Goal: Task Accomplishment & Management: Manage account settings

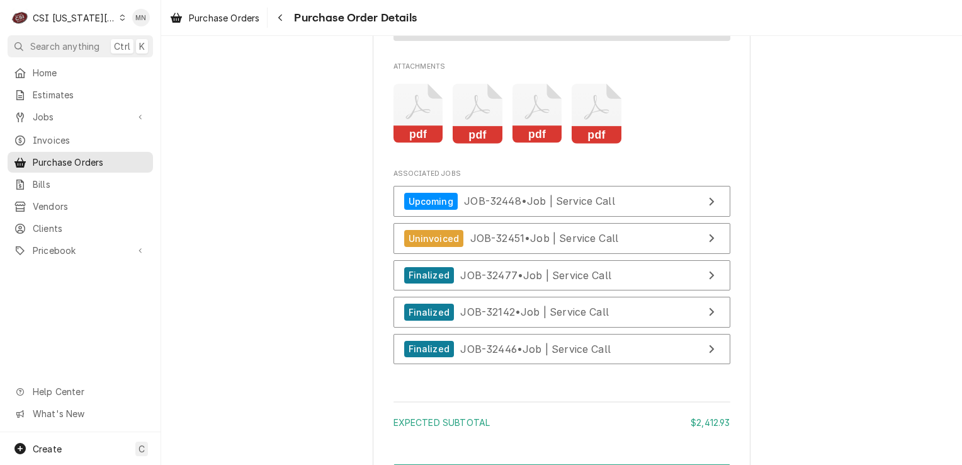
scroll to position [2833, 0]
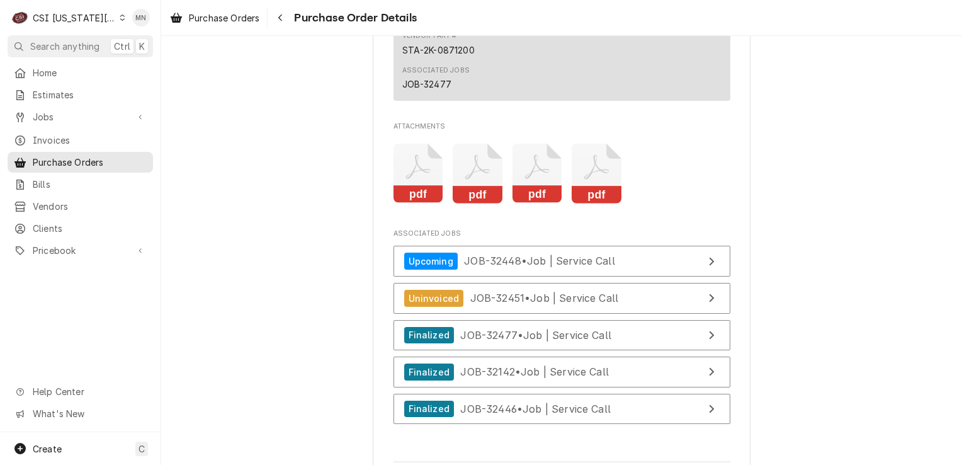
click at [581, 203] on icon "Attachments" at bounding box center [597, 174] width 50 height 60
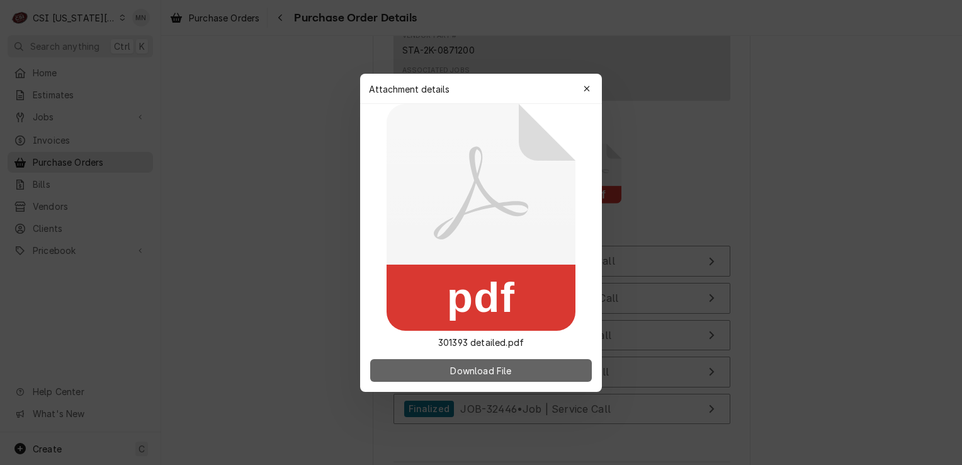
click at [480, 370] on span "Download File" at bounding box center [481, 369] width 66 height 13
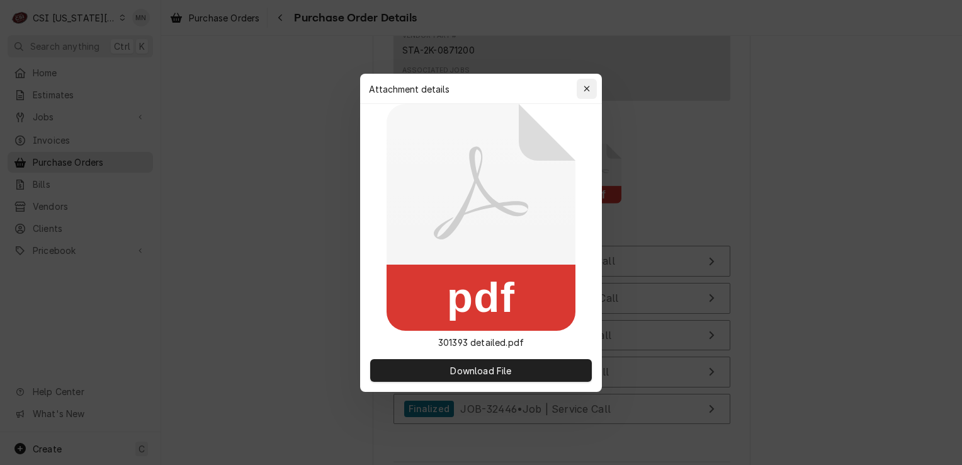
click at [589, 83] on div "button" at bounding box center [587, 88] width 13 height 13
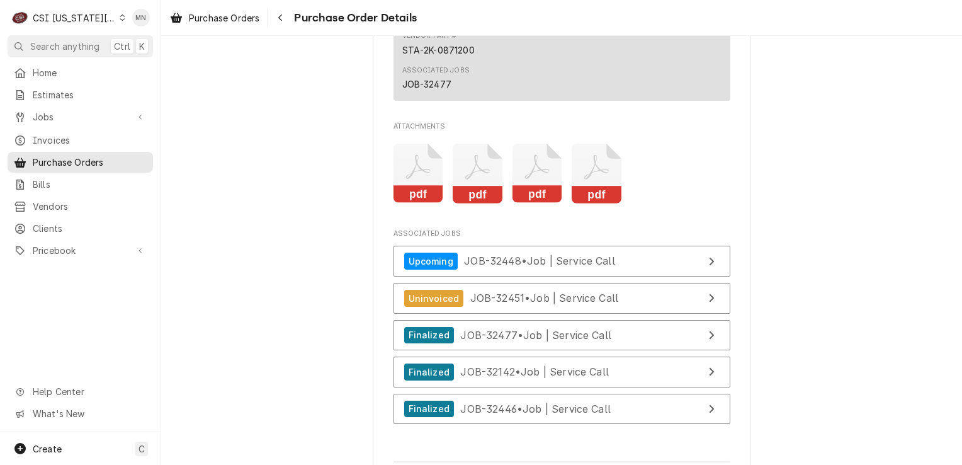
click at [527, 203] on icon "Attachments" at bounding box center [538, 174] width 50 height 60
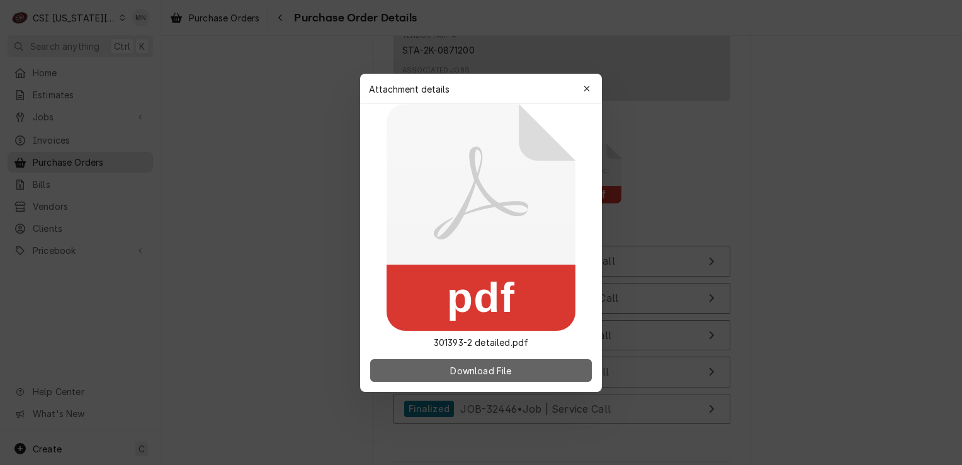
click at [463, 370] on span "Download File" at bounding box center [481, 369] width 66 height 13
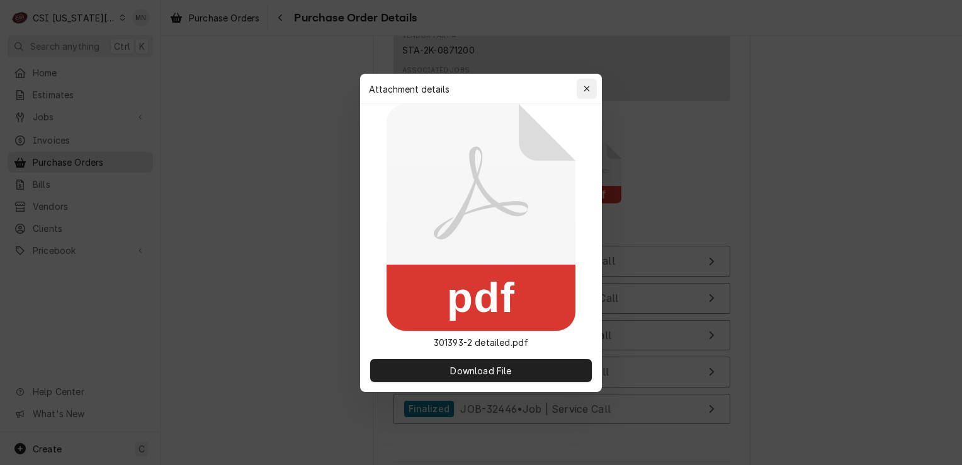
click at [592, 84] on div "button" at bounding box center [587, 88] width 13 height 13
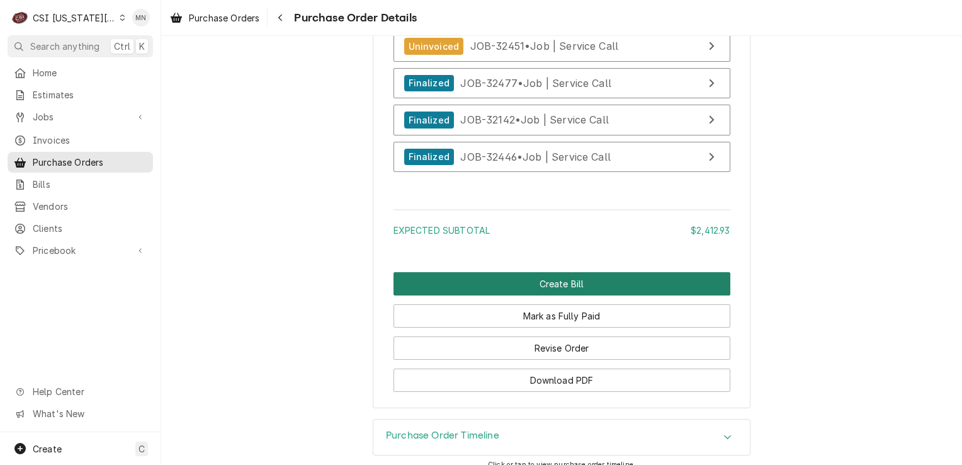
scroll to position [3136, 0]
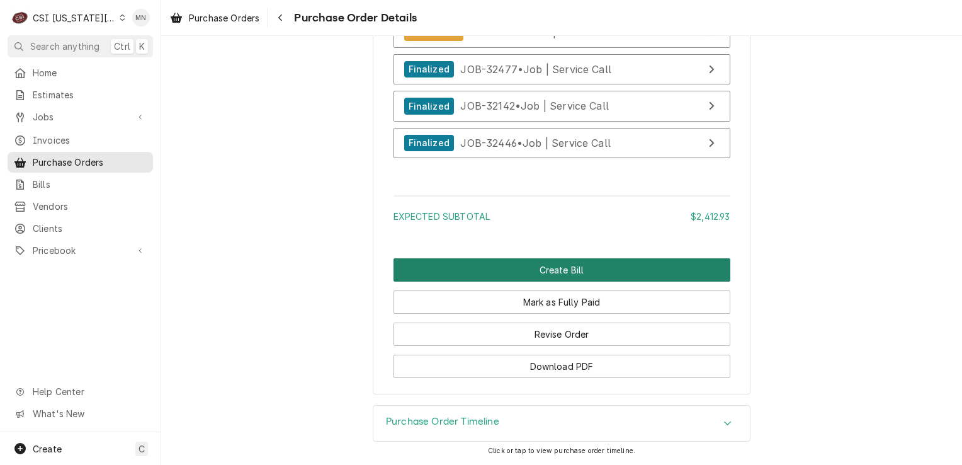
click at [548, 268] on button "Create Bill" at bounding box center [562, 269] width 337 height 23
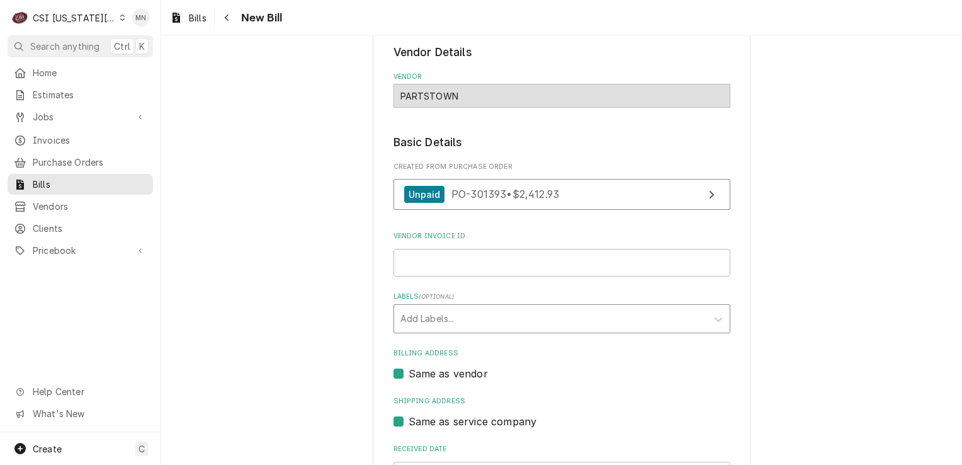
scroll to position [126, 0]
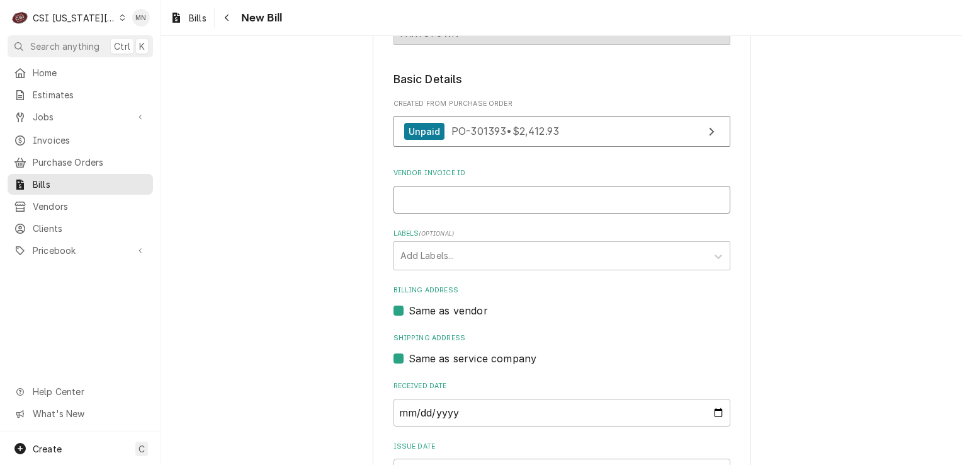
click at [461, 203] on input "Vendor Invoice ID" at bounding box center [562, 200] width 337 height 28
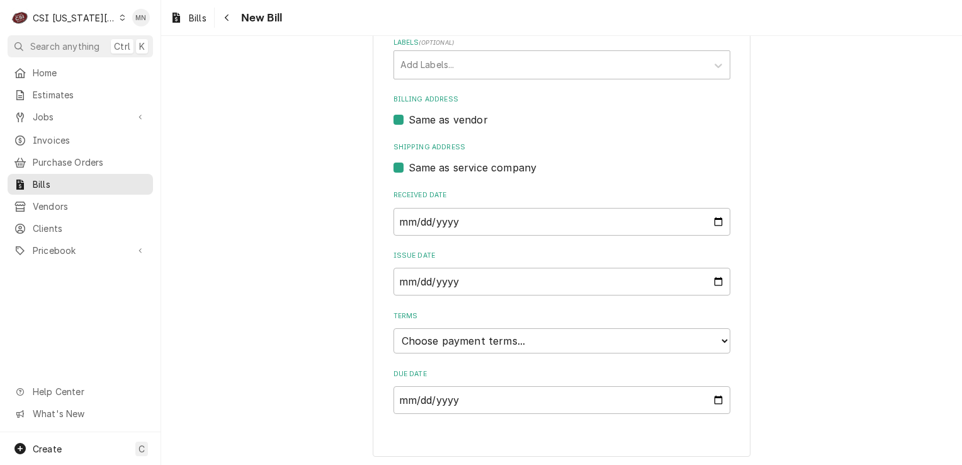
scroll to position [128, 0]
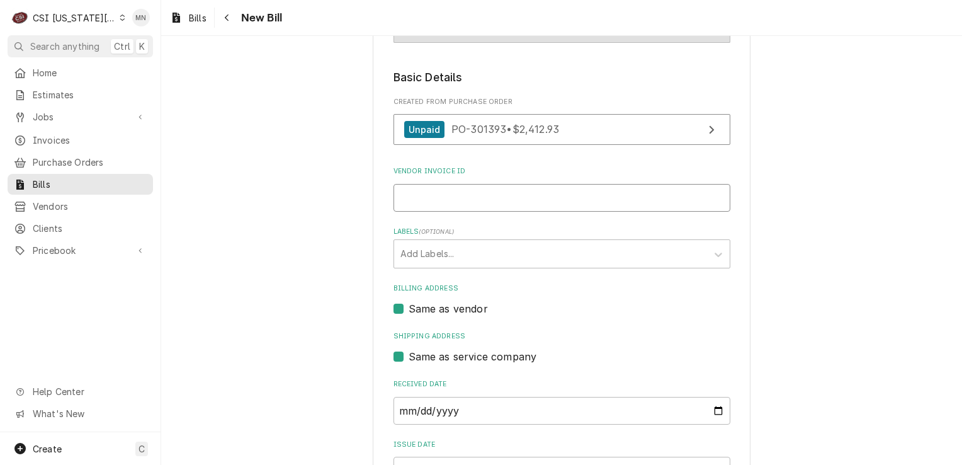
click at [458, 193] on input "Vendor Invoice ID" at bounding box center [562, 198] width 337 height 28
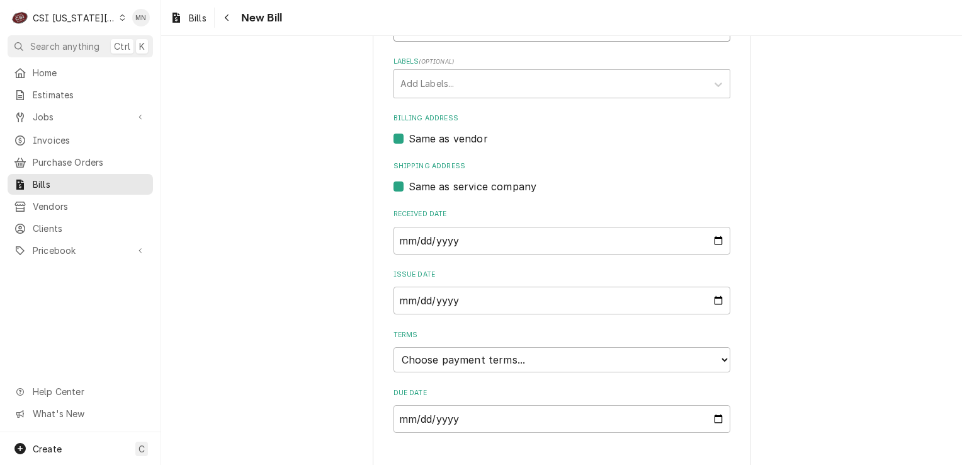
scroll to position [317, 0]
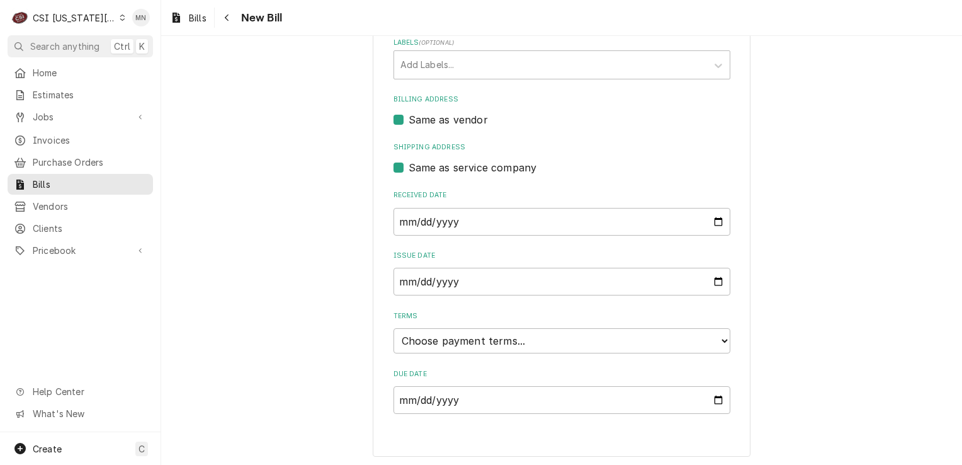
type input "2106779050"
click at [499, 344] on select "Choose payment terms... Same Day Net 7 Net 14 Net 21 Net 30 Net 45 Net 60 Net 90" at bounding box center [562, 340] width 337 height 25
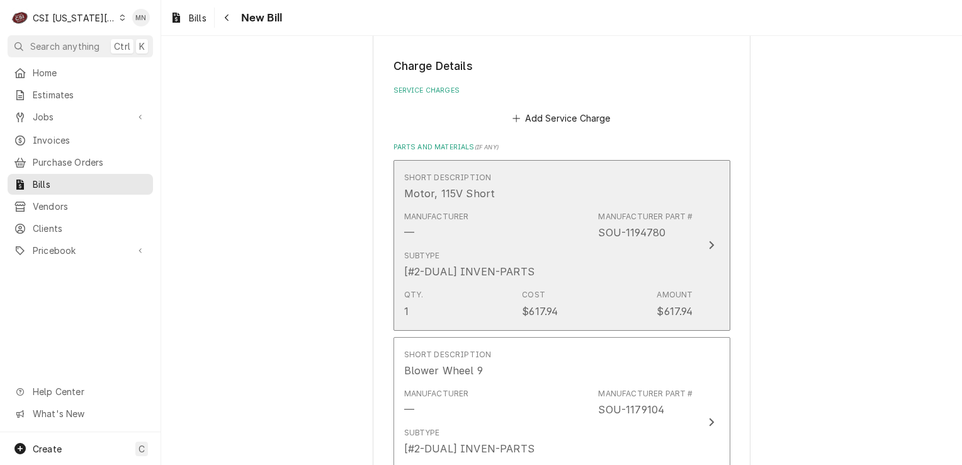
scroll to position [694, 0]
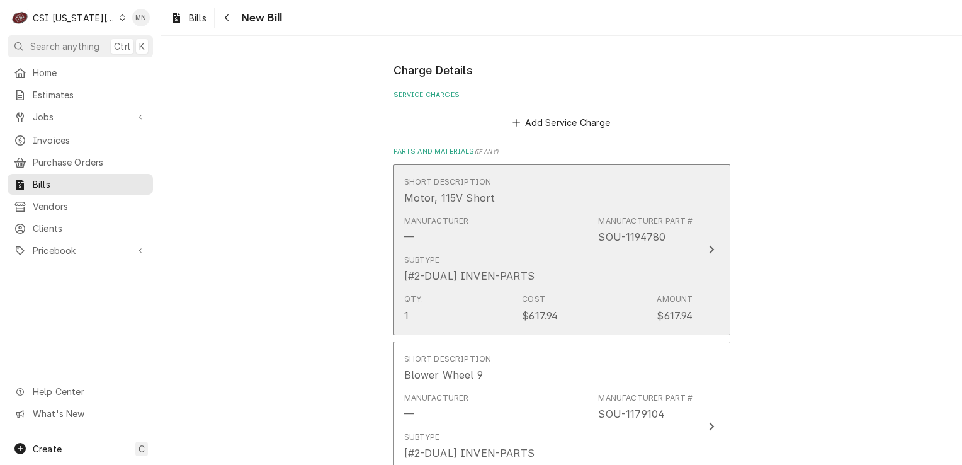
click at [703, 242] on div "Update Line Item" at bounding box center [711, 249] width 16 height 15
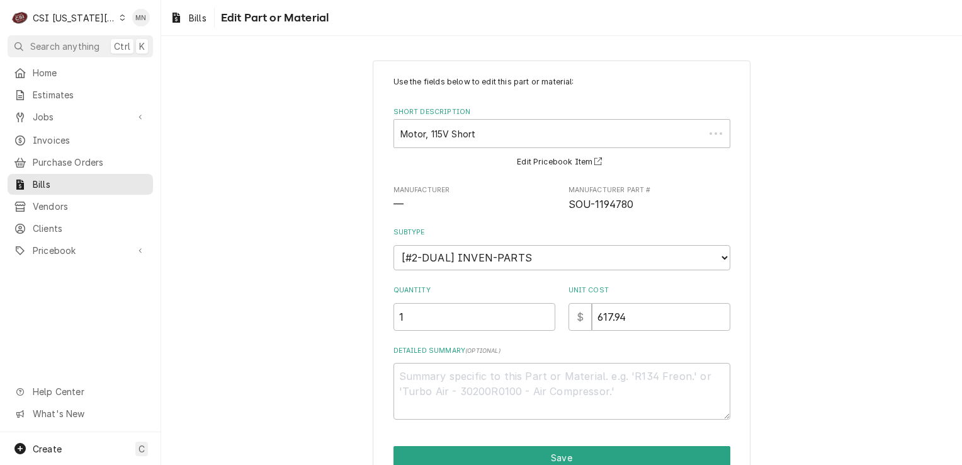
type textarea "x"
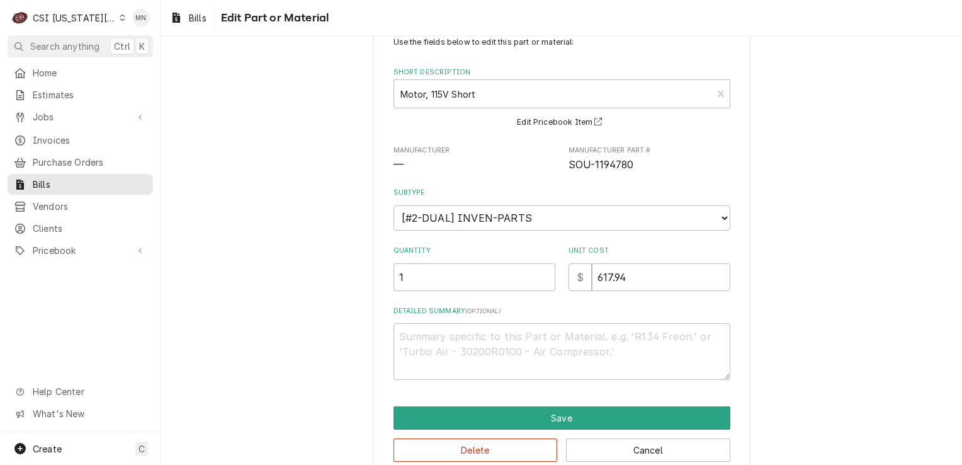
scroll to position [61, 0]
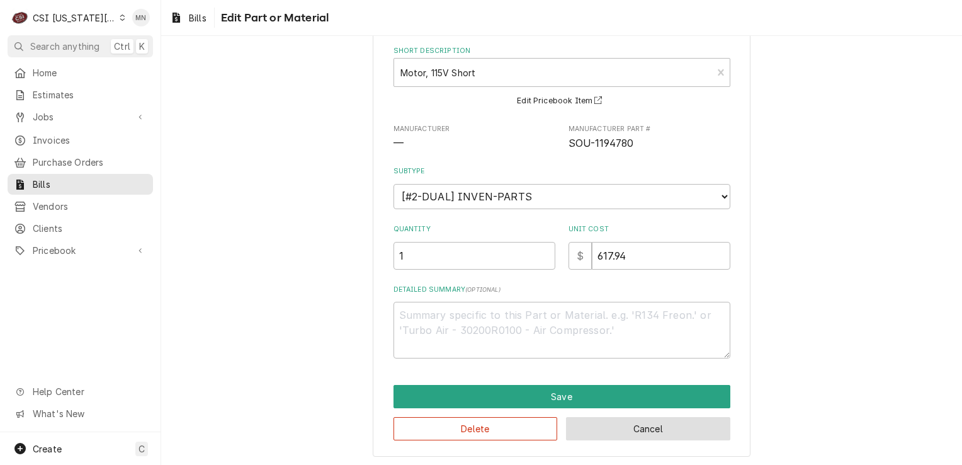
click at [625, 428] on button "Cancel" at bounding box center [648, 428] width 164 height 23
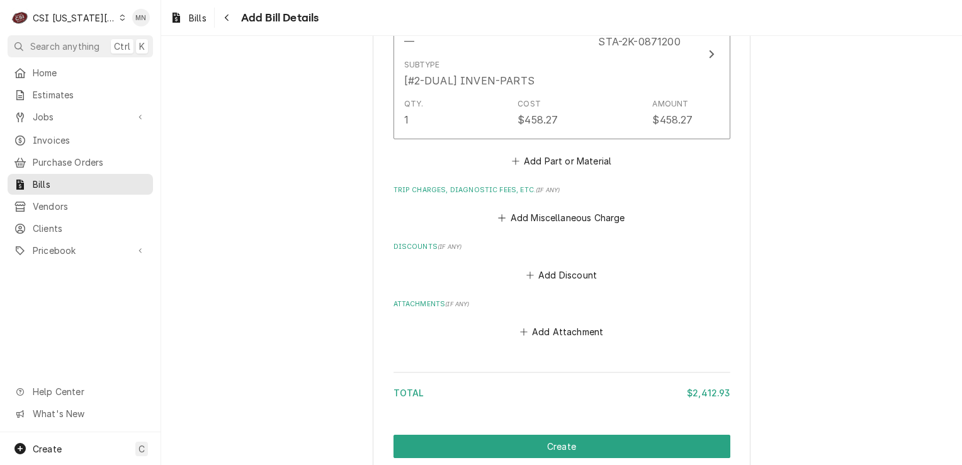
scroll to position [2175, 0]
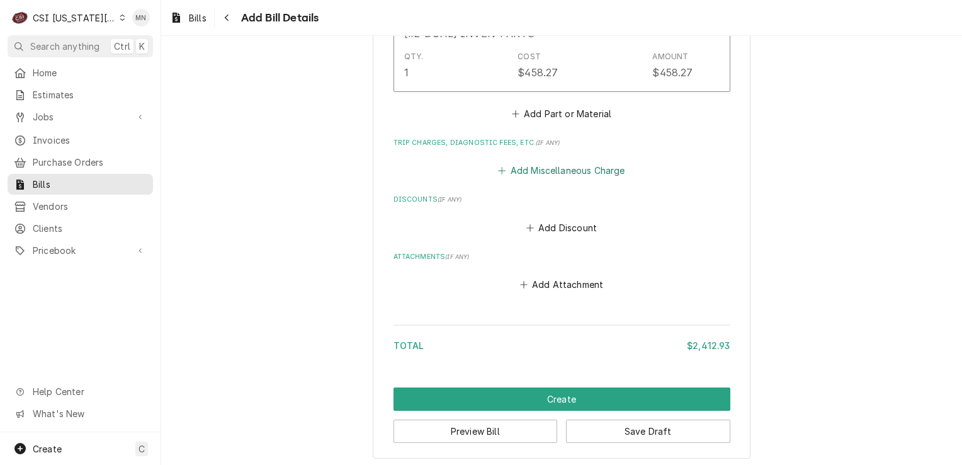
click at [569, 167] on button "Add Miscellaneous Charge" at bounding box center [561, 171] width 131 height 18
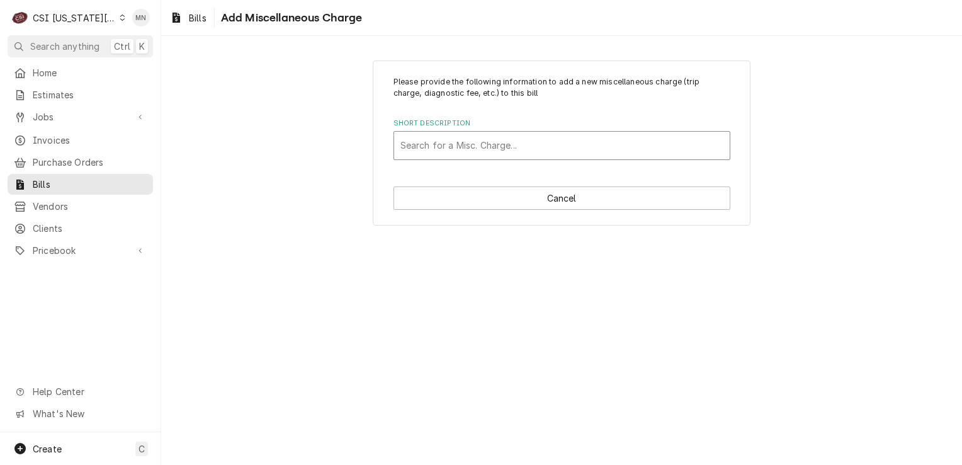
click at [475, 144] on div "Short Description" at bounding box center [561, 145] width 323 height 23
type input "ac"
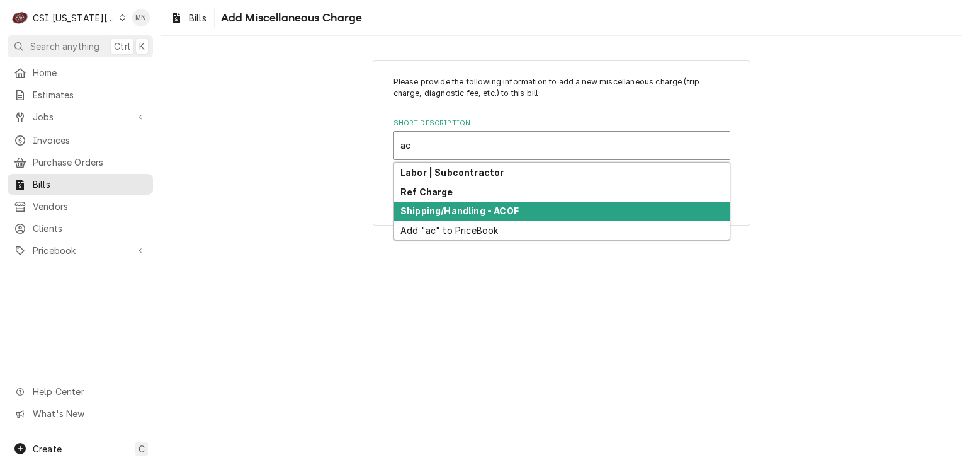
click at [485, 208] on strong "Shipping/Handling - ACOF" at bounding box center [459, 210] width 118 height 11
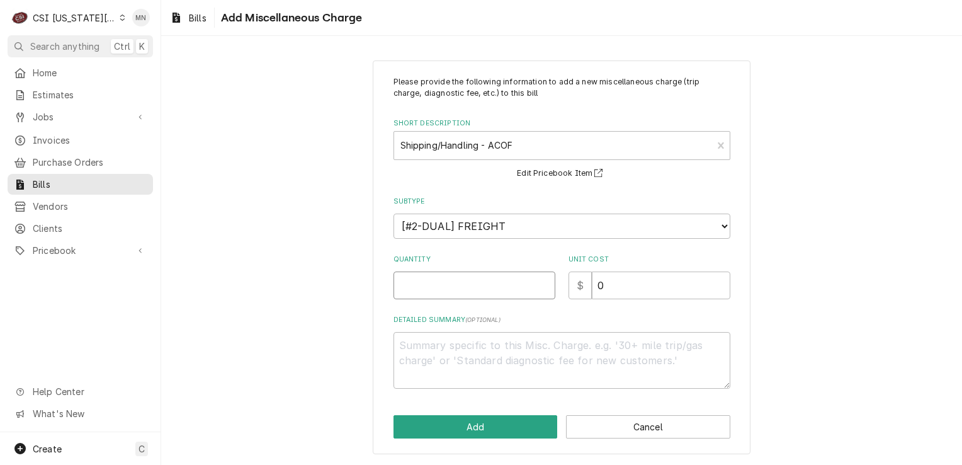
click at [467, 283] on input "Quantity" at bounding box center [475, 285] width 162 height 28
type textarea "x"
type input "2"
click at [636, 281] on input "0" at bounding box center [661, 285] width 139 height 28
drag, startPoint x: 609, startPoint y: 280, endPoint x: 575, endPoint y: 280, distance: 34.6
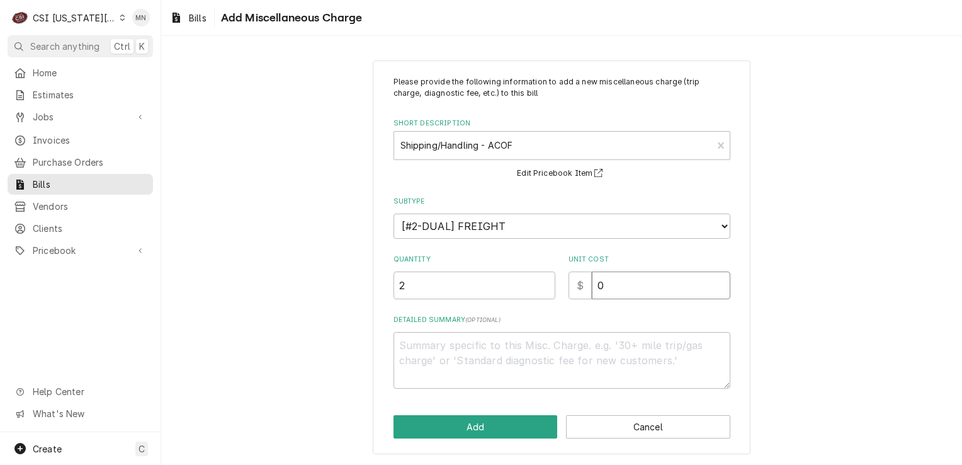
click at [575, 280] on div "$ 0" at bounding box center [650, 285] width 162 height 28
click at [602, 286] on input "0" at bounding box center [661, 285] width 139 height 28
type textarea "x"
type input "5"
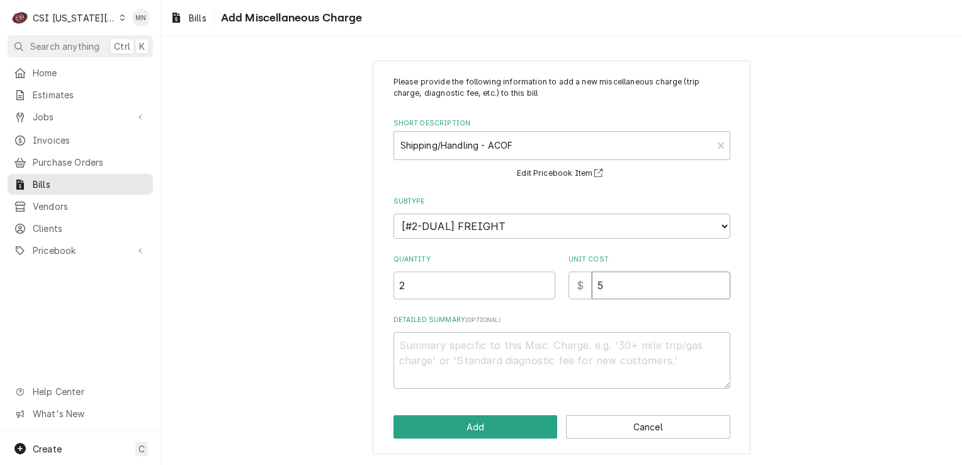
type textarea "x"
type input "55"
type textarea "x"
type input "55.3"
type textarea "x"
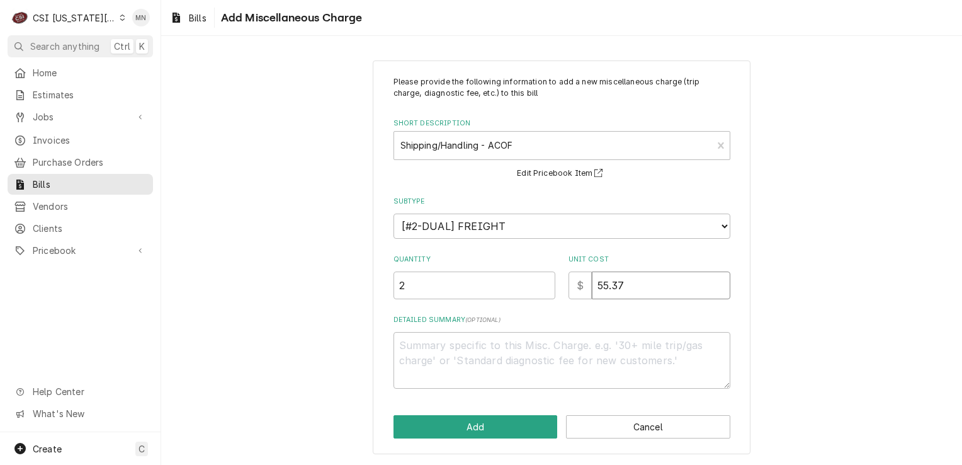
type input "55.37"
click at [479, 336] on textarea "Detailed Summary ( optional )" at bounding box center [562, 360] width 337 height 57
type textarea "x"
type textarea "P"
type textarea "x"
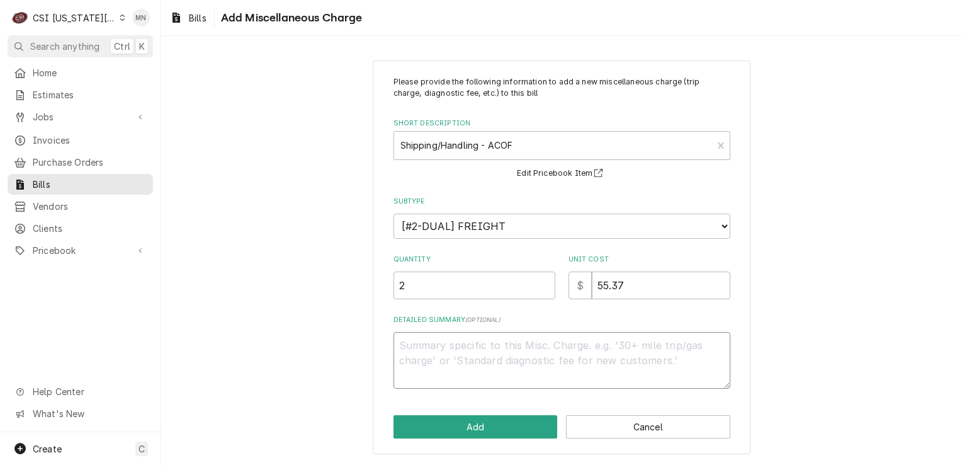
type textarea "x"
type textarea "A"
type textarea "x"
type textarea "AC"
type textarea "x"
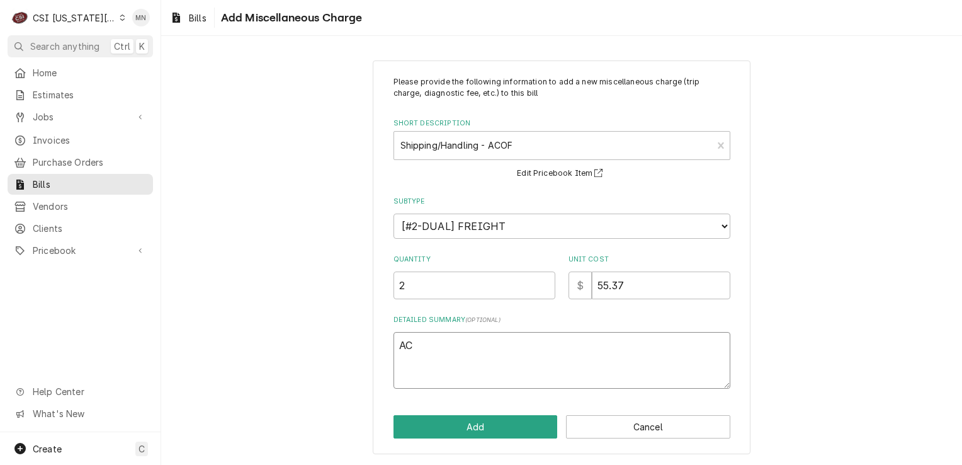
type textarea "ACO"
type textarea "x"
type textarea "ACOF"
type textarea "x"
type textarea "ACOF"
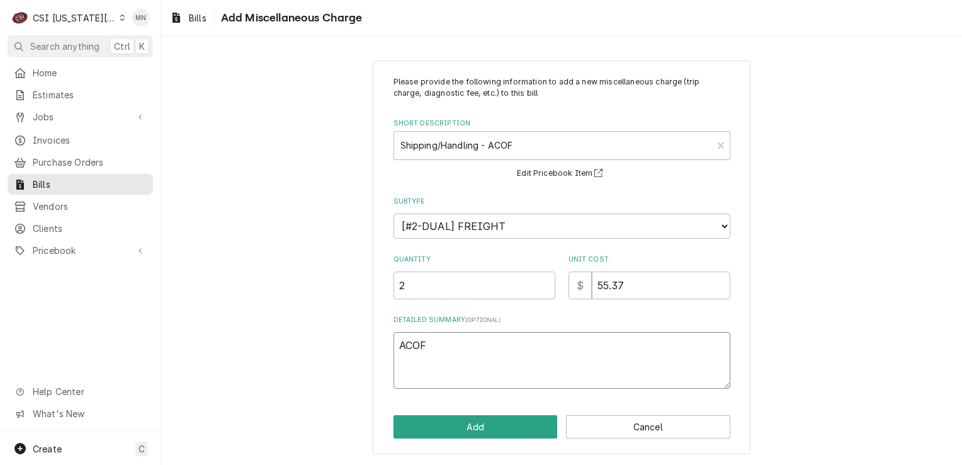
type textarea "x"
type textarea "ACOF P"
type textarea "x"
type textarea "ACOF Pa"
type textarea "x"
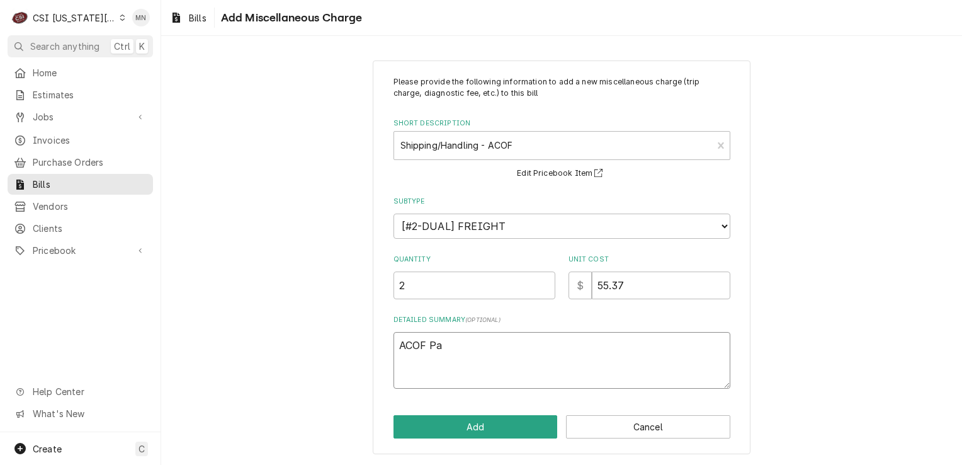
type textarea "ACOF Par"
type textarea "x"
type textarea "ACOF Part"
type textarea "x"
type textarea "ACOF Parts"
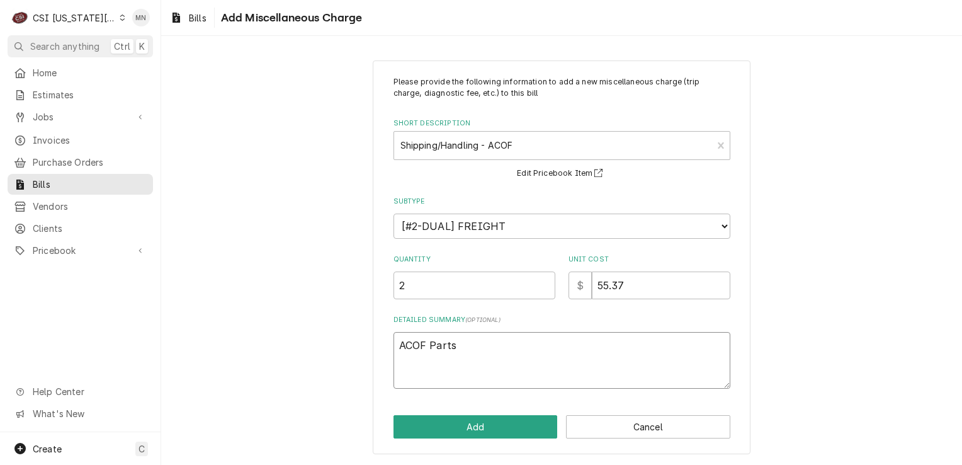
type textarea "x"
type textarea "ACOF Partst"
type textarea "x"
type textarea "ACOF Partsto"
type textarea "x"
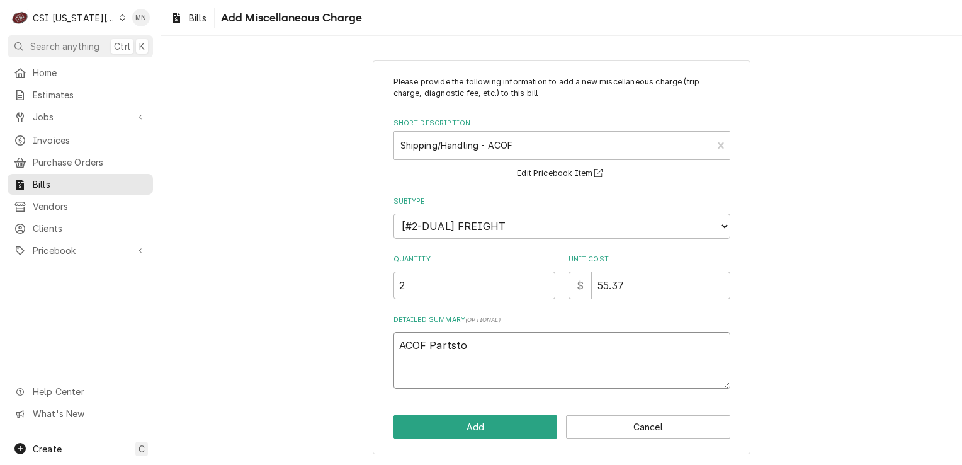
type textarea "ACOF Partstow"
type textarea "x"
type textarea "ACOF Partstown"
type textarea "x"
type textarea "ACOF Partstown"
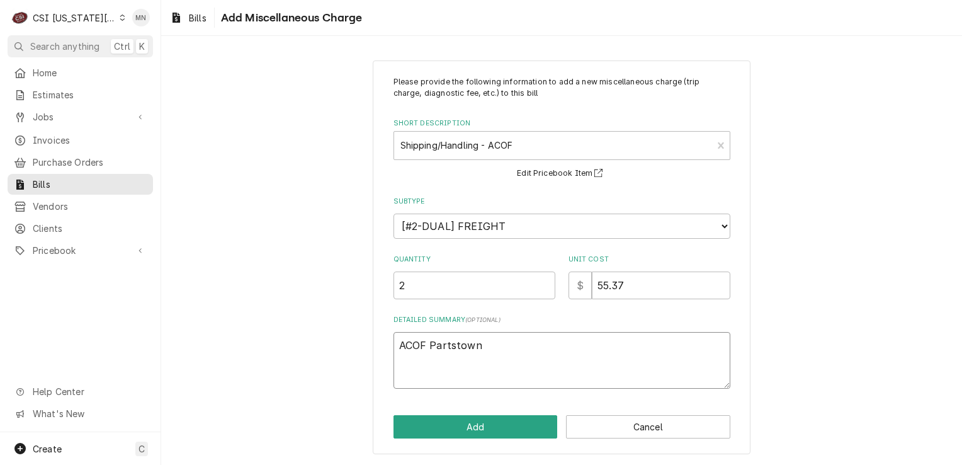
type textarea "x"
type textarea "ACOF Partstown 2"
type textarea "x"
type textarea "ACOF Partstown 21"
type textarea "x"
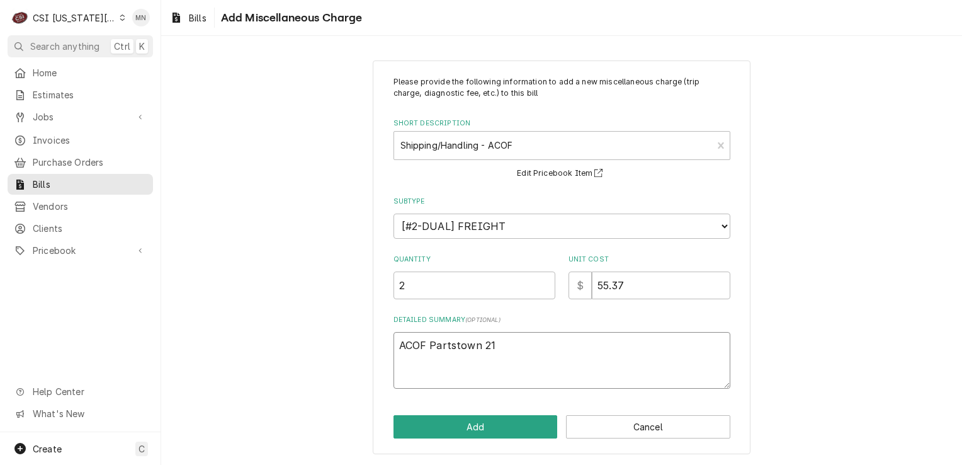
type textarea "ACOF Partstown 210"
type textarea "x"
type textarea "ACOF Partstown 2106"
type textarea "x"
type textarea "ACOF Partstown 21068"
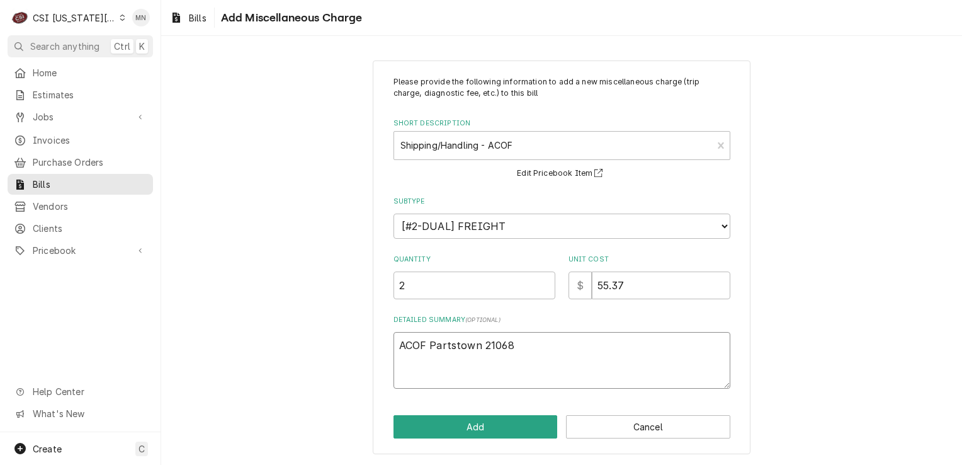
type textarea "x"
type textarea "ACOF Partstown 210685"
type textarea "x"
type textarea "ACOF Partstown 2106856"
type textarea "x"
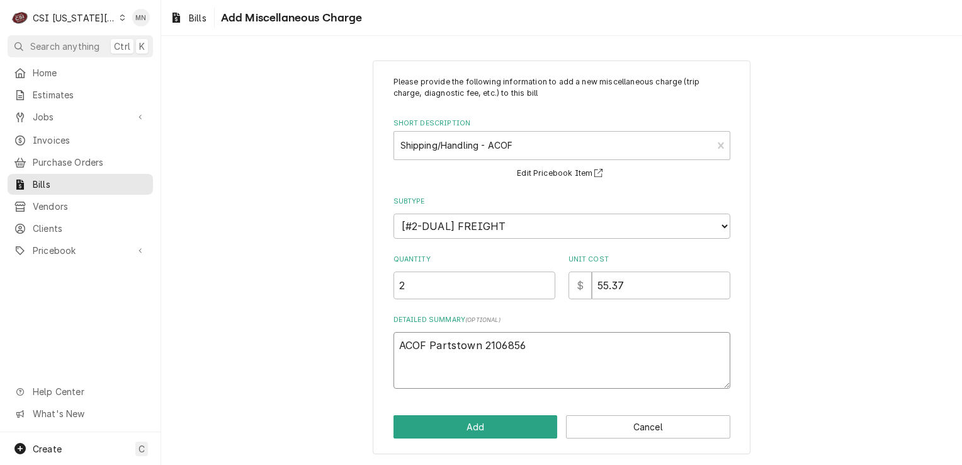
type textarea "ACOF Partstown 21068562"
type textarea "x"
type textarea "ACOF Partstown 210685620"
type textarea "x"
type textarea "ACOF Partstown 2106856200"
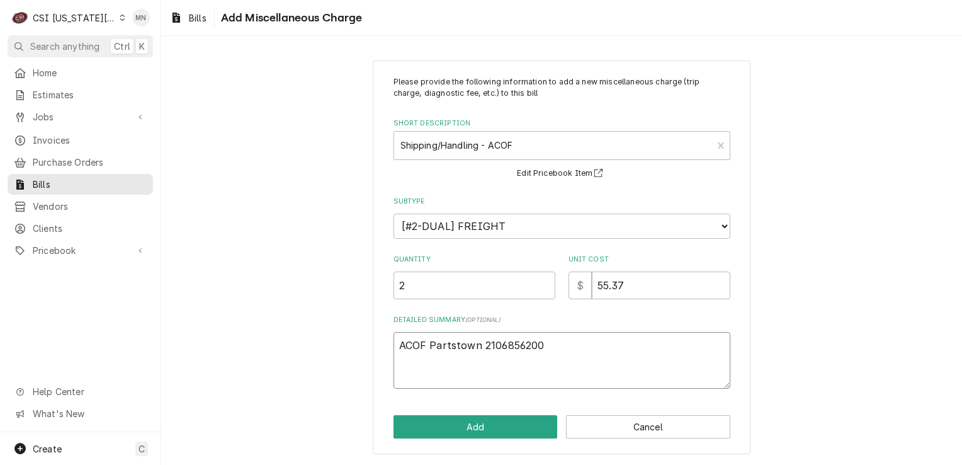
type textarea "x"
type textarea "ACOF Partstown 2106856200"
type textarea "x"
type textarea "ACOF Partstown 2106856200 $"
type textarea "x"
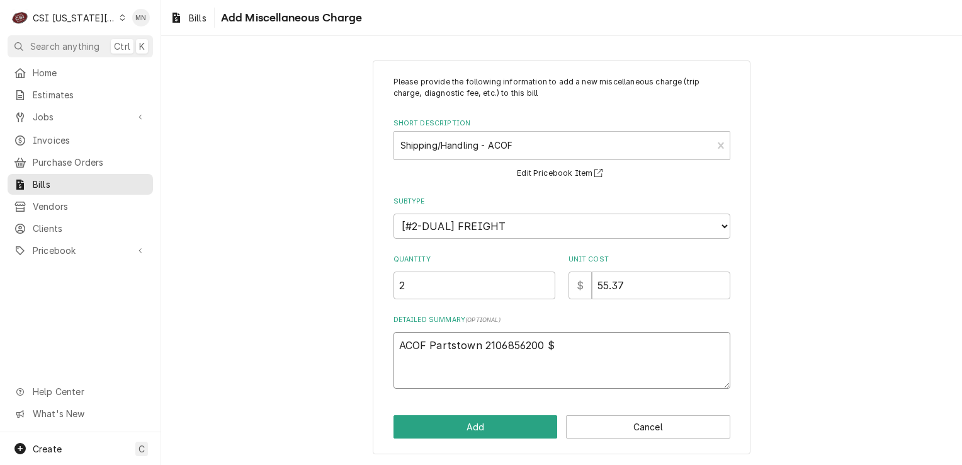
type textarea "ACOF Partstown 2106856200 $"
type textarea "x"
type textarea "ACOF Partstown 2106856200 $ 2"
type textarea "x"
type textarea "ACOF Partstown 2106856200 $ 22"
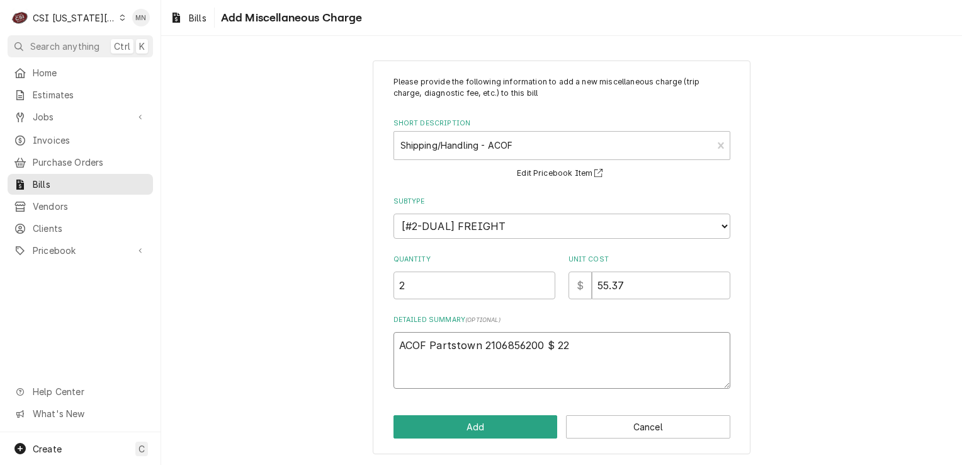
type textarea "x"
type textarea "ACOF Partstown 2106856200 $ 22."
type textarea "x"
type textarea "ACOF Partstown 2106856200 $ 22.5"
type textarea "x"
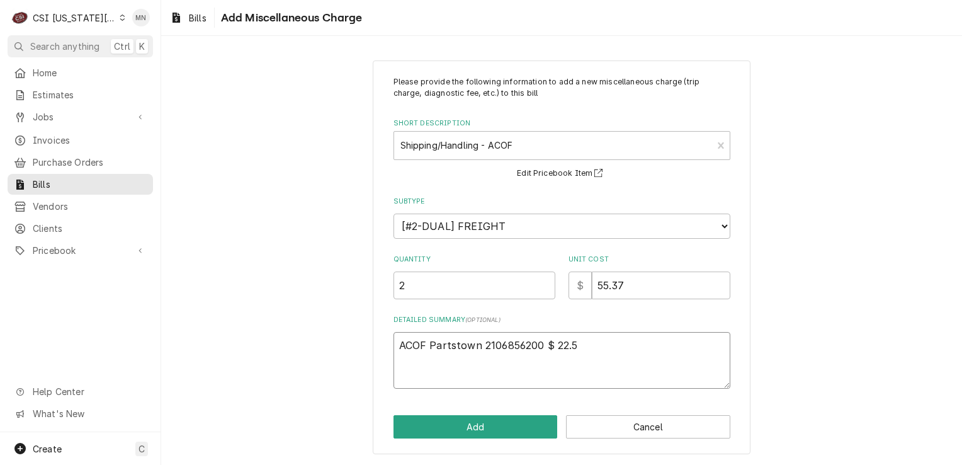
type textarea "ACOF Partstown 2106856200 $ 22.50"
type textarea "x"
type textarea "ACOF Partstown 2106856200 $ 22.50"
type textarea "x"
type textarea "ACOF Partstown 2106856200 $ 22.50"
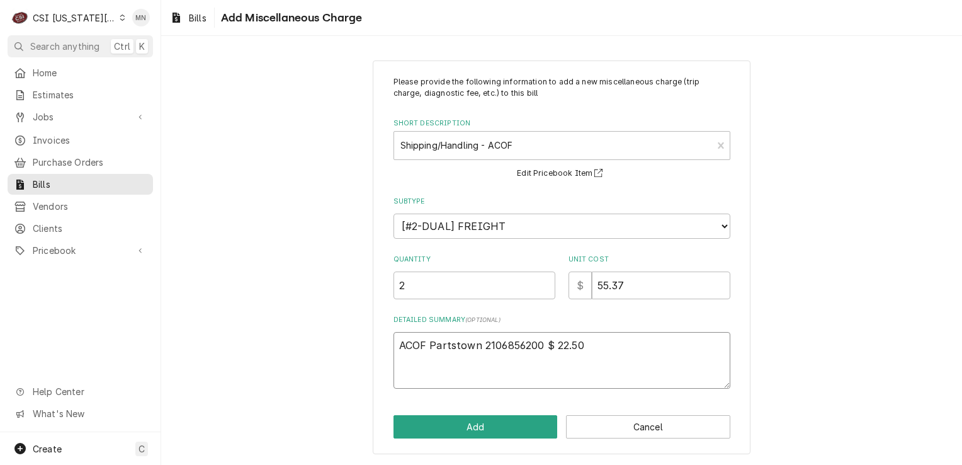
type textarea "x"
type textarea "ACOF Partstown 2106856200 $ 22.50 A"
type textarea "x"
type textarea "ACOF Partstown 2106856200 $ 22.50 AC"
type textarea "x"
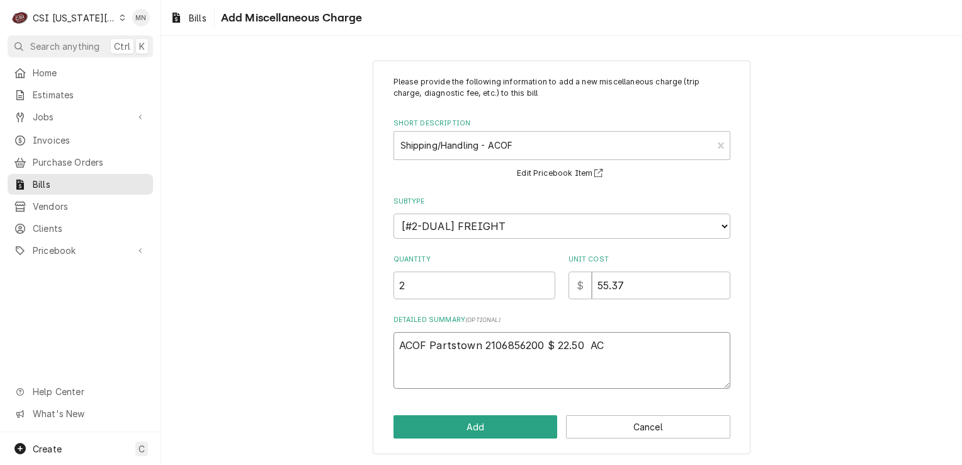
type textarea "ACOF Partstown 2106856200 $ 22.50 ACO"
type textarea "x"
type textarea "ACOF Partstown 2106856200 $ 22.50 ACOF"
type textarea "x"
type textarea "ACOF Partstown 2106856200 $ 22.50 ACOF"
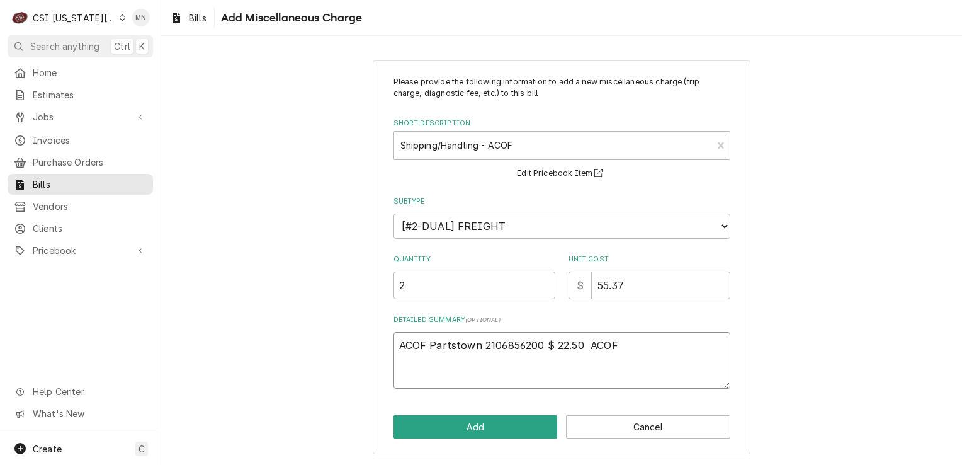
type textarea "x"
type textarea "ACOF Partstown 2106856200 $ 22.50 ACOF P"
type textarea "x"
type textarea "ACOF Partstown 2106856200 $ 22.50 ACOF Pa"
type textarea "x"
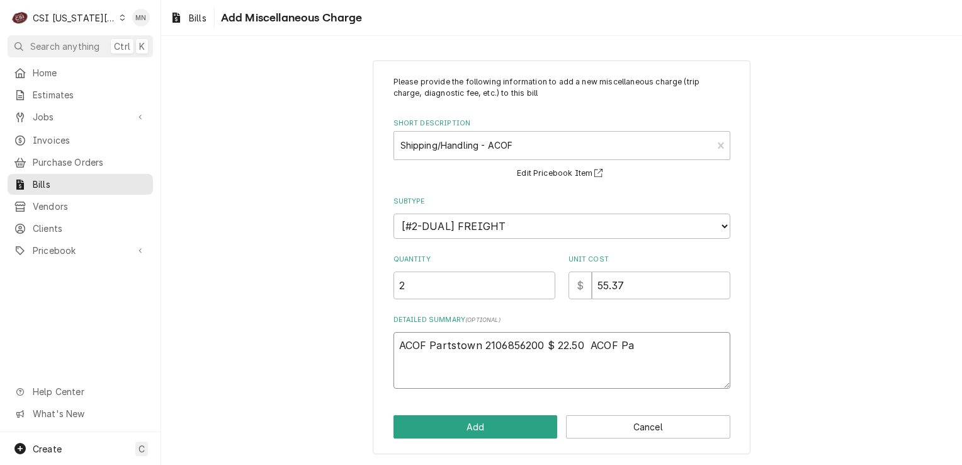
type textarea "ACOF Partstown 2106856200 $ 22.50 ACOF Par"
type textarea "x"
type textarea "ACOF Partstown 2106856200 $ 22.50 ACOF Part"
type textarea "x"
type textarea "ACOF Partstown 2106856200 $ 22.50 ACOF Parts"
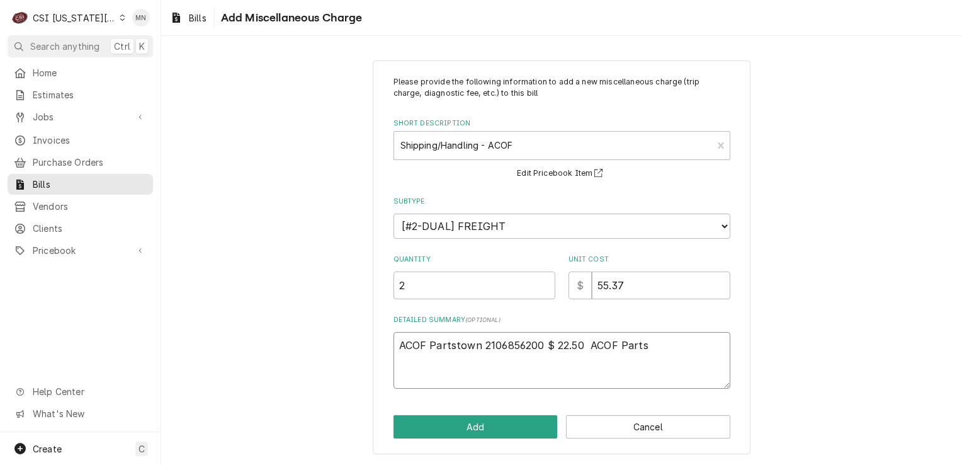
type textarea "x"
type textarea "ACOF Partstown 2106856200 $ 22.50 ACOF Partst"
type textarea "x"
type textarea "ACOF Partstown 2106856200 $ 22.50 ACOF Partsto"
type textarea "x"
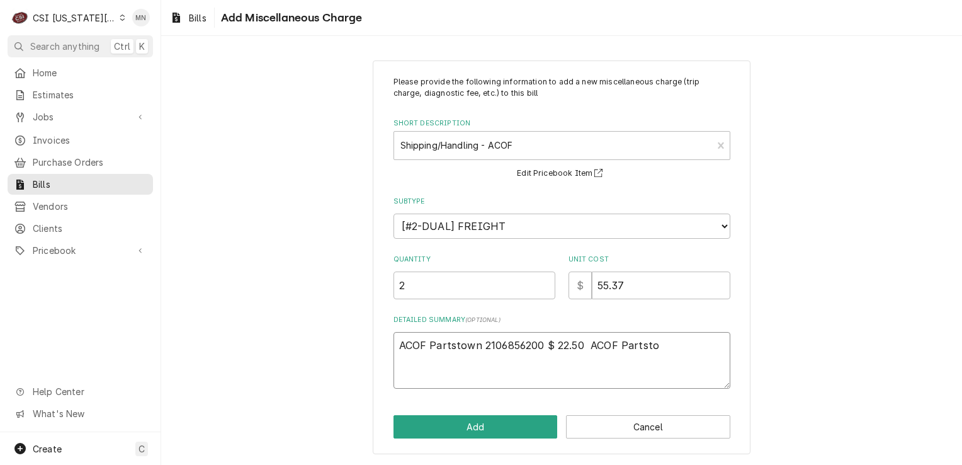
type textarea "ACOF Partstown 2106856200 $ 22.50 ACOF Partstow"
type textarea "x"
type textarea "ACOF Partstown 2106856200 $ 22.50 ACOF Partstown"
type textarea "x"
type textarea "ACOF Partstown 2106856200 $ 22.50 ACOF Partstown"
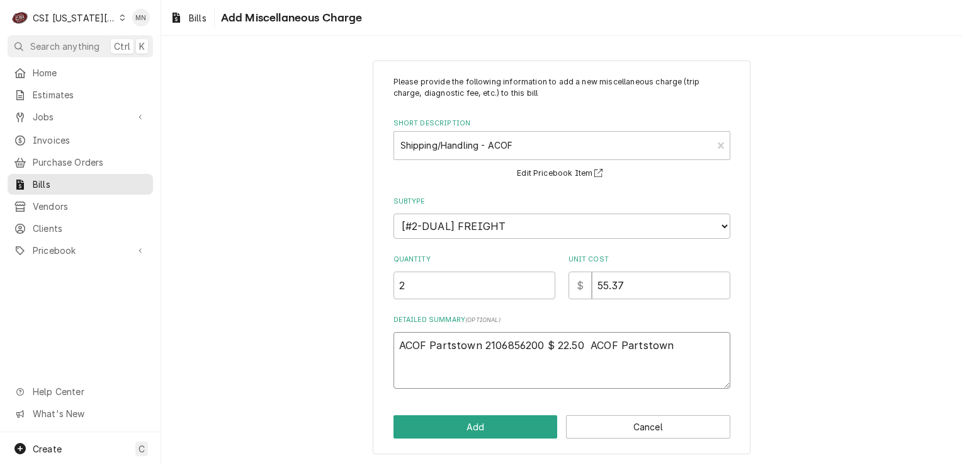
type textarea "x"
type textarea "ACOF Partstown 2106856200 $ 22.50 ACOF Partstown 2"
type textarea "x"
type textarea "ACOF Partstown 2106856200 $ 22.50 ACOF Partstown 21"
type textarea "x"
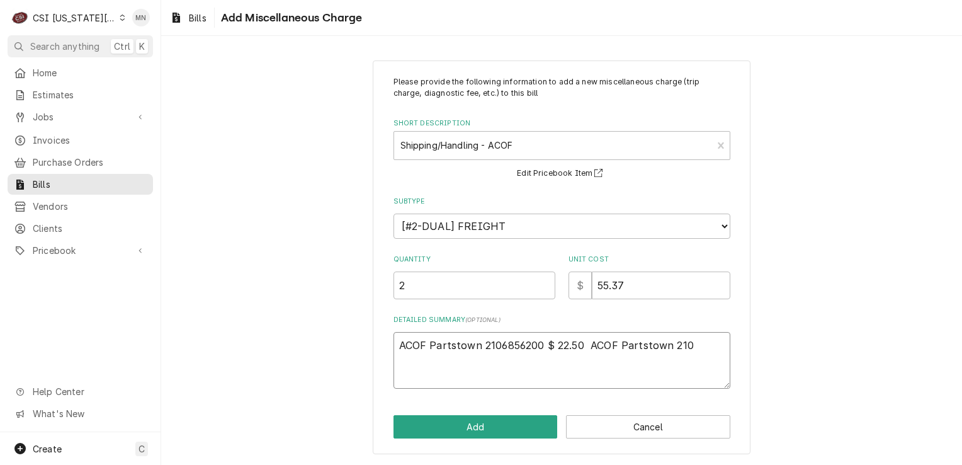
type textarea "ACOF Partstown 2106856200 $ 22.50 ACOF Partstown 210"
click at [691, 345] on textarea "ACOF Partstown 2106856200 $ 22.50 ACOF Partstown 210" at bounding box center [562, 360] width 337 height 57
type textarea "x"
type textarea "ACOF Partstown 2106856200 $ 22.50 ACOF Partstown 2106"
type textarea "x"
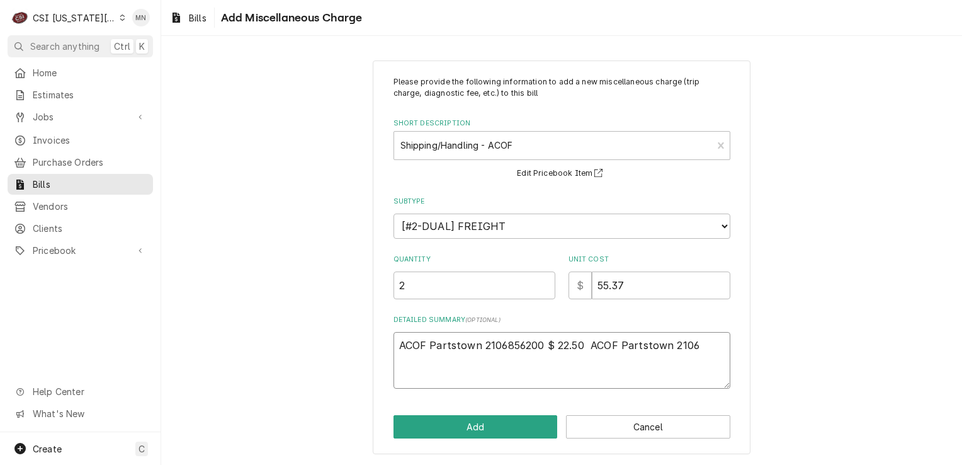
type textarea "ACOF Partstown 2106856200 $ 22.50 ACOF Partstown 21067"
type textarea "x"
type textarea "ACOF Partstown 2106856200 $ 22.50 ACOF Partstown 210677"
type textarea "x"
type textarea "ACOF Partstown 2106856200 $ 22.50 ACOF Partstown 2106779"
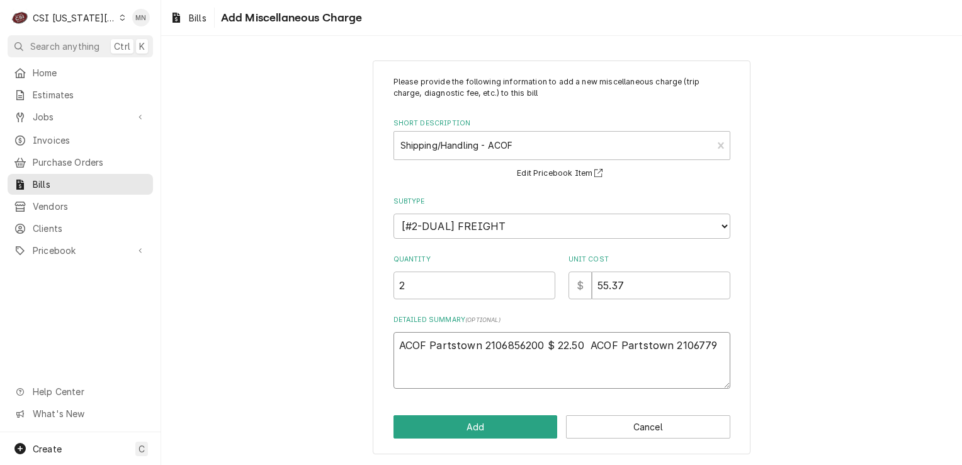
type textarea "x"
type textarea "ACOF Partstown 2106856200 $ 22.50 ACOF Partstown 21067790"
type textarea "x"
type textarea "ACOF Partstown 2106856200 $ 22.50 ACOF Partstown 210677905"
type textarea "x"
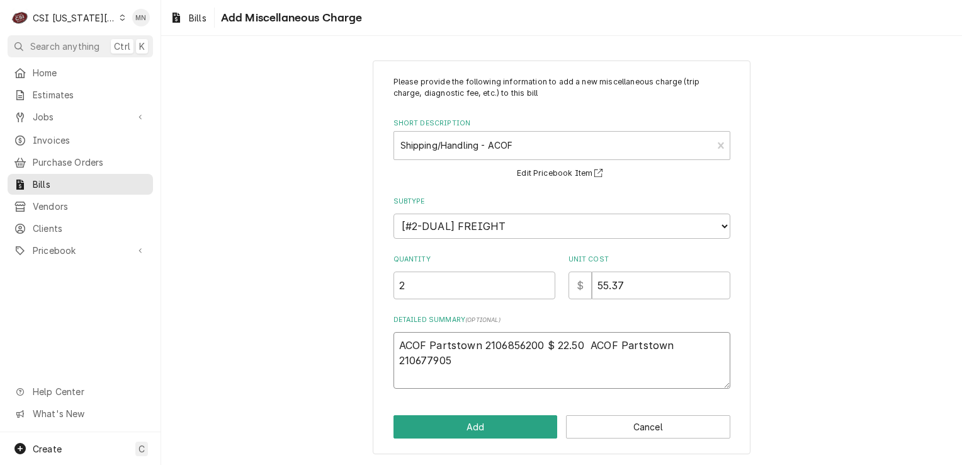
type textarea "ACOF Partstown 2106856200 $ 22.50 ACOF Partstown 2106779050"
type textarea "x"
type textarea "ACOF Partstown 2106856200 $ 22.50 ACOF Partstown 2106779050"
type textarea "x"
type textarea "ACOF Partstown 2106856200 $ 22.50 ACOF Partstown 2106779050 $"
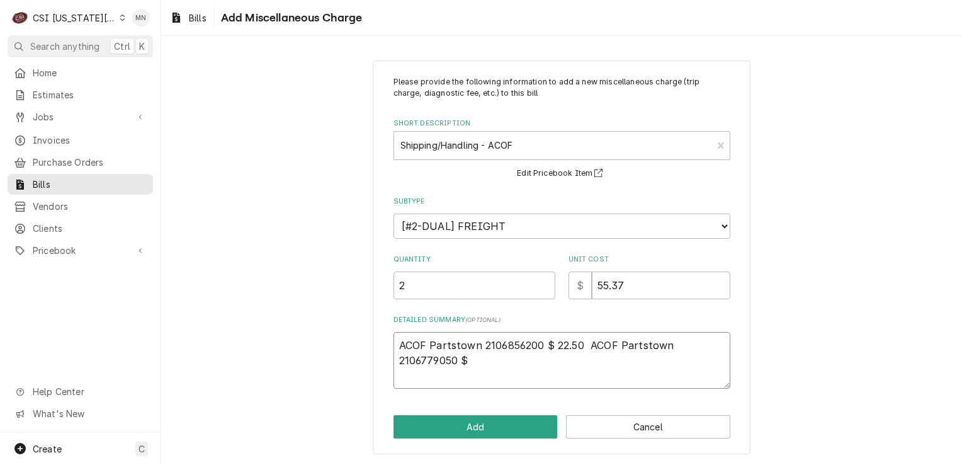
type textarea "x"
type textarea "ACOF Partstown 2106856200 $ 22.50 ACOF Partstown 2106779050 $"
type textarea "x"
type textarea "ACOF Partstown 2106856200 $ 22.50 ACOF Partstown 2106779050 $ 3"
type textarea "x"
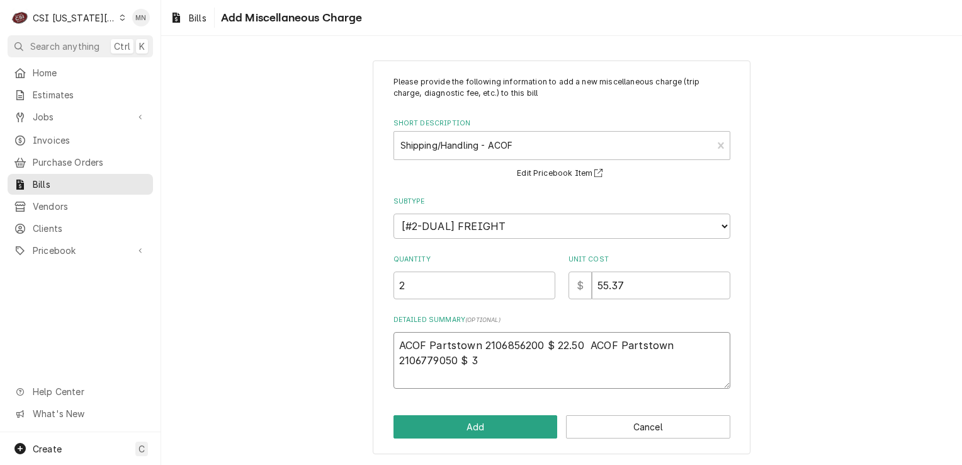
type textarea "ACOF Partstown 2106856200 $ 22.50 ACOF Partstown 2106779050 $ 32"
type textarea "x"
type textarea "ACOF Partstown 2106856200 $ 22.50 ACOF Partstown 2106779050 $ 32."
type textarea "x"
type textarea "ACOF Partstown 2106856200 $ 22.50 ACOF Partstown 2106779050 $ 32.8"
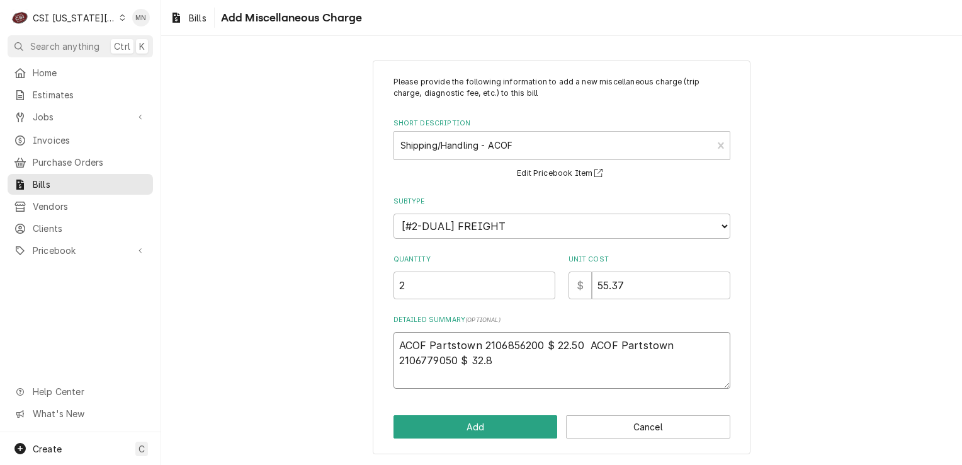
type textarea "x"
type textarea "ACOF Partstown 2106856200 $ 22.50 ACOF Partstown 2106779050 $ 32.87"
type textarea "x"
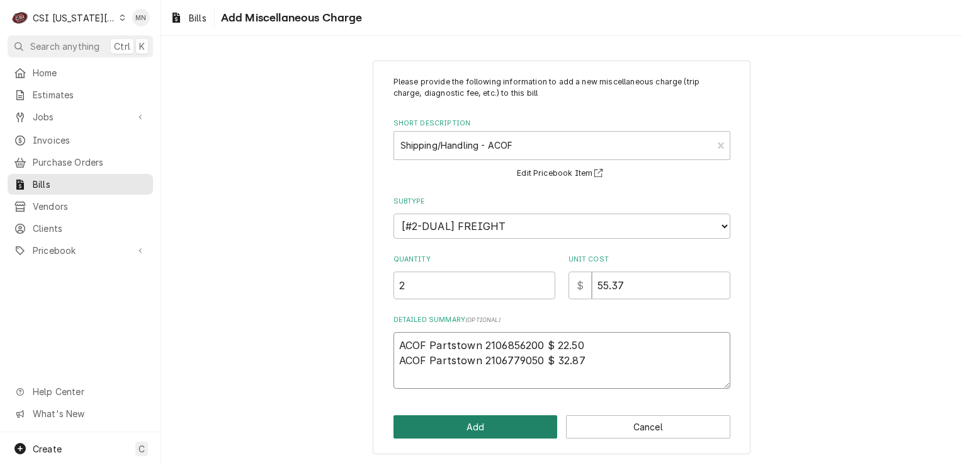
type textarea "ACOF Partstown 2106856200 $ 22.50 ACOF Partstown 2106779050 $ 32.87"
click at [496, 431] on button "Add" at bounding box center [476, 426] width 164 height 23
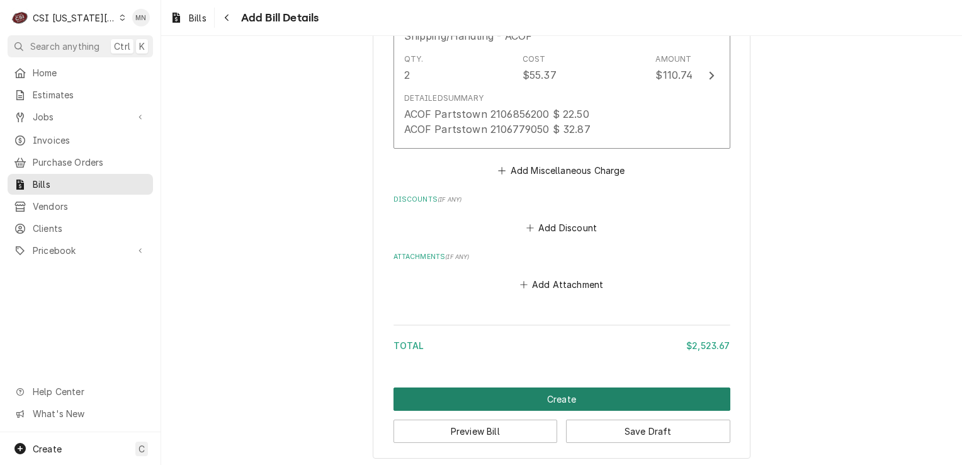
scroll to position [2327, 0]
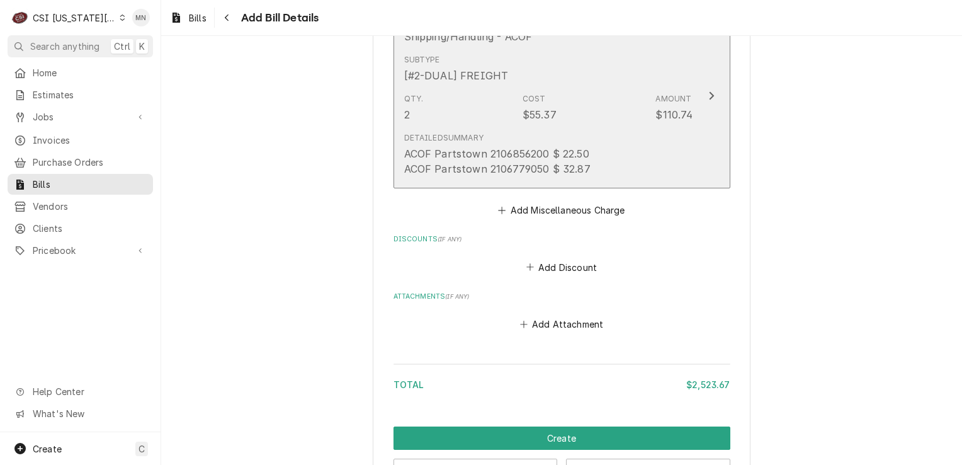
click at [703, 89] on div "Update Line Item" at bounding box center [711, 95] width 16 height 15
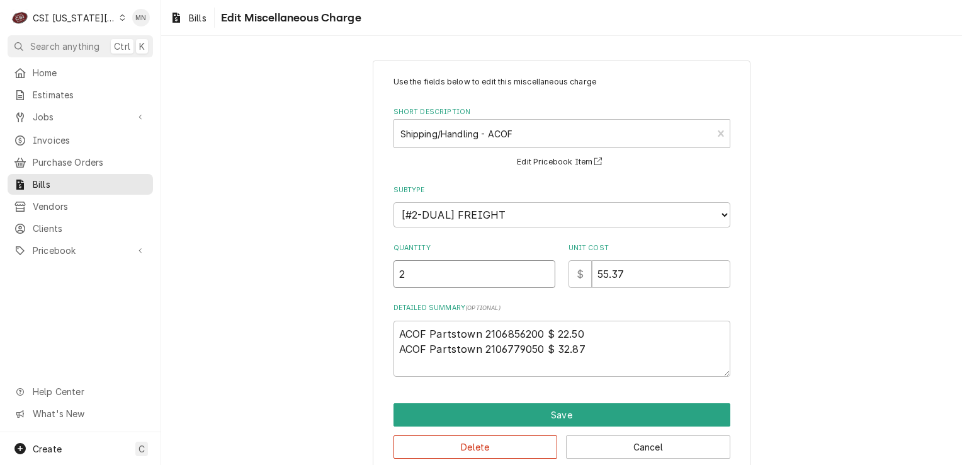
drag, startPoint x: 453, startPoint y: 273, endPoint x: 373, endPoint y: 273, distance: 80.0
click at [373, 273] on div "Use the fields below to edit this miscellaneous charge Short Description Shippi…" at bounding box center [562, 267] width 378 height 414
type textarea "x"
type input "1"
click at [608, 329] on textarea "ACOF Partstown 2106856200 $ 22.50 ACOF Partstown 2106779050 $ 32.87" at bounding box center [562, 348] width 337 height 57
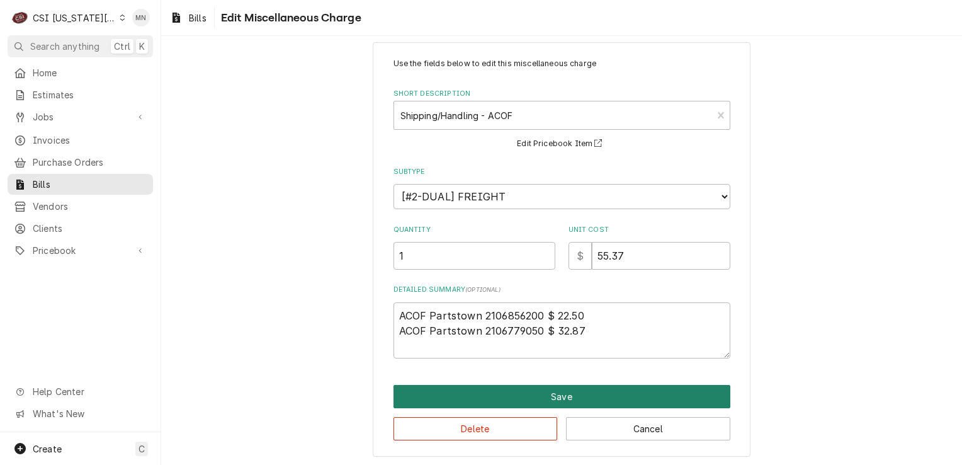
click at [536, 389] on button "Save" at bounding box center [562, 396] width 337 height 23
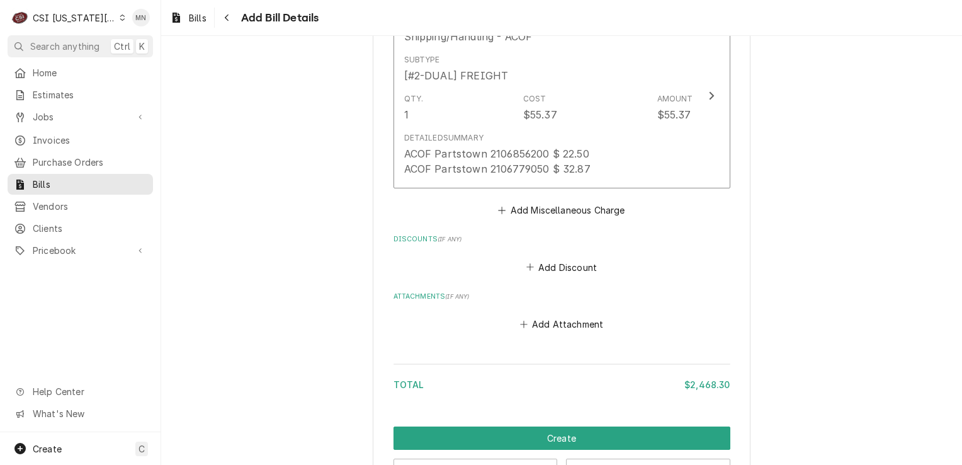
scroll to position [2366, 0]
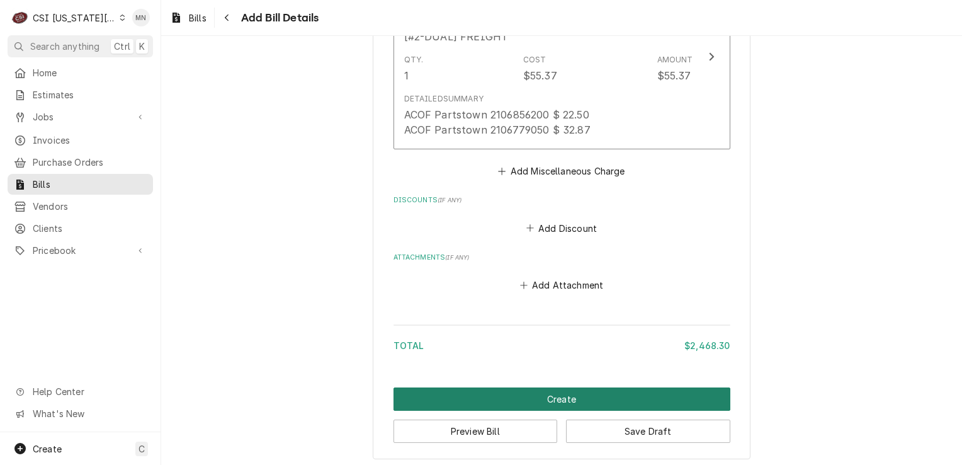
click at [570, 394] on button "Create" at bounding box center [562, 398] width 337 height 23
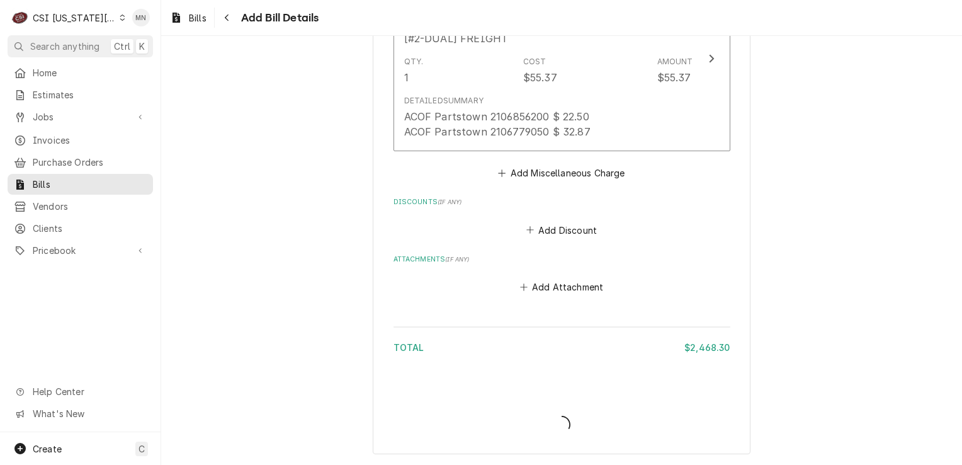
scroll to position [2360, 0]
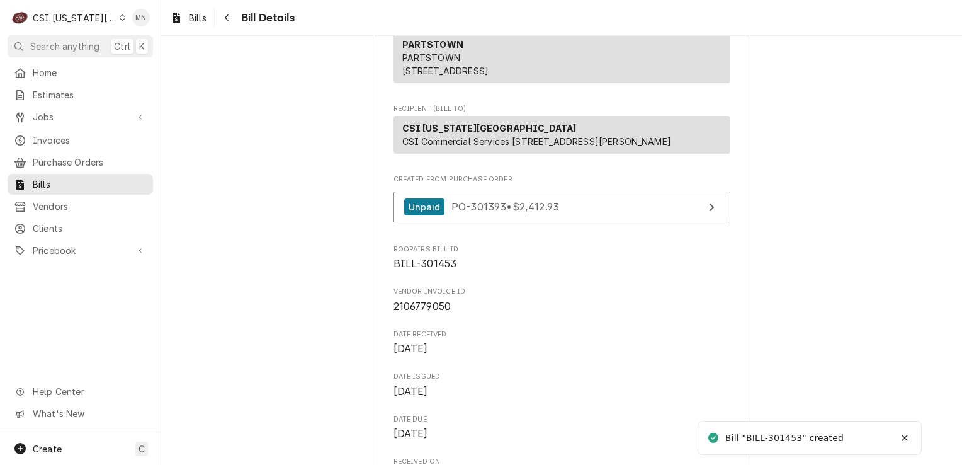
scroll to position [189, 0]
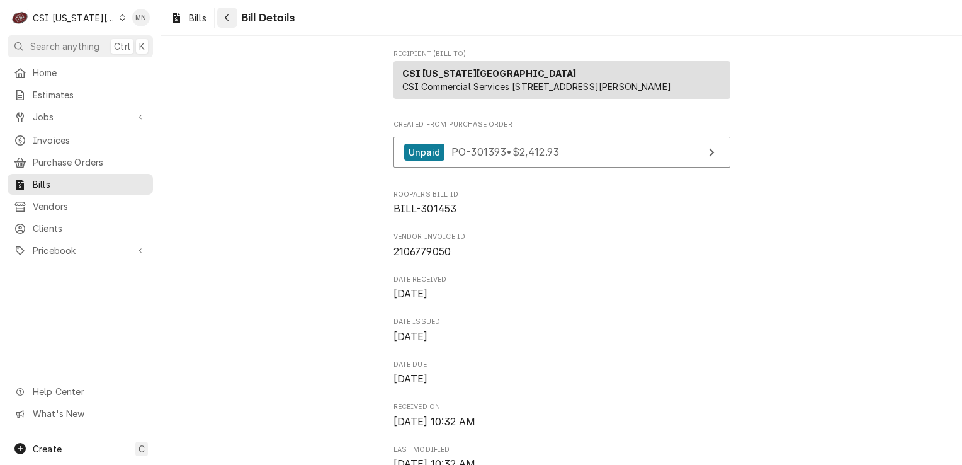
click at [230, 15] on icon "Navigate back" at bounding box center [227, 17] width 6 height 9
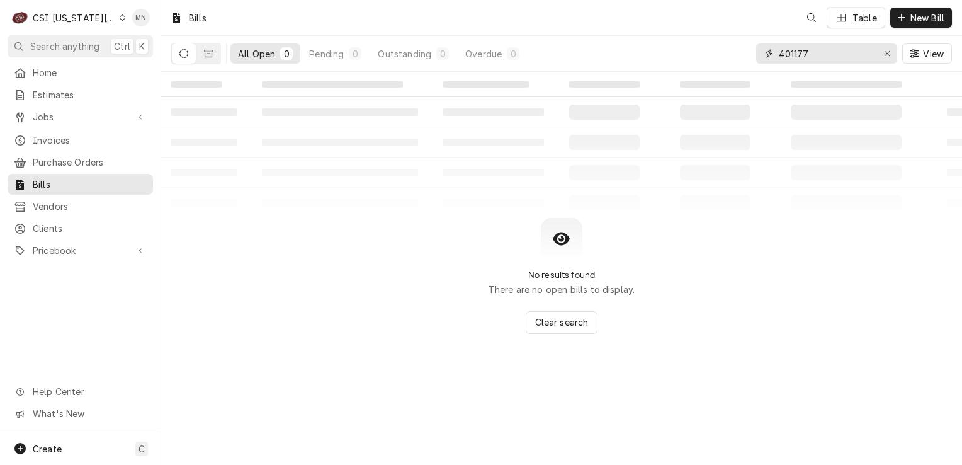
drag, startPoint x: 815, startPoint y: 52, endPoint x: 662, endPoint y: 50, distance: 153.0
click at [666, 50] on div "All Open 0 Pending 0 Outstanding 0 Overdue 0 401177 View" at bounding box center [561, 53] width 781 height 35
type input "301422"
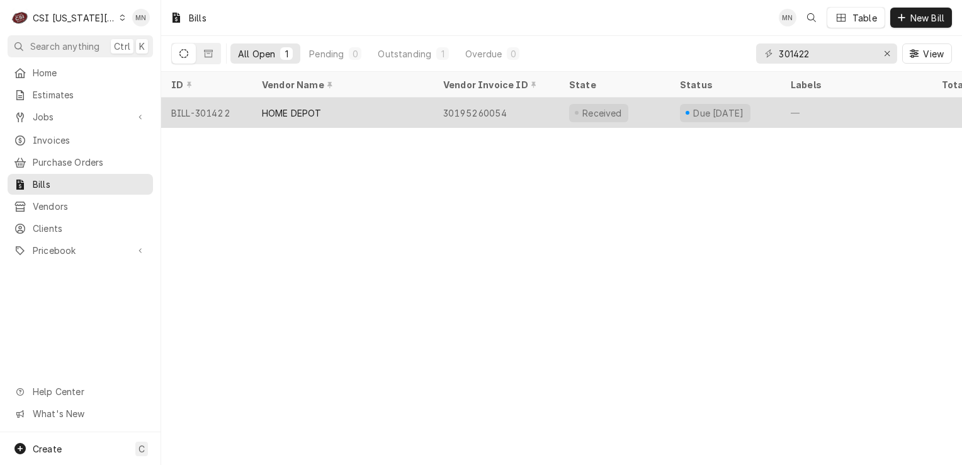
click at [398, 110] on div "HOME DEPOT" at bounding box center [342, 113] width 181 height 30
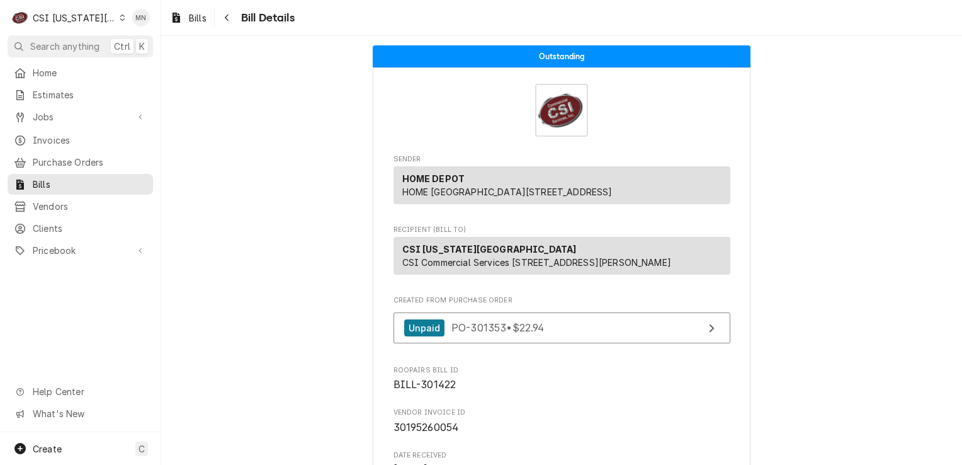
scroll to position [63, 0]
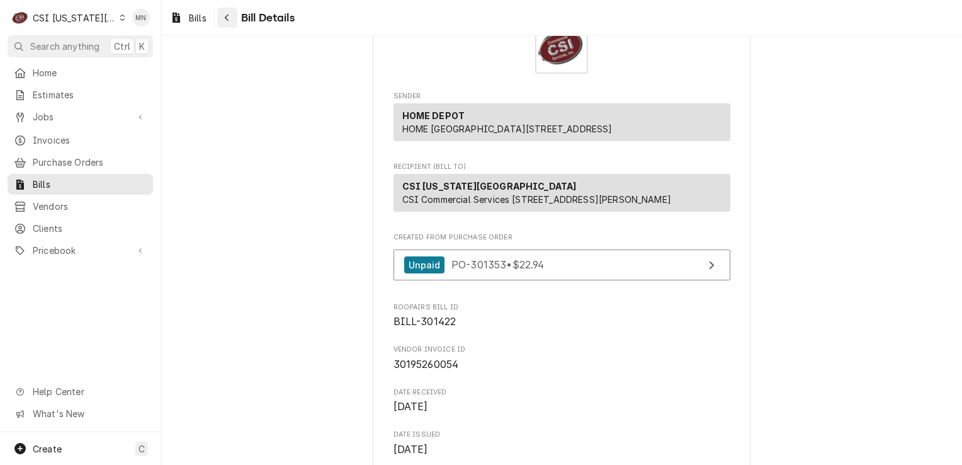
click at [237, 21] on button "Navigate back" at bounding box center [227, 18] width 20 height 20
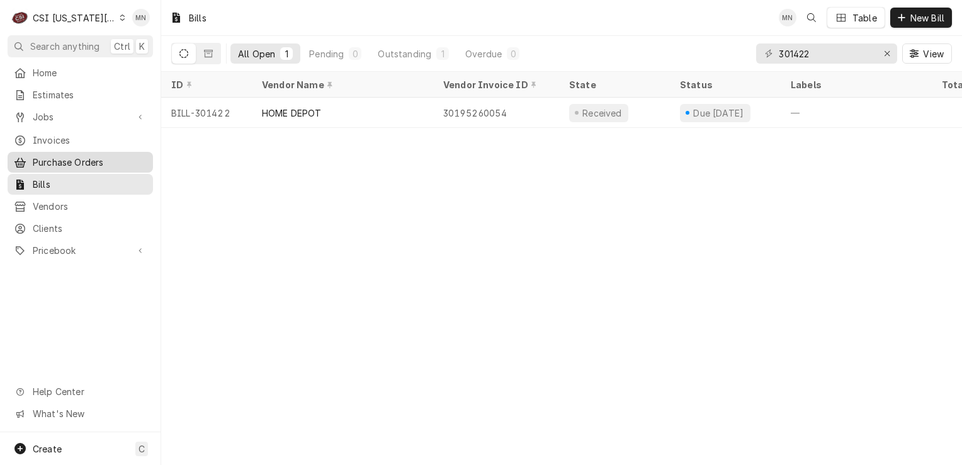
click at [64, 157] on span "Purchase Orders" at bounding box center [90, 162] width 114 height 13
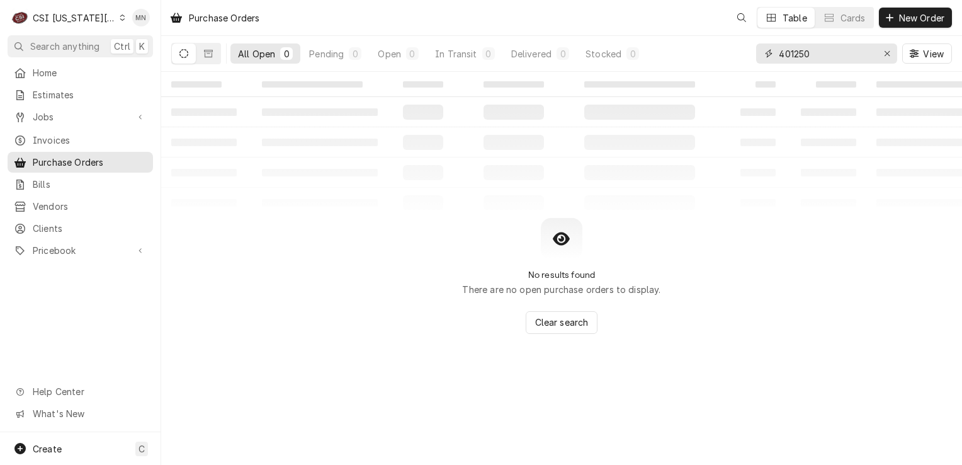
drag, startPoint x: 831, startPoint y: 57, endPoint x: 700, endPoint y: 60, distance: 131.0
click at [706, 60] on div "All Open 0 Pending 0 Open 0 In Transit 0 Delivered 0 Stocked 0 401250 View" at bounding box center [561, 53] width 781 height 35
type input "30142"
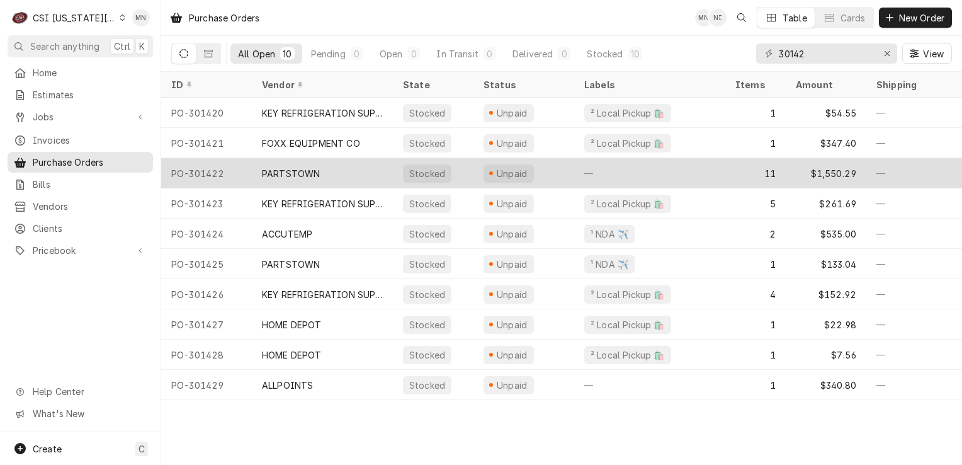
click at [352, 167] on div "PARTSTOWN" at bounding box center [322, 173] width 141 height 30
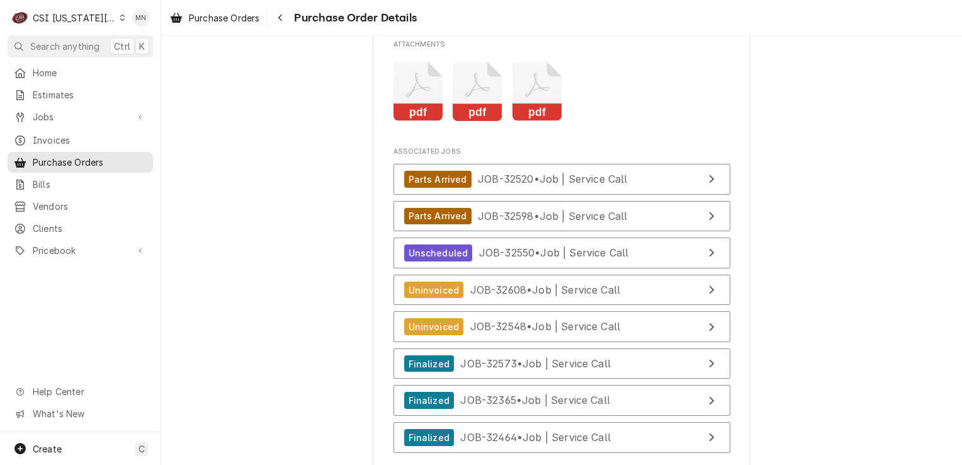
scroll to position [3589, 0]
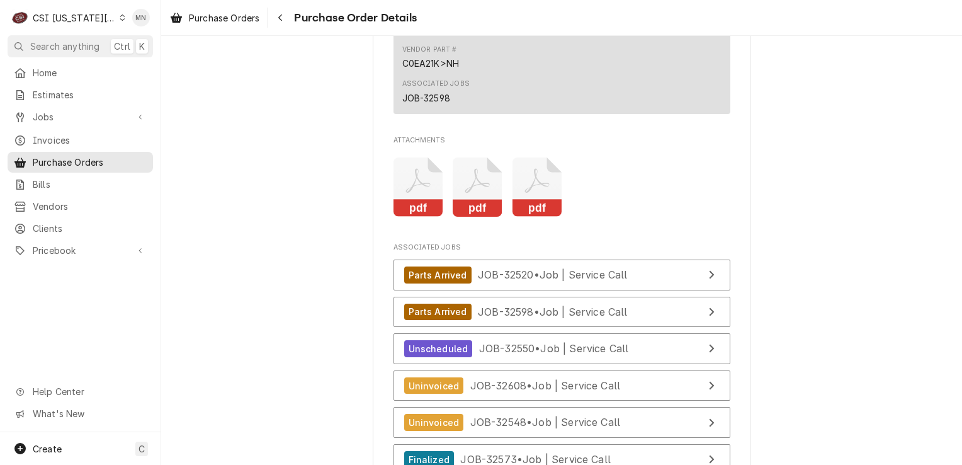
click at [535, 216] on icon "Attachments" at bounding box center [538, 187] width 50 height 60
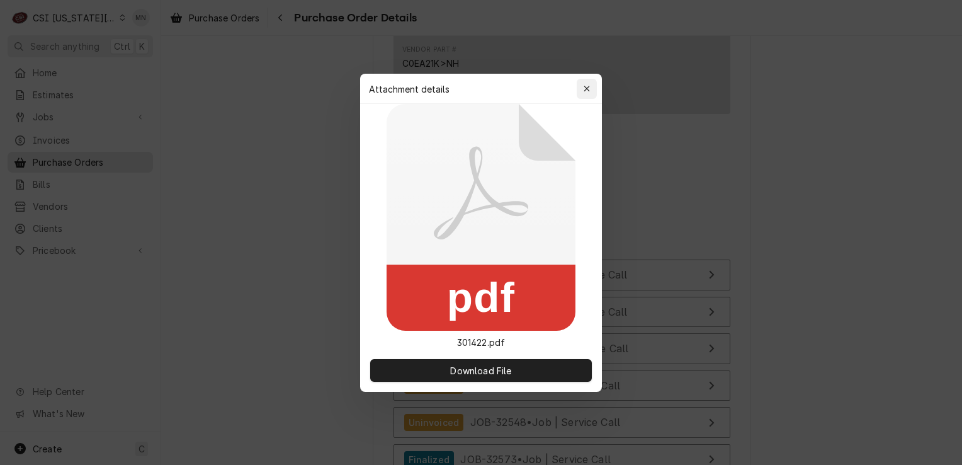
click at [588, 88] on icon "button" at bounding box center [587, 88] width 7 height 9
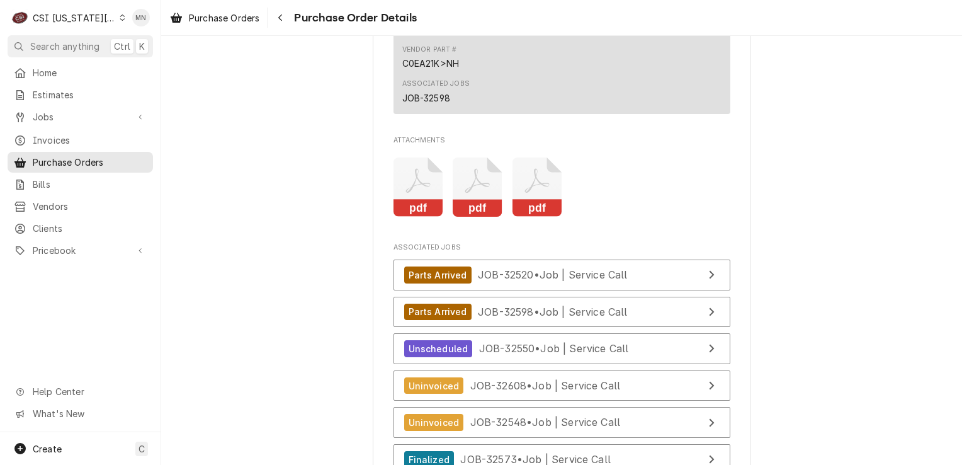
click at [485, 215] on icon "Attachments" at bounding box center [478, 187] width 50 height 60
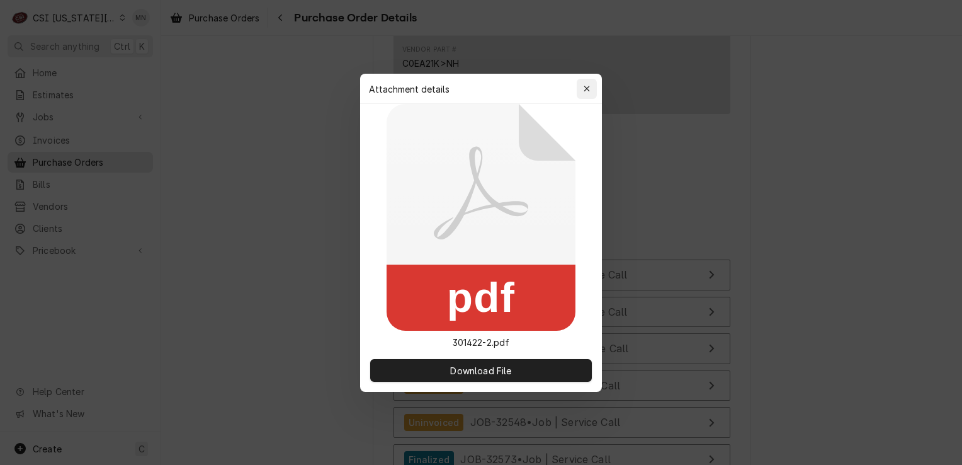
click at [591, 90] on div "button" at bounding box center [587, 88] width 13 height 13
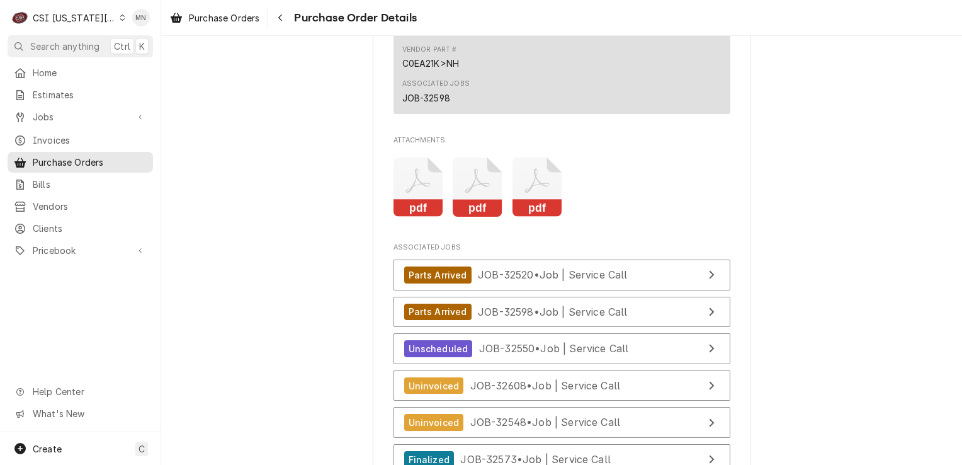
click at [407, 217] on icon "Attachments" at bounding box center [419, 187] width 50 height 60
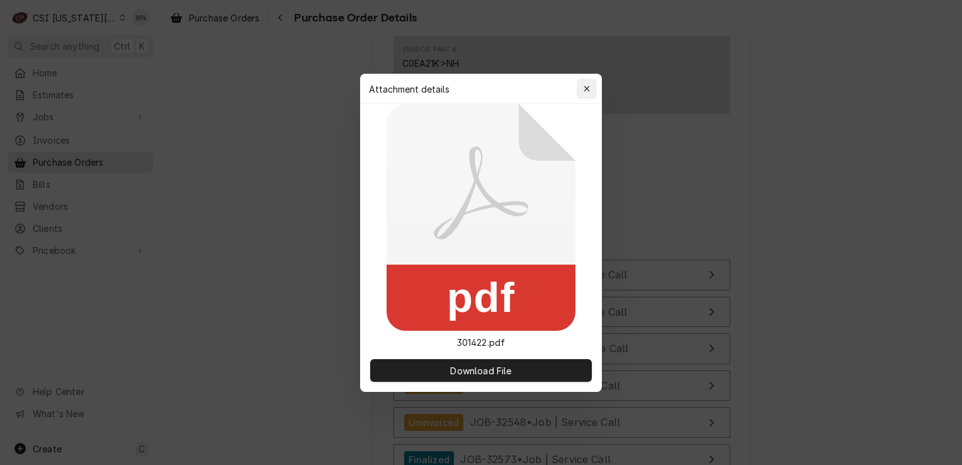
click at [596, 85] on button "button" at bounding box center [587, 89] width 20 height 20
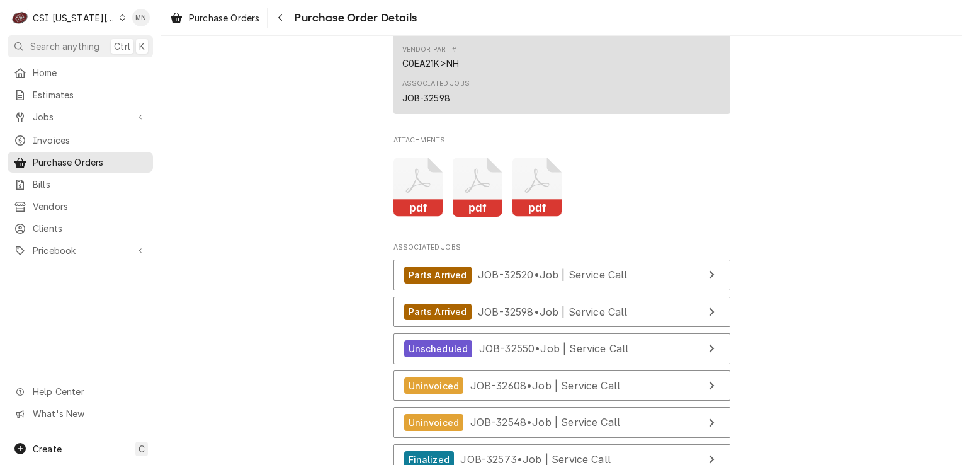
click at [526, 217] on icon "Attachments" at bounding box center [538, 187] width 50 height 60
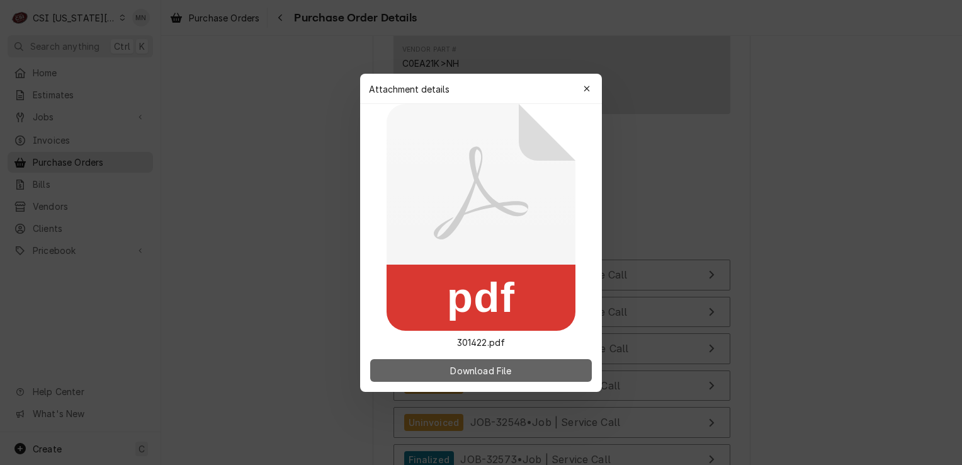
click at [466, 368] on span "Download File" at bounding box center [481, 369] width 66 height 13
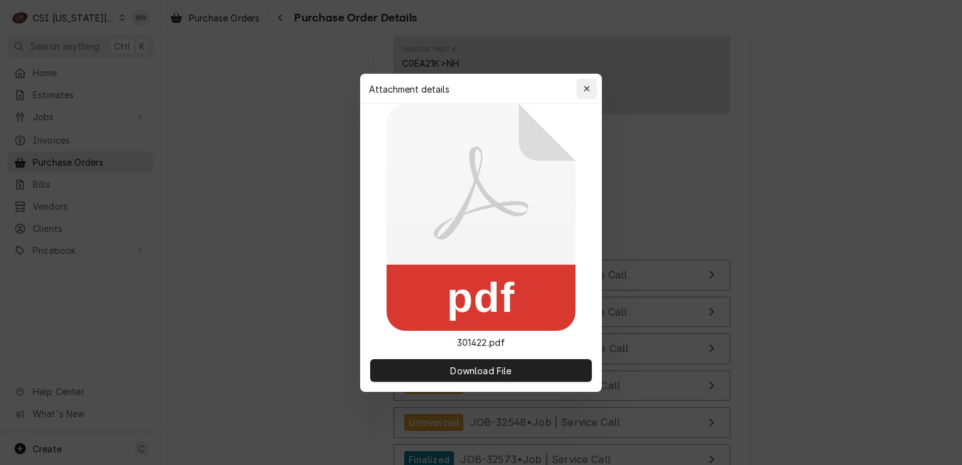
click at [582, 90] on div "button" at bounding box center [587, 88] width 13 height 13
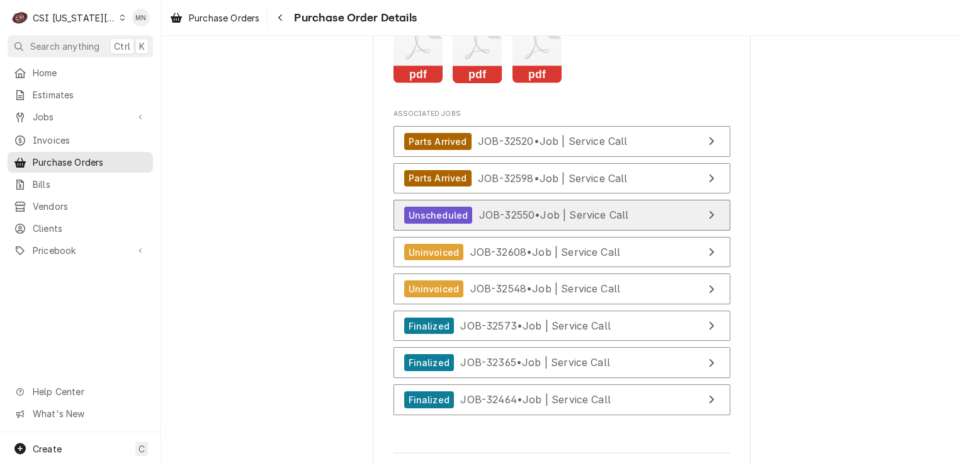
scroll to position [3715, 0]
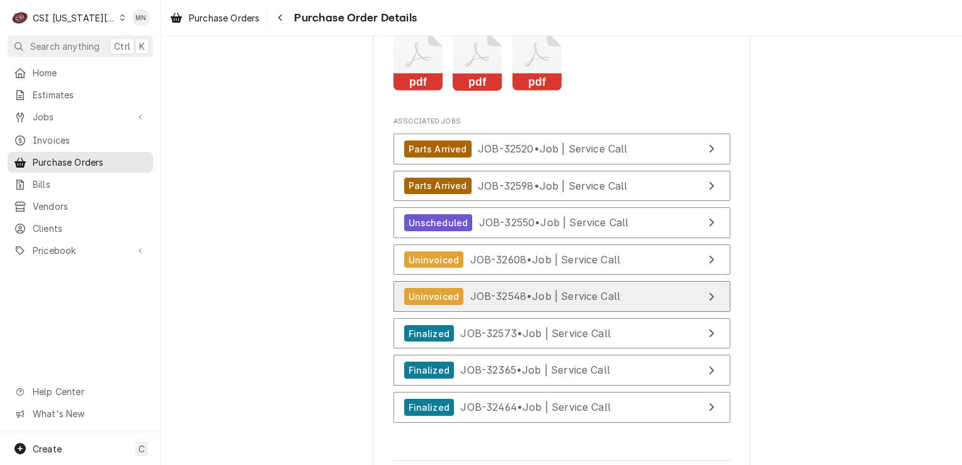
click at [498, 302] on span "JOB-32548 • Job | Service Call" at bounding box center [545, 296] width 150 height 13
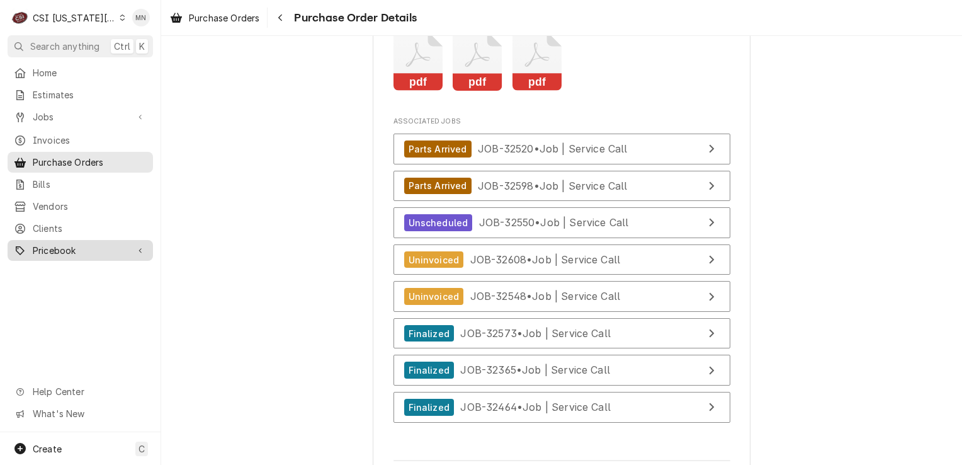
click at [55, 247] on span "Pricebook" at bounding box center [80, 250] width 95 height 13
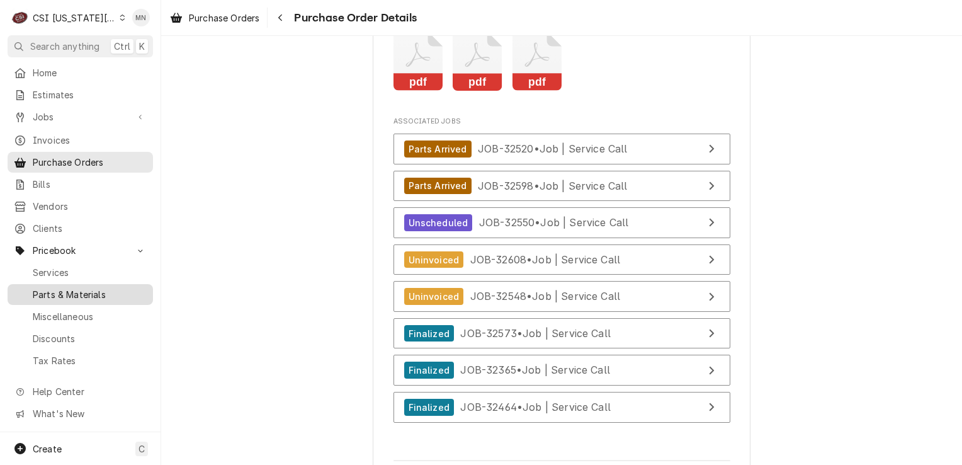
click at [62, 288] on span "Parts & Materials" at bounding box center [90, 294] width 114 height 13
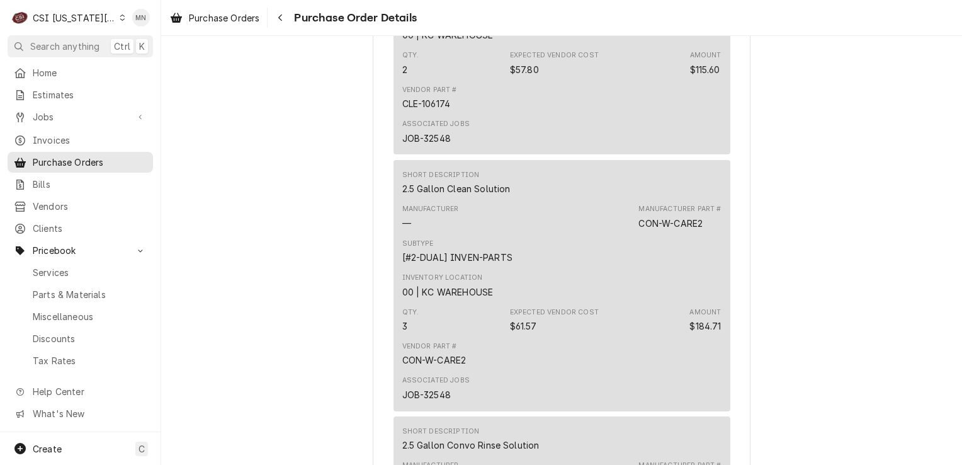
scroll to position [2141, 0]
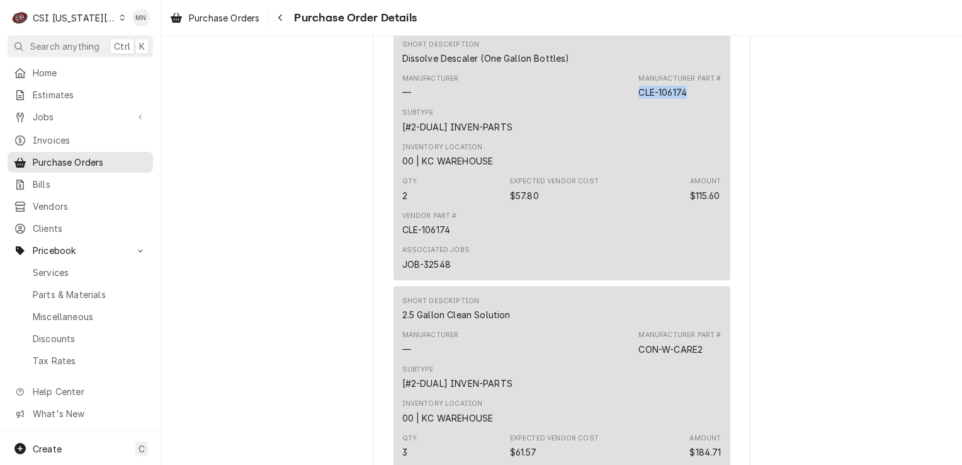
drag, startPoint x: 685, startPoint y: 131, endPoint x: 636, endPoint y: 135, distance: 49.3
click at [638, 99] on div "Manufacturer Part # CLE-106174" at bounding box center [679, 86] width 82 height 25
copy div "CLE-106174"
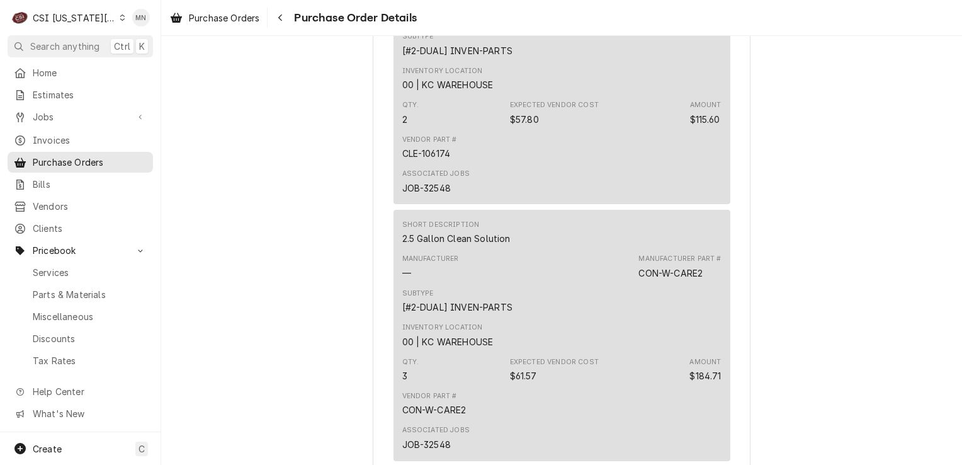
scroll to position [2267, 0]
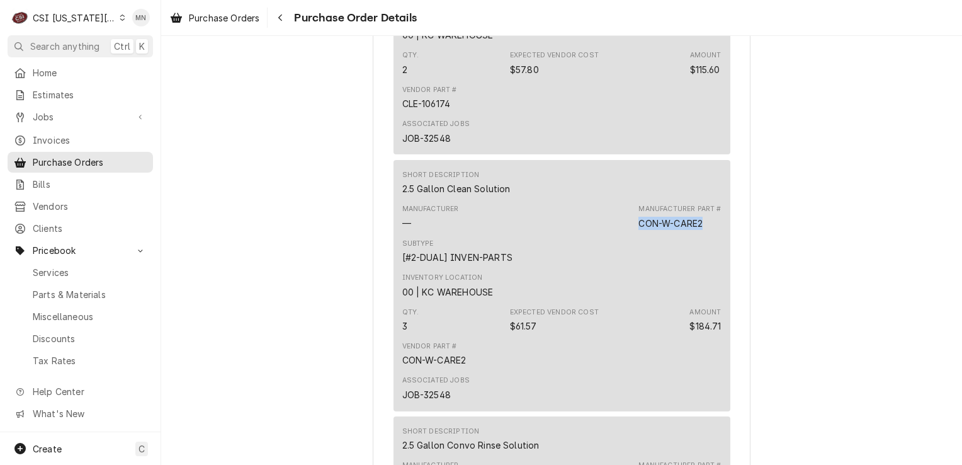
drag, startPoint x: 701, startPoint y: 263, endPoint x: 637, endPoint y: 268, distance: 63.8
click at [638, 229] on div "Manufacturer Part # CON-W-CARE2" at bounding box center [679, 216] width 82 height 25
drag, startPoint x: 637, startPoint y: 268, endPoint x: 642, endPoint y: 263, distance: 6.7
copy div "CON-W-CARE2"
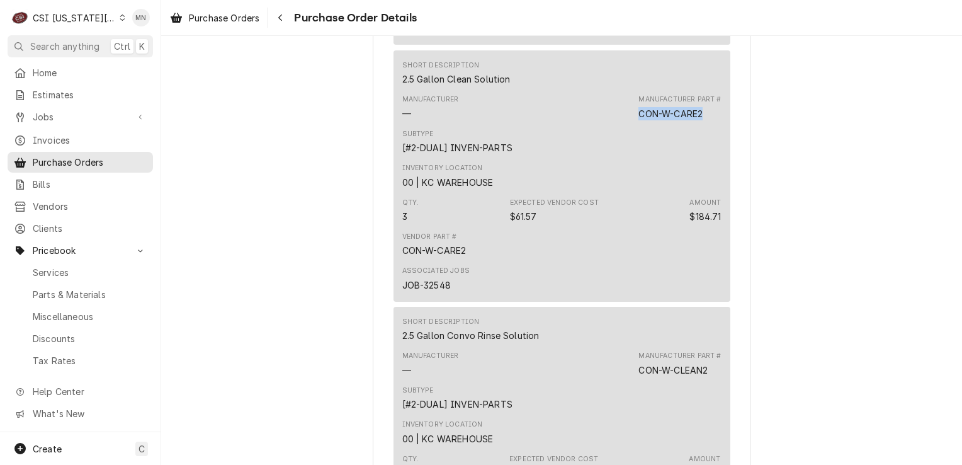
scroll to position [2519, 0]
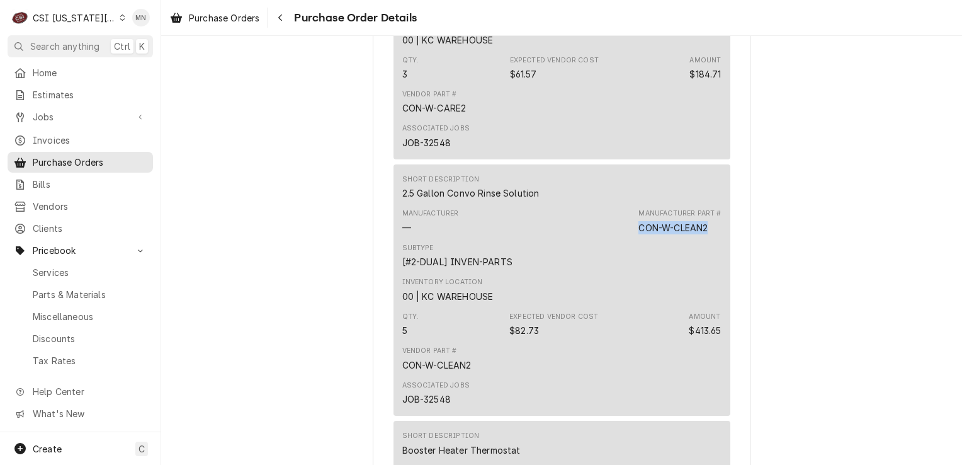
drag, startPoint x: 708, startPoint y: 266, endPoint x: 637, endPoint y: 266, distance: 70.5
click at [638, 234] on div "Manufacturer Part # CON-W-CLEAN2" at bounding box center [679, 220] width 82 height 25
copy div "CON-W-CLEAN2"
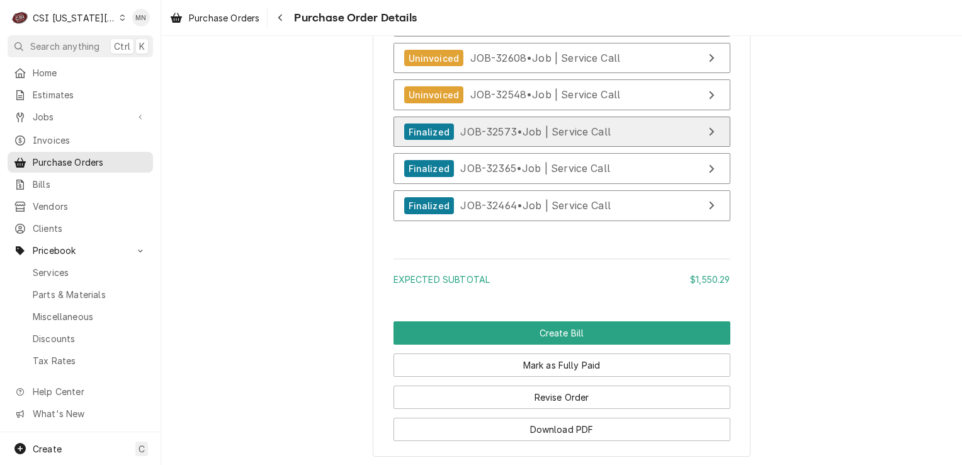
scroll to position [4015, 0]
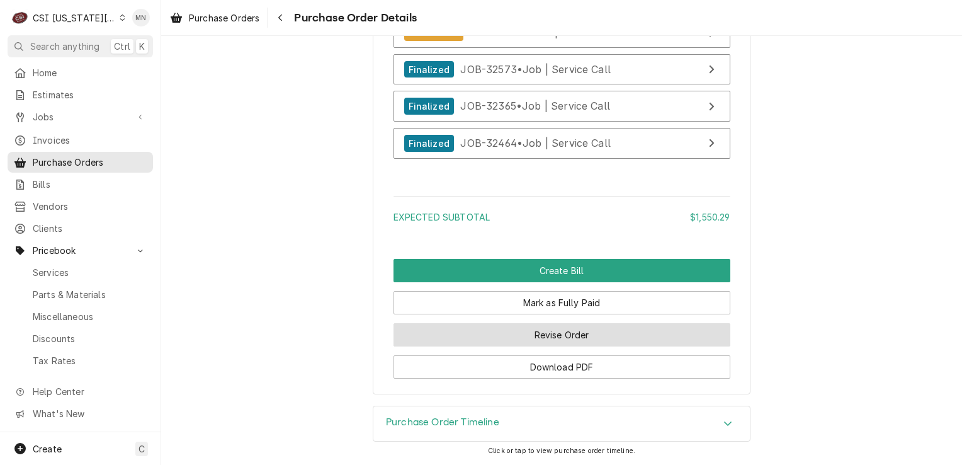
click at [551, 326] on button "Revise Order" at bounding box center [562, 334] width 337 height 23
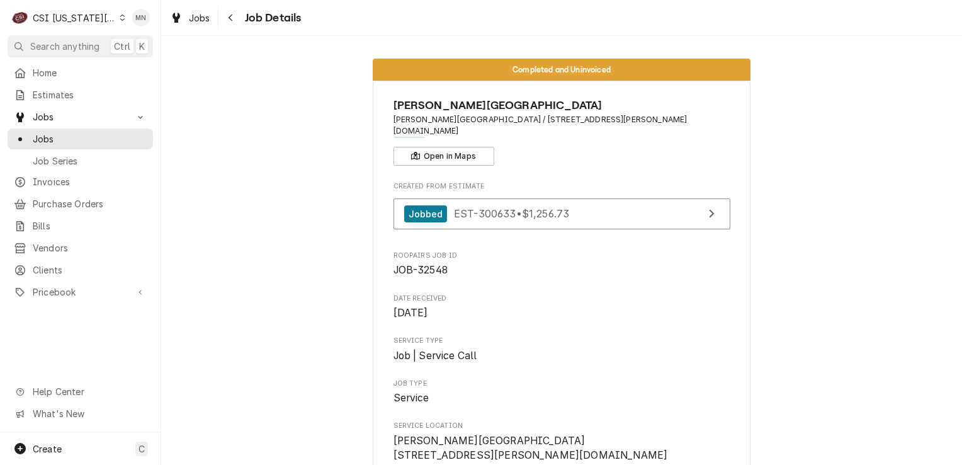
click at [55, 21] on div "CSI [US_STATE][GEOGRAPHIC_DATA]" at bounding box center [74, 17] width 83 height 13
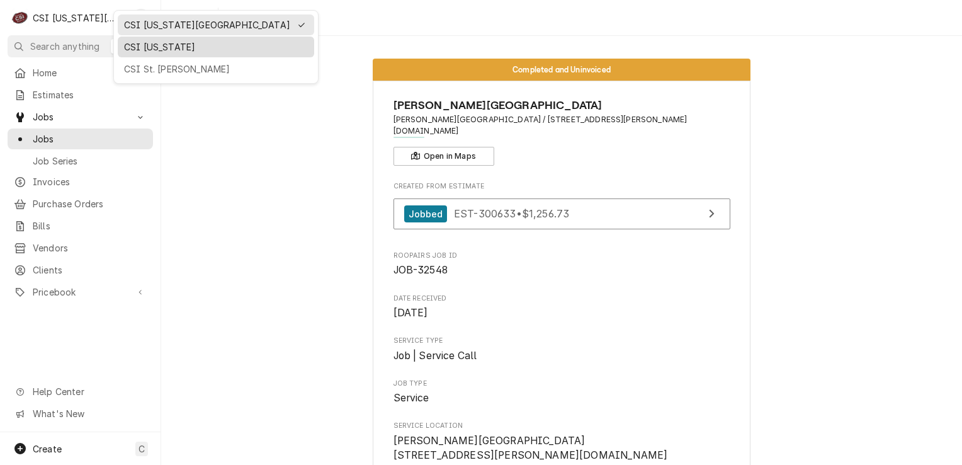
click at [130, 48] on div "CSI Kentucky" at bounding box center [216, 46] width 184 height 13
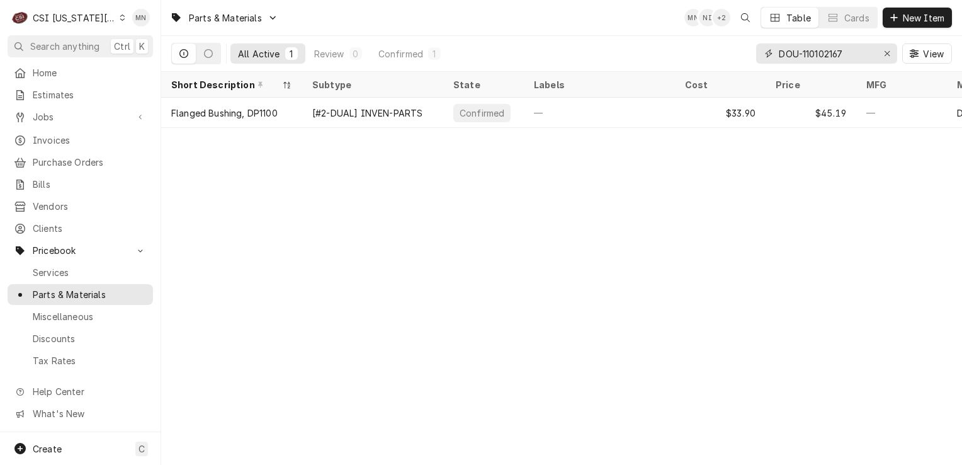
drag, startPoint x: 851, startPoint y: 52, endPoint x: 748, endPoint y: 49, distance: 103.3
click at [748, 49] on div "All Active 1 Review 0 Confirmed 1 DOU-110102167 View" at bounding box center [561, 53] width 781 height 35
paste input "CLE-106174"
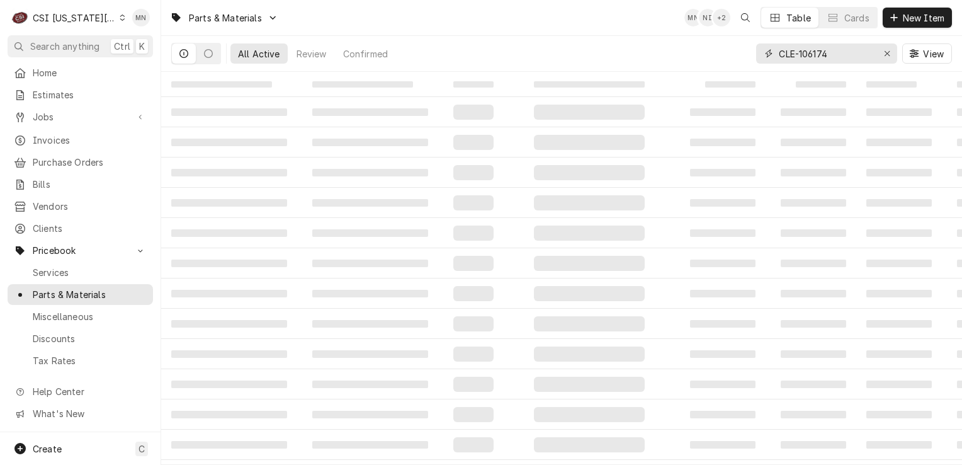
type input "CLE-106174"
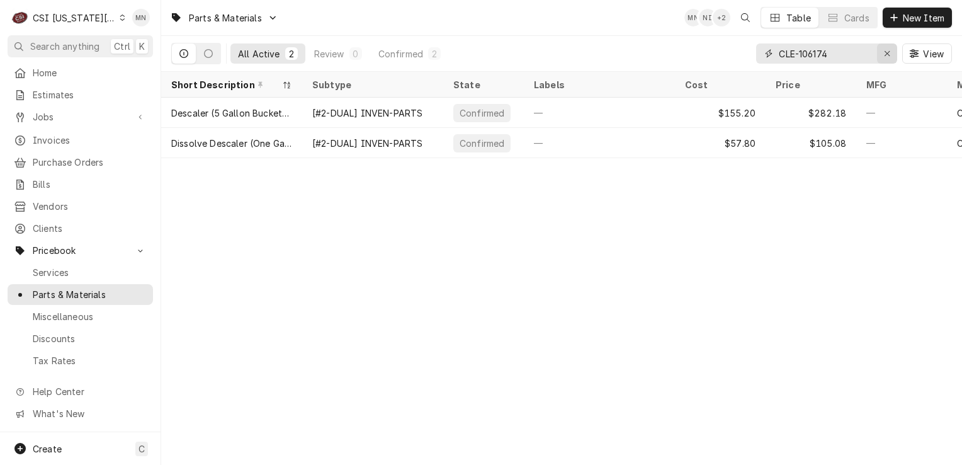
click at [883, 55] on div "Erase input" at bounding box center [887, 53] width 13 height 13
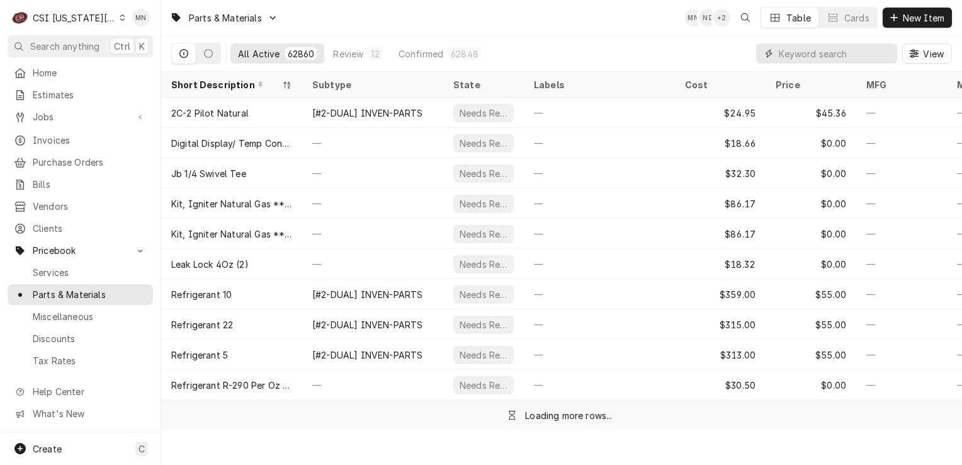
drag, startPoint x: 775, startPoint y: 56, endPoint x: 785, endPoint y: 49, distance: 12.2
click at [785, 49] on input "Dynamic Content Wrapper" at bounding box center [835, 53] width 112 height 20
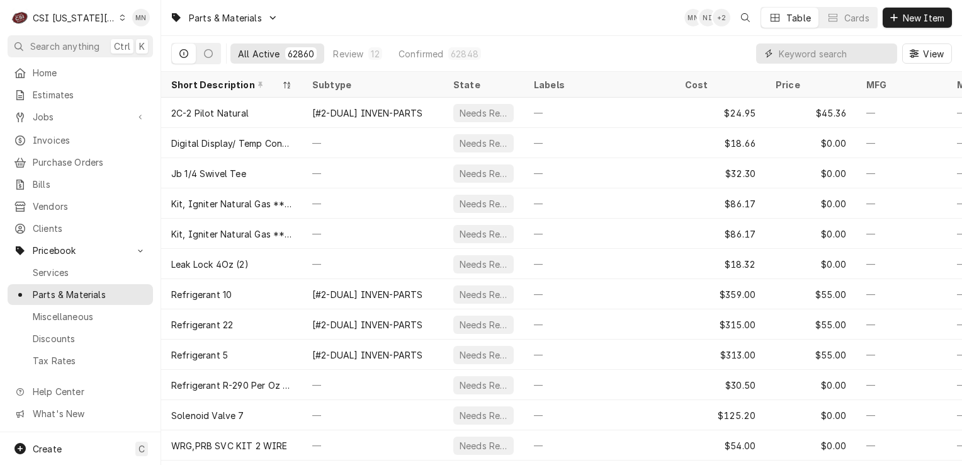
paste input "CON-W-CARE2"
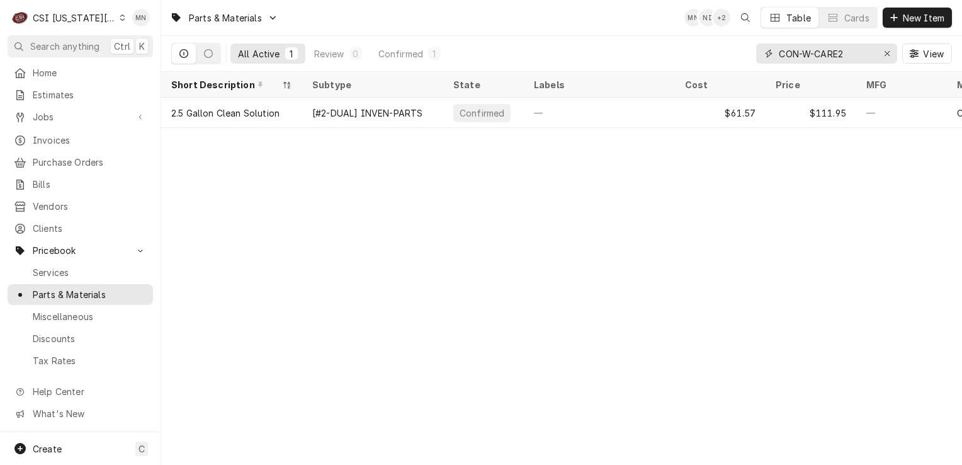
drag, startPoint x: 846, startPoint y: 51, endPoint x: 756, endPoint y: 57, distance: 89.6
click at [756, 57] on div "CON-W-CARE2" at bounding box center [826, 53] width 141 height 20
paste input "LEAN"
drag, startPoint x: 861, startPoint y: 55, endPoint x: 620, endPoint y: 45, distance: 242.0
click at [622, 46] on div "All Active 1 Review 0 Confirmed 1 CON-W-CLEAN2 View" at bounding box center [561, 53] width 781 height 35
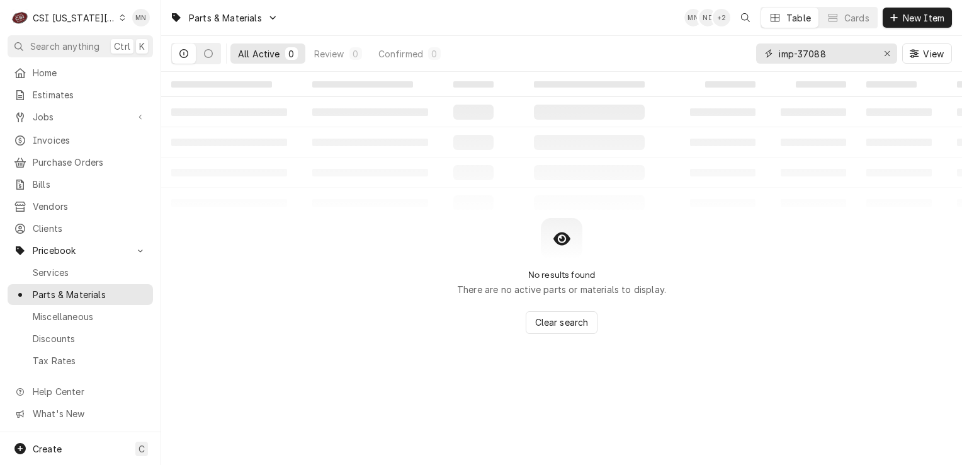
type input "imp-37088"
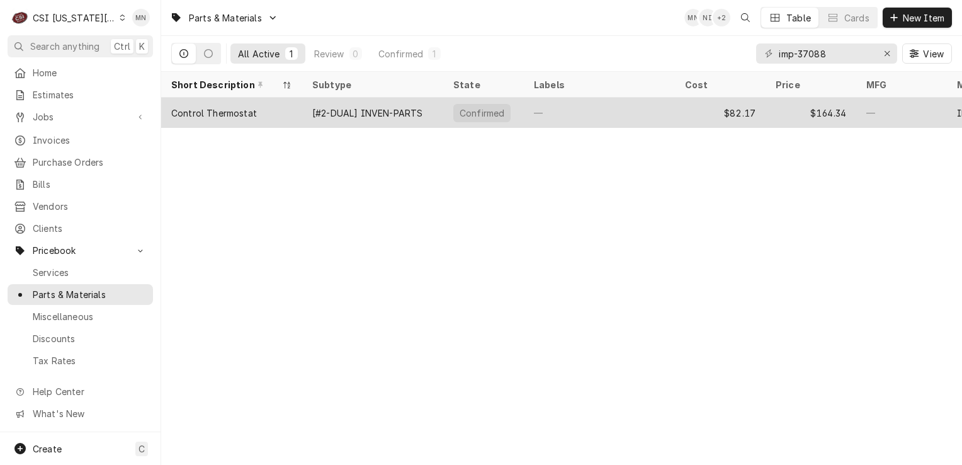
click at [375, 119] on div "[#2-DUAL] INVEN-PARTS" at bounding box center [372, 113] width 141 height 30
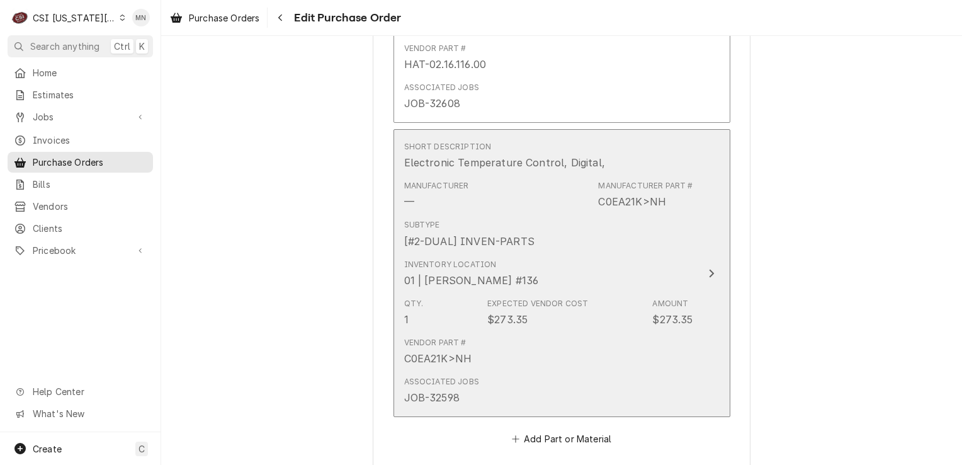
scroll to position [3778, 0]
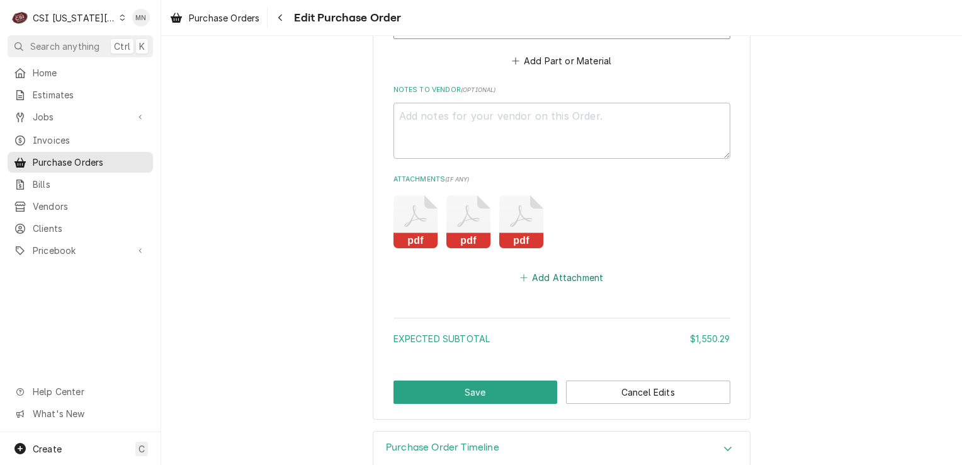
click at [562, 274] on button "Add Attachment" at bounding box center [562, 278] width 88 height 18
type textarea "x"
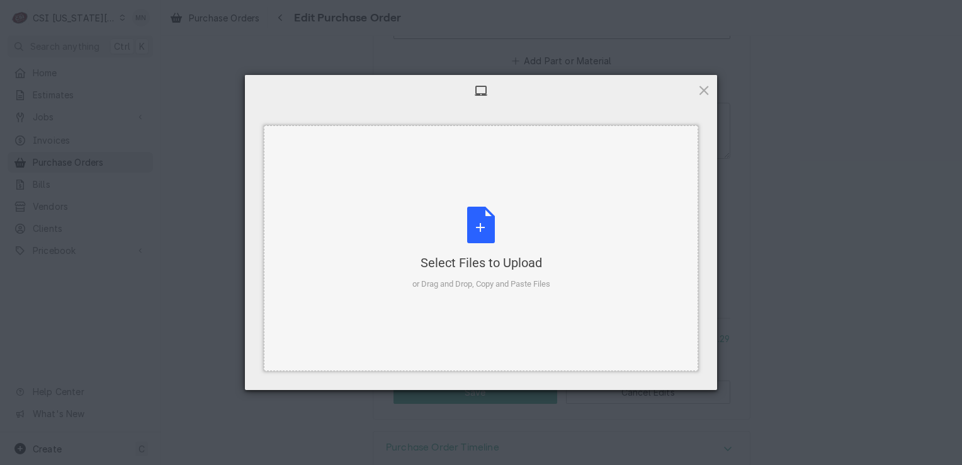
click at [499, 242] on div "Select Files to Upload or Drag and Drop, Copy and Paste Files" at bounding box center [481, 249] width 138 height 84
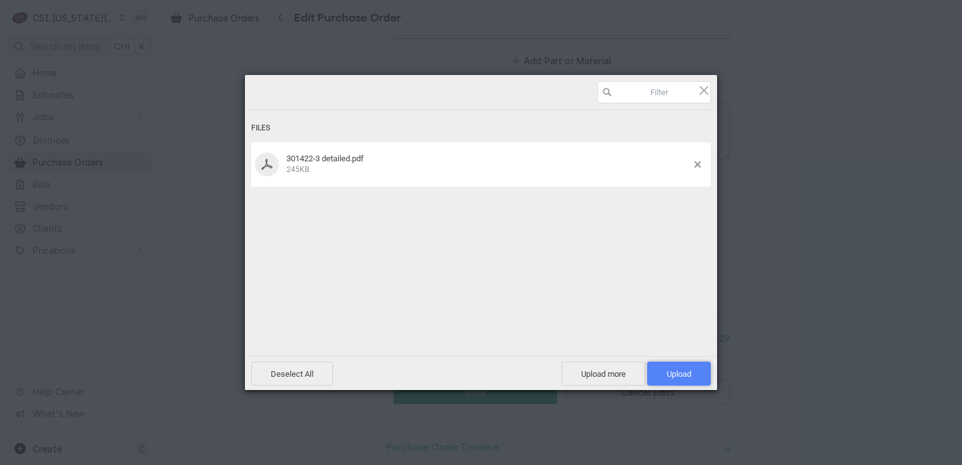
click at [681, 374] on span "Upload 1" at bounding box center [679, 373] width 25 height 9
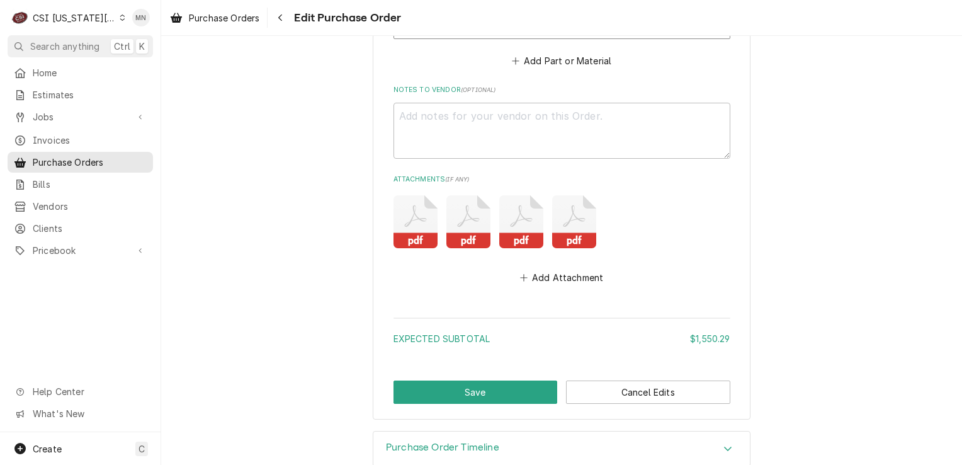
click at [572, 233] on rect "Attachments" at bounding box center [574, 241] width 44 height 16
type textarea "x"
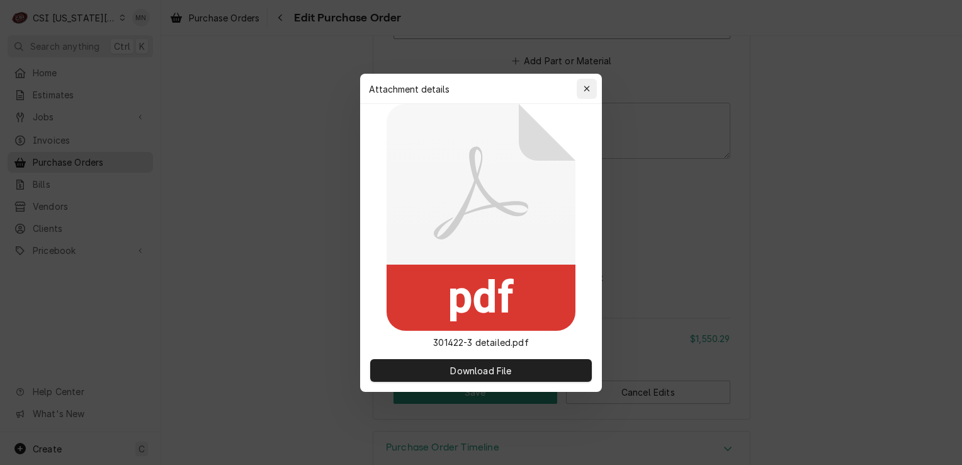
click at [592, 86] on div "button" at bounding box center [587, 88] width 13 height 13
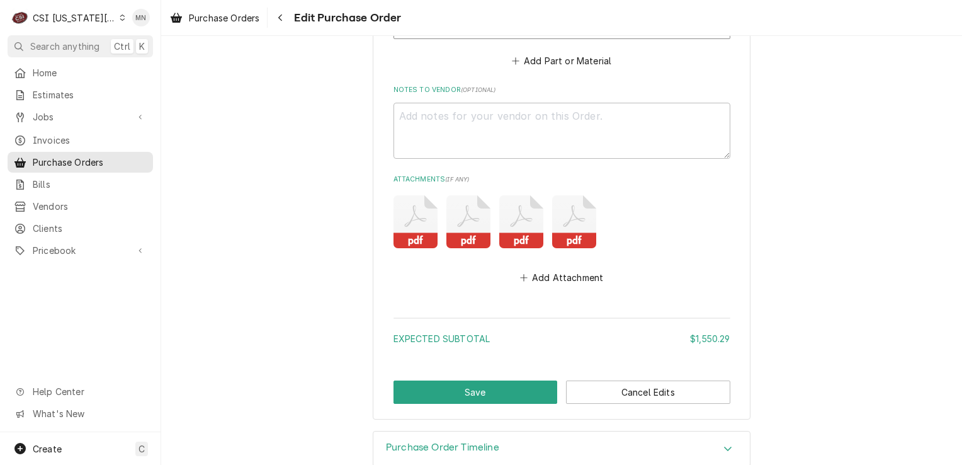
click at [513, 217] on icon "Attachments" at bounding box center [521, 221] width 44 height 53
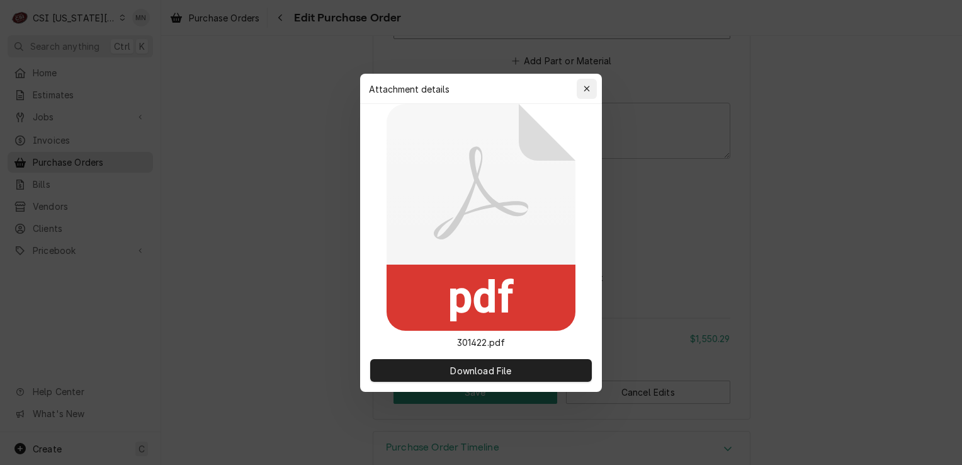
click at [592, 89] on div "button" at bounding box center [587, 88] width 13 height 13
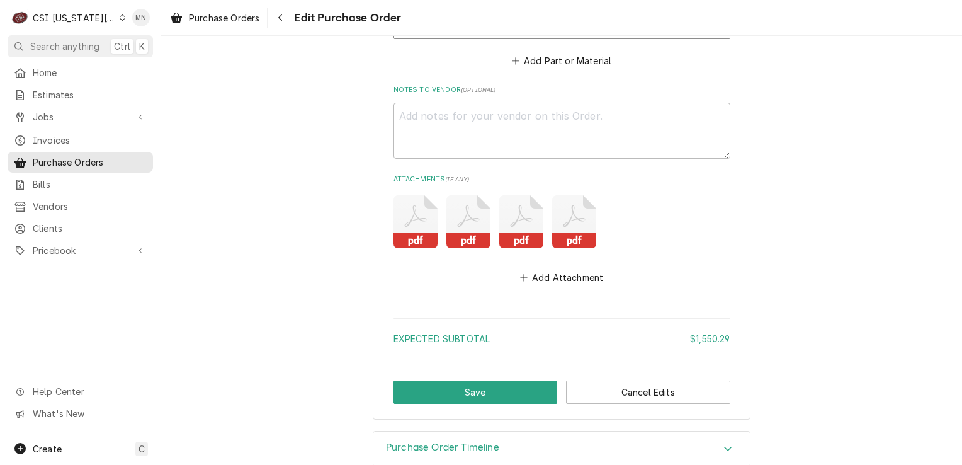
click at [467, 199] on icon "Attachments" at bounding box center [468, 221] width 44 height 53
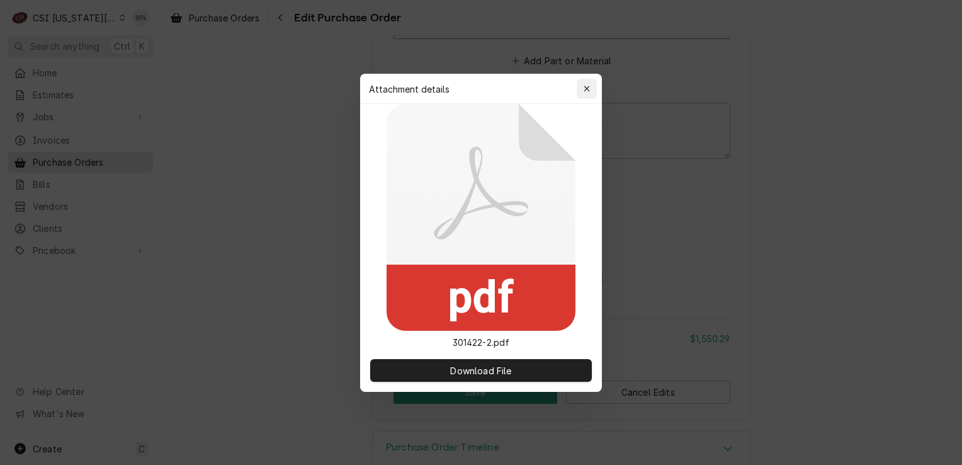
click at [590, 86] on div "button" at bounding box center [587, 88] width 13 height 13
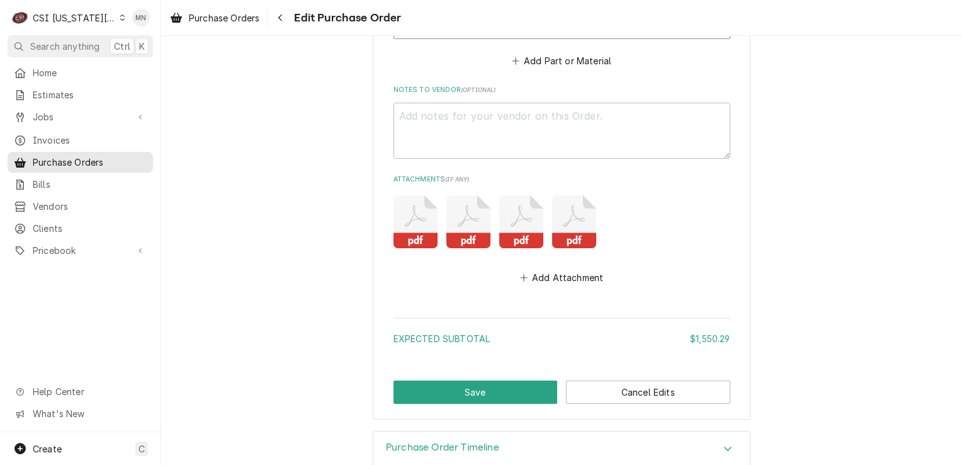
click at [409, 220] on icon "Attachments" at bounding box center [416, 221] width 44 height 53
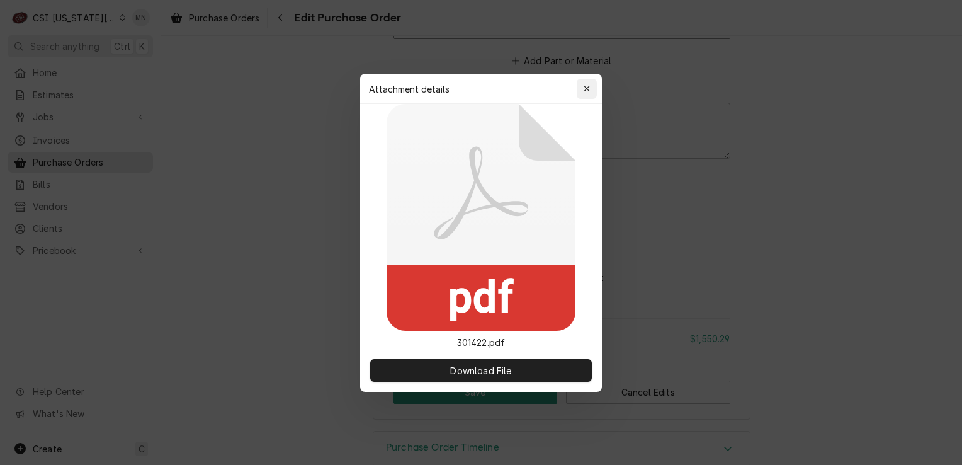
click at [592, 86] on div "button" at bounding box center [587, 88] width 13 height 13
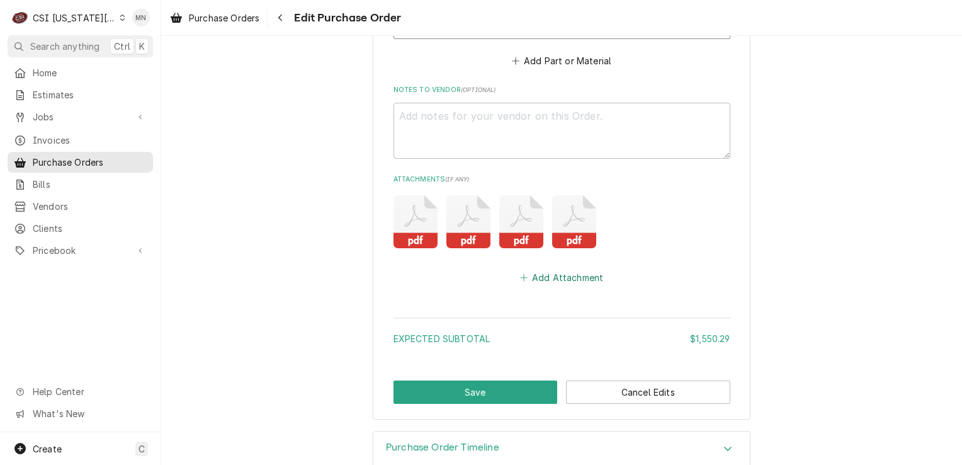
click at [569, 271] on button "Add Attachment" at bounding box center [562, 278] width 88 height 18
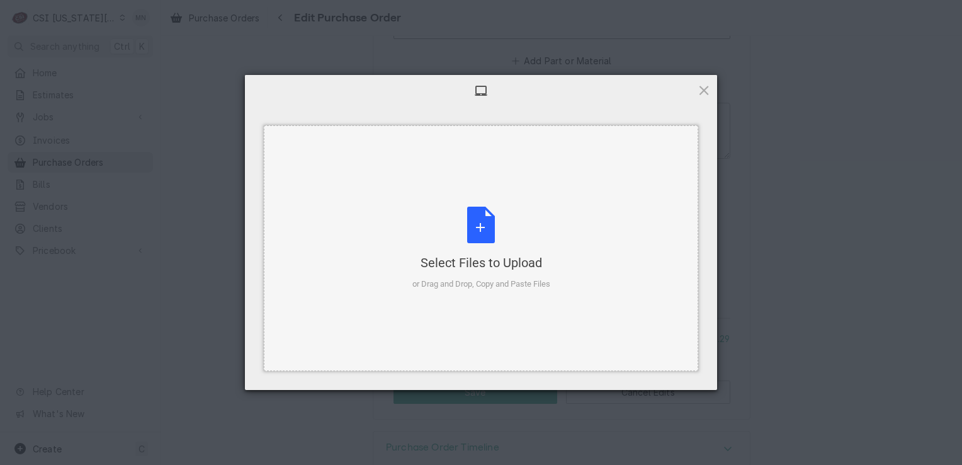
click at [489, 236] on div "Select Files to Upload or Drag and Drop, Copy and Paste Files" at bounding box center [481, 249] width 138 height 84
click at [706, 87] on span at bounding box center [704, 90] width 14 height 14
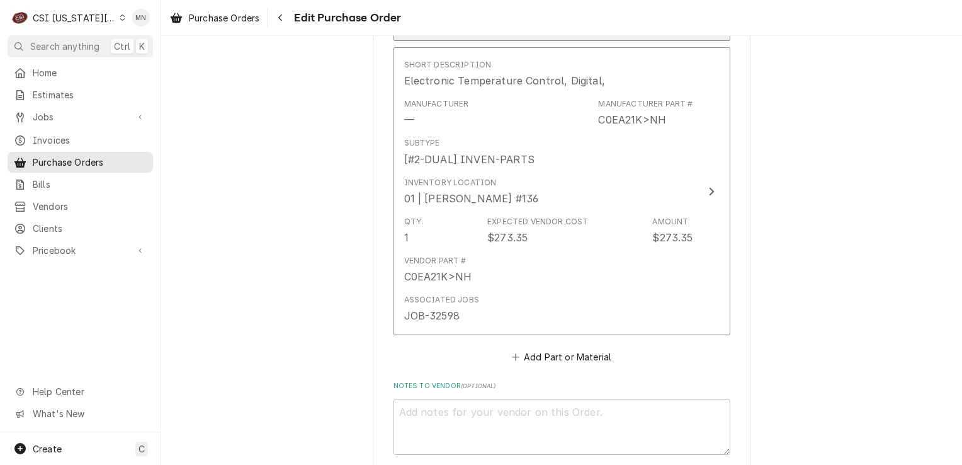
scroll to position [3797, 0]
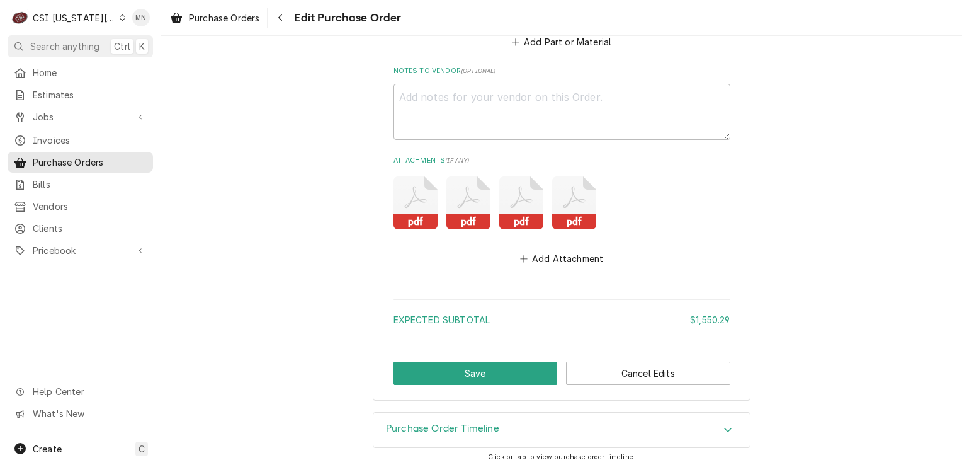
click at [512, 203] on icon "Attachments" at bounding box center [521, 202] width 44 height 53
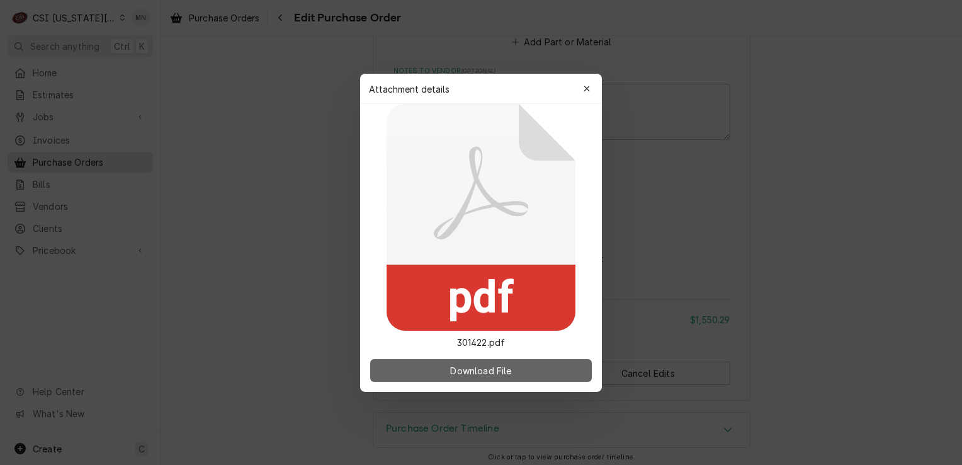
click at [466, 364] on span "Download File" at bounding box center [481, 369] width 66 height 13
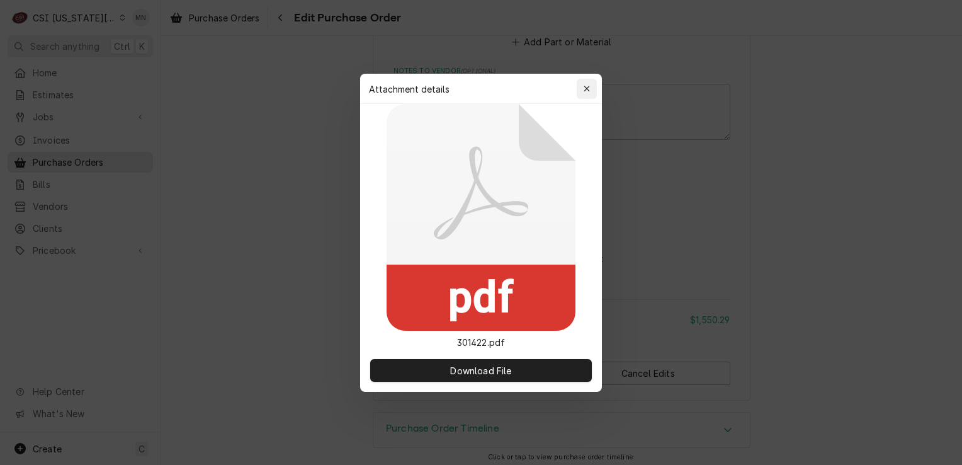
click at [584, 83] on div "button" at bounding box center [587, 88] width 13 height 13
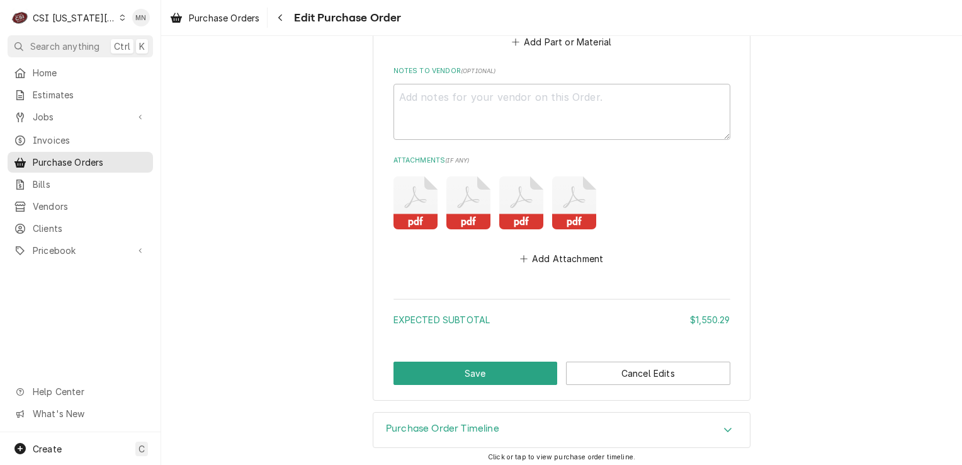
click at [508, 203] on icon "Attachments" at bounding box center [521, 202] width 44 height 53
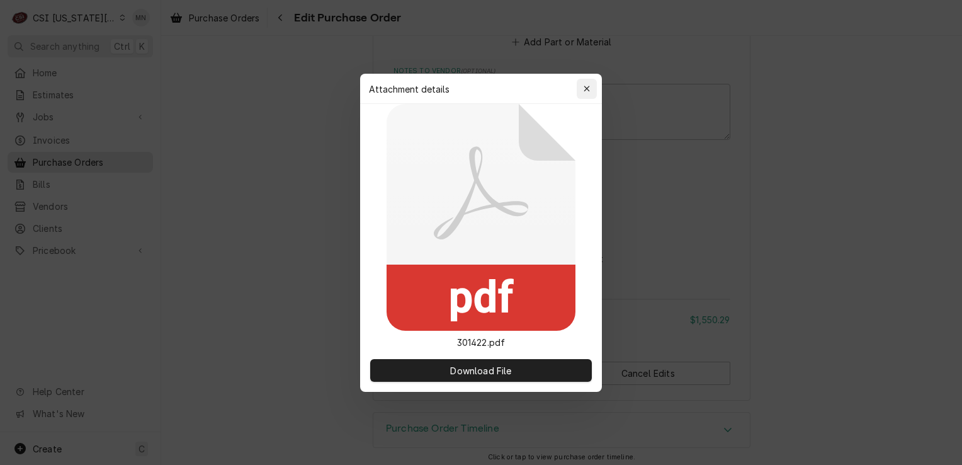
click at [596, 85] on button "button" at bounding box center [587, 89] width 20 height 20
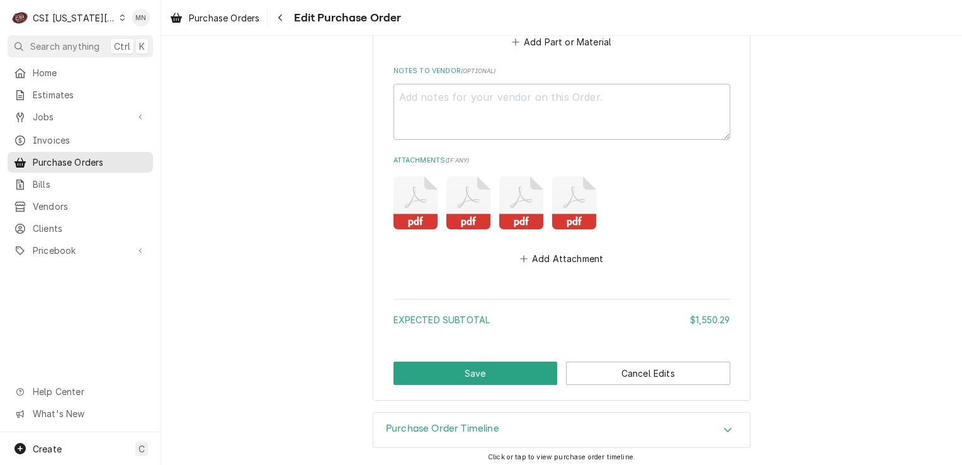
click at [465, 190] on icon "Attachments" at bounding box center [468, 202] width 44 height 53
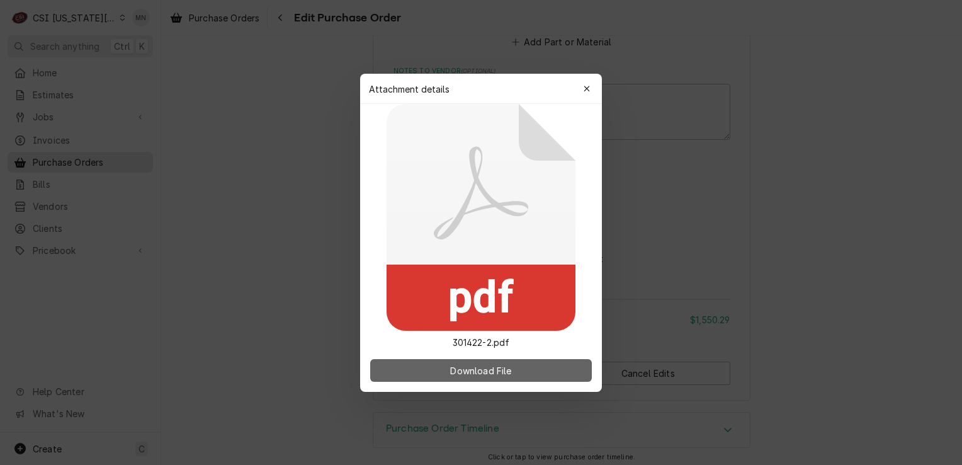
click at [429, 365] on button "Download File" at bounding box center [481, 370] width 222 height 23
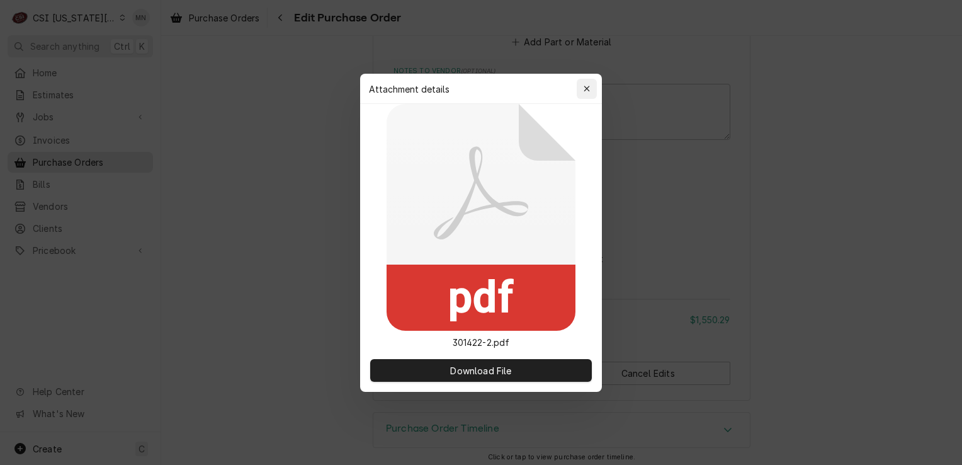
click at [587, 83] on div "button" at bounding box center [587, 88] width 13 height 13
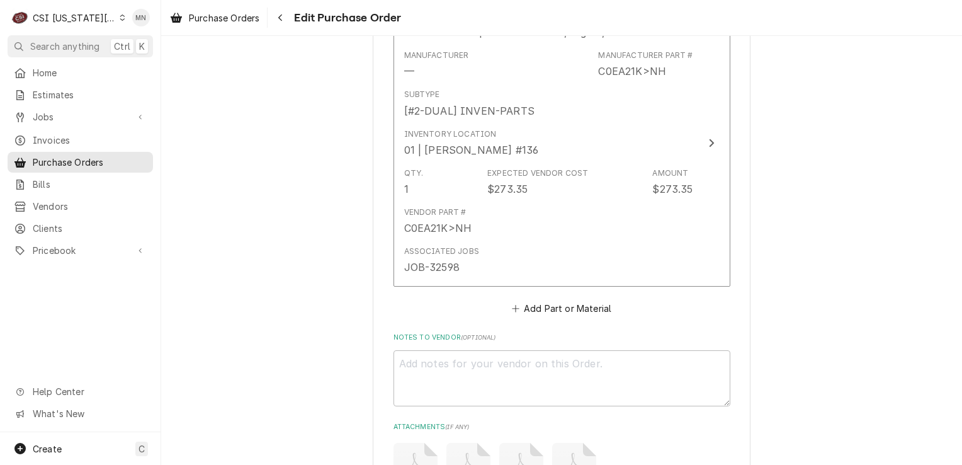
scroll to position [3778, 0]
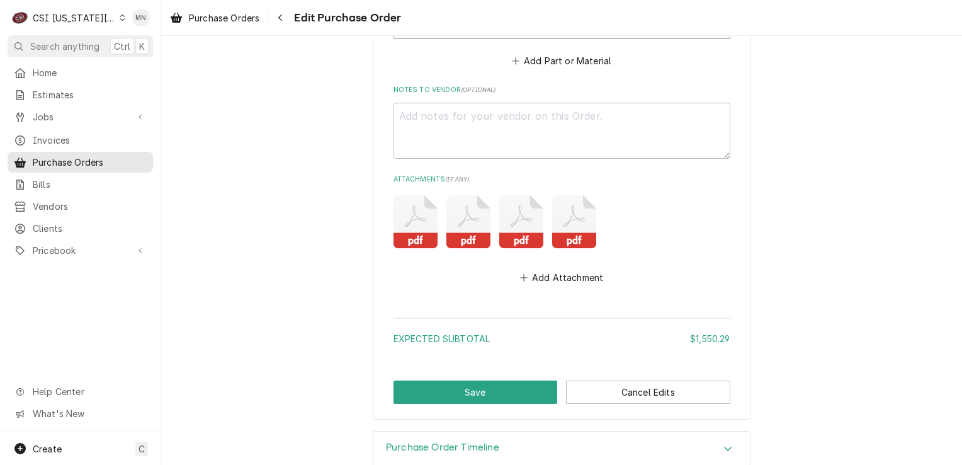
click at [415, 226] on icon "Attachments" at bounding box center [416, 221] width 44 height 53
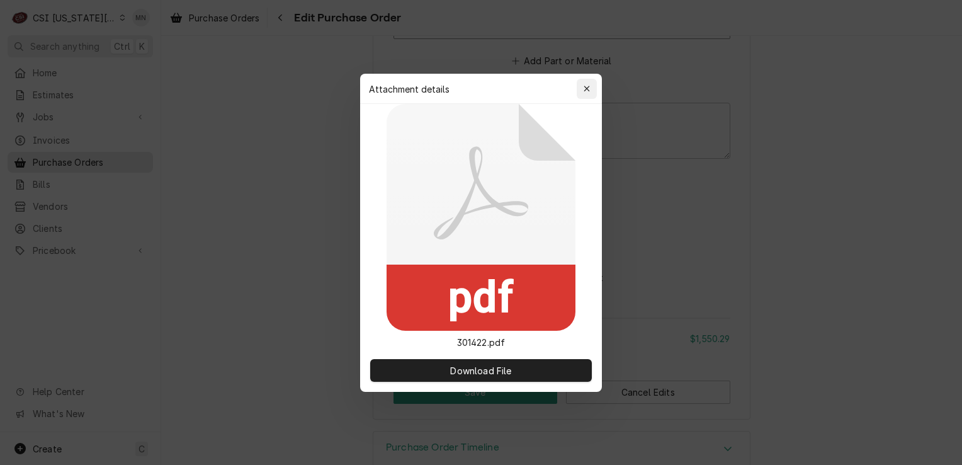
click at [592, 87] on div "button" at bounding box center [587, 88] width 13 height 13
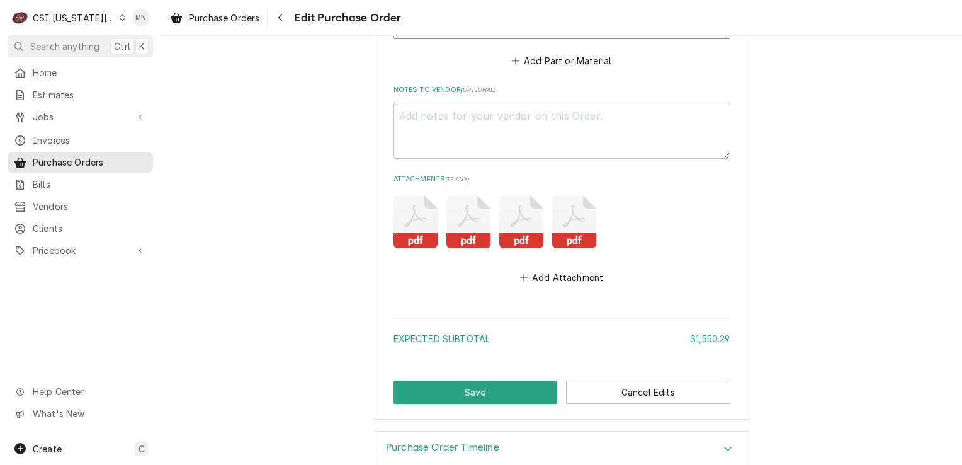
click at [465, 208] on icon "Attachments" at bounding box center [468, 221] width 44 height 53
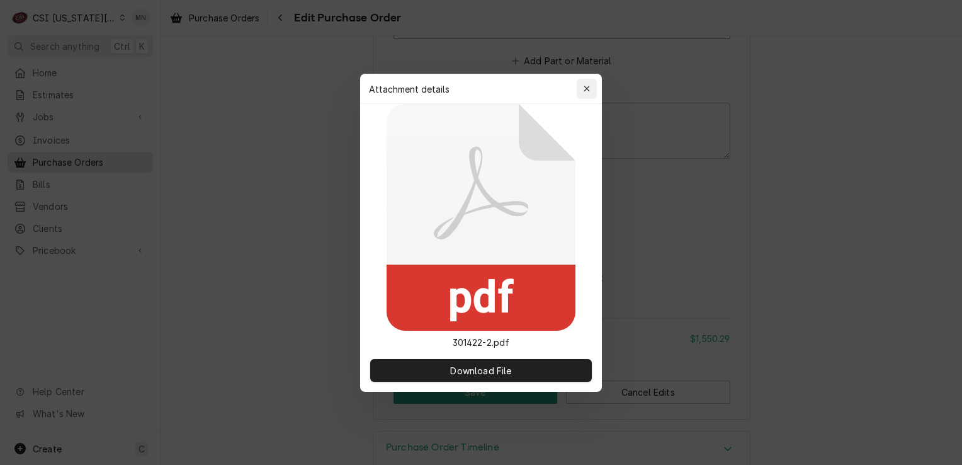
click at [589, 89] on icon "button" at bounding box center [587, 88] width 7 height 9
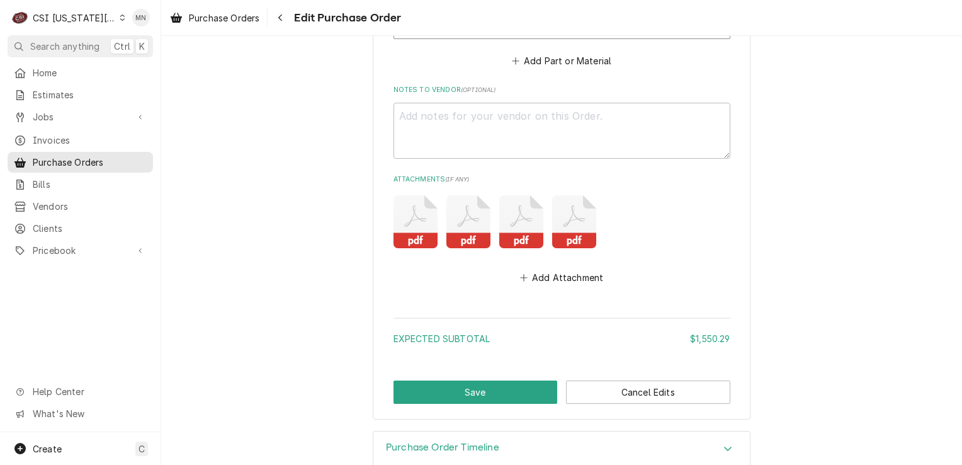
click at [519, 224] on icon "Attachments" at bounding box center [521, 221] width 44 height 53
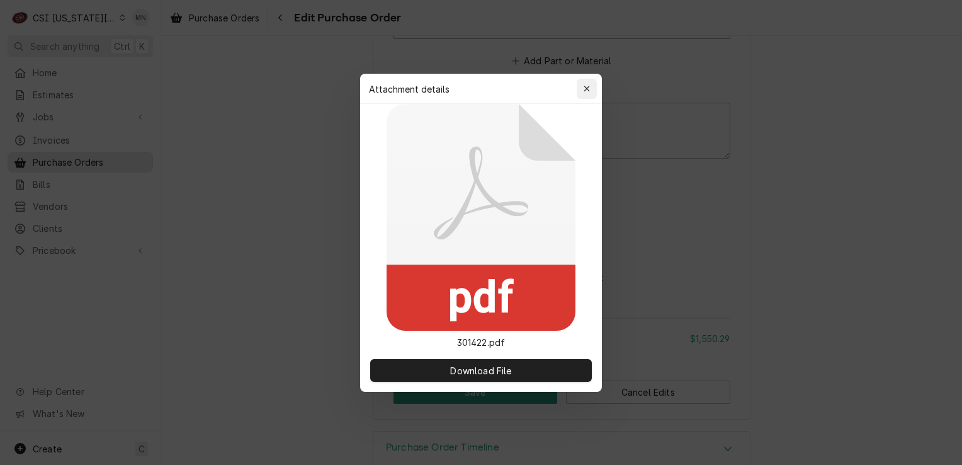
click at [584, 84] on icon "button" at bounding box center [587, 88] width 7 height 9
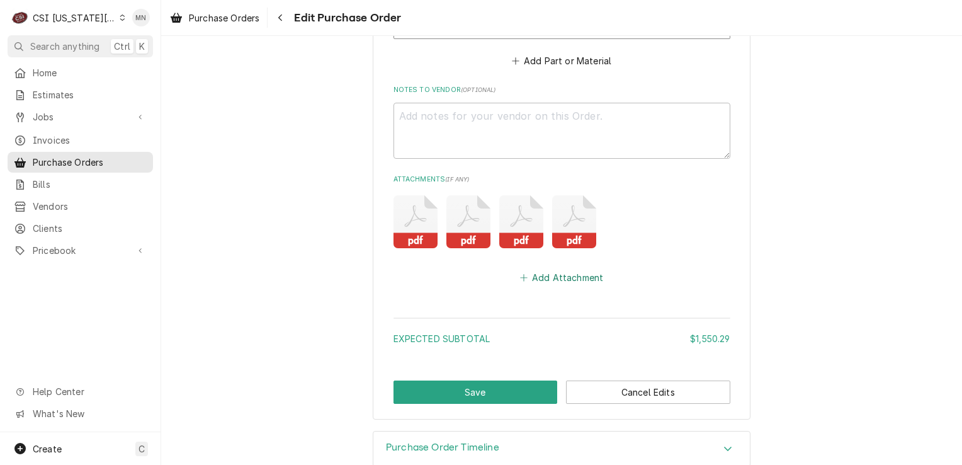
click at [565, 275] on button "Add Attachment" at bounding box center [562, 278] width 88 height 18
type textarea "x"
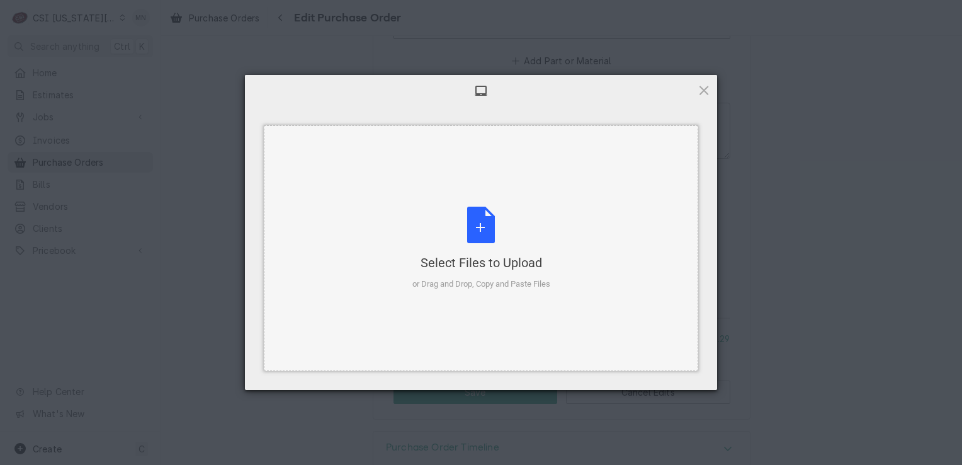
click at [488, 238] on div "Select Files to Upload or Drag and Drop, Copy and Paste Files" at bounding box center [481, 249] width 138 height 84
click at [475, 230] on div "Select Files to Upload or Drag and Drop, Copy and Paste Files" at bounding box center [481, 249] width 138 height 84
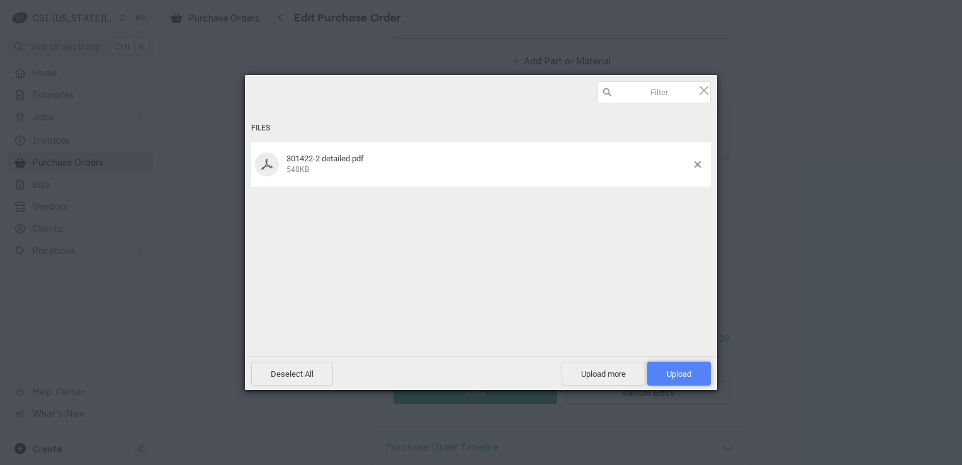
click at [684, 370] on span "Upload 1" at bounding box center [679, 373] width 25 height 9
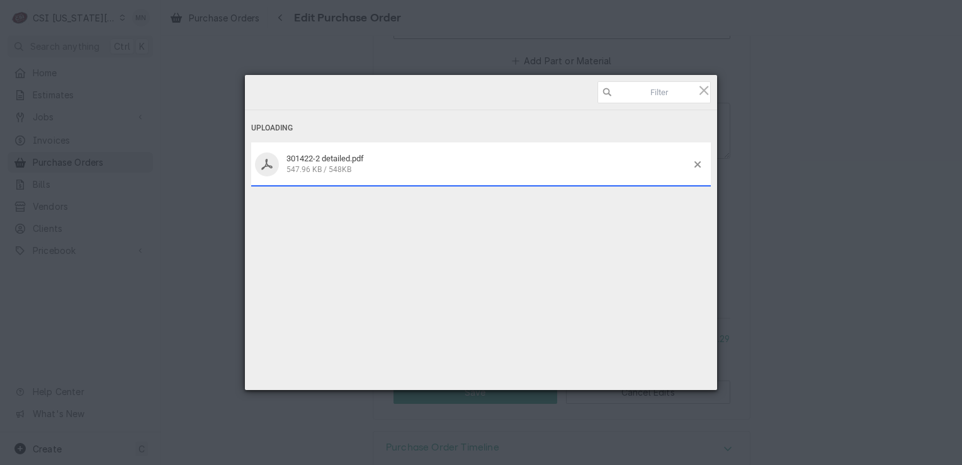
type textarea "x"
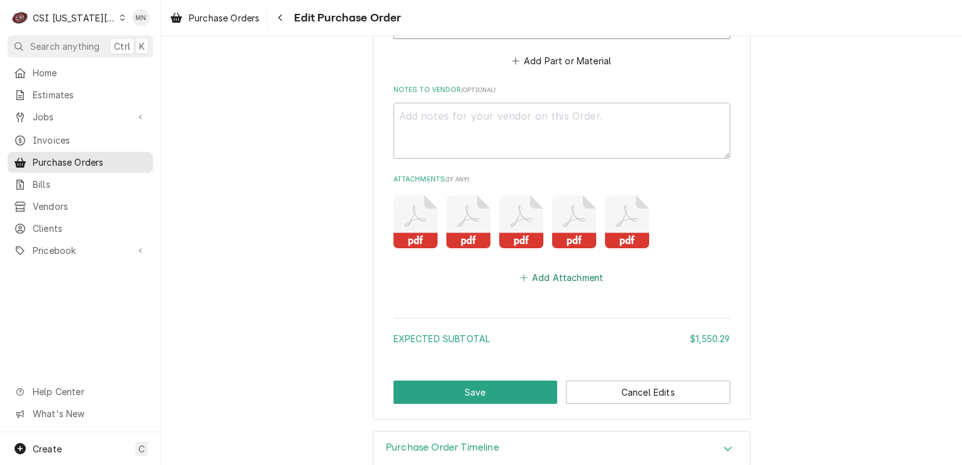
click at [560, 269] on button "Add Attachment" at bounding box center [562, 278] width 88 height 18
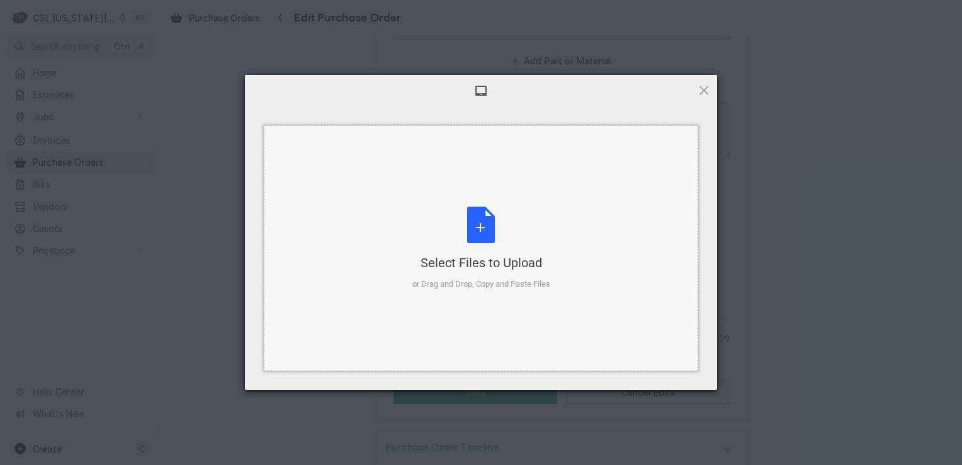
click at [514, 230] on div "Select Files to Upload or Drag and Drop, Copy and Paste Files" at bounding box center [481, 249] width 138 height 84
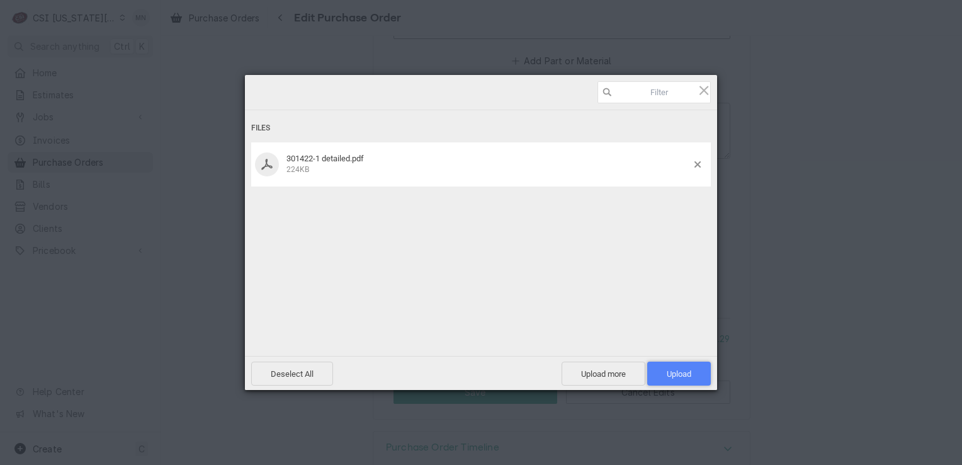
click at [691, 378] on span "Upload 1" at bounding box center [679, 373] width 25 height 9
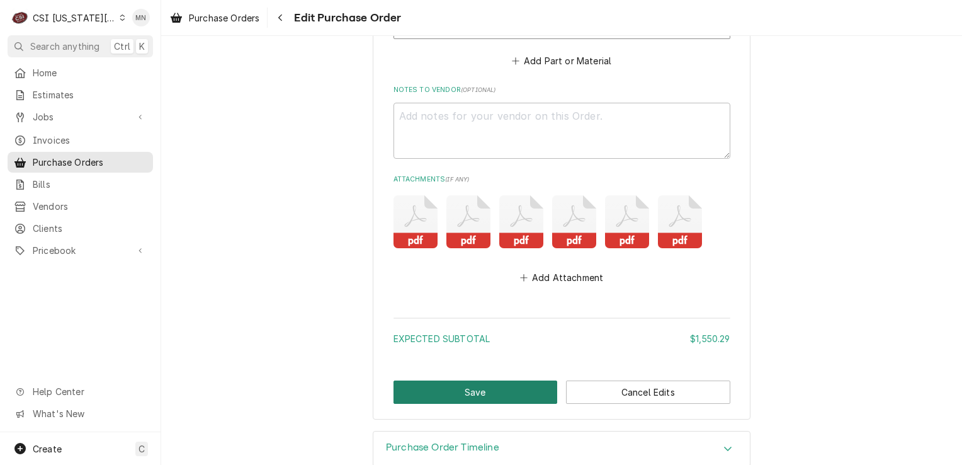
click at [453, 380] on button "Save" at bounding box center [476, 391] width 164 height 23
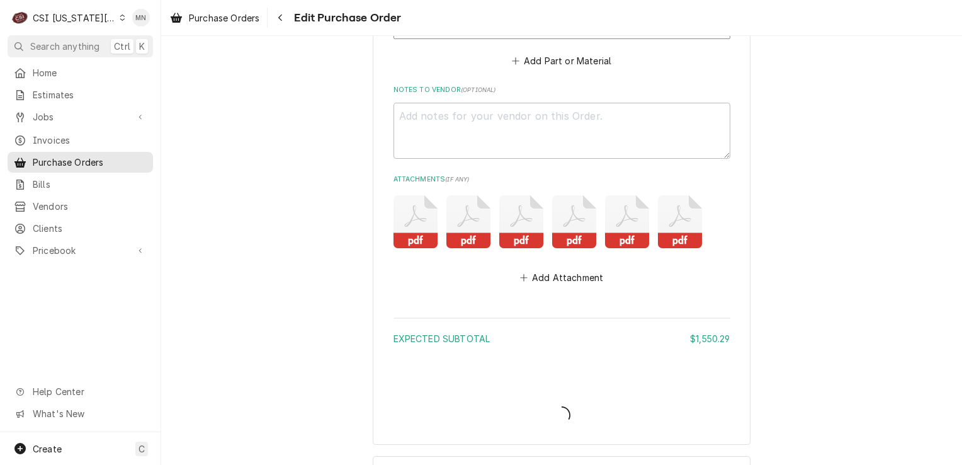
type textarea "x"
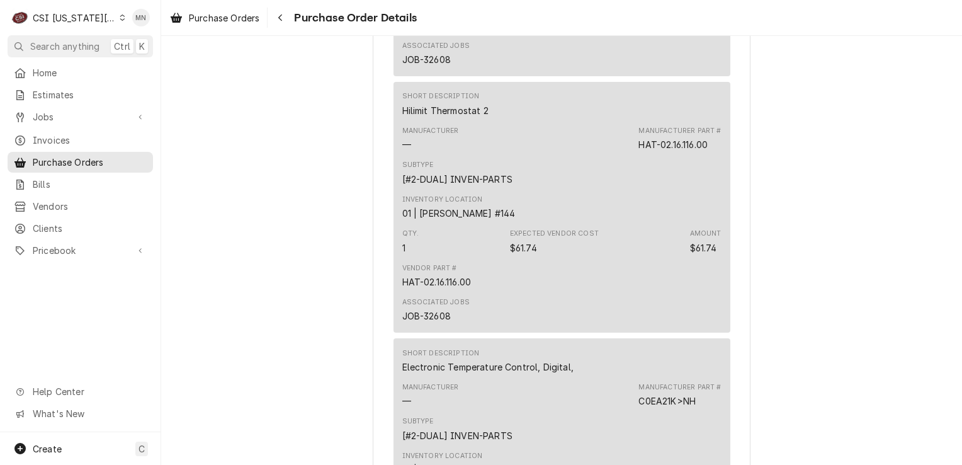
scroll to position [2954, 0]
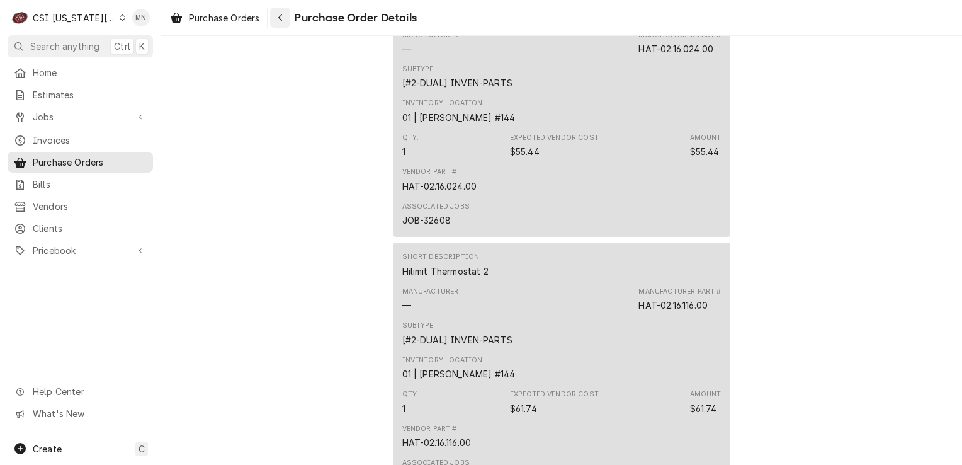
click at [290, 22] on button "Navigate back" at bounding box center [280, 18] width 20 height 20
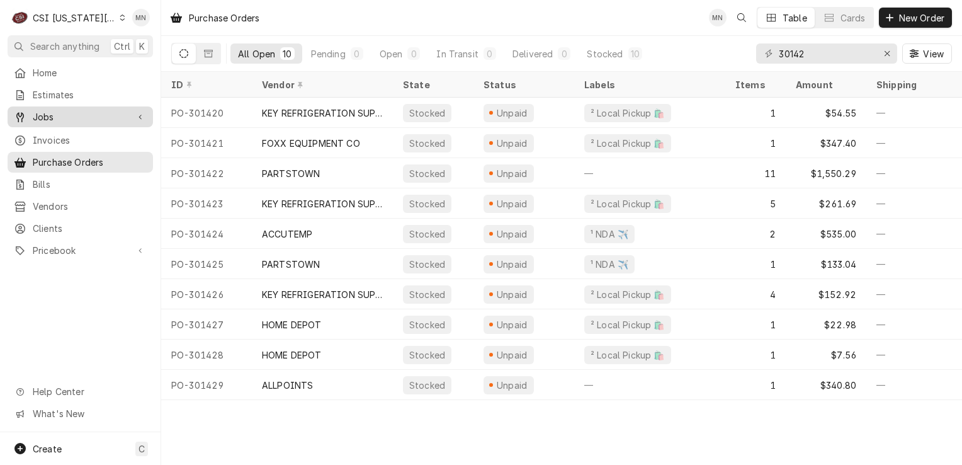
click at [65, 116] on span "Jobs" at bounding box center [80, 116] width 95 height 13
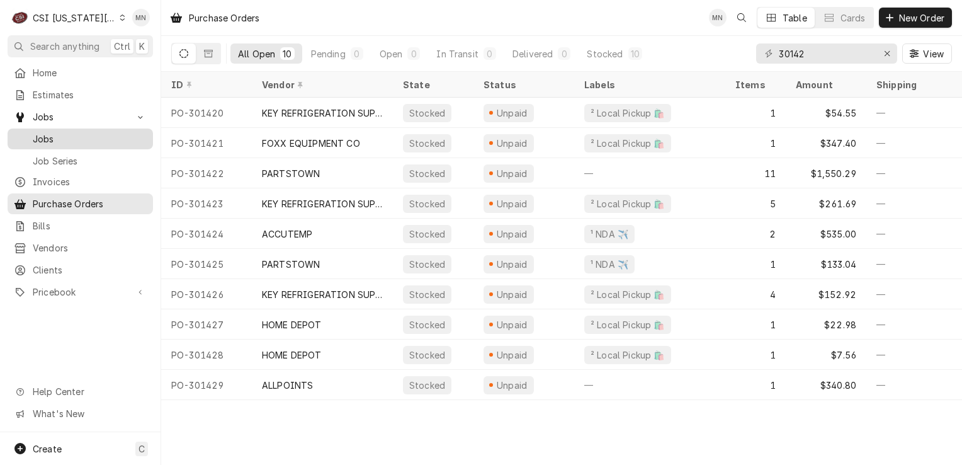
click at [57, 132] on span "Jobs" at bounding box center [90, 138] width 114 height 13
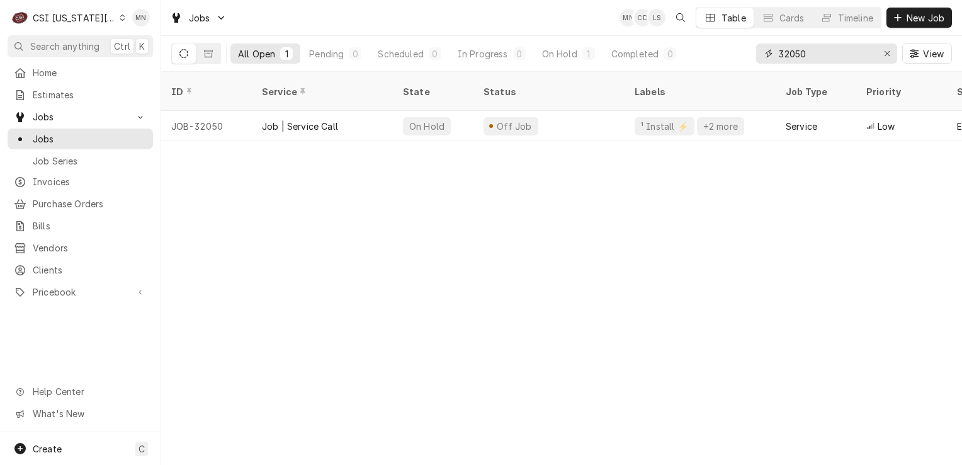
drag, startPoint x: 830, startPoint y: 60, endPoint x: 732, endPoint y: 57, distance: 98.3
click at [732, 57] on div "All Open 1 Pending 0 Scheduled 0 In Progress 0 On Hold 1 Completed 0 32050 View" at bounding box center [561, 53] width 781 height 35
type input "16757"
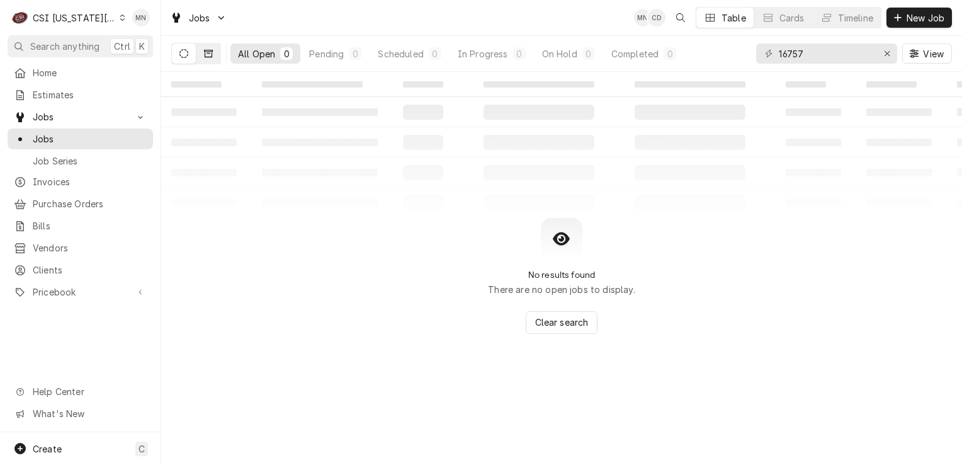
click at [210, 54] on icon "Dynamic Content Wrapper" at bounding box center [208, 53] width 9 height 9
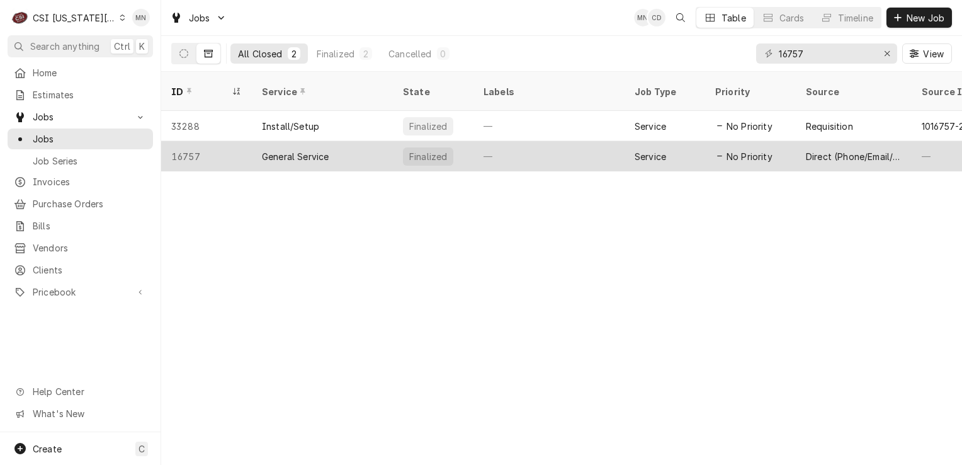
click at [314, 150] on div "General Service" at bounding box center [295, 156] width 67 height 13
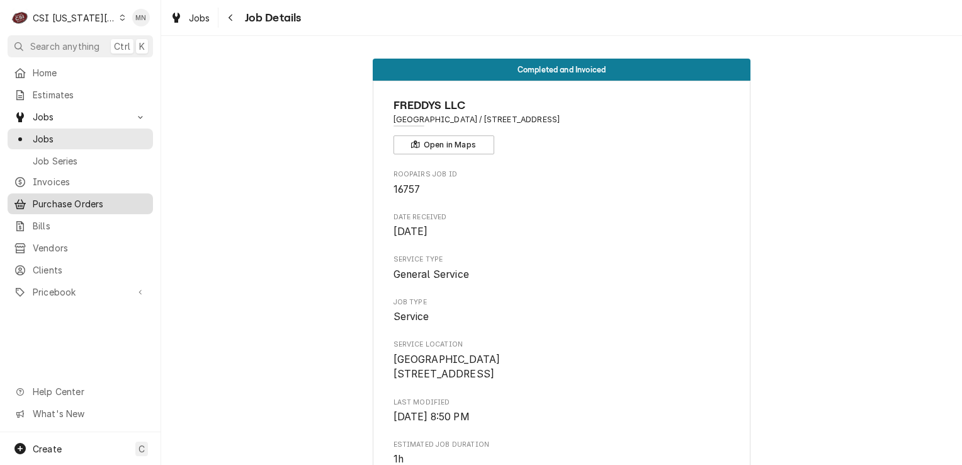
click at [48, 196] on div "Purchase Orders" at bounding box center [80, 204] width 140 height 16
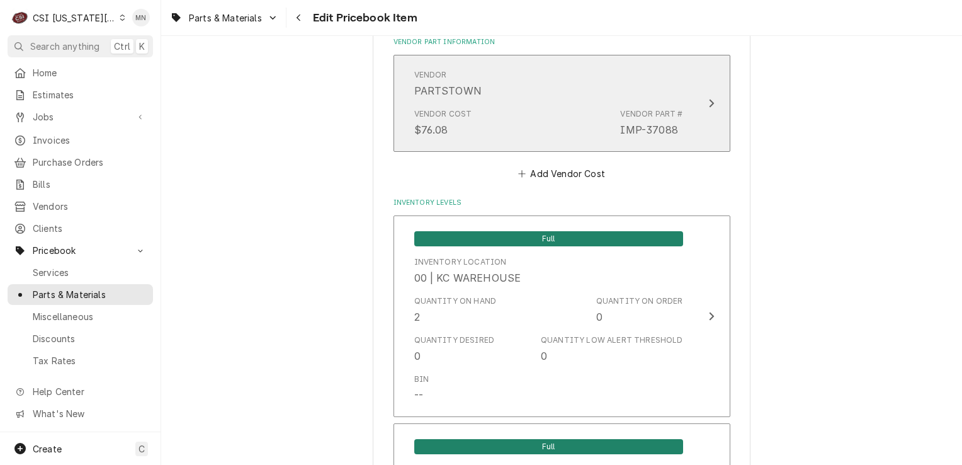
scroll to position [944, 0]
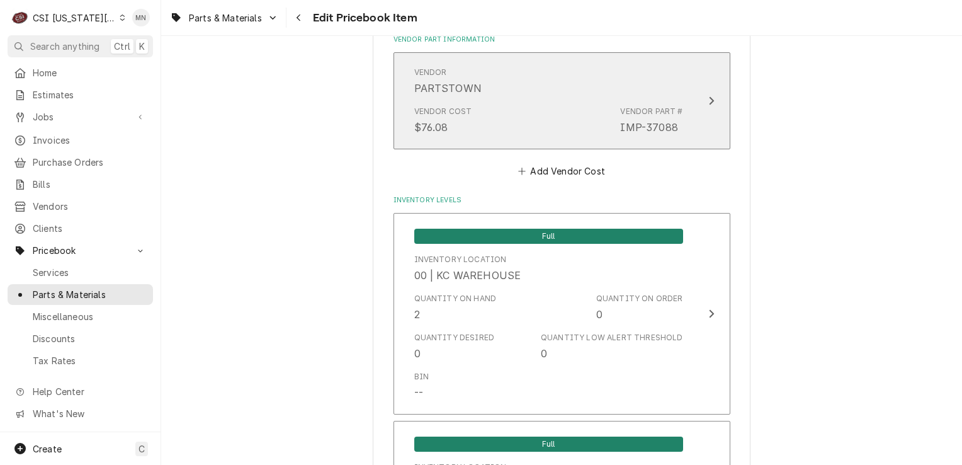
click at [711, 103] on div "Update Vendor Part Cost" at bounding box center [711, 100] width 16 height 15
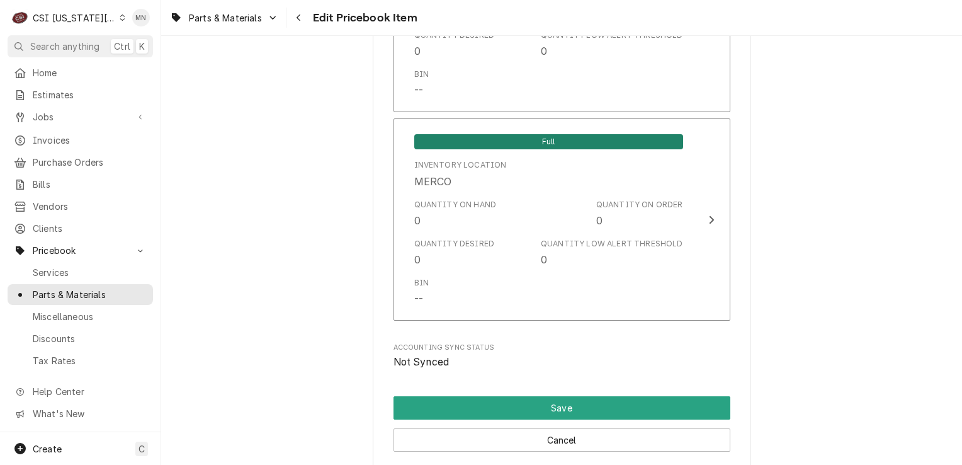
scroll to position [12575, 0]
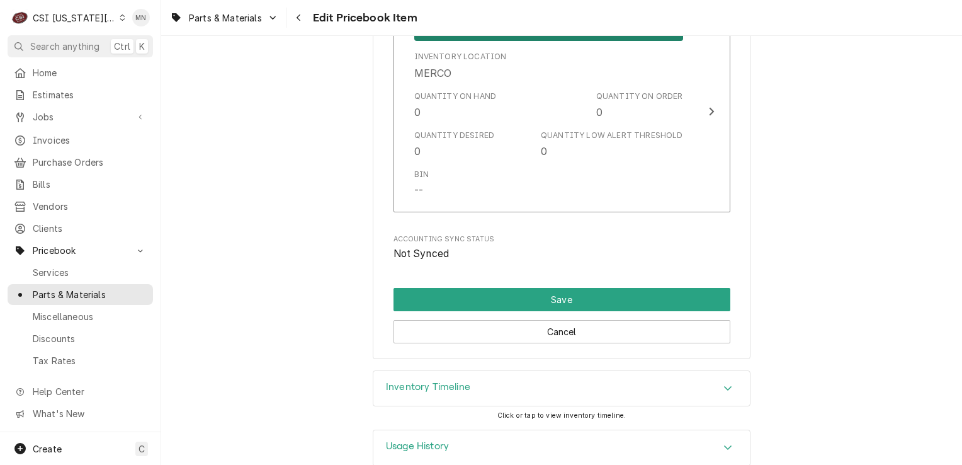
click at [675, 371] on div "Inventory Timeline" at bounding box center [561, 388] width 377 height 35
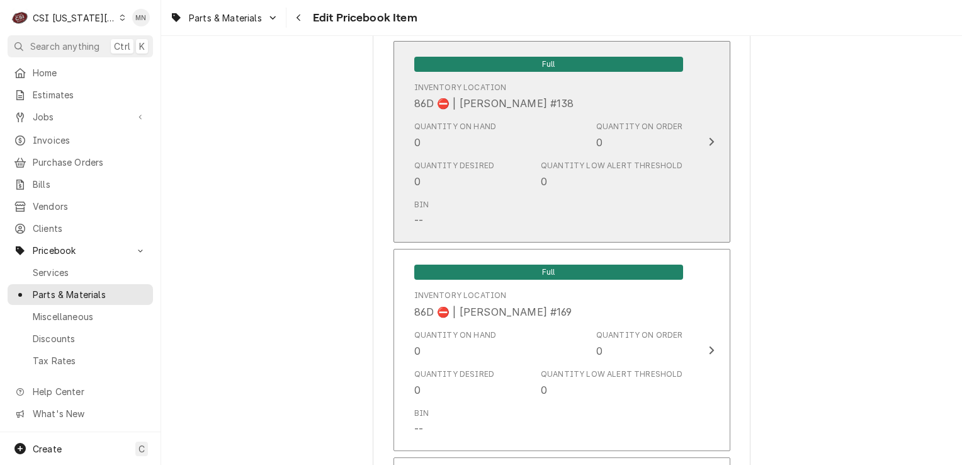
scroll to position [10502, 0]
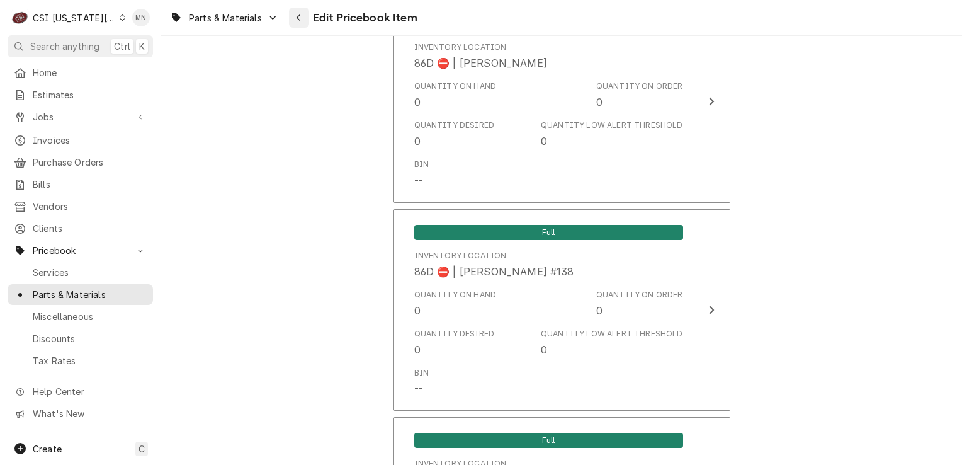
click at [297, 19] on icon "Navigate back" at bounding box center [299, 17] width 6 height 9
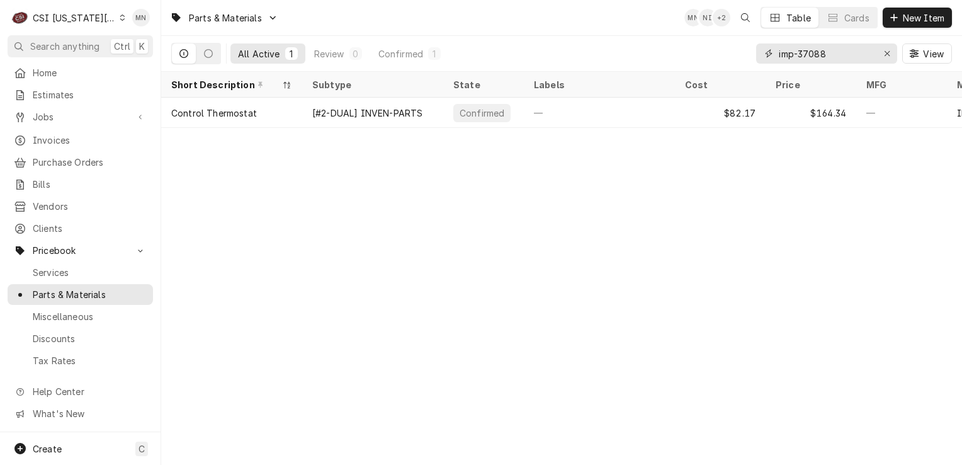
drag, startPoint x: 829, startPoint y: 58, endPoint x: 771, endPoint y: 57, distance: 57.9
click at [771, 57] on div "imp-37088" at bounding box center [826, 53] width 141 height 20
paste input "PIT-60148101"
drag, startPoint x: 842, startPoint y: 52, endPoint x: 774, endPoint y: 48, distance: 68.1
click at [774, 48] on div "PIT-60148101" at bounding box center [826, 53] width 141 height 20
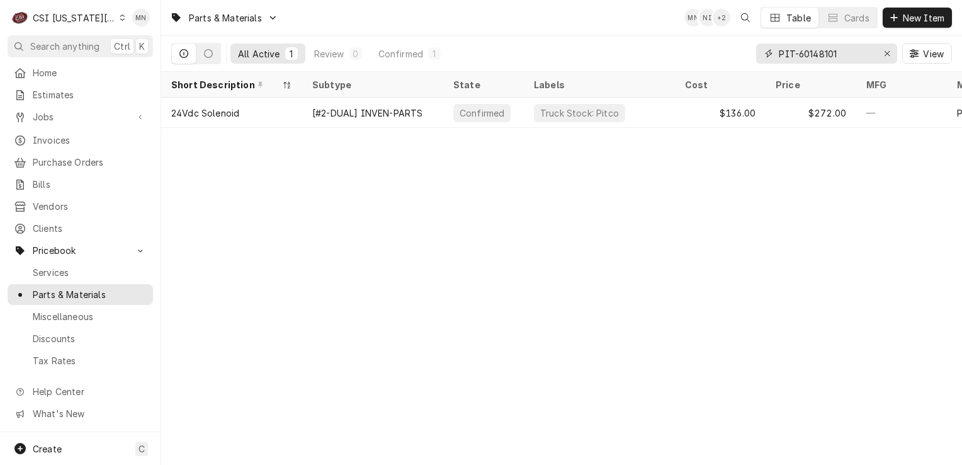
paste input "30905"
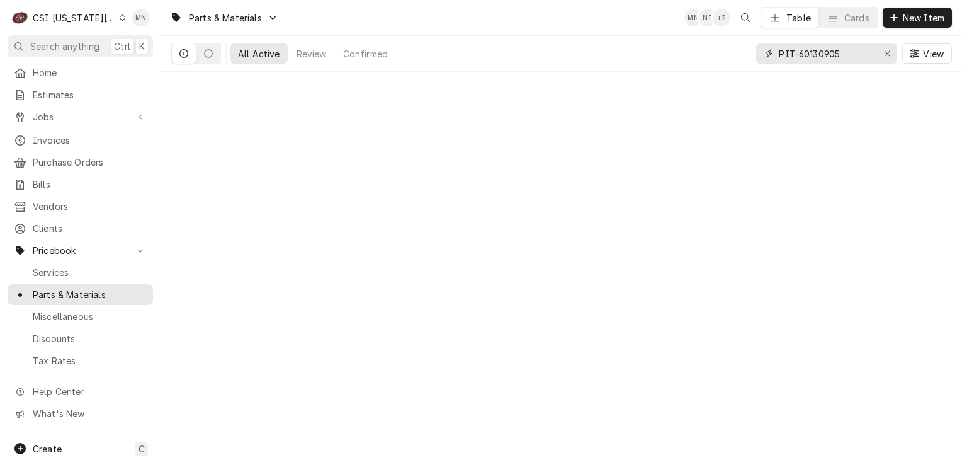
type input "PIT-60130905"
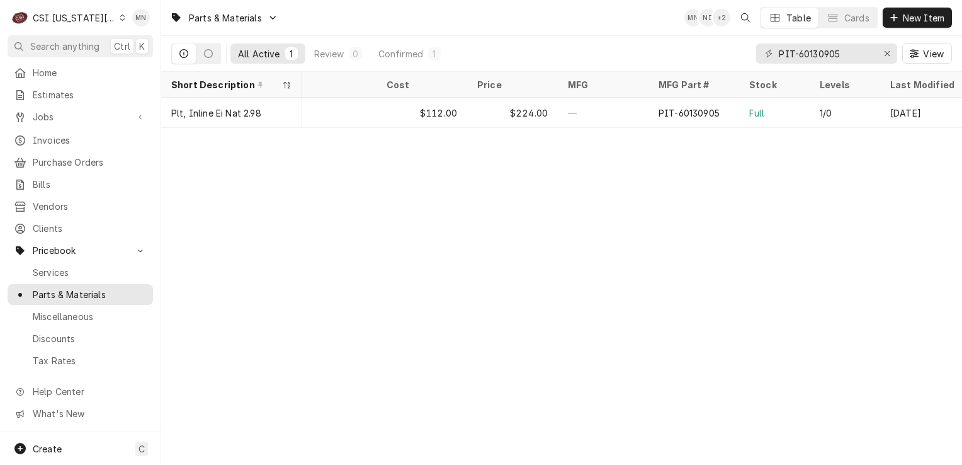
scroll to position [0, 307]
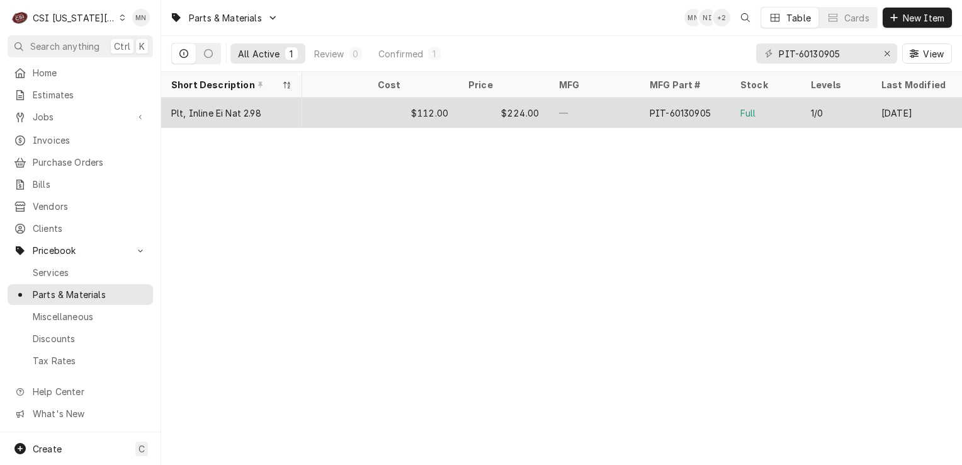
click at [330, 112] on div "—" at bounding box center [292, 113] width 151 height 30
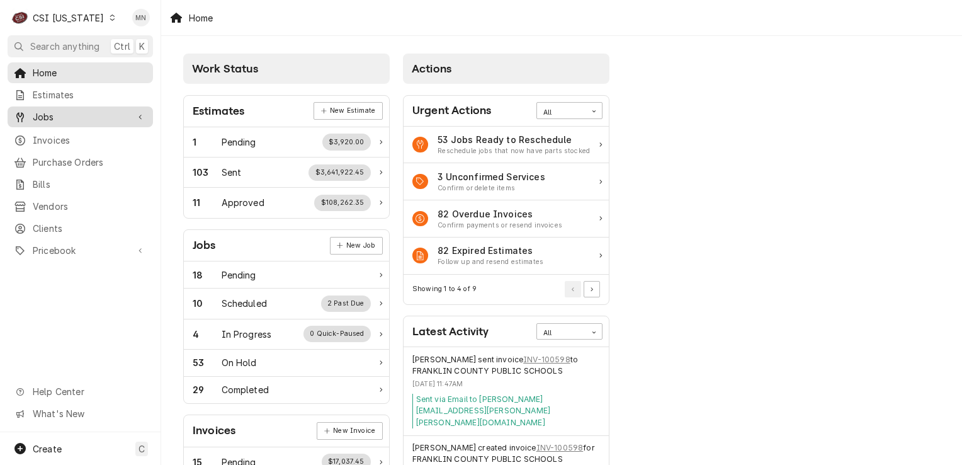
click at [51, 117] on span "Jobs" at bounding box center [80, 116] width 95 height 13
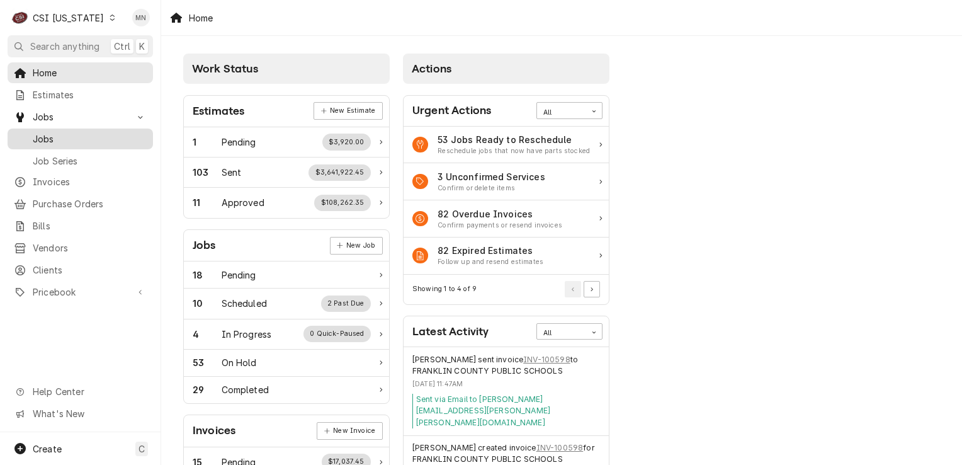
click at [52, 135] on span "Jobs" at bounding box center [90, 138] width 114 height 13
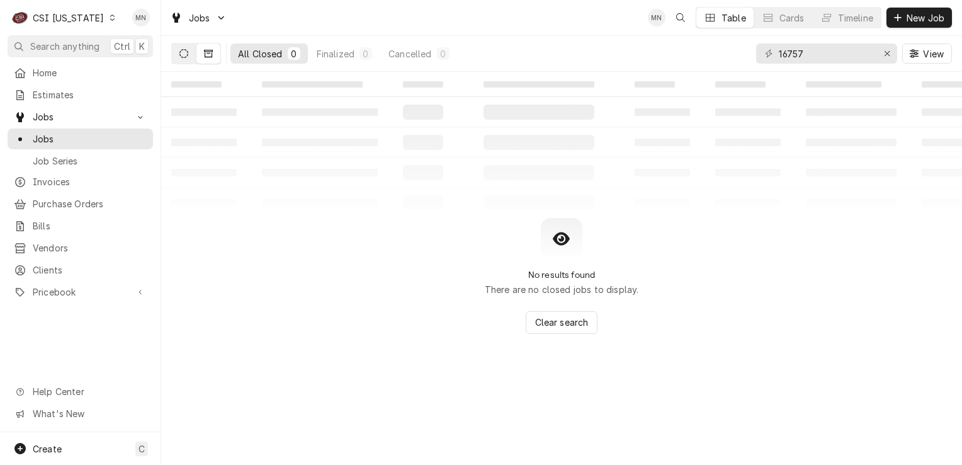
click at [177, 54] on button "Dynamic Content Wrapper" at bounding box center [184, 53] width 24 height 20
click at [209, 58] on button "Dynamic Content Wrapper" at bounding box center [208, 53] width 24 height 20
click at [822, 60] on input "16757" at bounding box center [826, 53] width 94 height 20
click at [76, 18] on div "CSI Kentucky" at bounding box center [68, 17] width 71 height 13
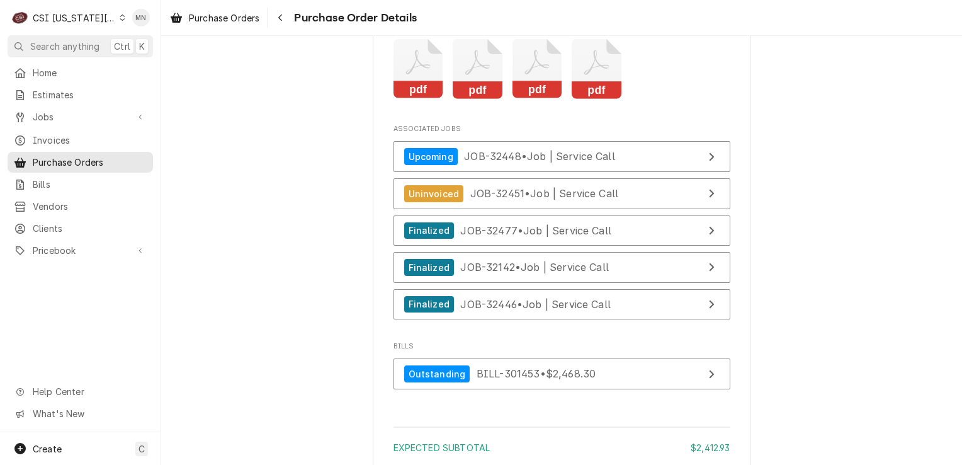
scroll to position [2959, 0]
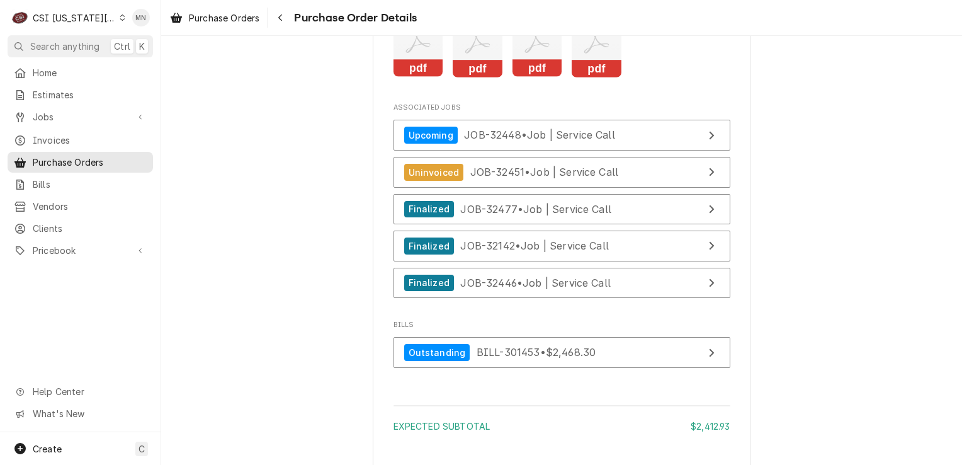
click at [415, 77] on icon "Attachments" at bounding box center [419, 48] width 50 height 60
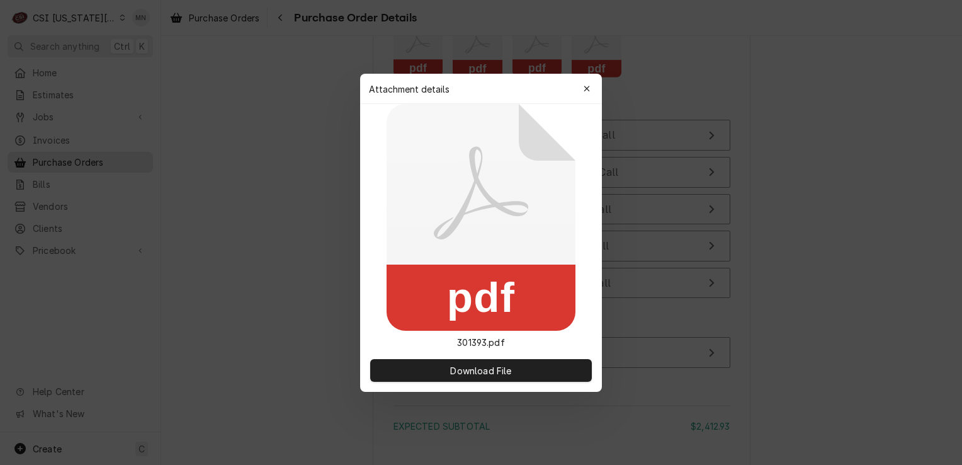
click at [415, 91] on div "Attachment details Close" at bounding box center [481, 89] width 242 height 30
click at [579, 87] on button "button" at bounding box center [587, 89] width 20 height 20
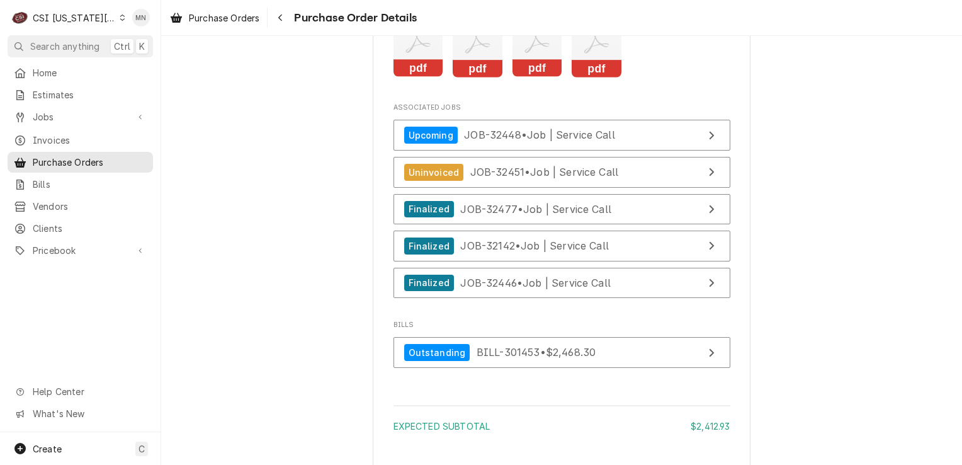
click at [467, 77] on rect "Attachments" at bounding box center [478, 69] width 50 height 18
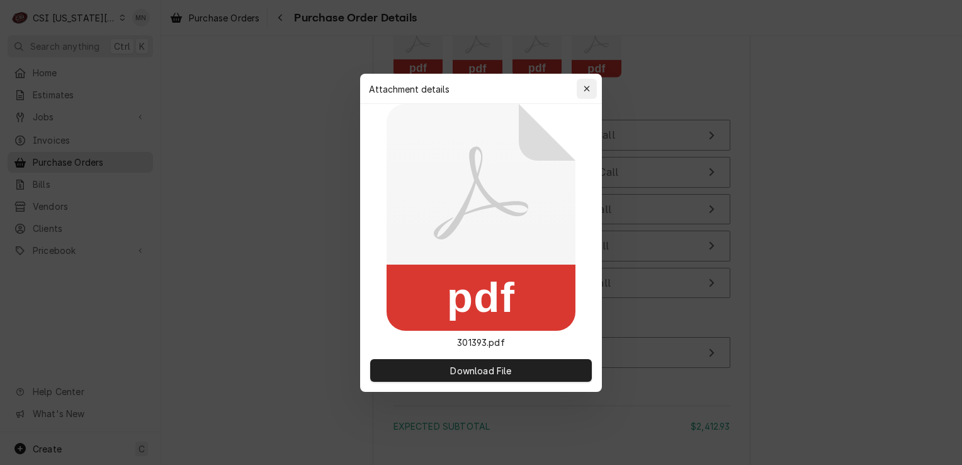
click at [589, 88] on icon "button" at bounding box center [587, 88] width 7 height 9
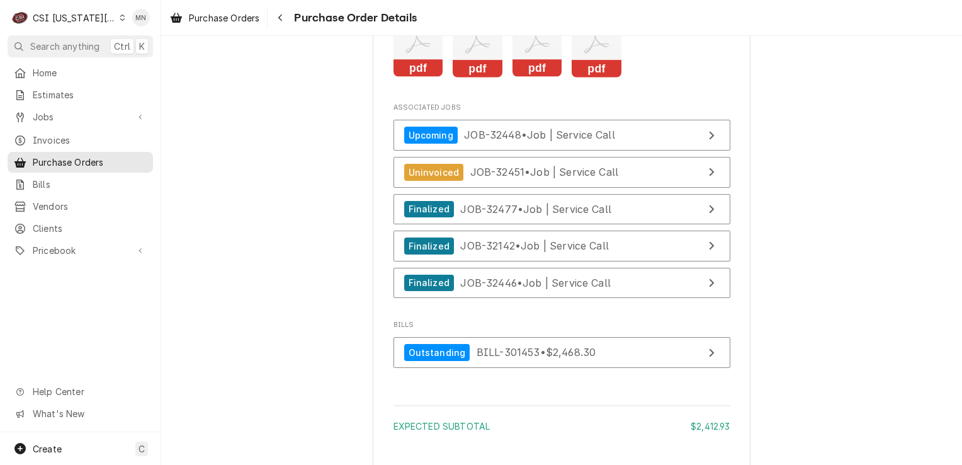
click at [548, 77] on icon "Attachments" at bounding box center [538, 48] width 50 height 60
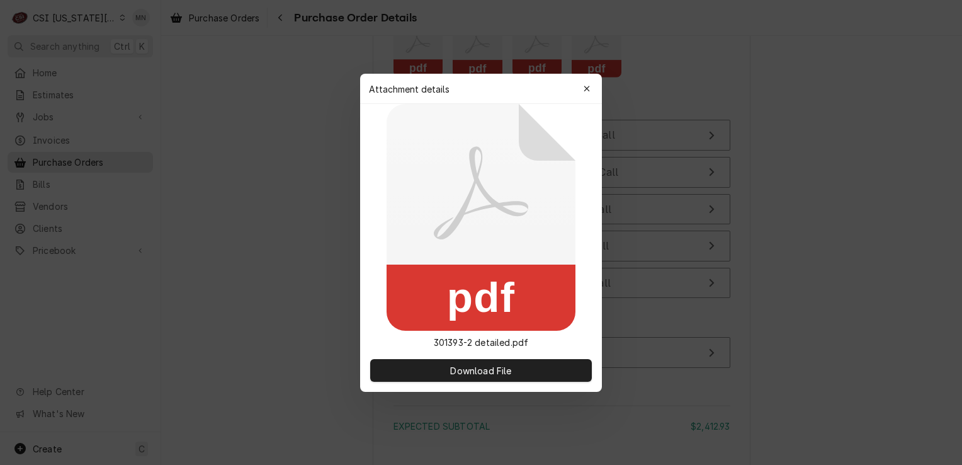
click at [592, 89] on div "button" at bounding box center [587, 88] width 13 height 13
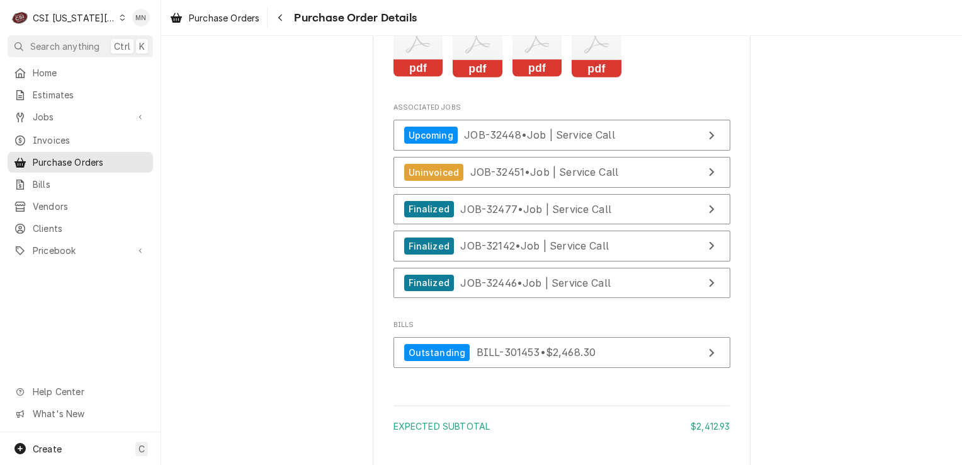
click at [598, 77] on rect "Attachments" at bounding box center [597, 69] width 50 height 18
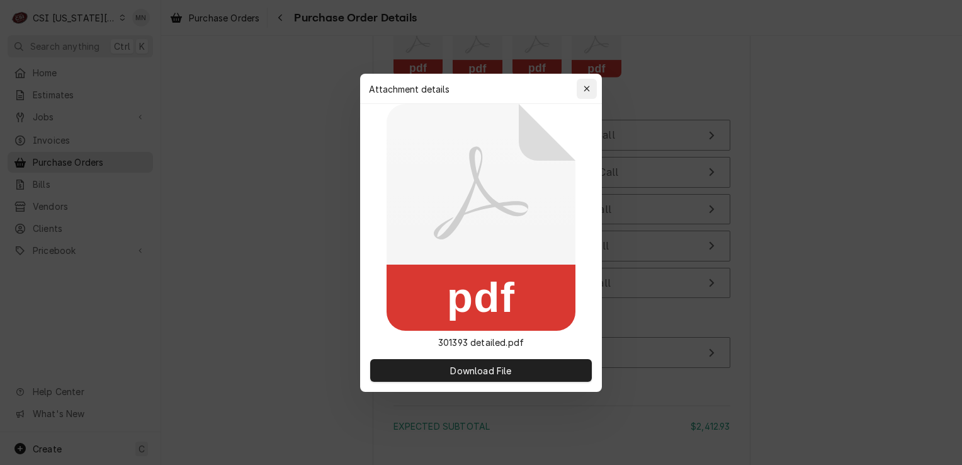
click at [587, 88] on icon "button" at bounding box center [587, 89] width 6 height 6
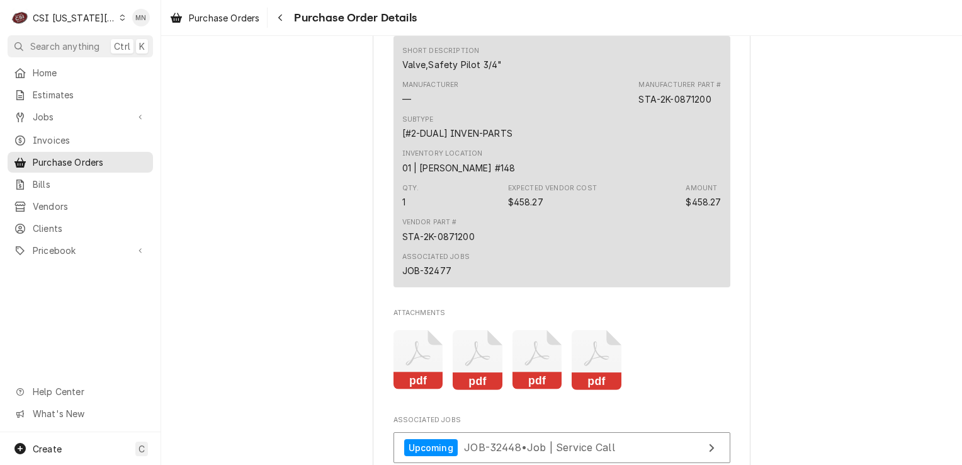
scroll to position [2770, 0]
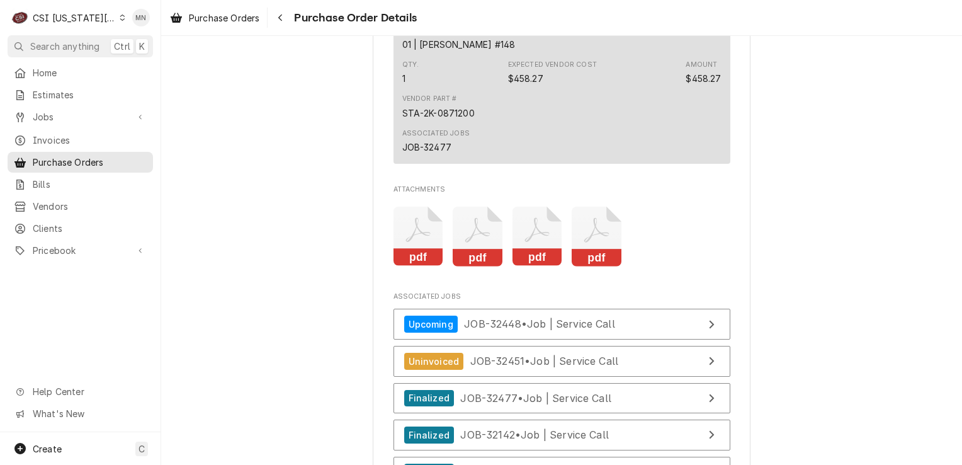
click at [519, 266] on icon "Attachments" at bounding box center [538, 237] width 50 height 60
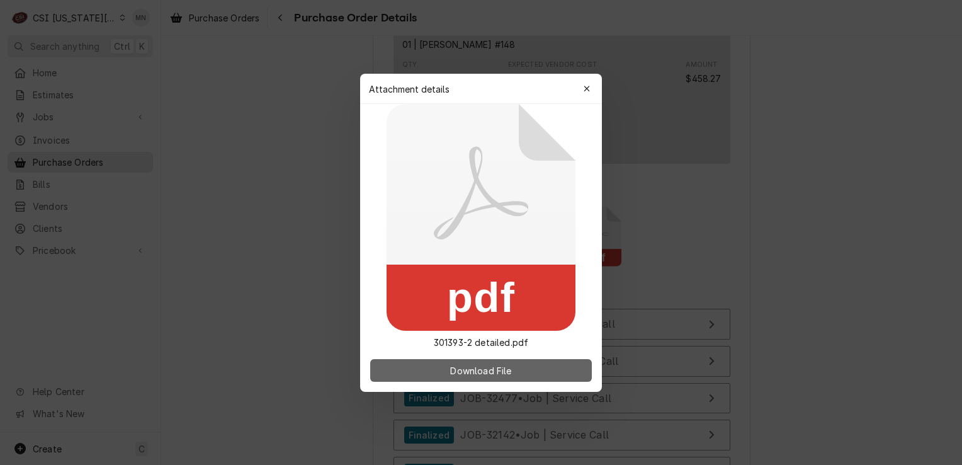
click at [475, 369] on span "Download File" at bounding box center [481, 369] width 66 height 13
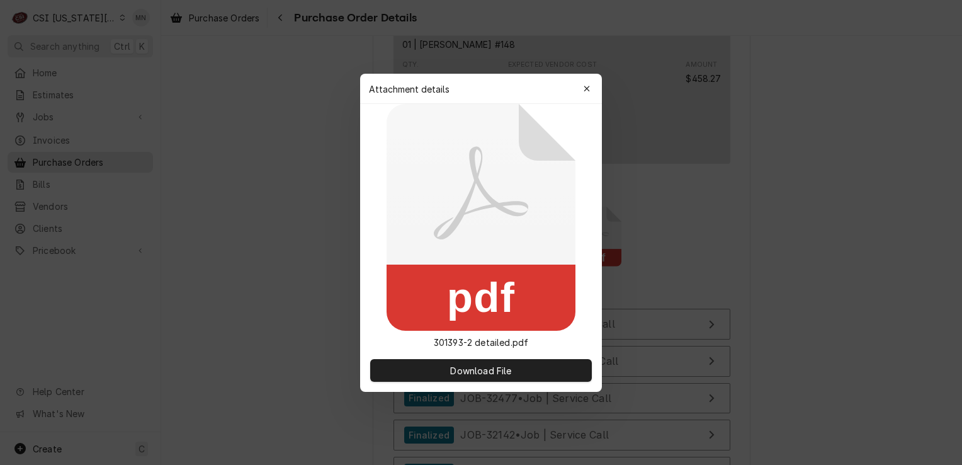
click at [594, 88] on button "button" at bounding box center [587, 89] width 20 height 20
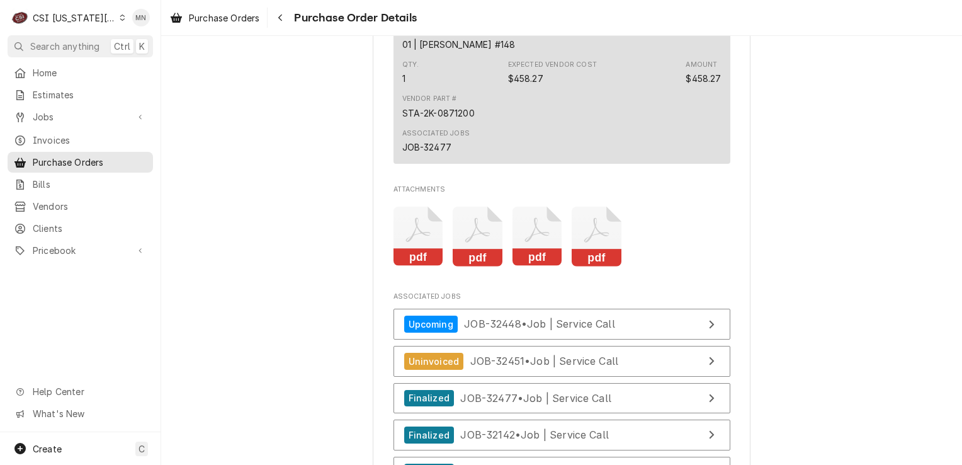
click at [577, 266] on icon "Attachments" at bounding box center [597, 237] width 50 height 60
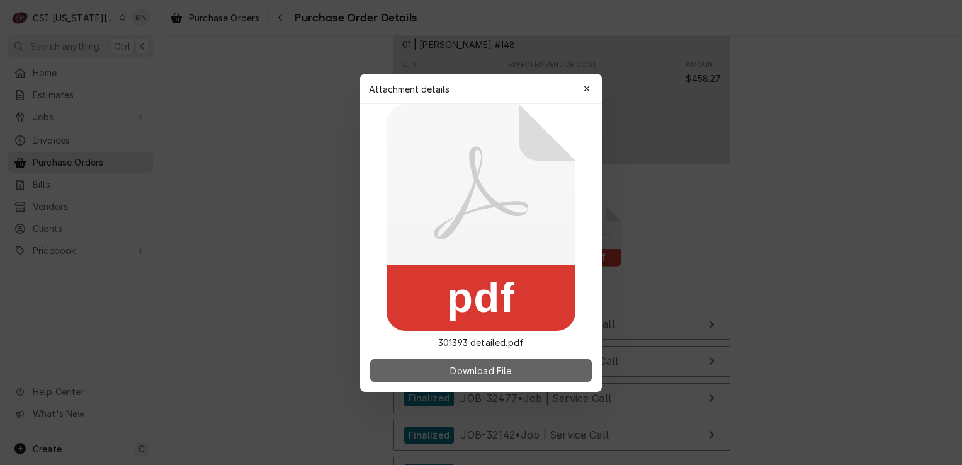
click at [497, 373] on span "Download File" at bounding box center [481, 369] width 66 height 13
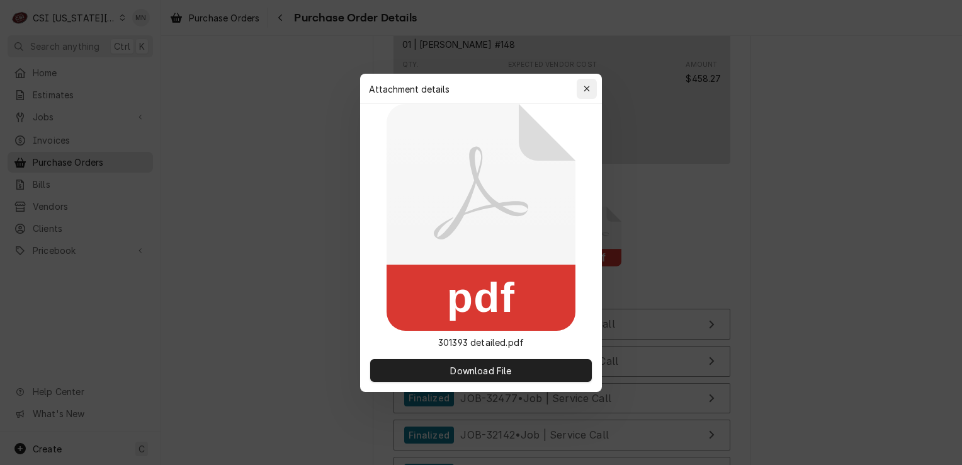
click at [579, 88] on button "button" at bounding box center [587, 89] width 20 height 20
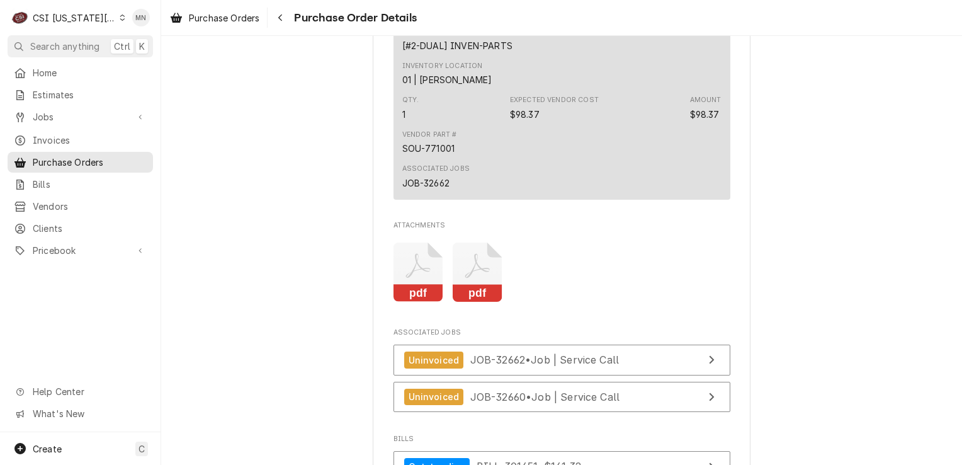
scroll to position [1259, 0]
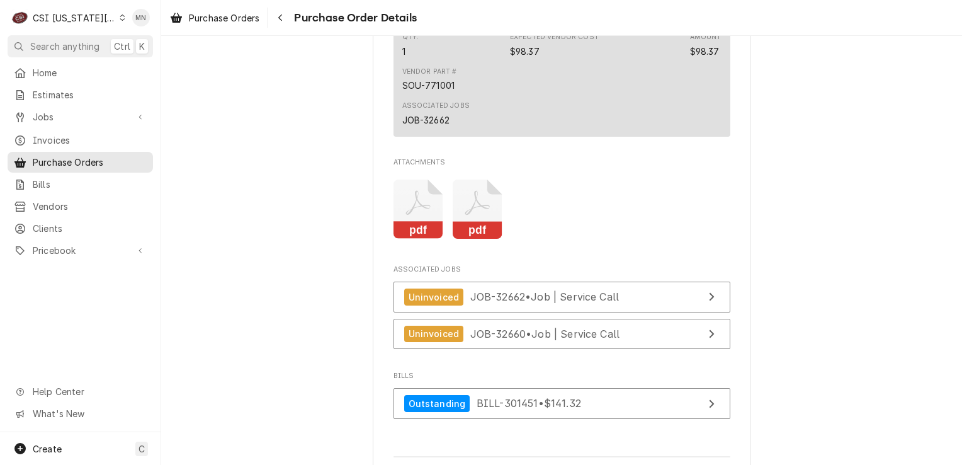
click at [475, 223] on icon "Attachments" at bounding box center [478, 209] width 50 height 60
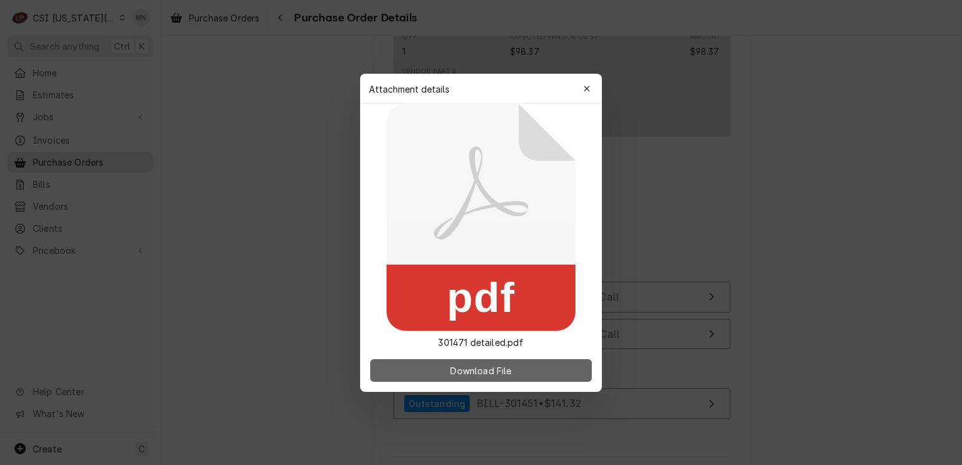
click at [463, 372] on span "Download File" at bounding box center [481, 369] width 66 height 13
click at [463, 371] on span "Download File" at bounding box center [481, 369] width 66 height 13
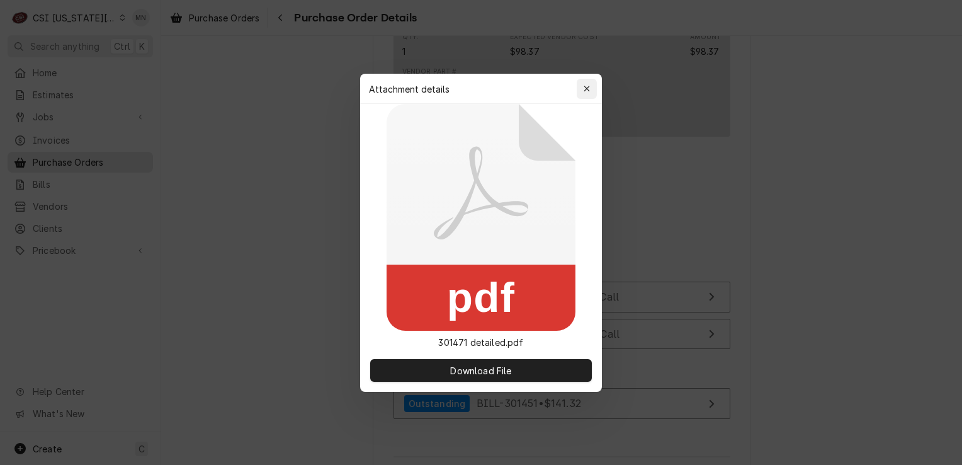
click at [593, 89] on button "button" at bounding box center [587, 89] width 20 height 20
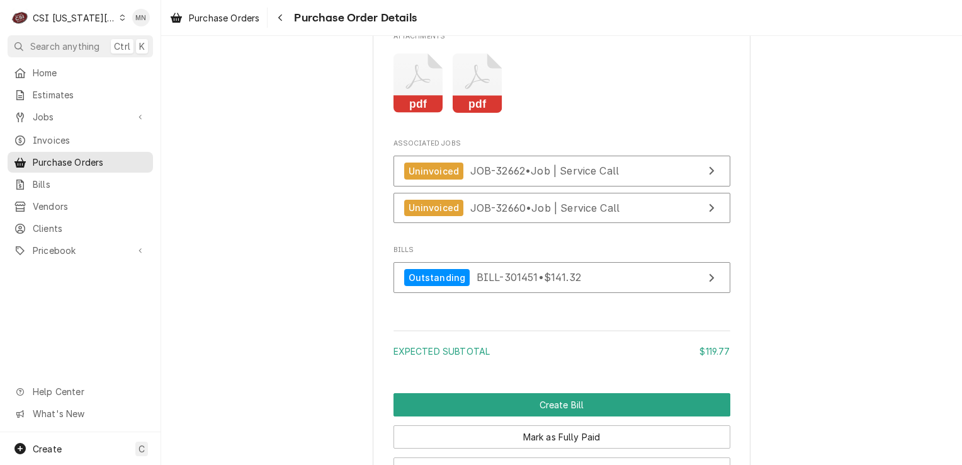
scroll to position [1448, 0]
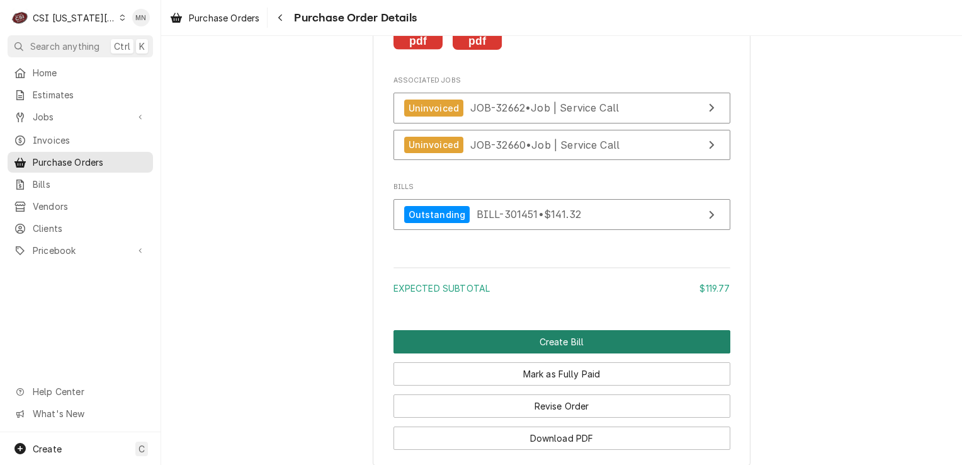
click at [539, 353] on button "Create Bill" at bounding box center [562, 341] width 337 height 23
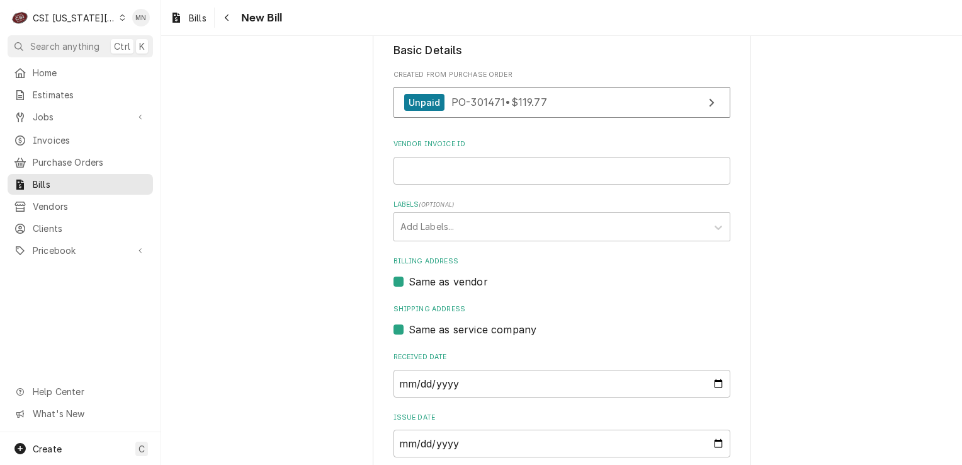
scroll to position [189, 0]
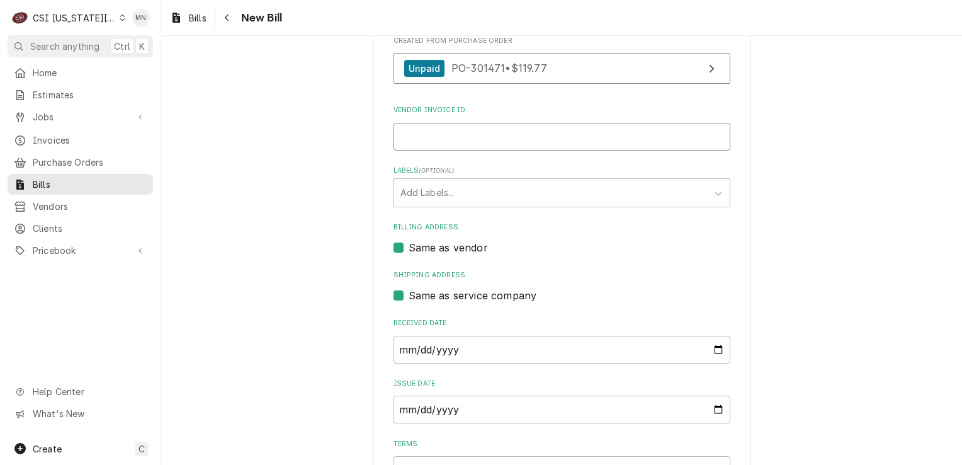
click at [461, 133] on input "Vendor Invoice ID" at bounding box center [562, 137] width 337 height 28
click at [446, 135] on input "Vendor Invoice ID" at bounding box center [562, 137] width 337 height 28
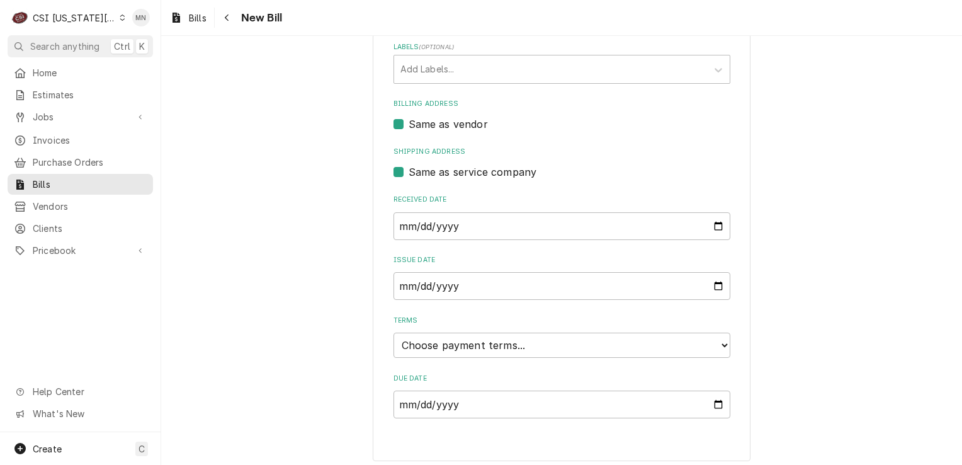
scroll to position [317, 0]
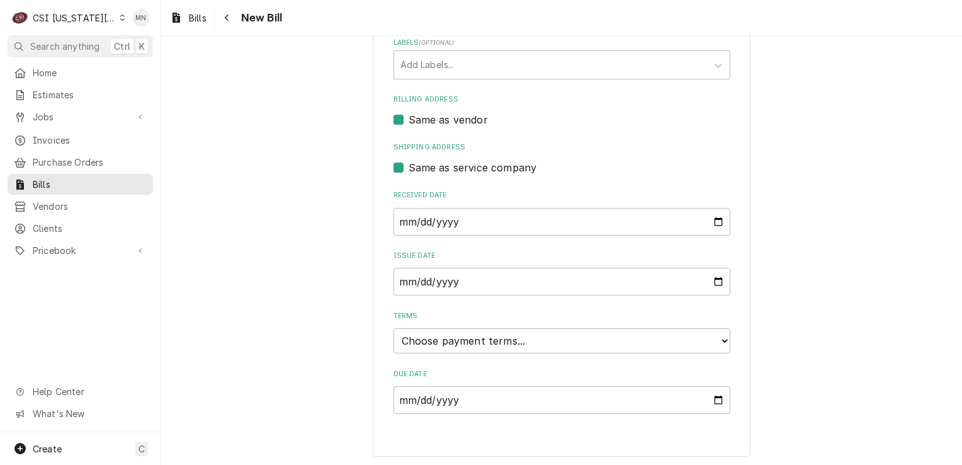
type input "2106856206"
click at [504, 342] on select "Choose payment terms... Same Day Net 7 Net 14 Net 21 Net 30 Net 45 Net 60 Net 90" at bounding box center [562, 340] width 337 height 25
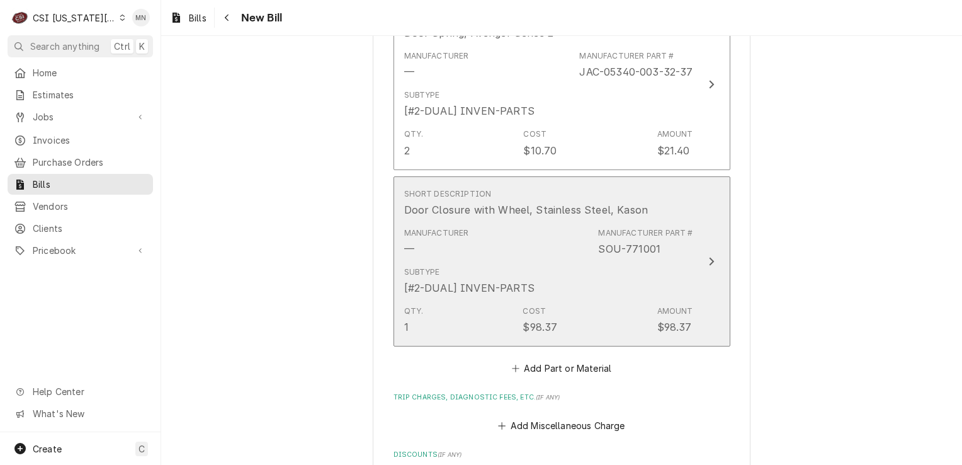
scroll to position [1009, 0]
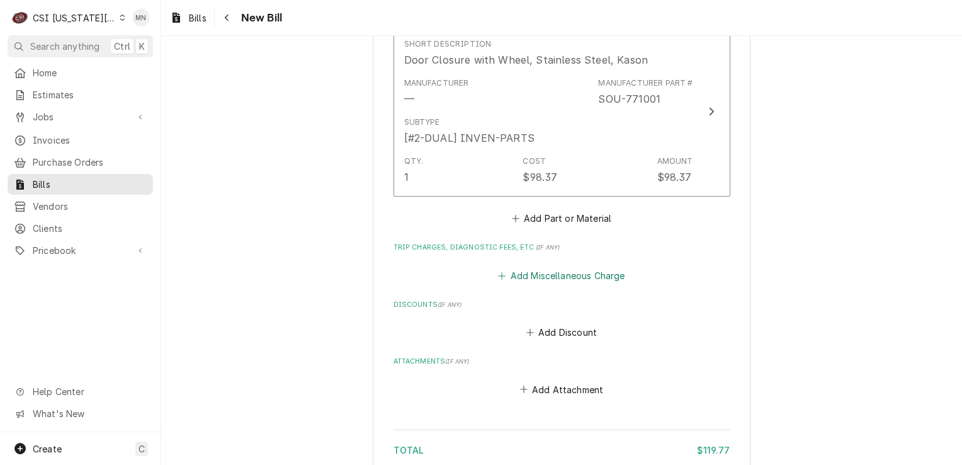
click at [564, 278] on button "Add Miscellaneous Charge" at bounding box center [561, 275] width 131 height 18
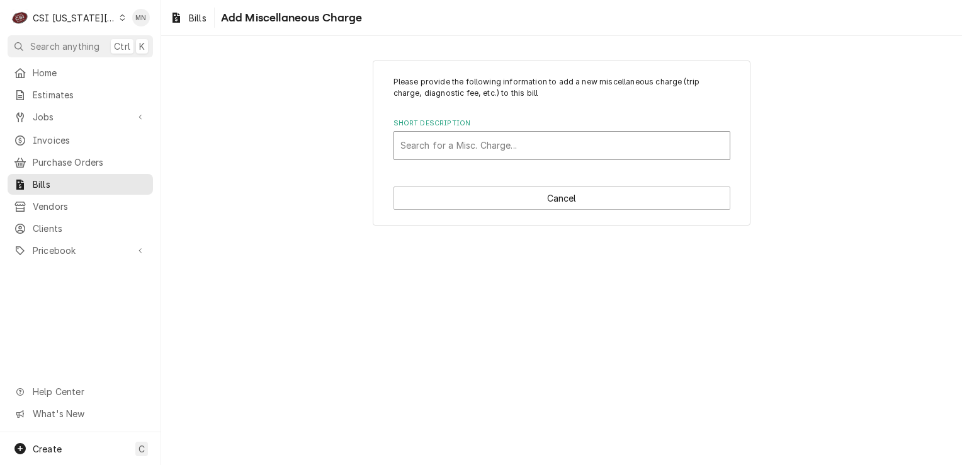
click at [462, 144] on div "Short Description" at bounding box center [561, 145] width 323 height 23
type input "ac"
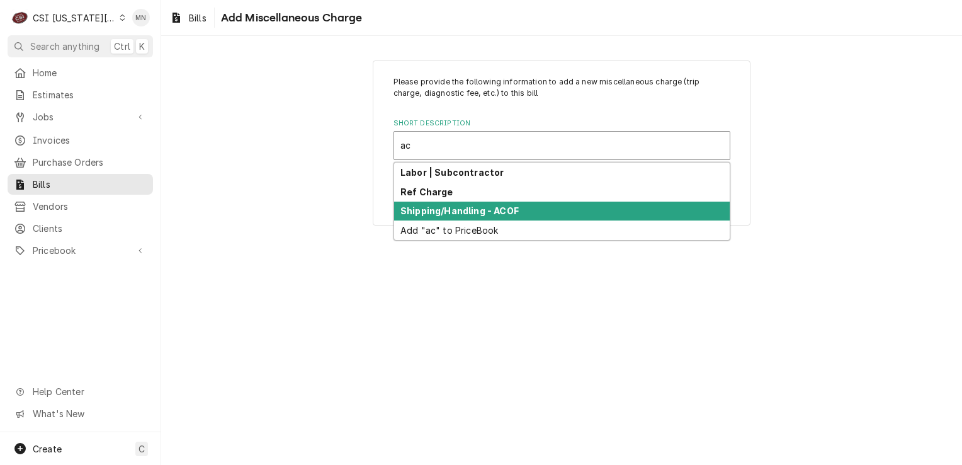
click at [443, 212] on strong "Shipping/Handling - ACOF" at bounding box center [459, 210] width 118 height 11
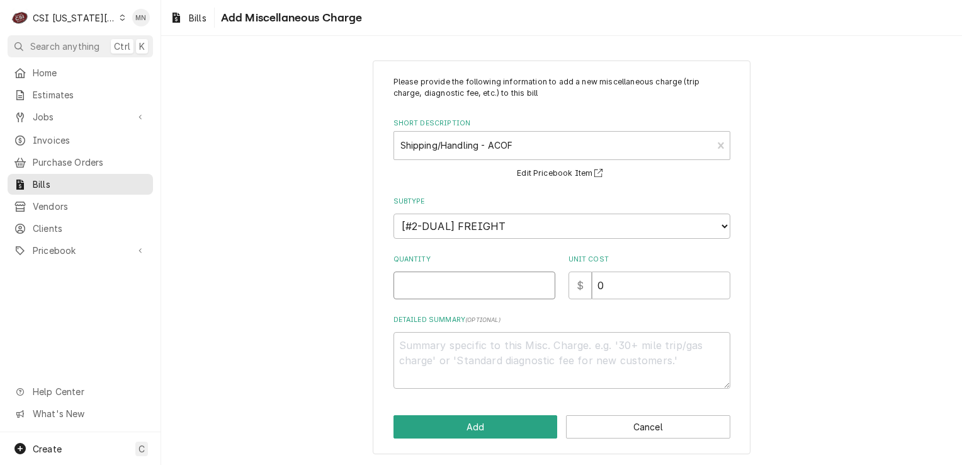
click at [464, 284] on input "Quantity" at bounding box center [475, 285] width 162 height 28
type textarea "x"
type input "1"
type textarea "x"
type input "2"
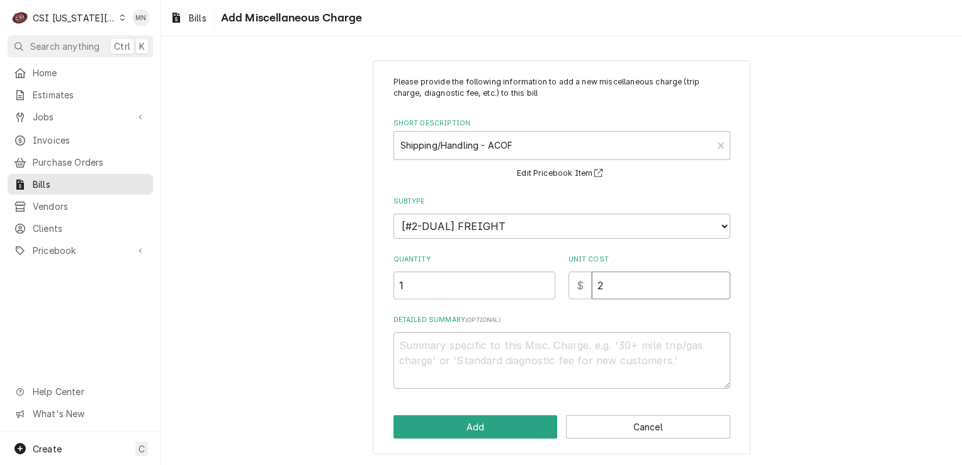
type textarea "x"
type input "21"
type textarea "x"
type input "21.5"
type textarea "x"
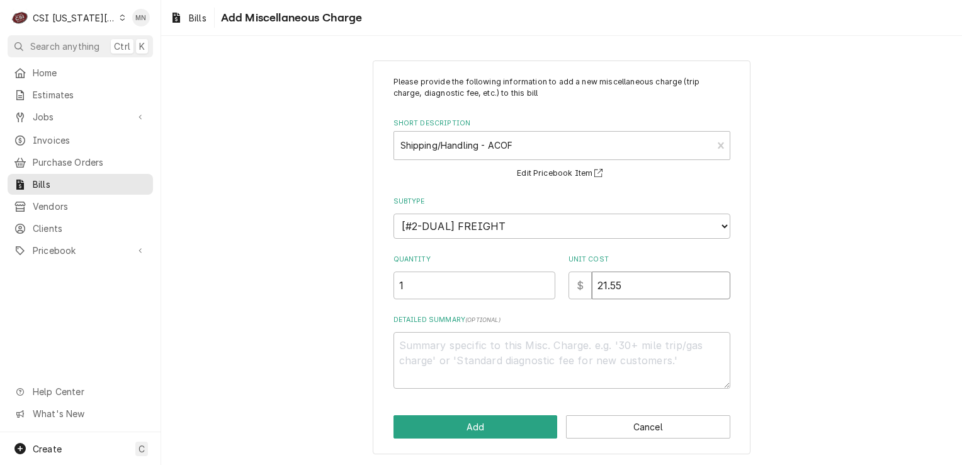
type input "21.55"
click at [476, 346] on textarea "Detailed Summary ( optional )" at bounding box center [562, 360] width 337 height 57
type textarea "x"
type textarea "J"
type textarea "x"
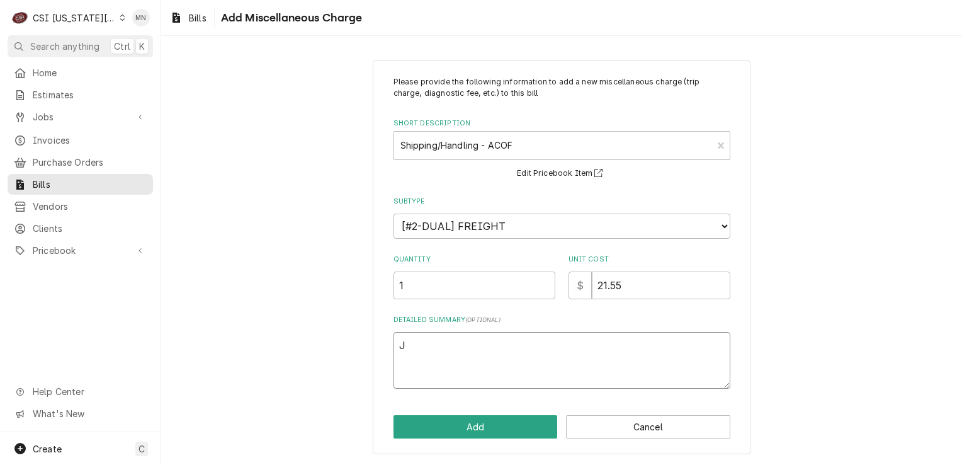
type textarea "Jo"
type textarea "x"
type textarea "Job"
type textarea "x"
type textarea "Job"
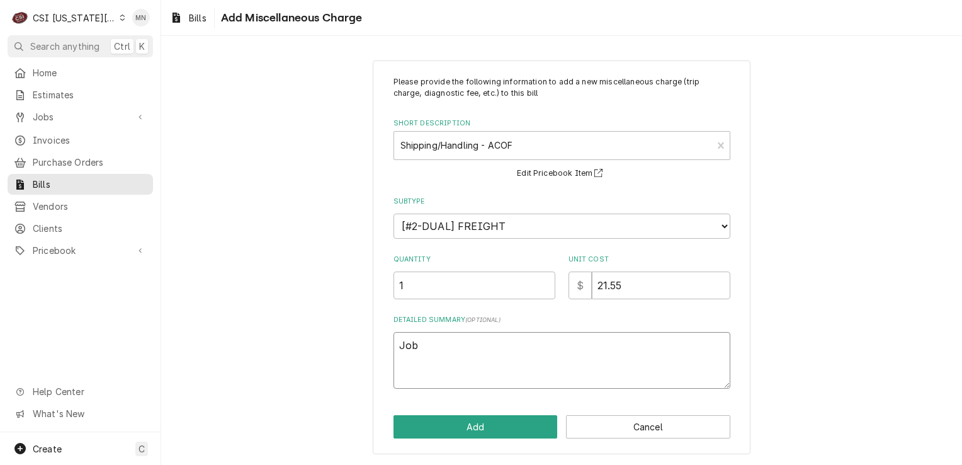
type textarea "x"
type textarea "Job 3"
type textarea "x"
type textarea "Job 32"
type textarea "x"
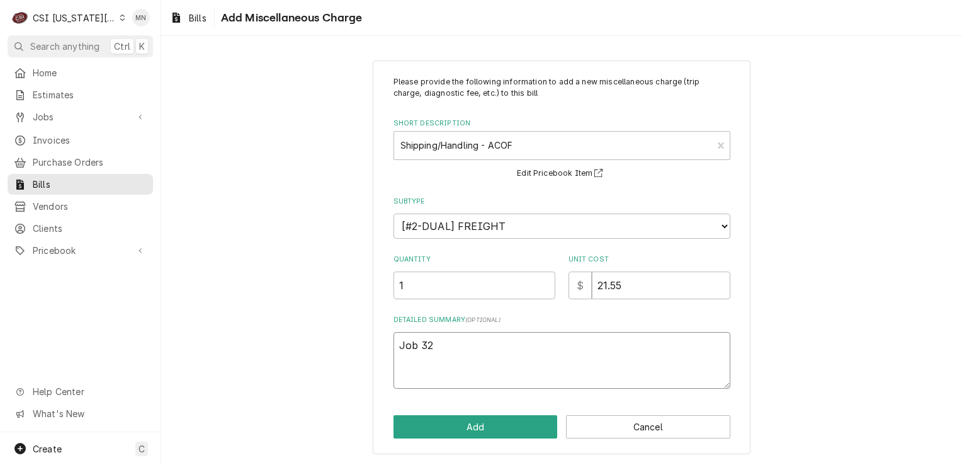
type textarea "Job 326"
type textarea "x"
type textarea "Job 3266"
type textarea "x"
type textarea "Job 32660"
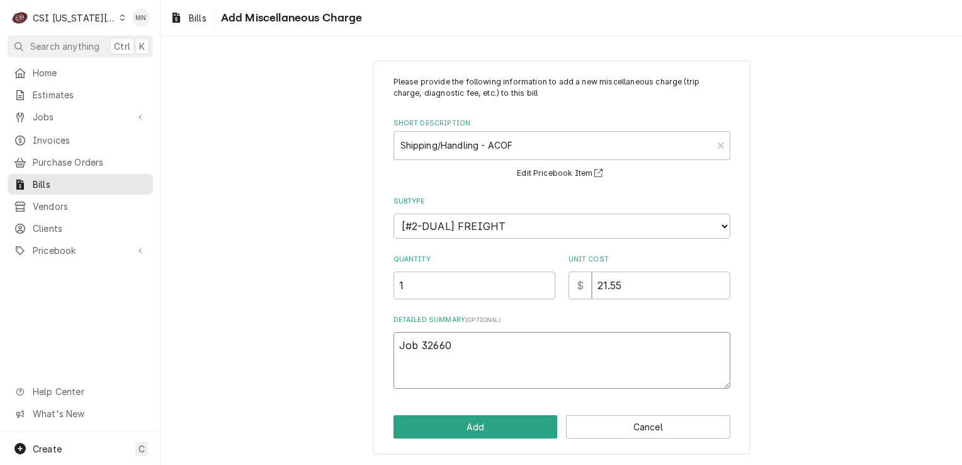
type textarea "x"
type textarea "Job 32660,"
type textarea "x"
type textarea "Job 32660,"
type textarea "x"
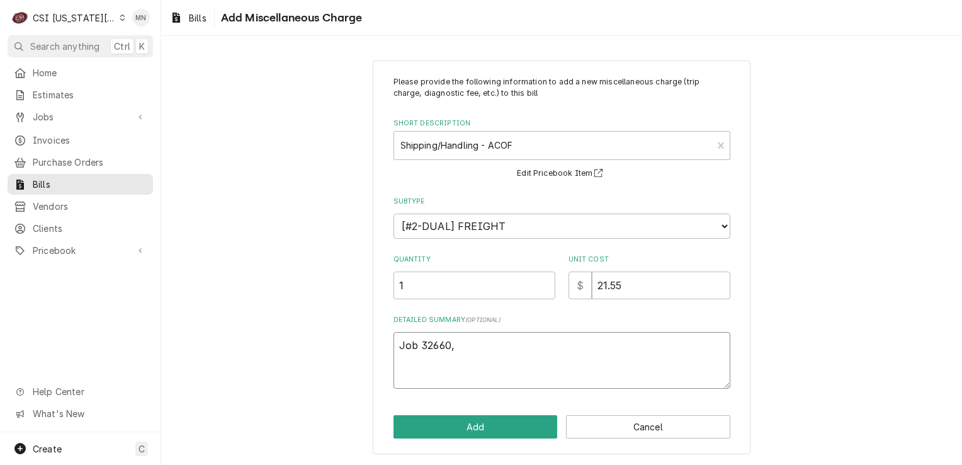
type textarea "Job 32660, J"
type textarea "x"
type textarea "Job 32660, Jo"
type textarea "x"
type textarea "Job 32660, Job"
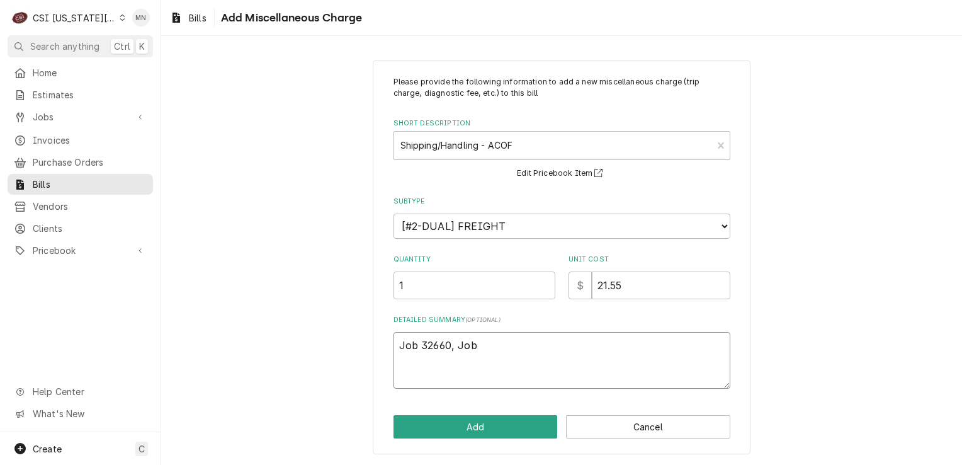
type textarea "x"
type textarea "Job 32660, Job"
type textarea "x"
type textarea "Job 32660, Job 3"
type textarea "x"
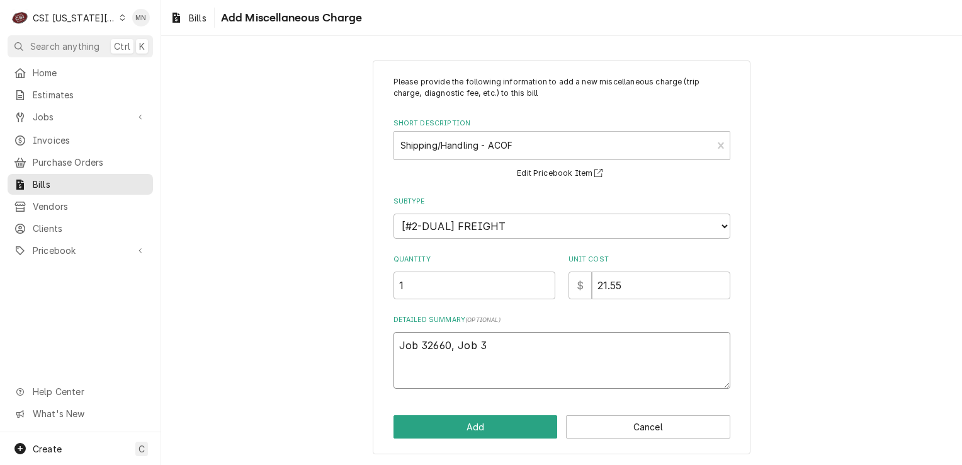
type textarea "Job 32660, Job 32"
type textarea "x"
type textarea "Job 32660, Job 326"
type textarea "x"
type textarea "Job 32660, Job 3266"
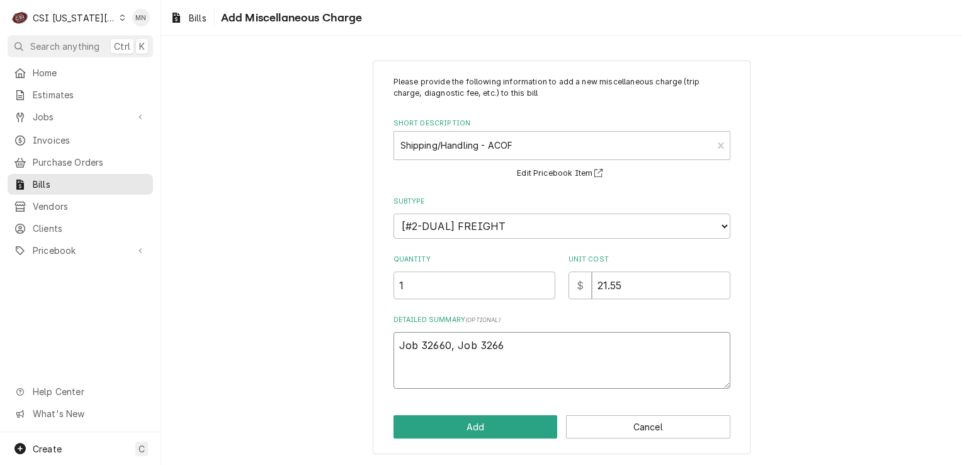
type textarea "x"
type textarea "Job 32660, Job 32662"
click at [495, 423] on button "Add" at bounding box center [476, 426] width 164 height 23
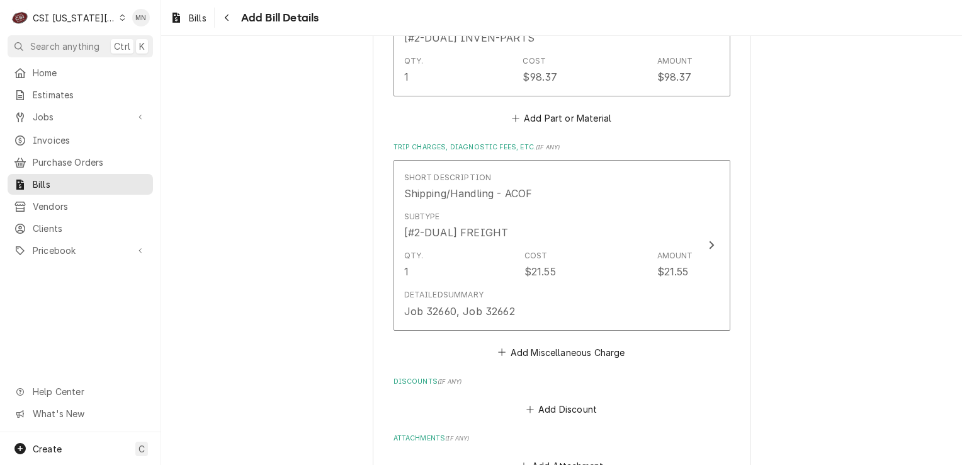
scroll to position [1292, 0]
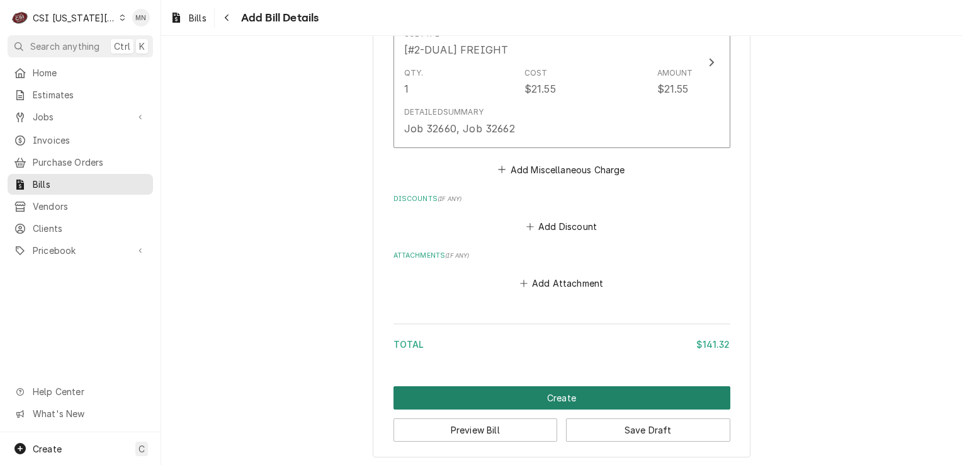
click at [574, 397] on button "Create" at bounding box center [562, 397] width 337 height 23
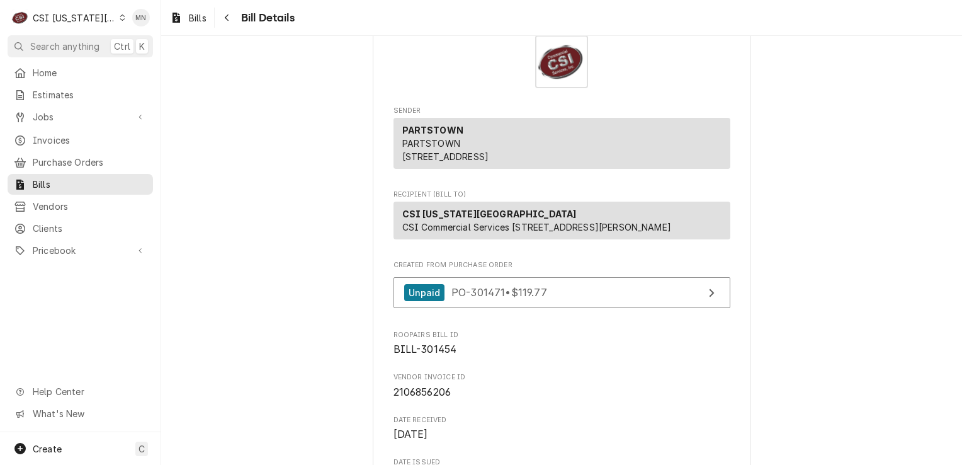
scroll to position [126, 0]
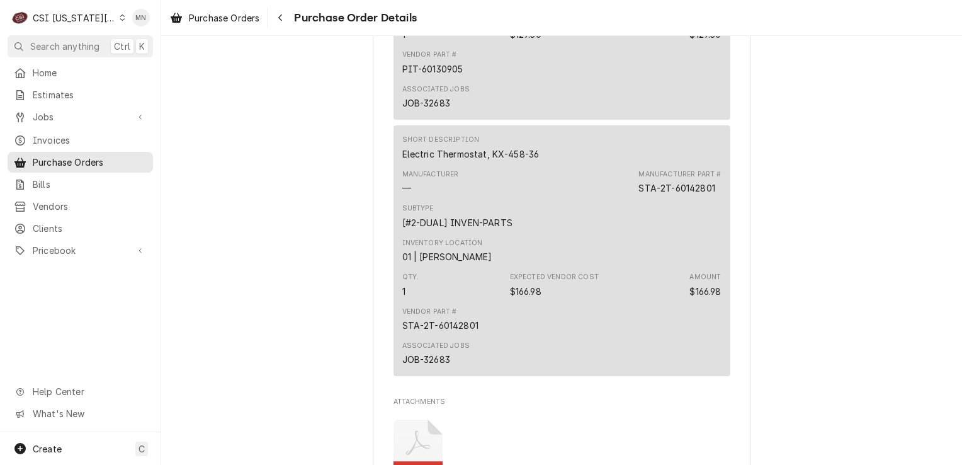
scroll to position [1637, 0]
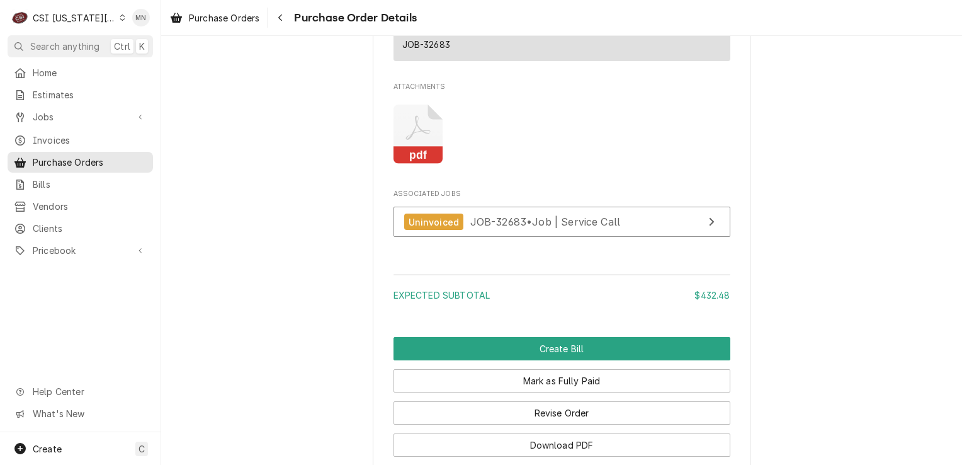
click at [407, 140] on icon "Attachments" at bounding box center [417, 127] width 25 height 25
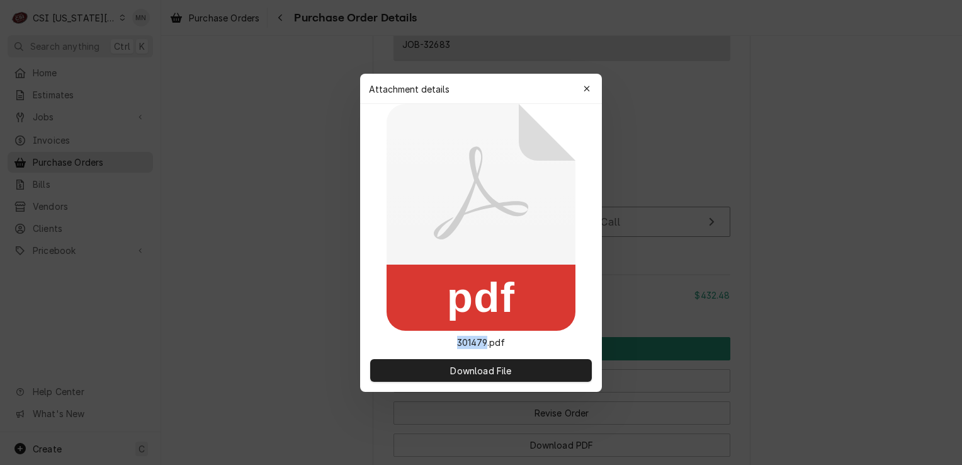
click at [407, 174] on icon at bounding box center [481, 217] width 189 height 227
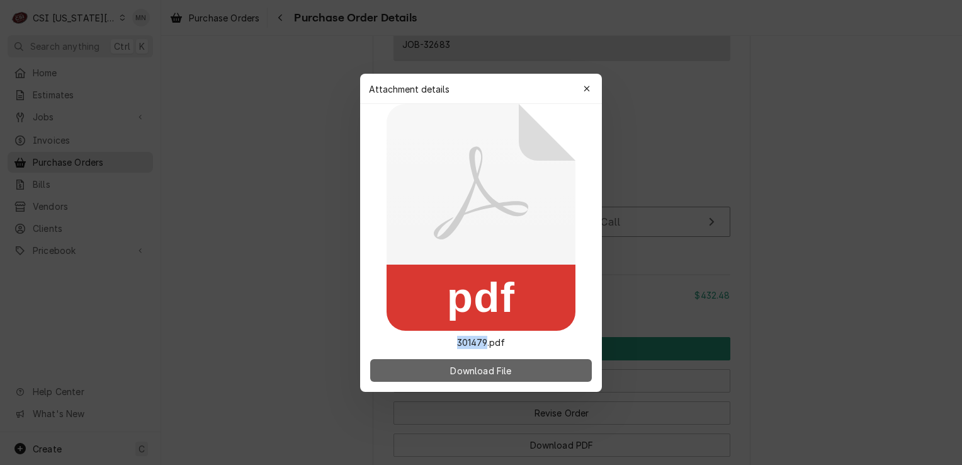
click at [455, 361] on button "Download File" at bounding box center [481, 370] width 222 height 23
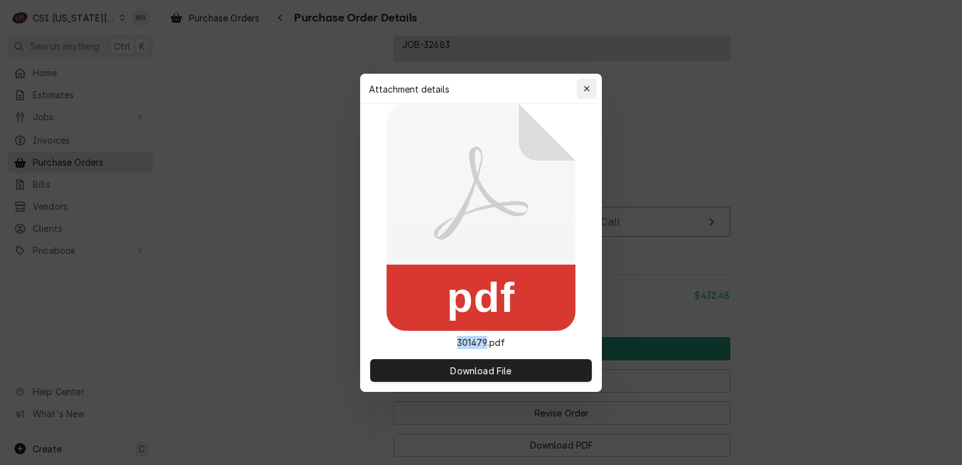
click at [591, 84] on div "button" at bounding box center [587, 88] width 13 height 13
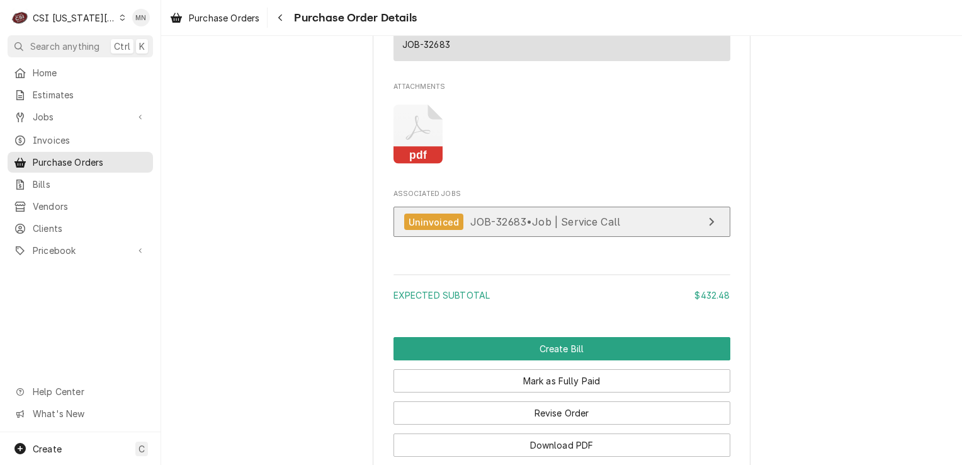
click at [557, 228] on span "JOB-32683 • Job | Service Call" at bounding box center [545, 221] width 150 height 13
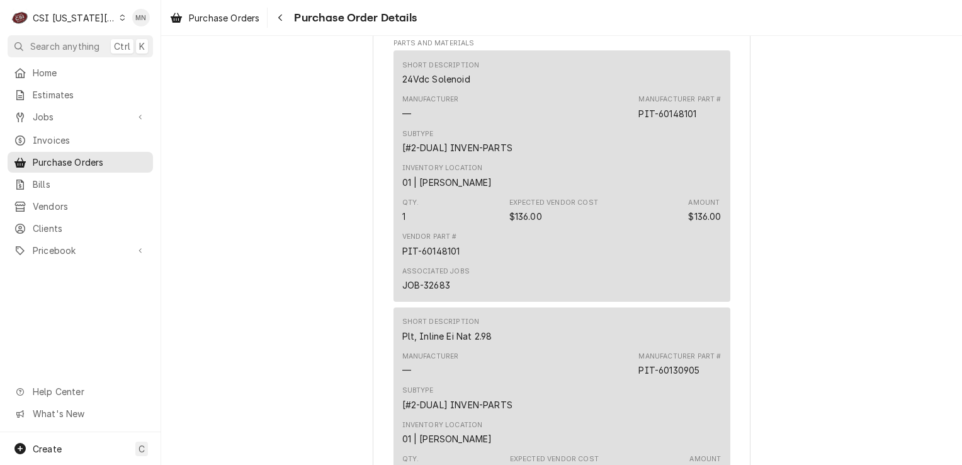
scroll to position [881, 0]
drag, startPoint x: 698, startPoint y: 152, endPoint x: 635, endPoint y: 151, distance: 63.0
click at [638, 122] on div "Manufacturer Part # PIT-60148101" at bounding box center [679, 109] width 82 height 25
copy div "PIT-60148101"
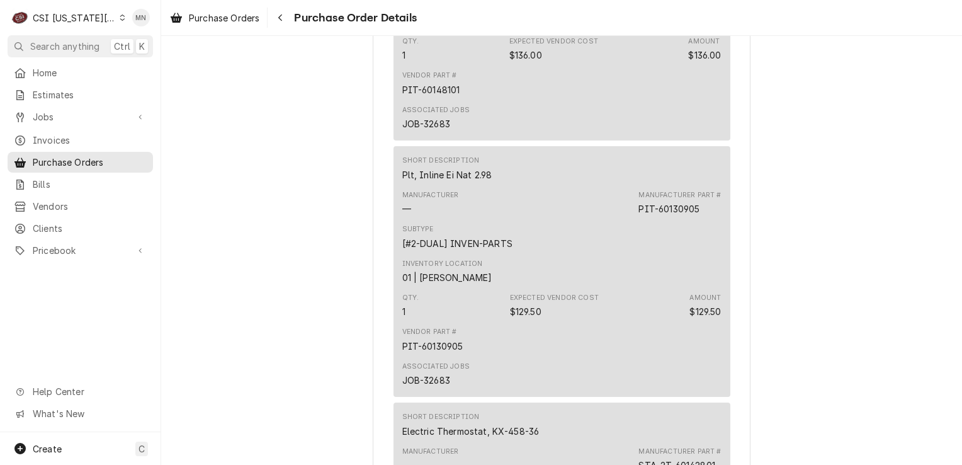
scroll to position [1070, 0]
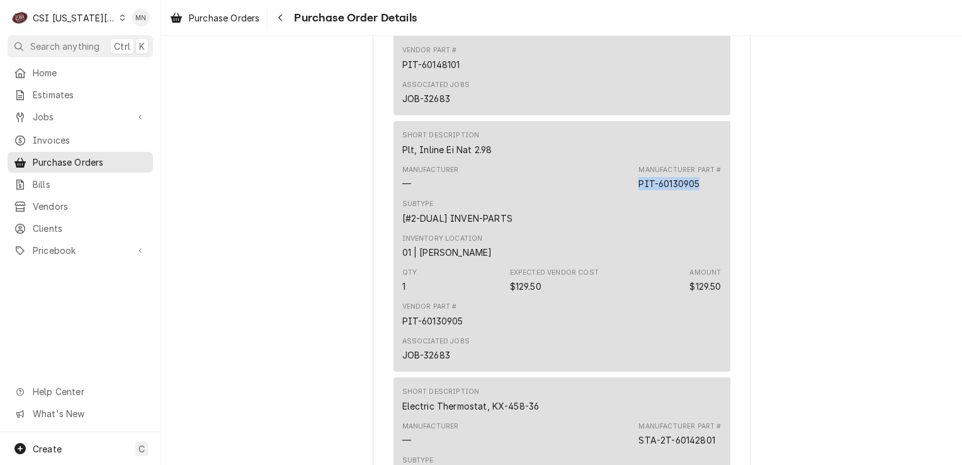
drag, startPoint x: 698, startPoint y: 222, endPoint x: 637, endPoint y: 225, distance: 61.8
click at [638, 190] on div "Manufacturer Part # PIT-60130905" at bounding box center [679, 177] width 82 height 25
copy div "PIT-60130905"
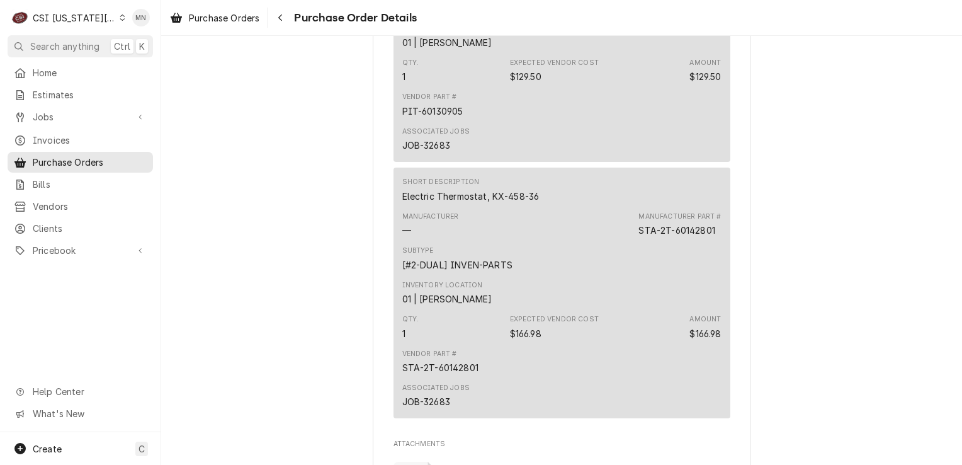
scroll to position [1322, 0]
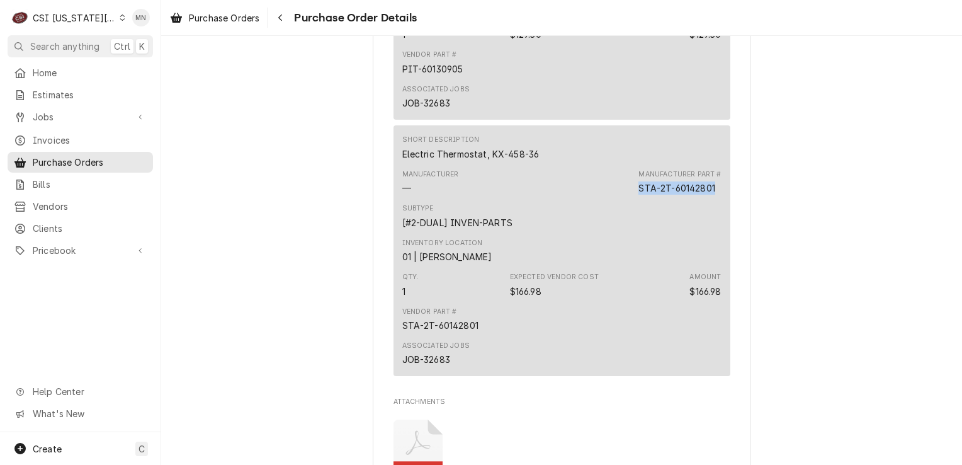
drag, startPoint x: 711, startPoint y: 227, endPoint x: 632, endPoint y: 227, distance: 79.3
click at [632, 199] on div "Manufacturer — Manufacturer Part # STA-2T-60142801" at bounding box center [561, 182] width 319 height 34
drag, startPoint x: 632, startPoint y: 227, endPoint x: 642, endPoint y: 227, distance: 10.1
copy div "STA-2T-60142801"
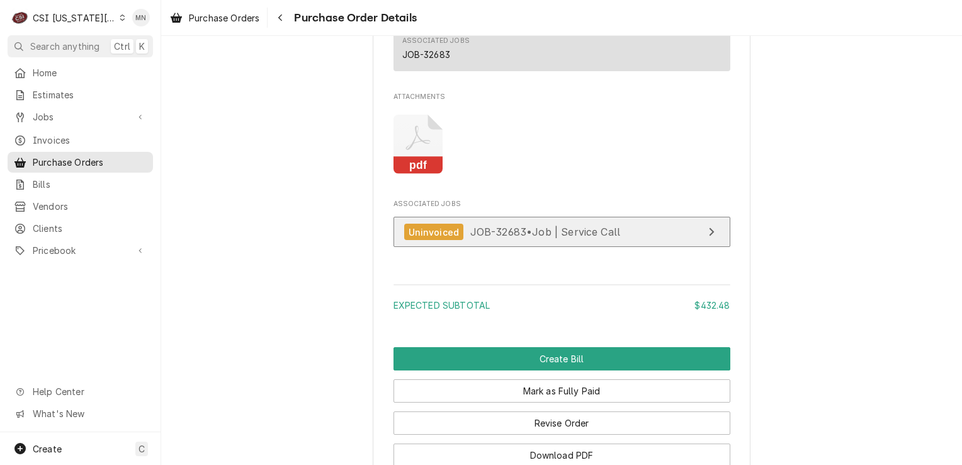
scroll to position [1753, 0]
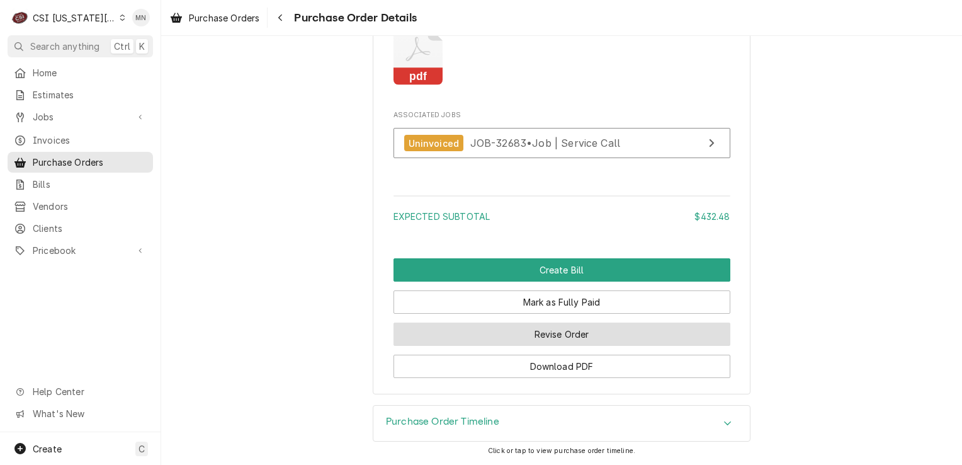
click at [552, 333] on button "Revise Order" at bounding box center [562, 333] width 337 height 23
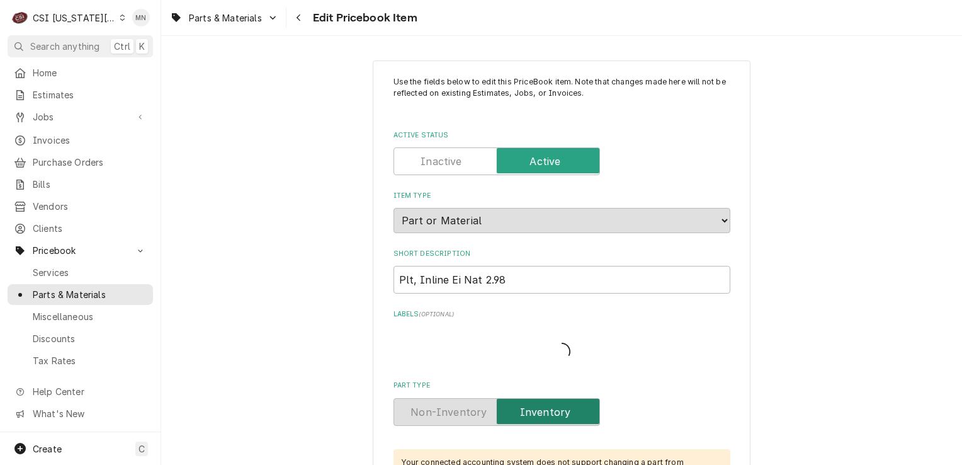
type textarea "x"
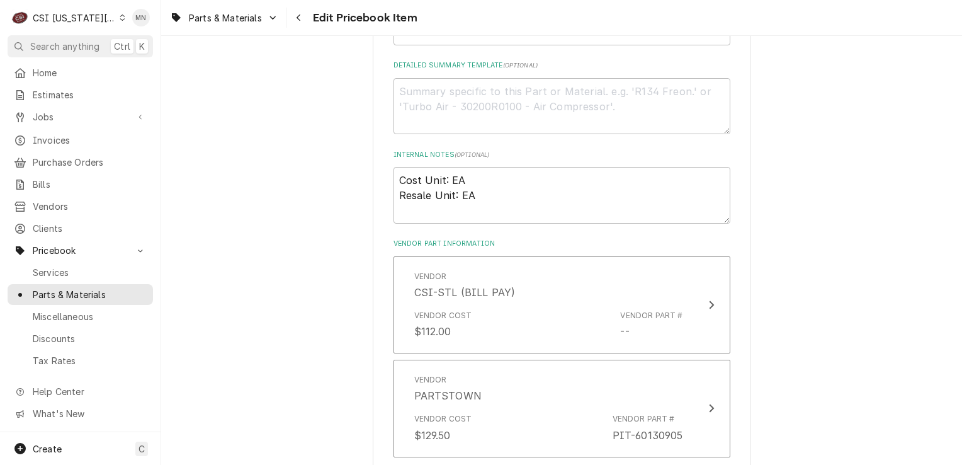
scroll to position [819, 0]
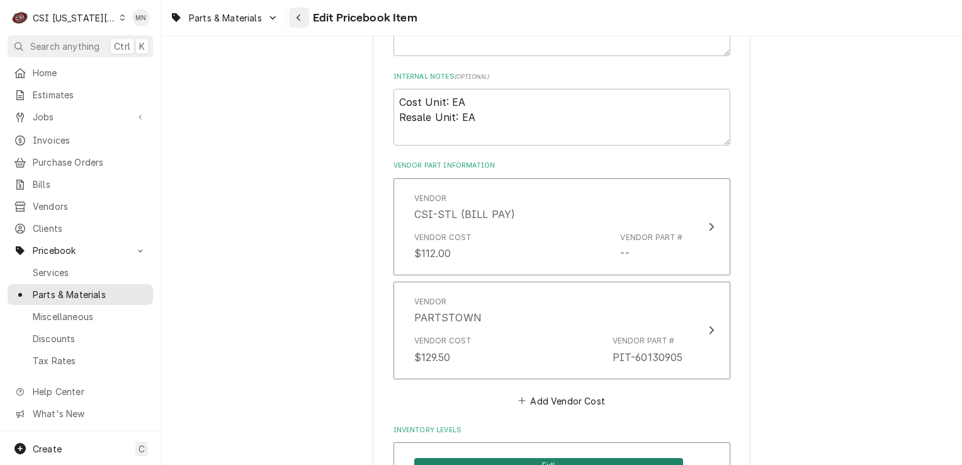
click at [303, 18] on div "Navigate back" at bounding box center [299, 17] width 13 height 13
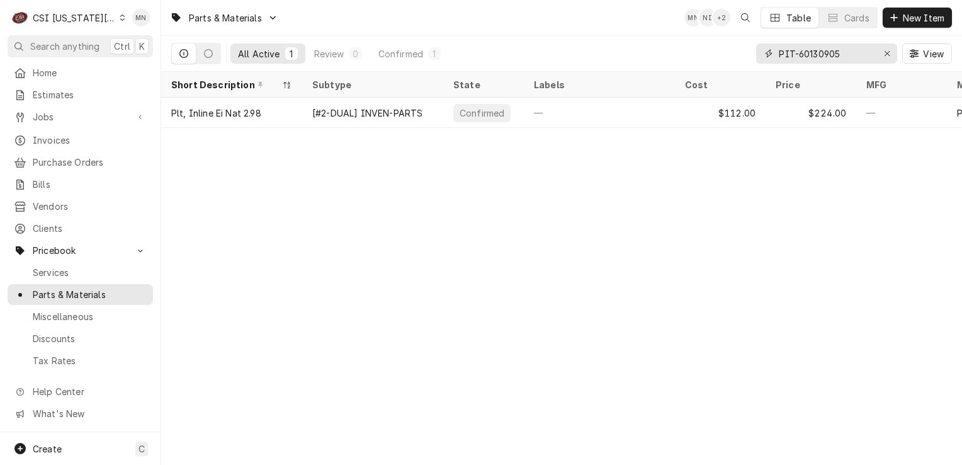
drag, startPoint x: 849, startPoint y: 59, endPoint x: 777, endPoint y: 54, distance: 72.6
click at [777, 54] on div "PIT-60130905" at bounding box center [826, 53] width 141 height 20
paste input "STA-2T-60142801"
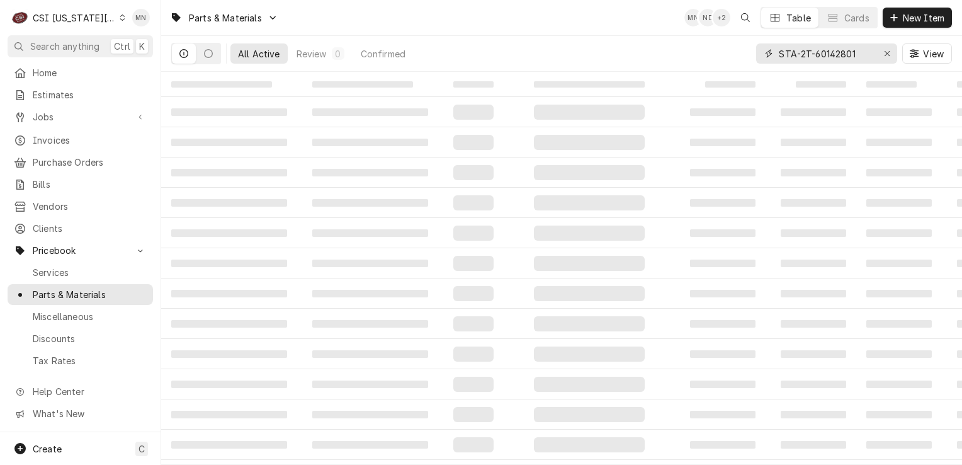
type input "STA-2T-60142801"
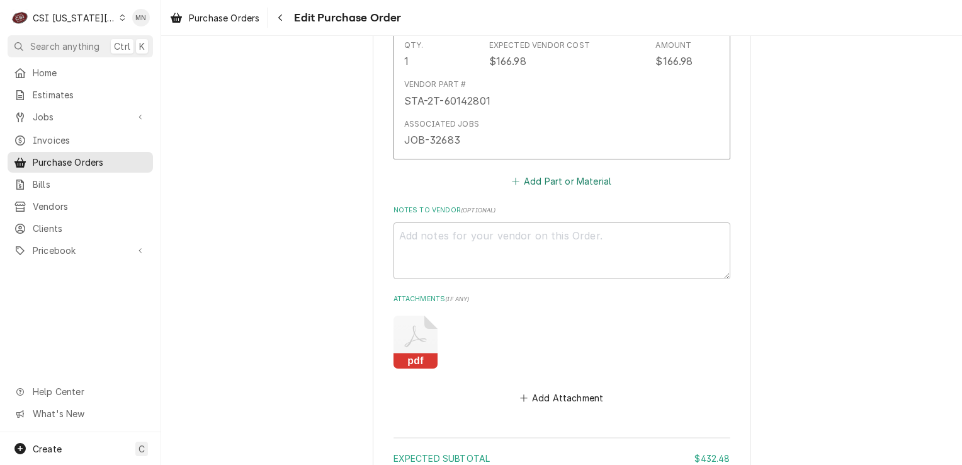
scroll to position [1322, 0]
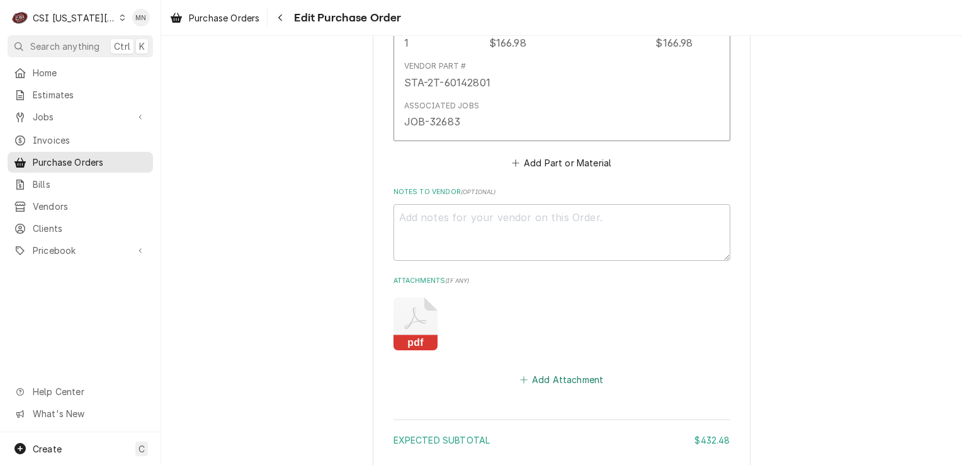
click at [554, 370] on button "Add Attachment" at bounding box center [562, 379] width 88 height 18
type textarea "x"
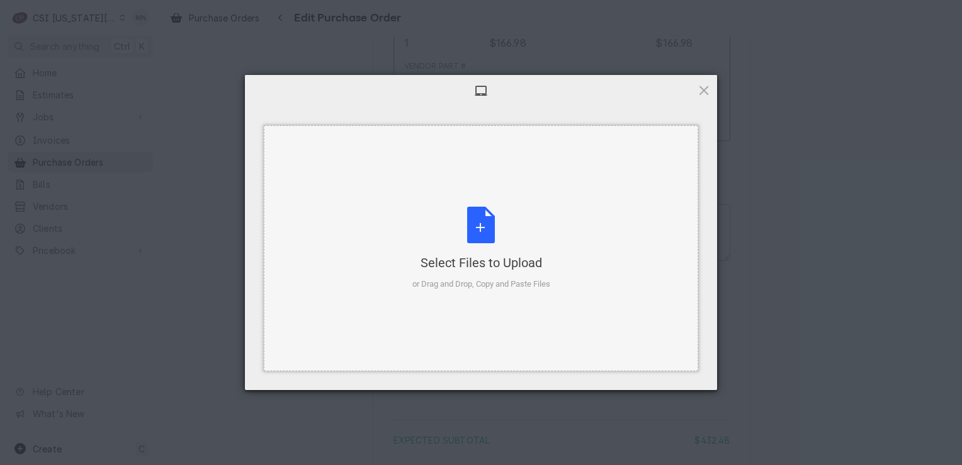
click at [500, 246] on div "Select Files to Upload or Drag and Drop, Copy and Paste Files" at bounding box center [481, 249] width 138 height 84
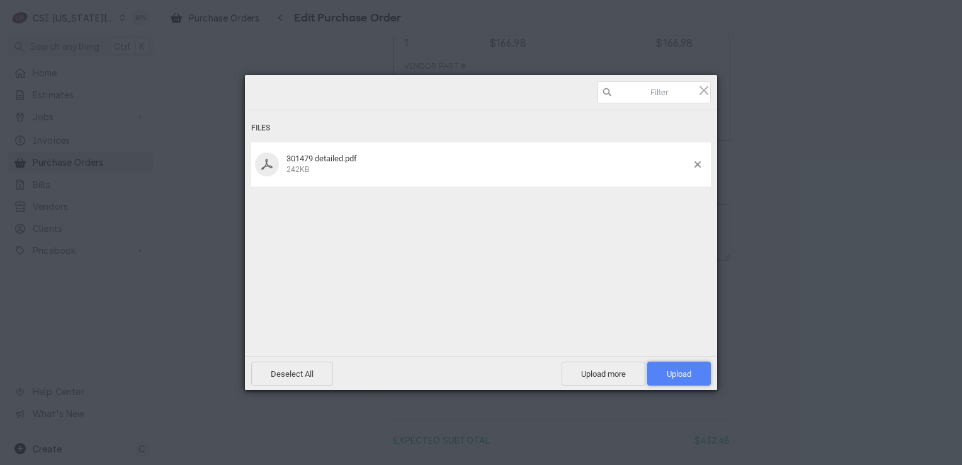
click at [668, 373] on span "Upload 1" at bounding box center [679, 373] width 25 height 9
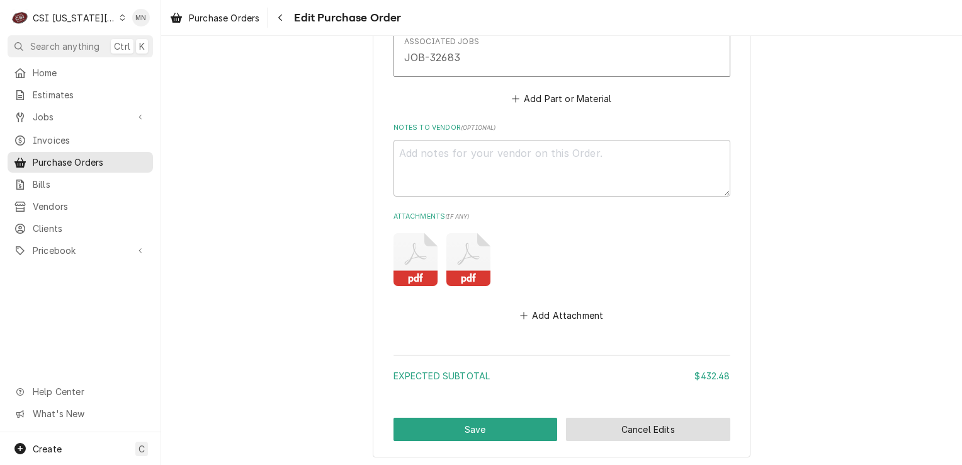
scroll to position [1444, 0]
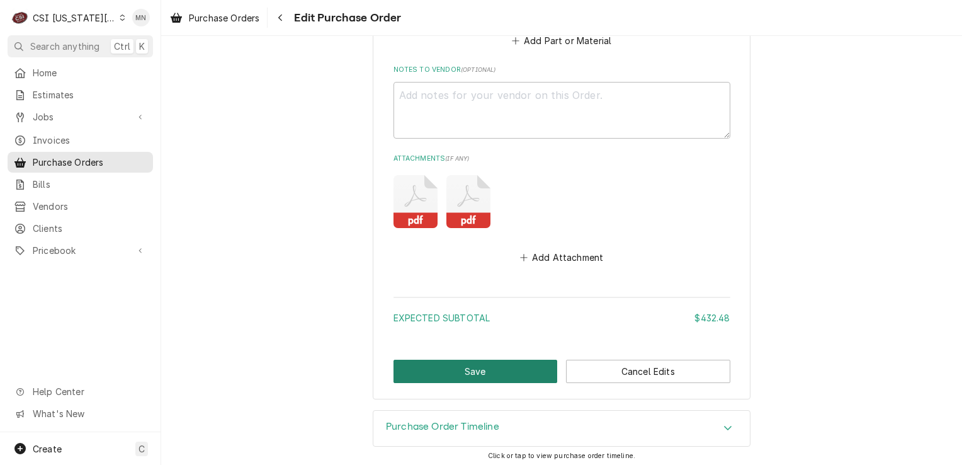
click at [467, 361] on button "Save" at bounding box center [476, 371] width 164 height 23
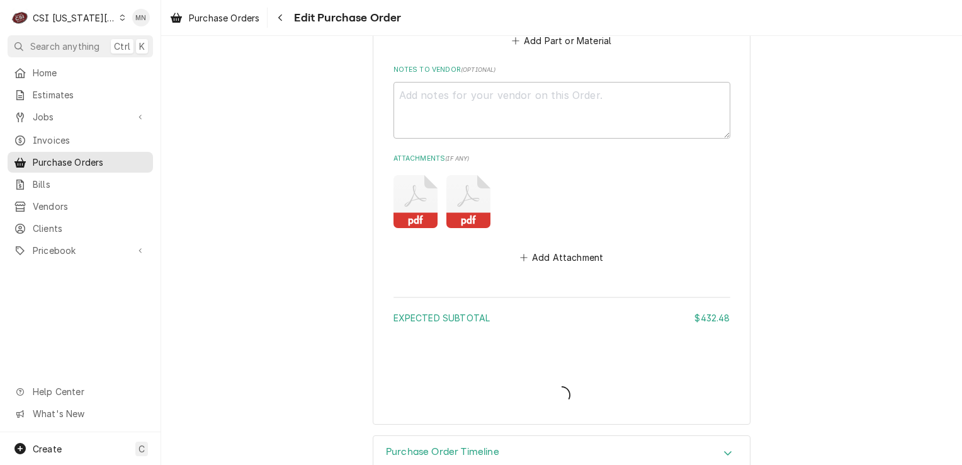
type textarea "x"
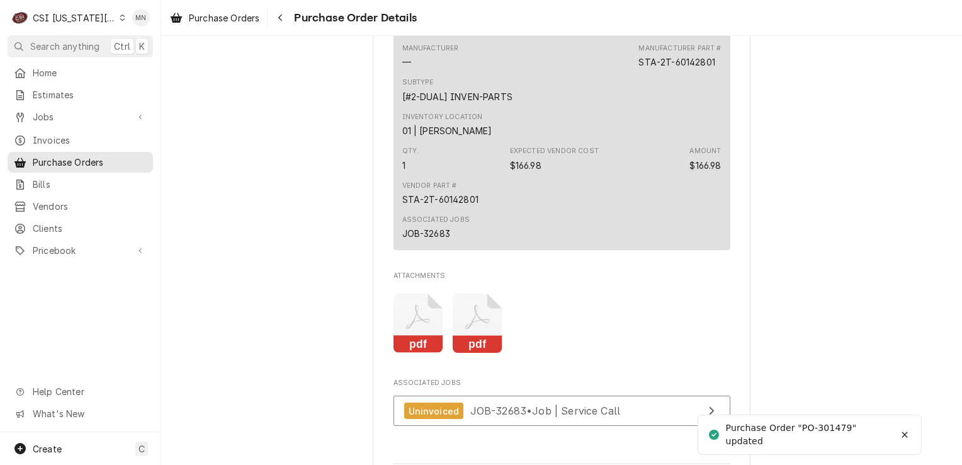
scroll to position [1753, 0]
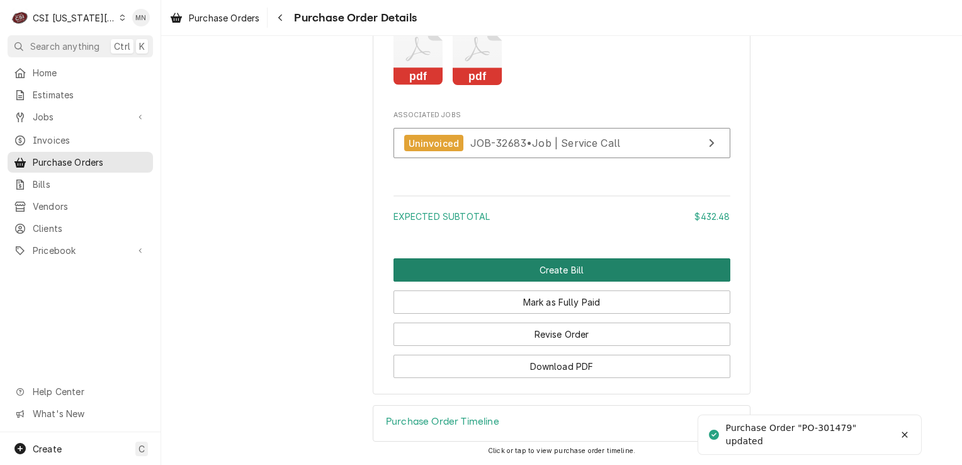
click at [559, 271] on button "Create Bill" at bounding box center [562, 269] width 337 height 23
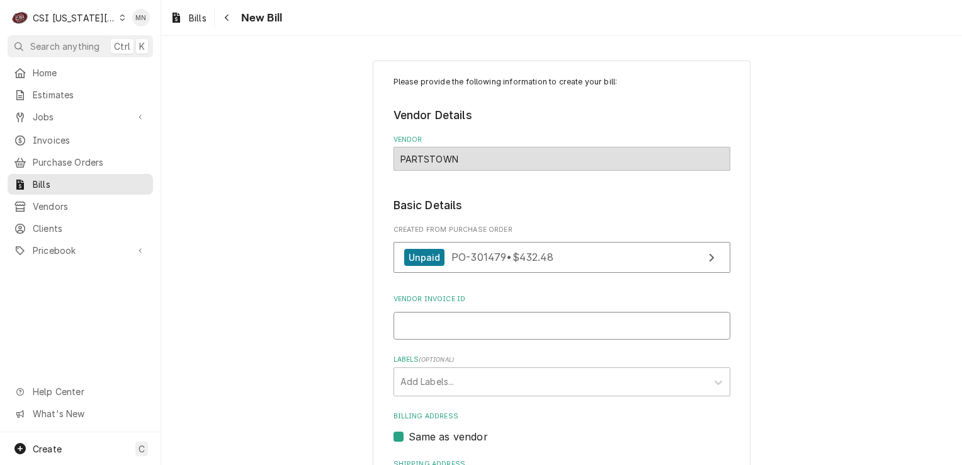
click at [465, 321] on input "Vendor Invoice ID" at bounding box center [562, 326] width 337 height 28
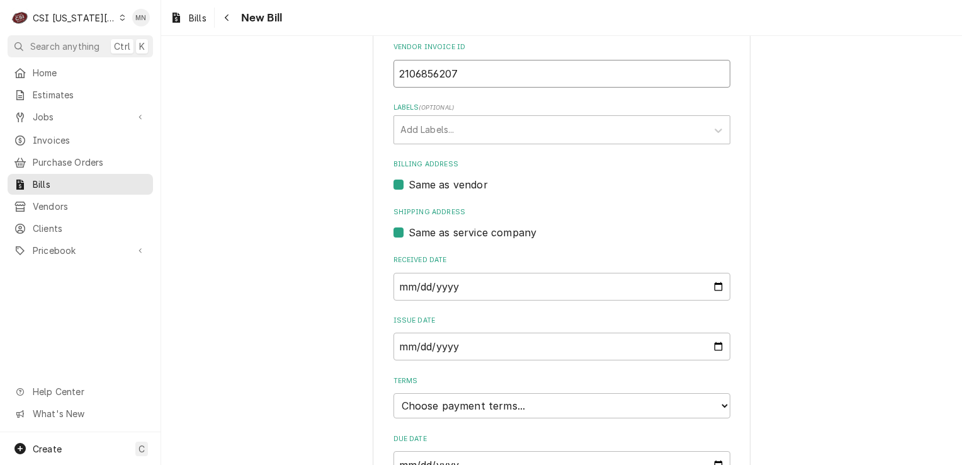
scroll to position [317, 0]
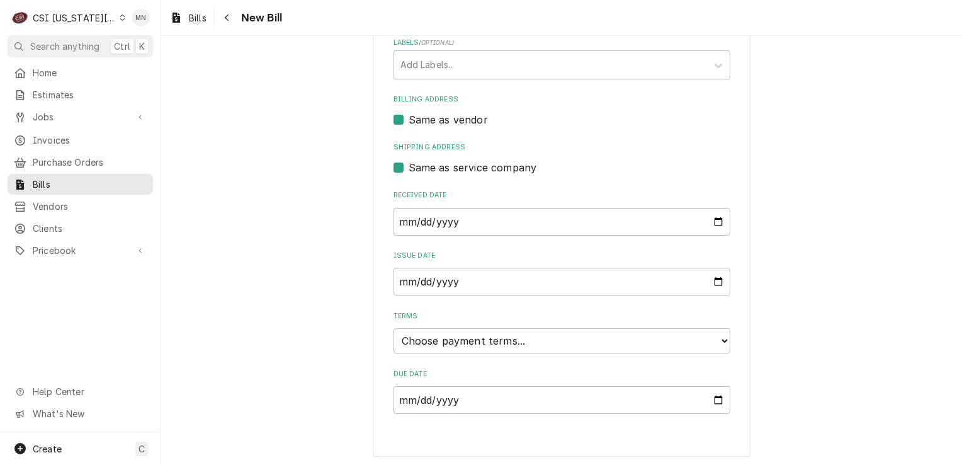
type input "2106856207"
click at [574, 339] on select "Choose payment terms... Same Day Net 7 Net 14 Net 21 Net 30 Net 45 Net 60 Net 90" at bounding box center [562, 340] width 337 height 25
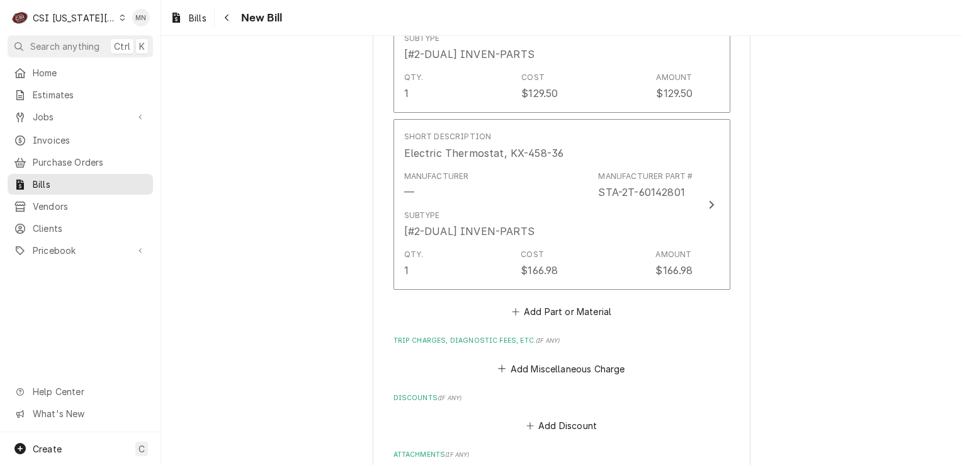
scroll to position [1261, 0]
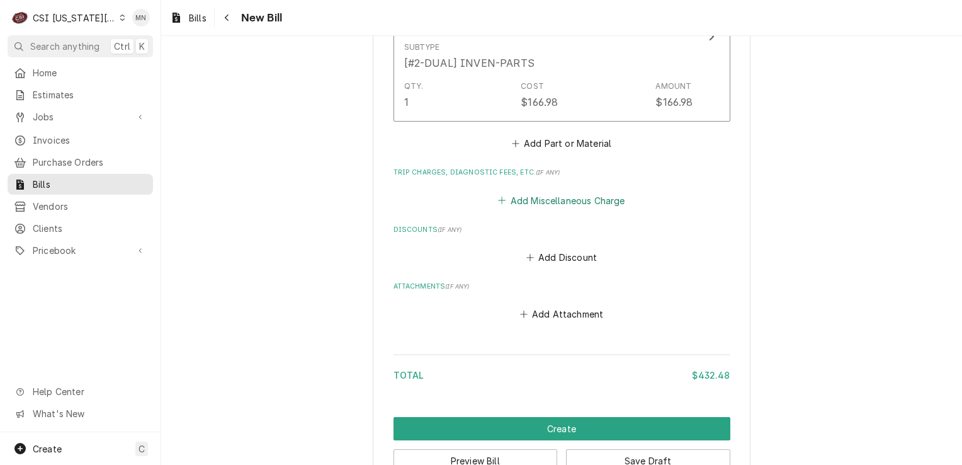
click at [556, 196] on button "Add Miscellaneous Charge" at bounding box center [561, 200] width 131 height 18
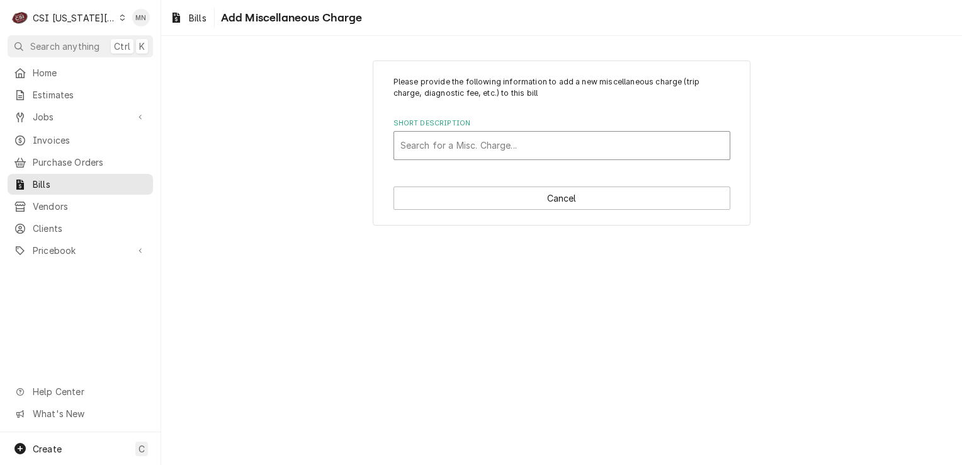
click at [456, 149] on div "Short Description" at bounding box center [561, 145] width 323 height 23
type input "ac"
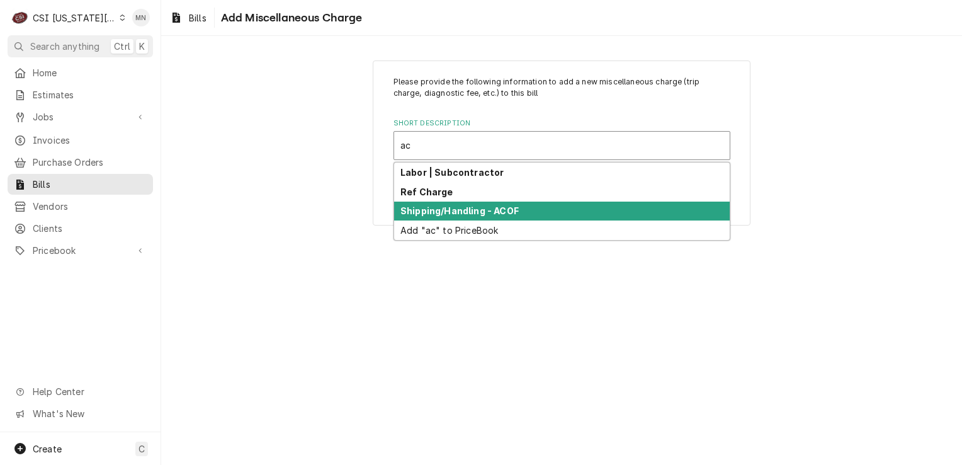
click at [451, 207] on strong "Shipping/Handling - ACOF" at bounding box center [459, 210] width 118 height 11
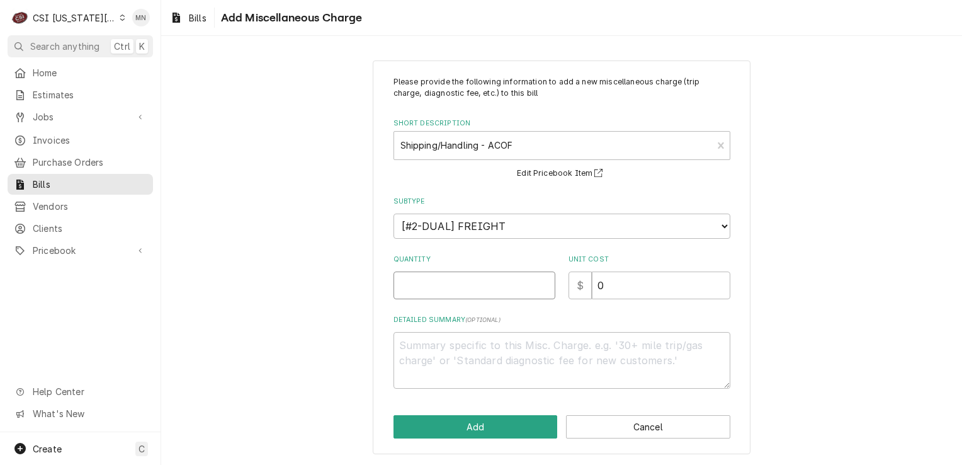
click at [458, 291] on input "Quantity" at bounding box center [475, 285] width 162 height 28
type textarea "x"
type input "1"
type textarea "x"
type input "6"
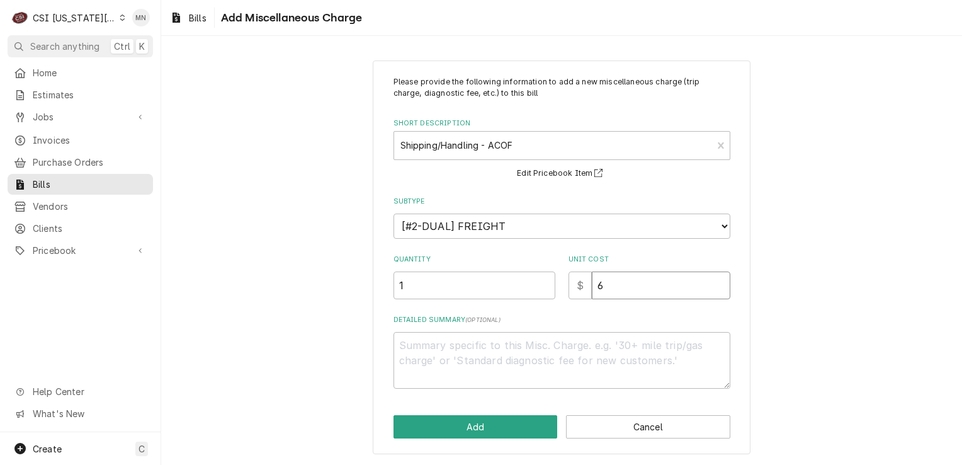
type textarea "x"
type input "61"
type textarea "x"
type input "61.1"
type textarea "x"
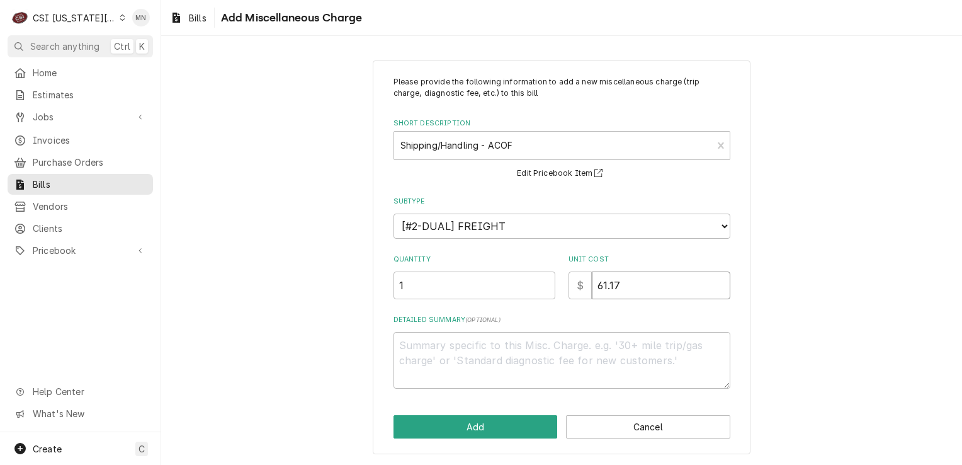
type input "61.17"
type textarea "x"
type textarea "J"
type textarea "x"
type textarea "JO"
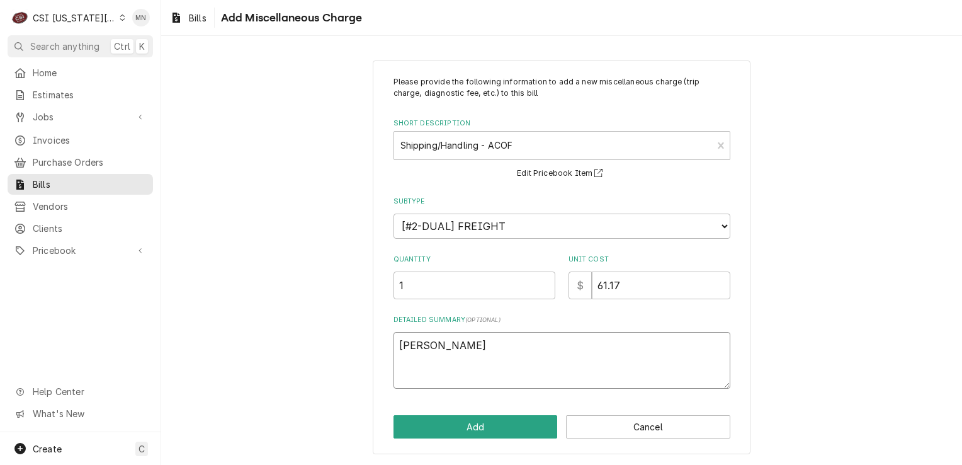
type textarea "x"
type textarea "JOb"
type textarea "x"
type textarea "JOb"
type textarea "x"
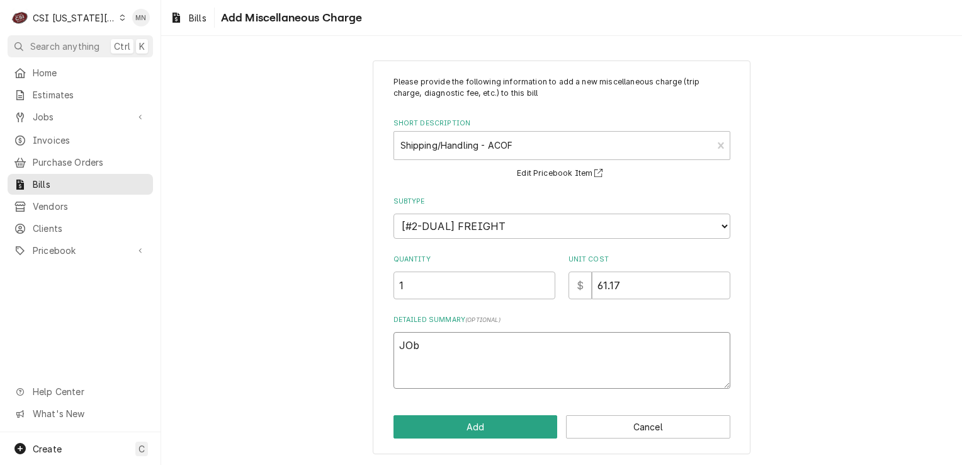
type textarea "JOb 3"
type textarea "x"
type textarea "JOb 32"
type textarea "x"
type textarea "JOb 3"
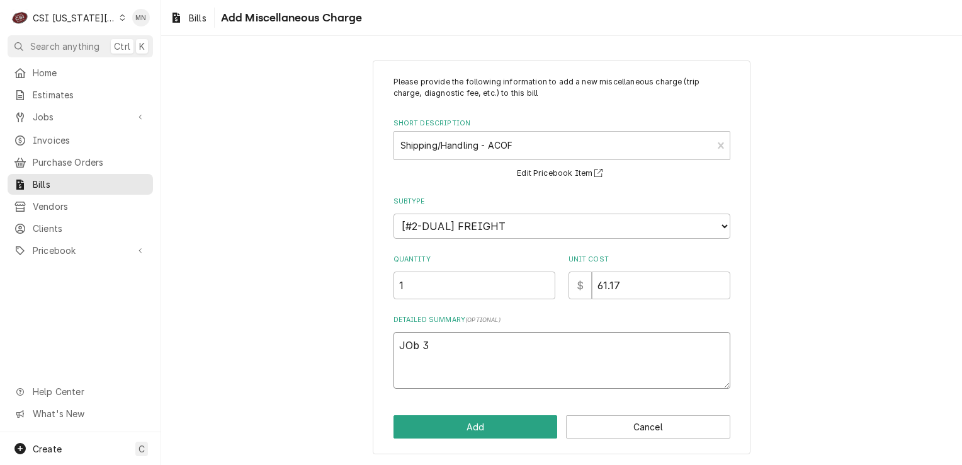
type textarea "x"
type textarea "JOb"
type textarea "x"
type textarea "JOb"
type textarea "x"
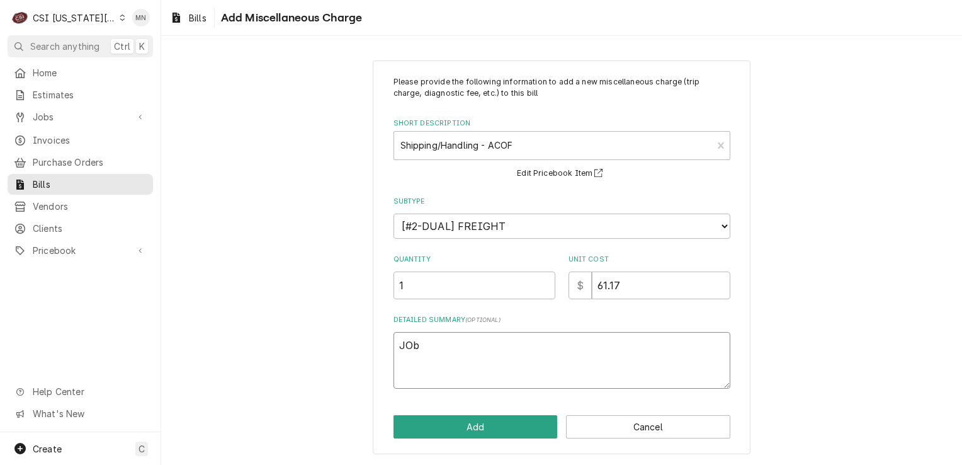
type textarea "JO"
type textarea "x"
type textarea "J"
type textarea "x"
type textarea "Jo"
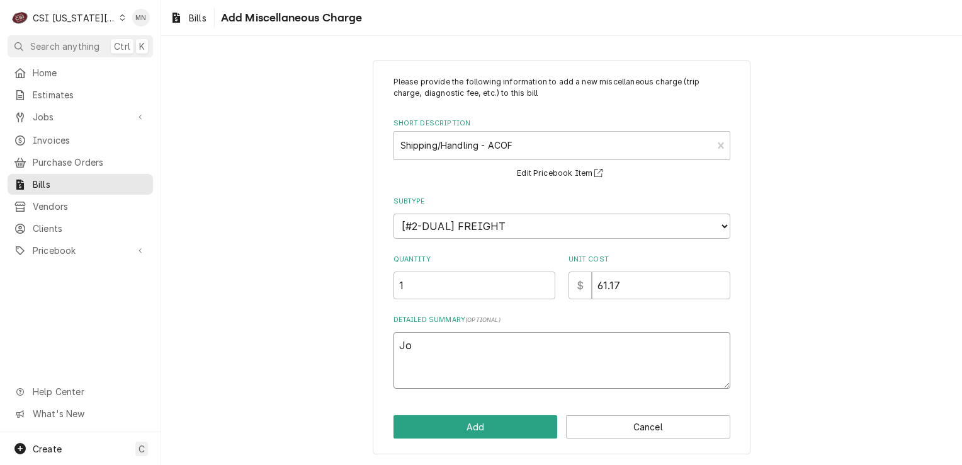
type textarea "x"
type textarea "Job"
type textarea "x"
type textarea "Job"
type textarea "x"
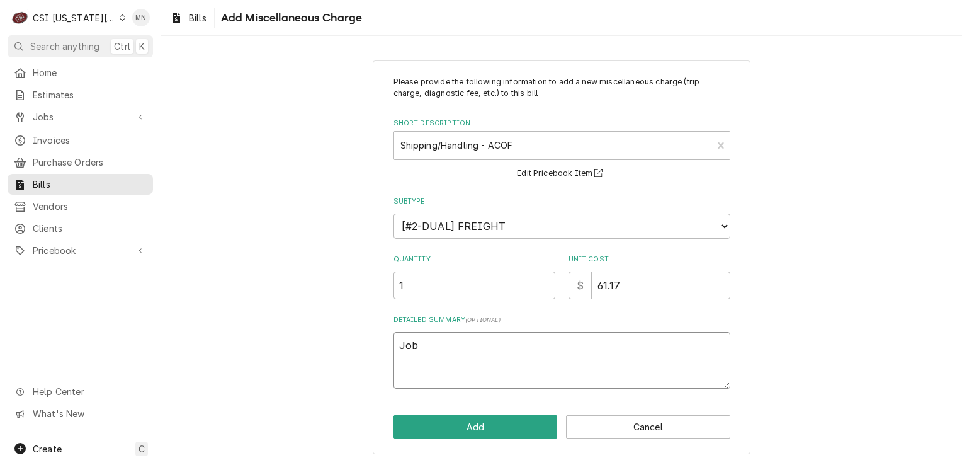
type textarea "Job 3"
type textarea "x"
type textarea "Job 32"
type textarea "x"
type textarea "Job 326"
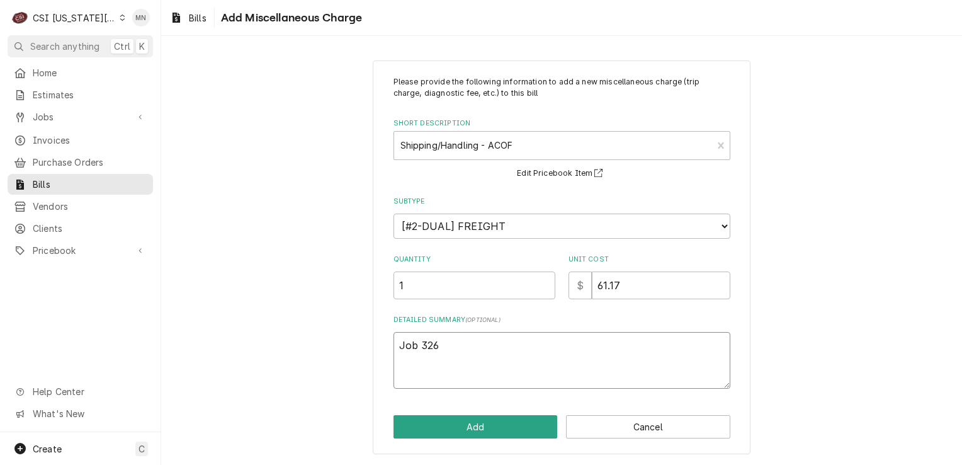
type textarea "x"
type textarea "Job 3268"
type textarea "x"
type textarea "Job 32683"
click at [472, 424] on button "Add" at bounding box center [476, 426] width 164 height 23
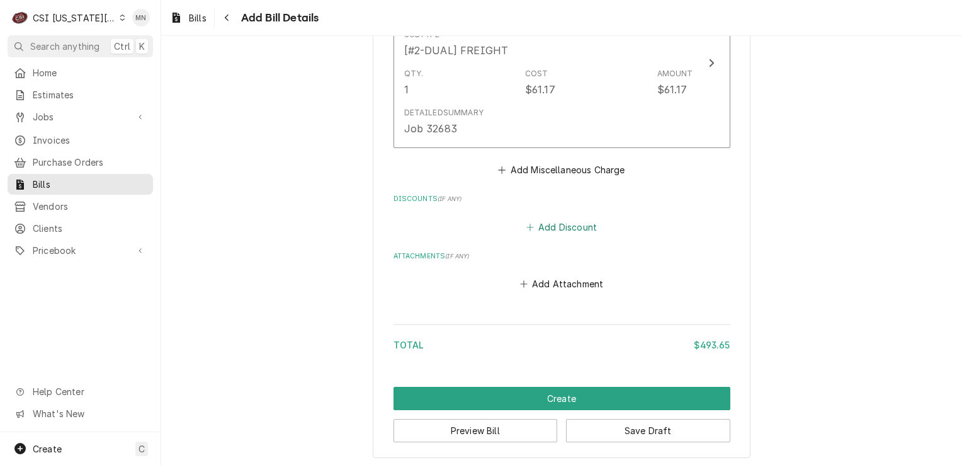
scroll to position [1468, 0]
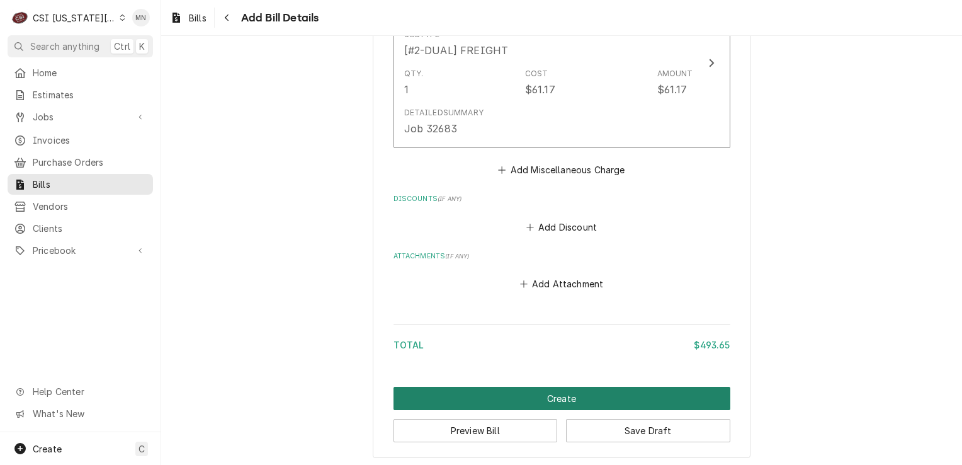
click at [564, 390] on button "Create" at bounding box center [562, 398] width 337 height 23
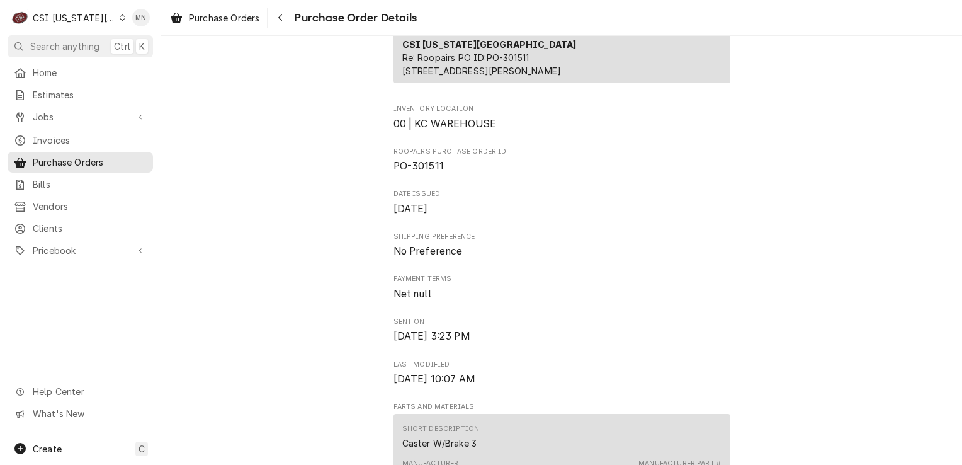
scroll to position [315, 0]
click at [79, 16] on div "CSI [US_STATE][GEOGRAPHIC_DATA]" at bounding box center [74, 17] width 83 height 13
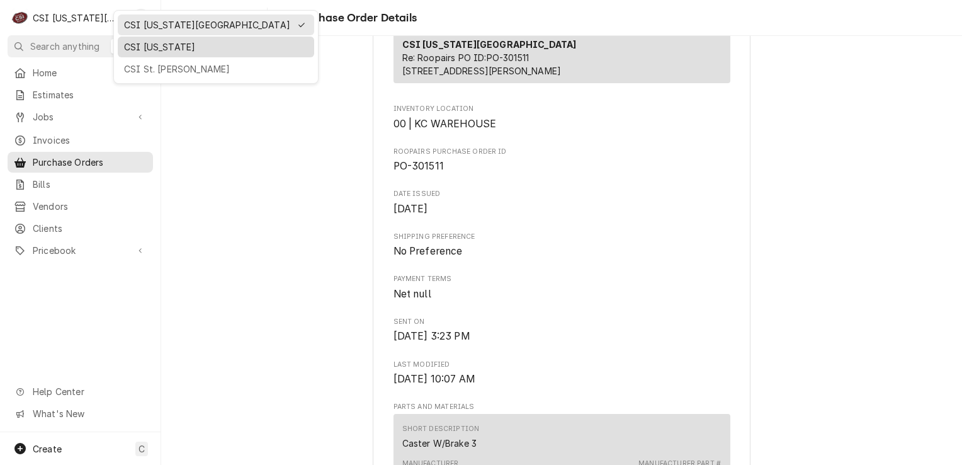
click at [129, 48] on div "CSI [US_STATE]" at bounding box center [216, 46] width 184 height 13
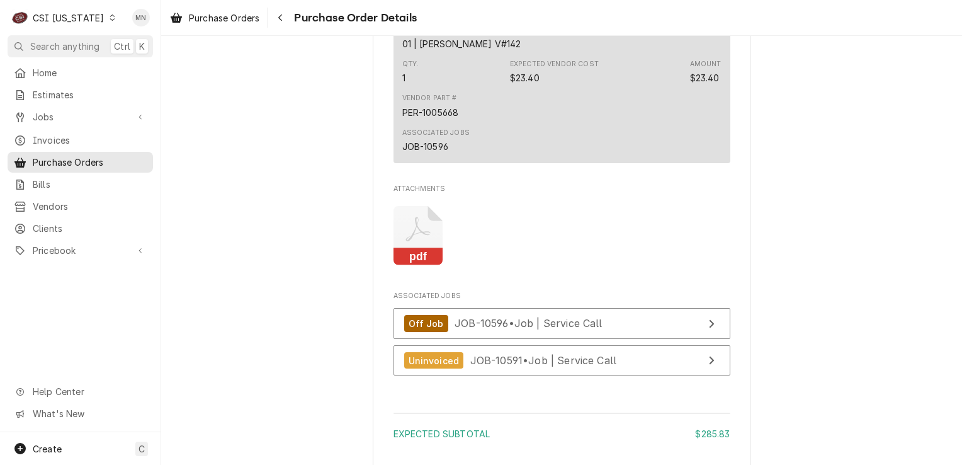
scroll to position [2141, 0]
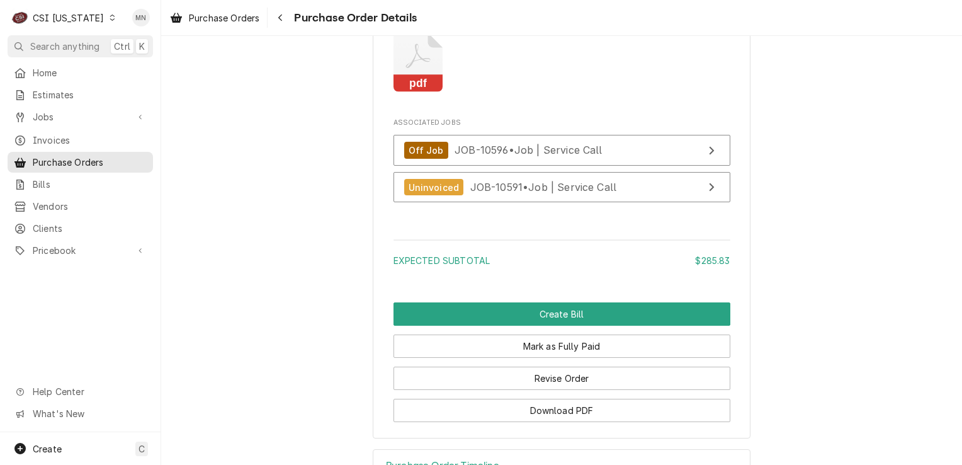
click at [431, 93] on icon "Attachments" at bounding box center [419, 63] width 50 height 60
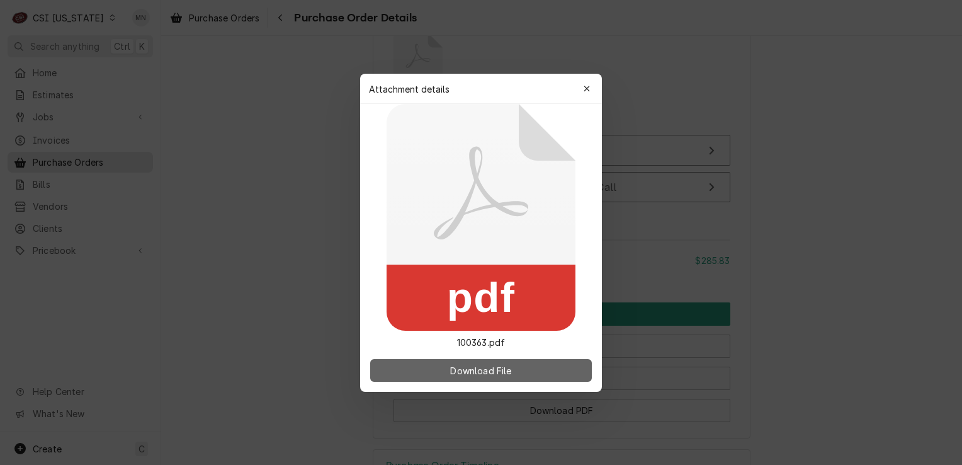
click at [451, 368] on span "Download File" at bounding box center [481, 369] width 66 height 13
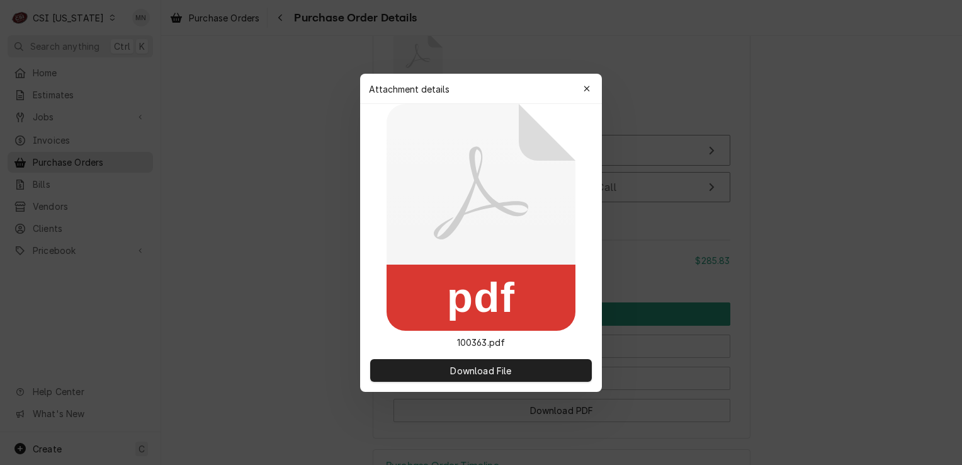
drag, startPoint x: 589, startPoint y: 83, endPoint x: 632, endPoint y: 99, distance: 45.6
click at [589, 83] on div "button" at bounding box center [587, 88] width 13 height 13
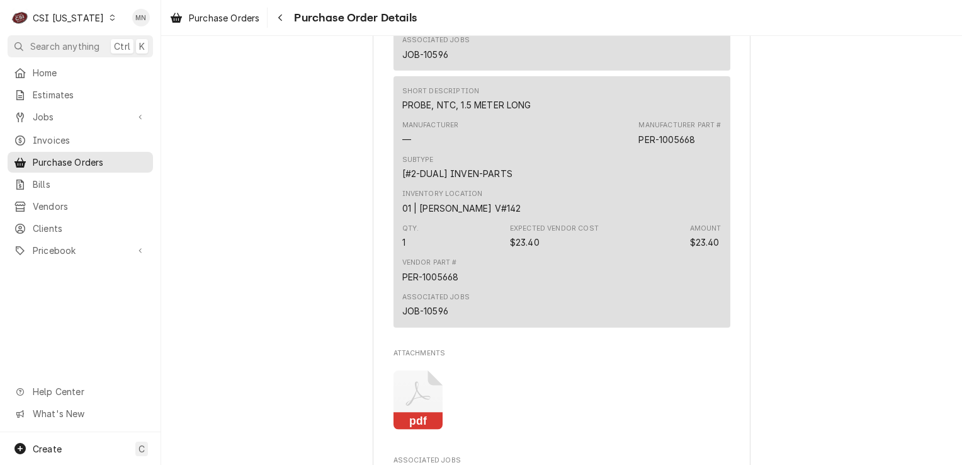
scroll to position [2015, 0]
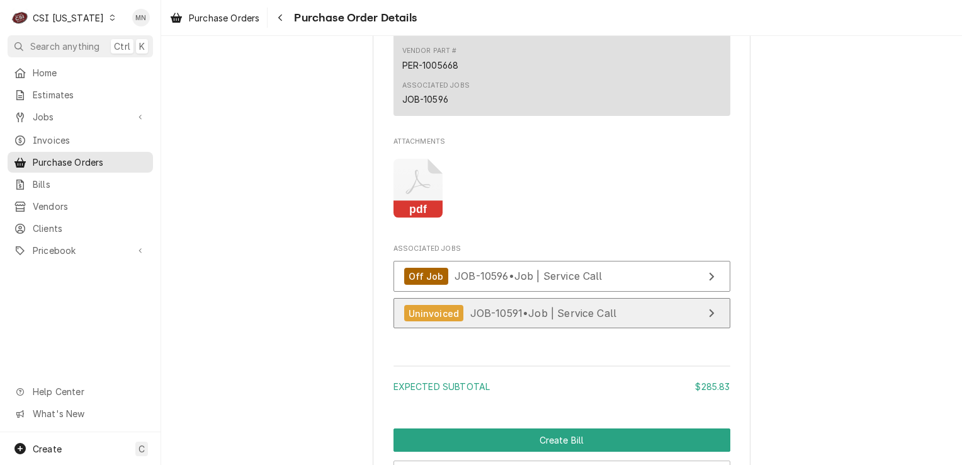
click at [594, 322] on div "Uninvoiced JOB-10591 • Job | Service Call" at bounding box center [510, 313] width 213 height 17
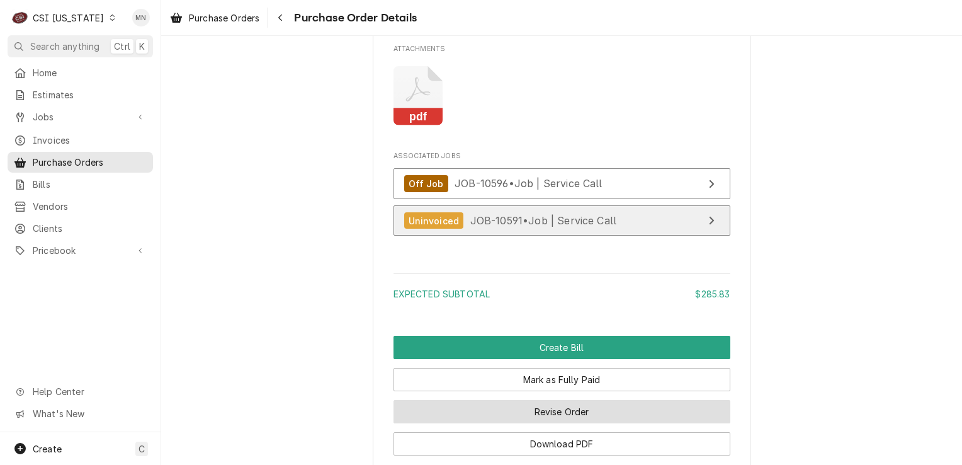
scroll to position [2204, 0]
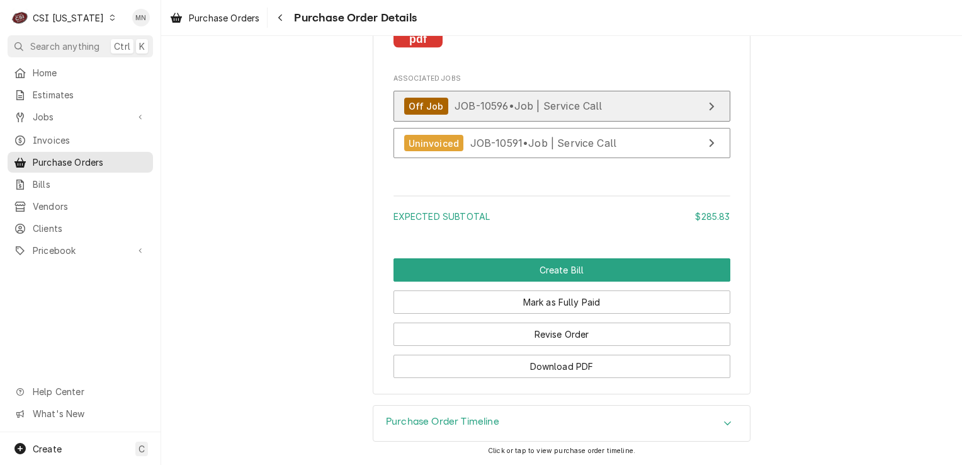
click at [569, 112] on span "JOB-10596 • Job | Service Call" at bounding box center [529, 105] width 148 height 13
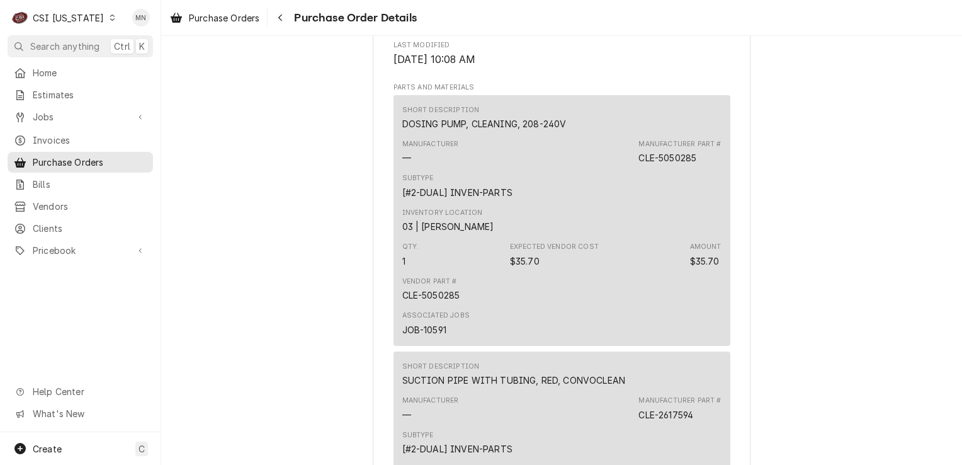
scroll to position [693, 0]
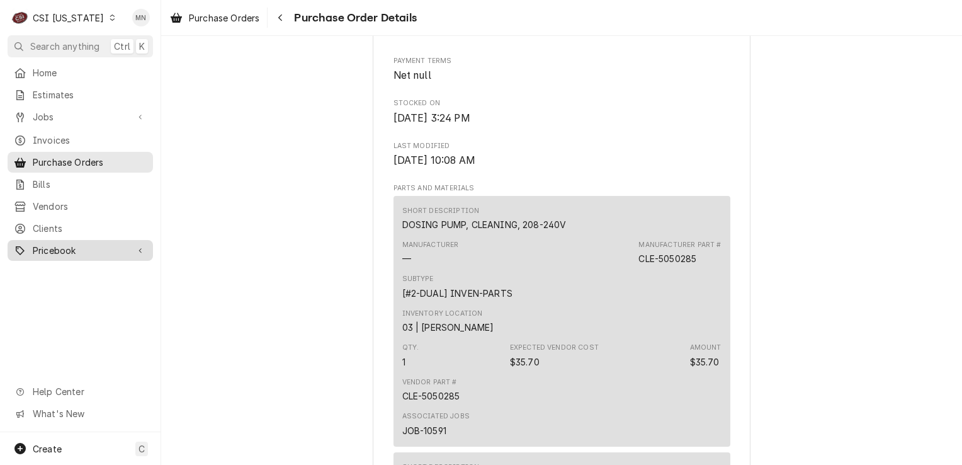
click at [67, 244] on span "Pricebook" at bounding box center [80, 250] width 95 height 13
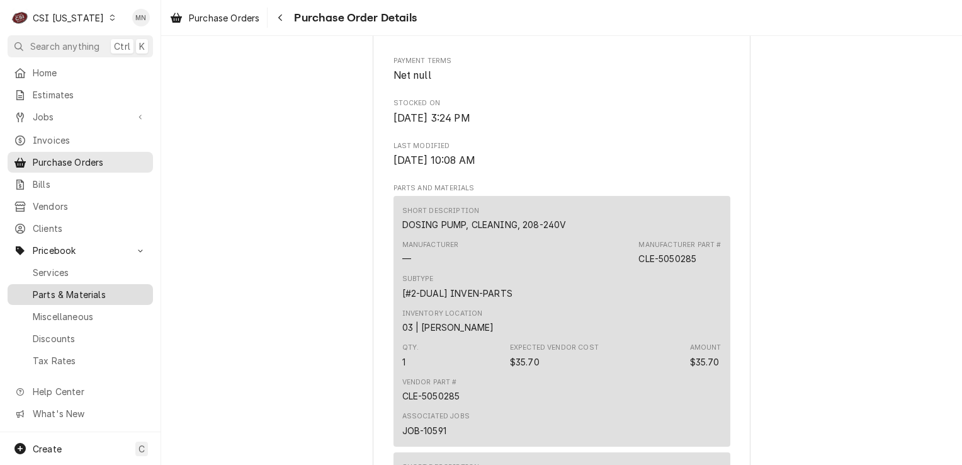
click at [77, 289] on span "Parts & Materials" at bounding box center [90, 294] width 114 height 13
drag, startPoint x: 701, startPoint y: 302, endPoint x: 635, endPoint y: 298, distance: 66.8
click at [635, 269] on div "Manufacturer — Manufacturer Part # CLE-5050285" at bounding box center [561, 252] width 319 height 34
drag, startPoint x: 635, startPoint y: 298, endPoint x: 643, endPoint y: 300, distance: 8.9
copy div "CLE-5050285"
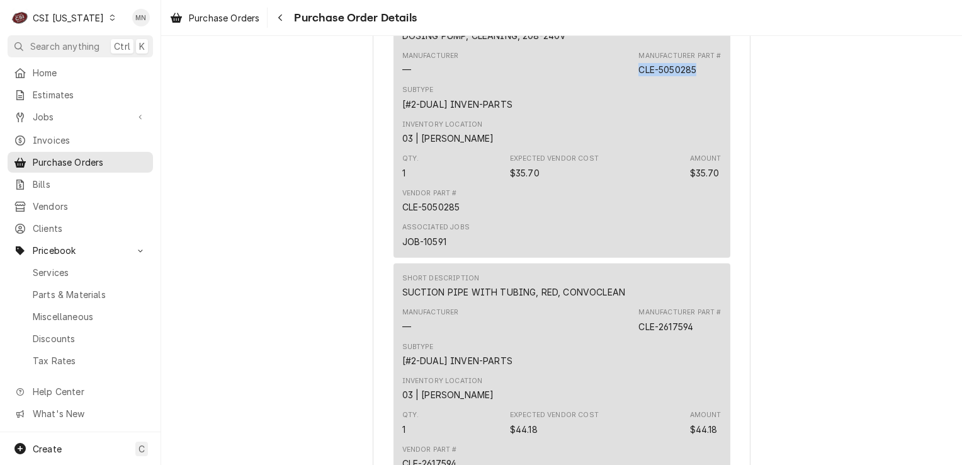
scroll to position [1007, 0]
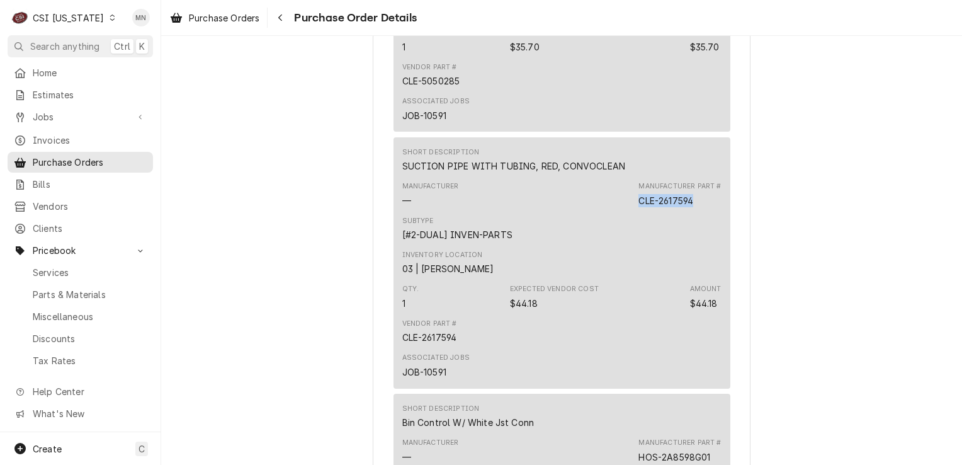
drag, startPoint x: 693, startPoint y: 242, endPoint x: 633, endPoint y: 242, distance: 59.2
click at [633, 211] on div "Manufacturer — Manufacturer Part # CLE-2617594" at bounding box center [561, 194] width 319 height 34
drag, startPoint x: 633, startPoint y: 242, endPoint x: 640, endPoint y: 242, distance: 6.3
copy div "CLE-2617594"
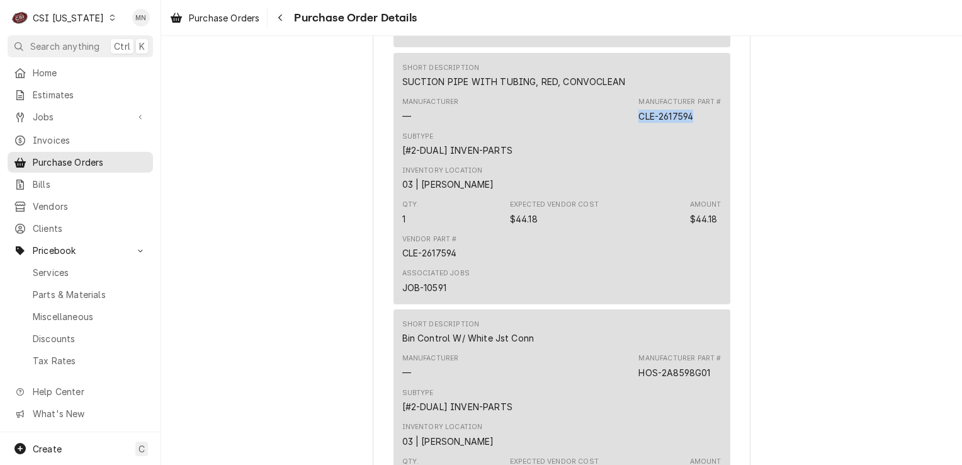
scroll to position [1259, 0]
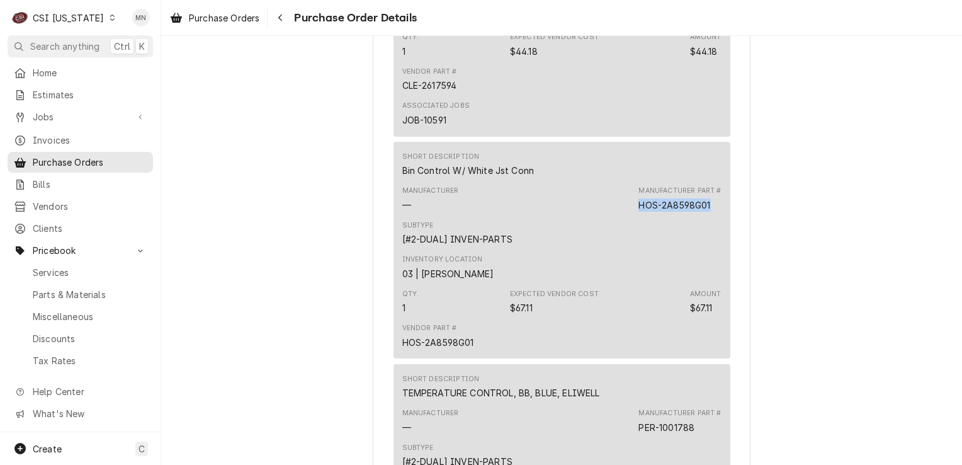
drag, startPoint x: 709, startPoint y: 242, endPoint x: 635, endPoint y: 242, distance: 74.3
click at [638, 211] on div "Manufacturer Part # HOS-2A8598G01" at bounding box center [679, 198] width 82 height 25
copy div "HOS-2A8598G01"
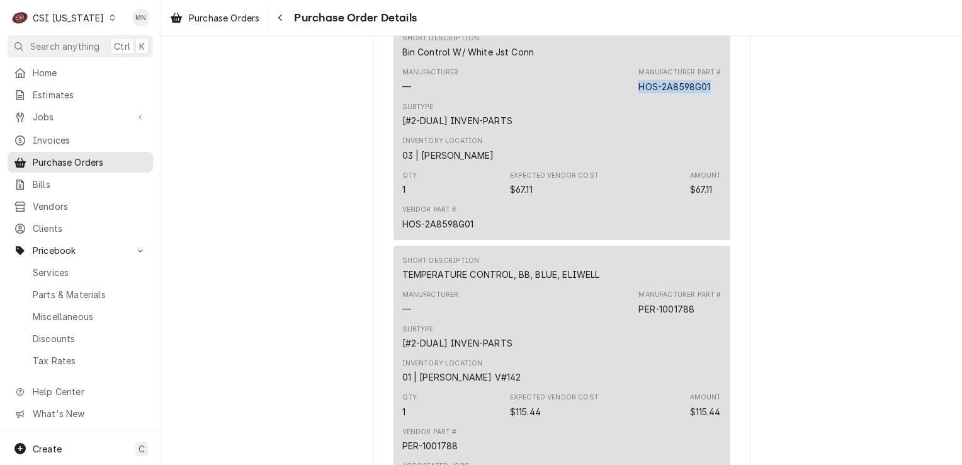
scroll to position [1511, 0]
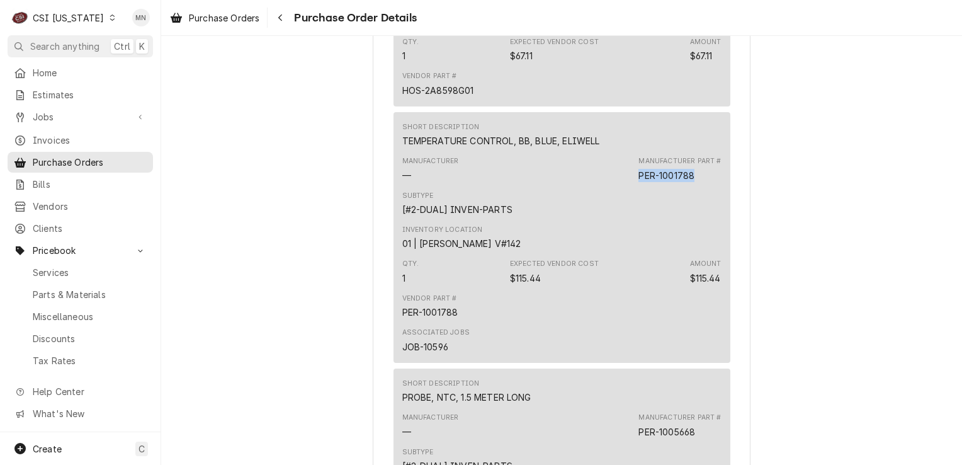
drag, startPoint x: 703, startPoint y: 220, endPoint x: 633, endPoint y: 219, distance: 69.3
click at [633, 186] on div "Manufacturer — Manufacturer Part # PER-1001788" at bounding box center [561, 169] width 319 height 34
copy div "PER-1001788"
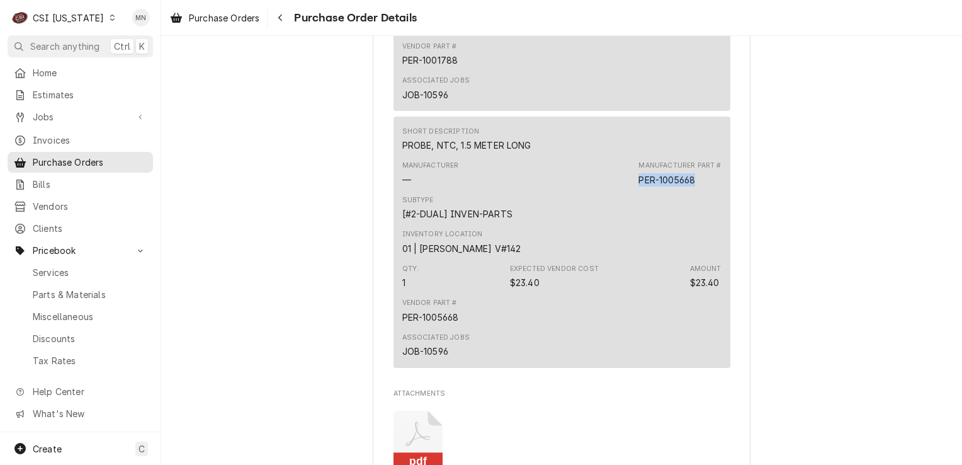
drag, startPoint x: 691, startPoint y: 220, endPoint x: 636, endPoint y: 218, distance: 55.4
click at [638, 186] on div "PER-1005668" at bounding box center [666, 179] width 57 height 13
copy div "PER-1005668"
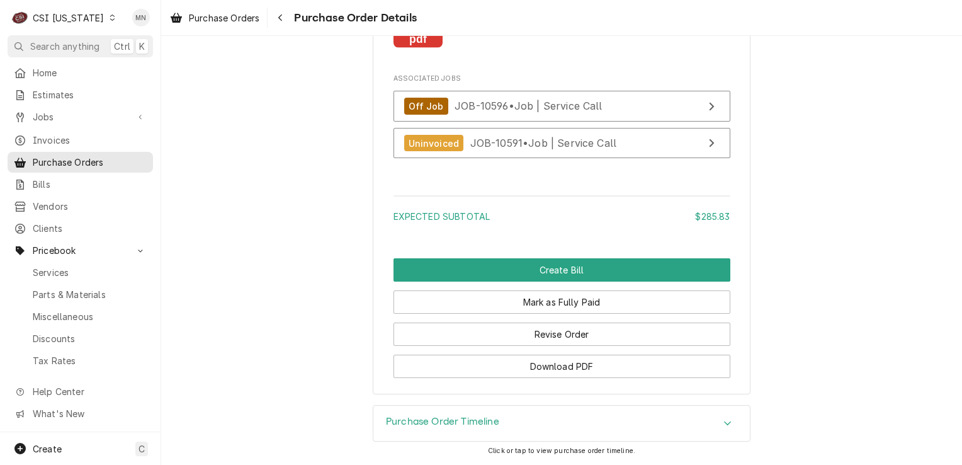
scroll to position [2221, 0]
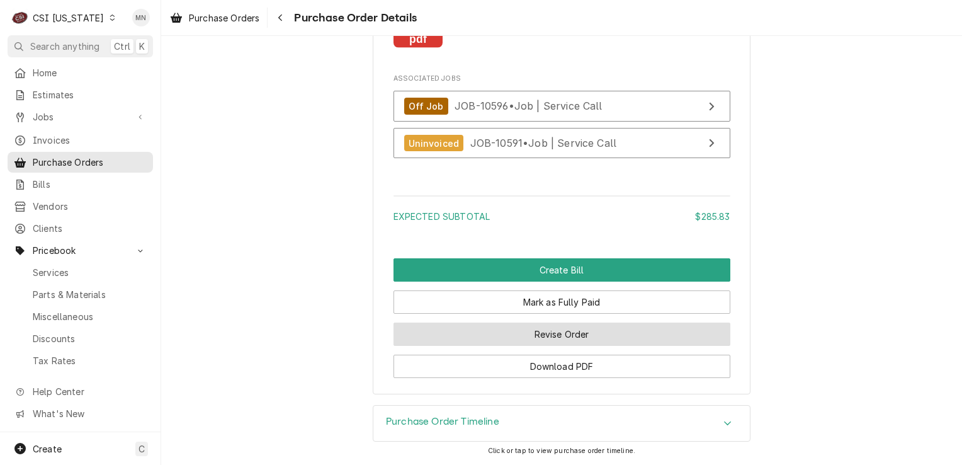
click at [510, 336] on button "Revise Order" at bounding box center [562, 333] width 337 height 23
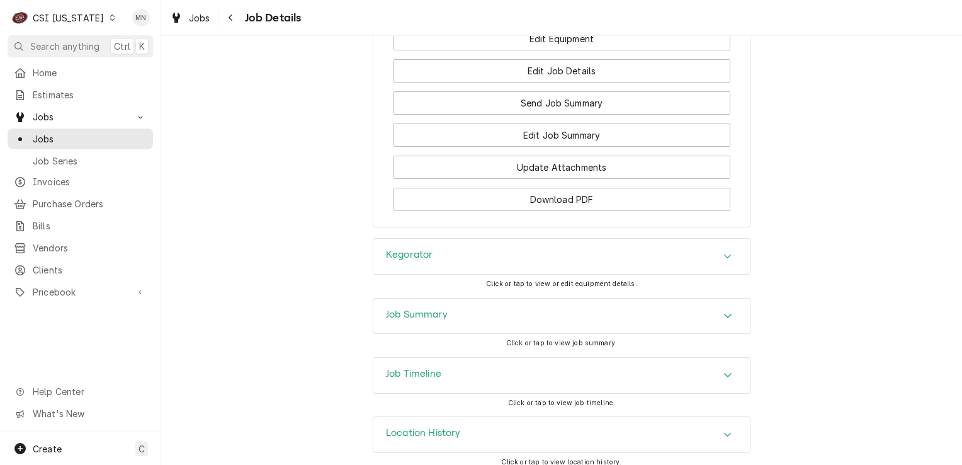
scroll to position [1833, 0]
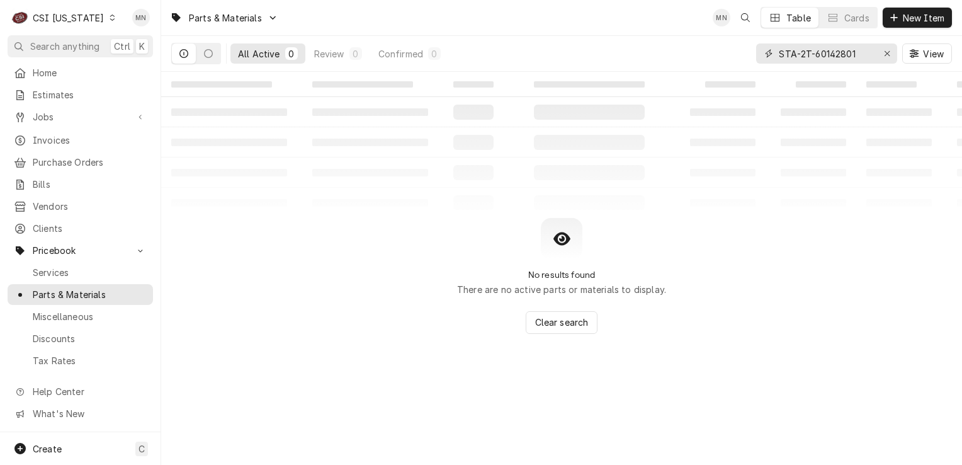
drag, startPoint x: 865, startPoint y: 57, endPoint x: 778, endPoint y: 56, distance: 87.5
click at [778, 56] on div "STA-2T-60142801" at bounding box center [826, 53] width 141 height 20
paste input "CLE-5050285"
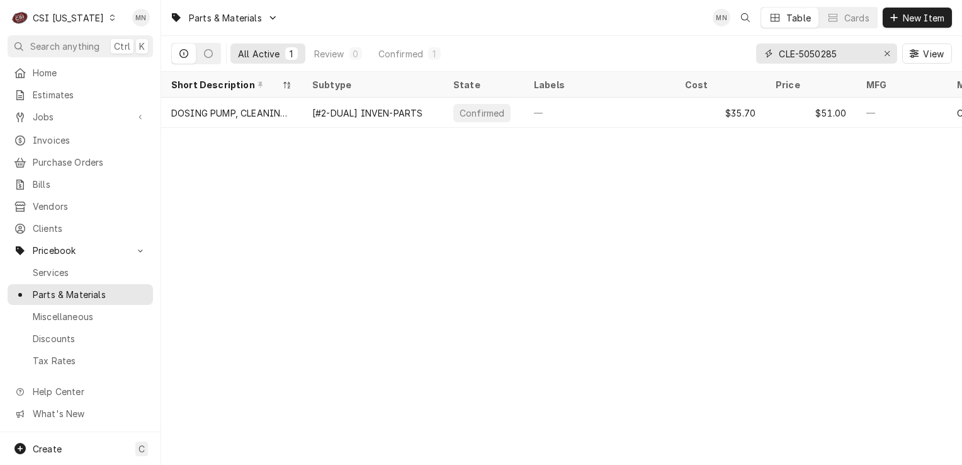
drag, startPoint x: 846, startPoint y: 54, endPoint x: 742, endPoint y: 54, distance: 103.9
click at [742, 54] on div "All Active 1 Review 0 Confirmed 1 CLE-5050285 View" at bounding box center [561, 53] width 781 height 35
paste input "2617594"
drag, startPoint x: 849, startPoint y: 47, endPoint x: 768, endPoint y: 52, distance: 82.0
click at [768, 52] on div "CLE-2617594" at bounding box center [826, 53] width 141 height 20
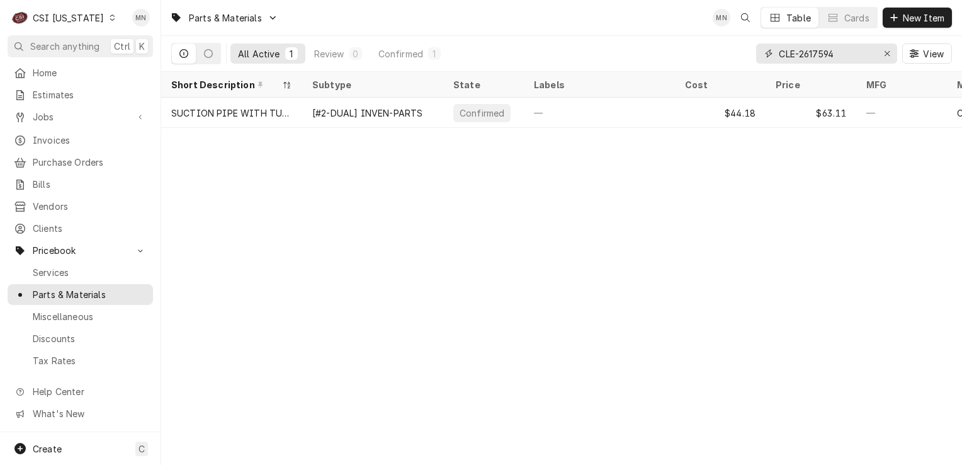
paste input "HOS-2A8598G01"
drag, startPoint x: 860, startPoint y: 58, endPoint x: 769, endPoint y: 58, distance: 90.7
click at [769, 58] on div "HOS-2A8598G01" at bounding box center [826, 53] width 141 height 20
paste input "PER-1001788"
drag, startPoint x: 840, startPoint y: 52, endPoint x: 778, endPoint y: 52, distance: 62.3
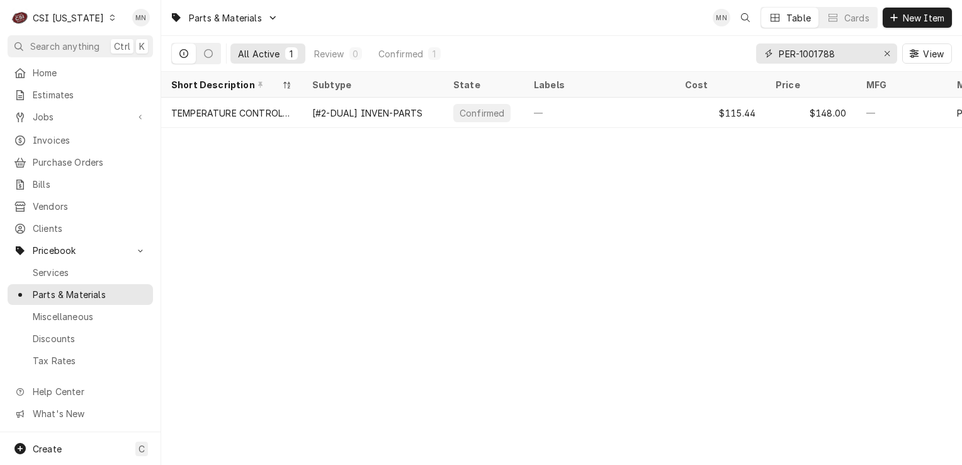
click at [778, 52] on div "PER-1001788" at bounding box center [826, 53] width 141 height 20
paste input "566"
drag, startPoint x: 830, startPoint y: 54, endPoint x: 771, endPoint y: 55, distance: 58.6
click at [771, 55] on div "PER-1005668" at bounding box center [826, 53] width 141 height 20
paste input "IT-60152001-CL"
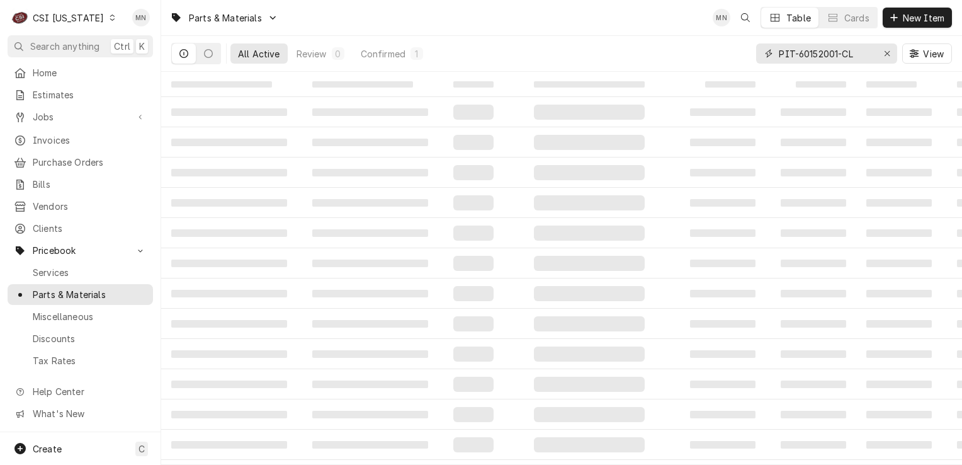
type input "PIT-60152001-CL"
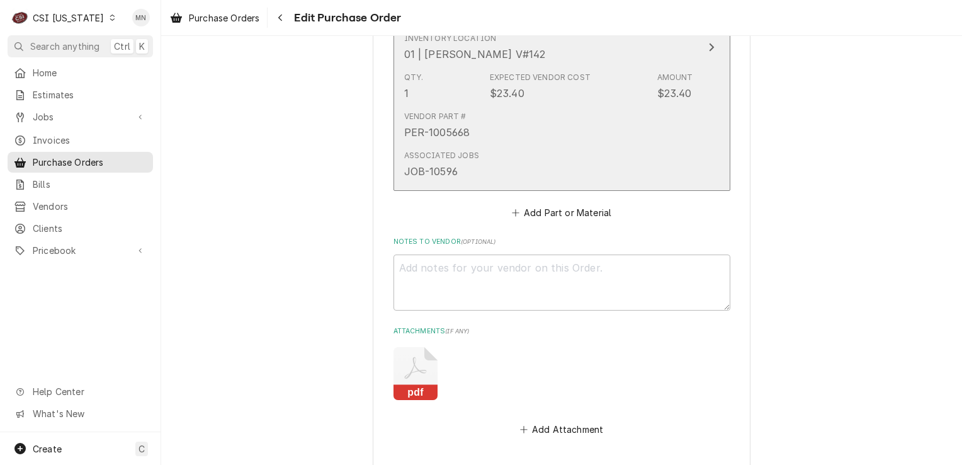
scroll to position [1993, 0]
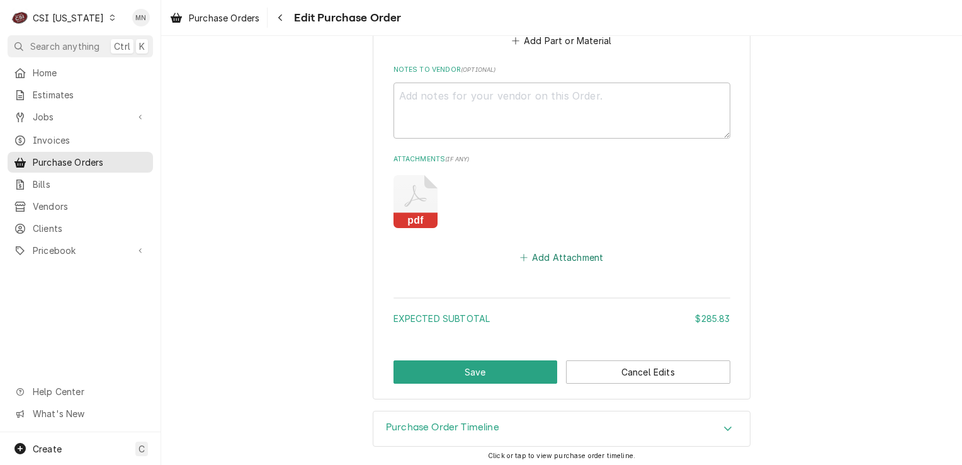
click at [546, 253] on button "Add Attachment" at bounding box center [562, 258] width 88 height 18
type textarea "x"
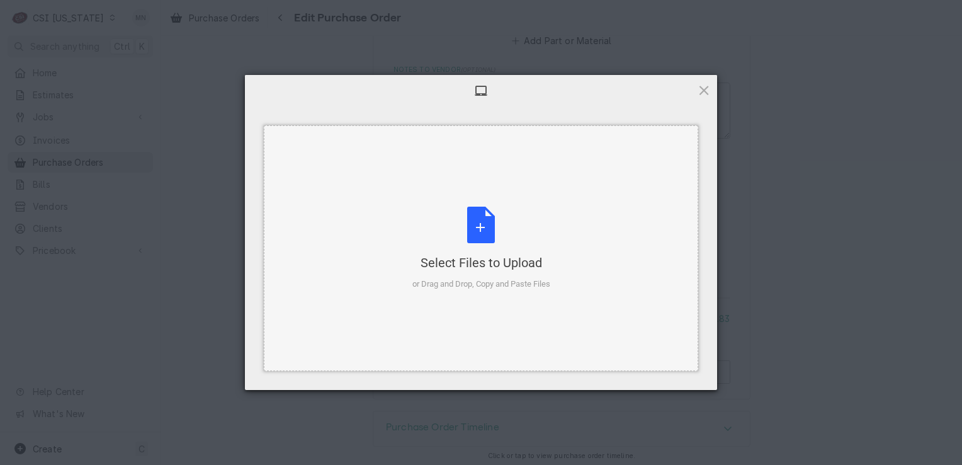
click at [524, 229] on div "Select Files to Upload or Drag and Drop, Copy and Paste Files" at bounding box center [481, 249] width 138 height 84
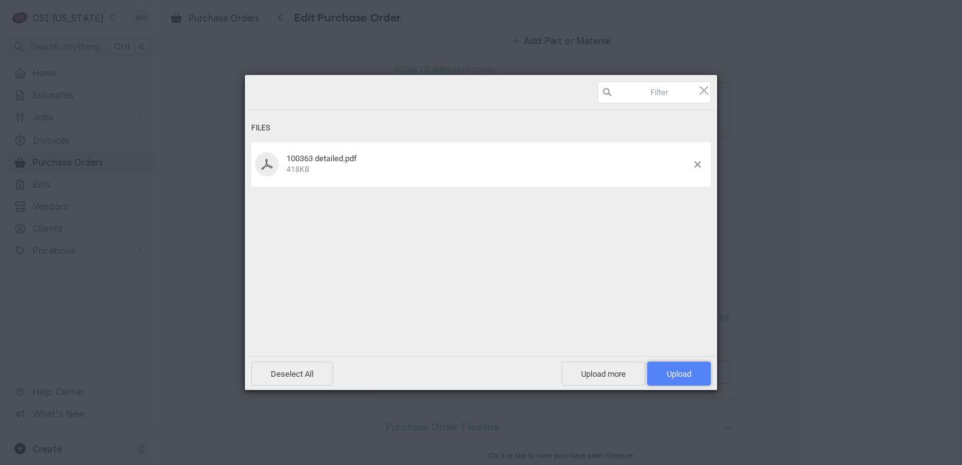
click at [681, 378] on span "Upload 1" at bounding box center [679, 373] width 25 height 9
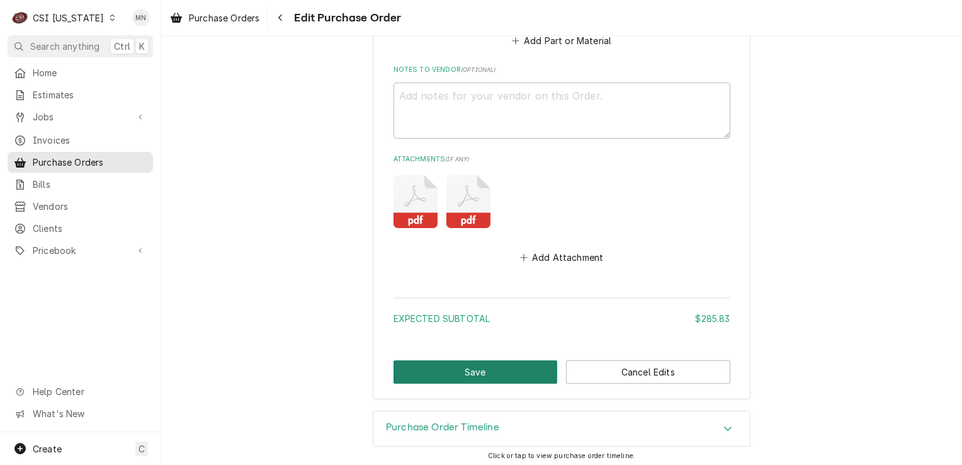
click at [464, 366] on button "Save" at bounding box center [476, 371] width 164 height 23
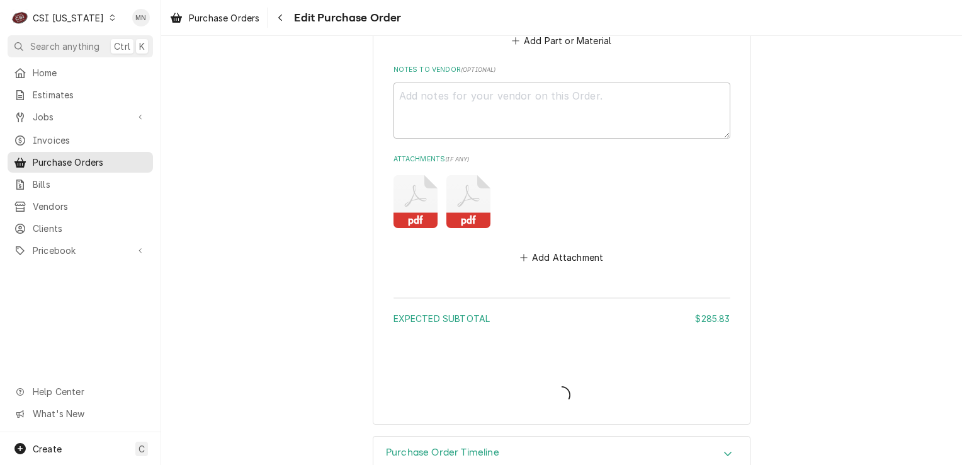
type textarea "x"
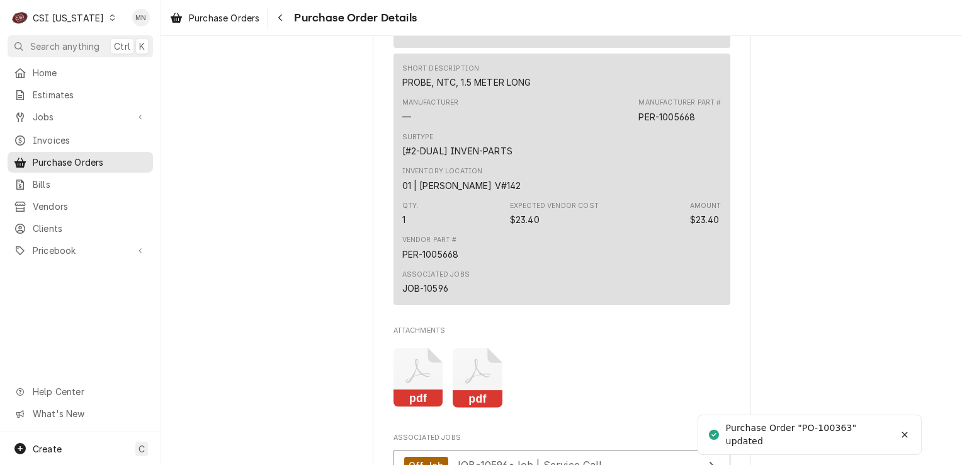
scroll to position [2141, 0]
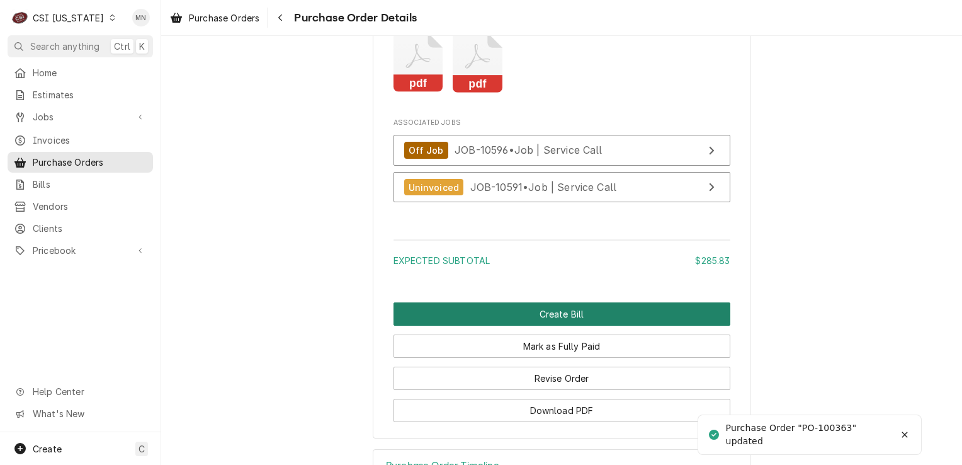
click at [555, 326] on button "Create Bill" at bounding box center [562, 313] width 337 height 23
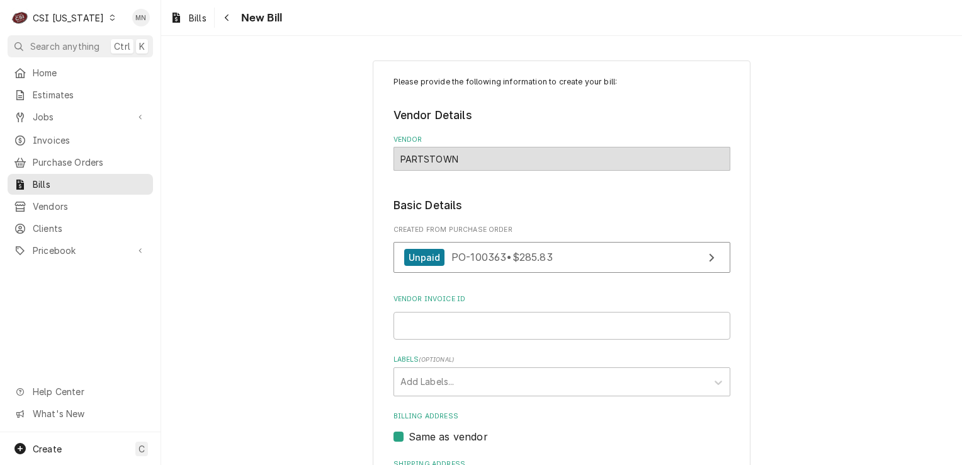
click at [448, 310] on div "Vendor Invoice ID" at bounding box center [562, 316] width 337 height 45
click at [444, 321] on input "Vendor Invoice ID" at bounding box center [562, 326] width 337 height 28
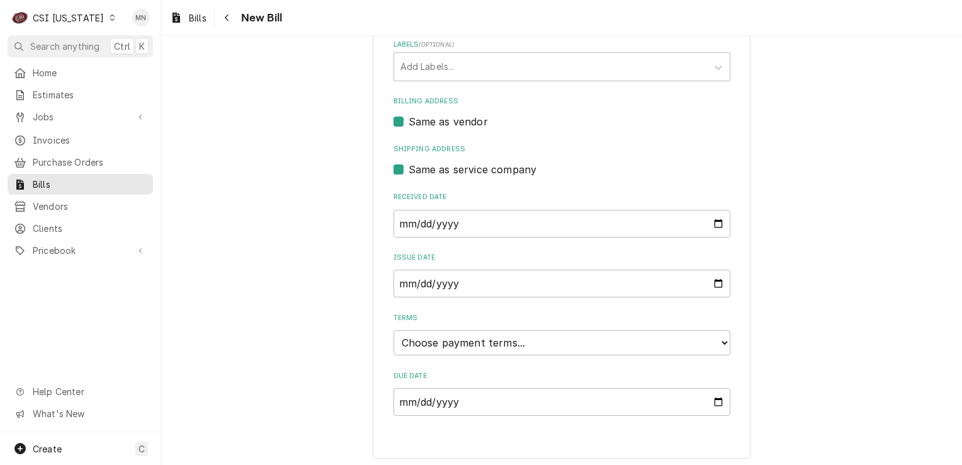
scroll to position [317, 0]
type input "2106870448"
click at [527, 342] on select "Choose payment terms... Same Day Net 7 Net 14 Net 21 Net 30 Net 45 Net 60 Net 90" at bounding box center [562, 340] width 337 height 25
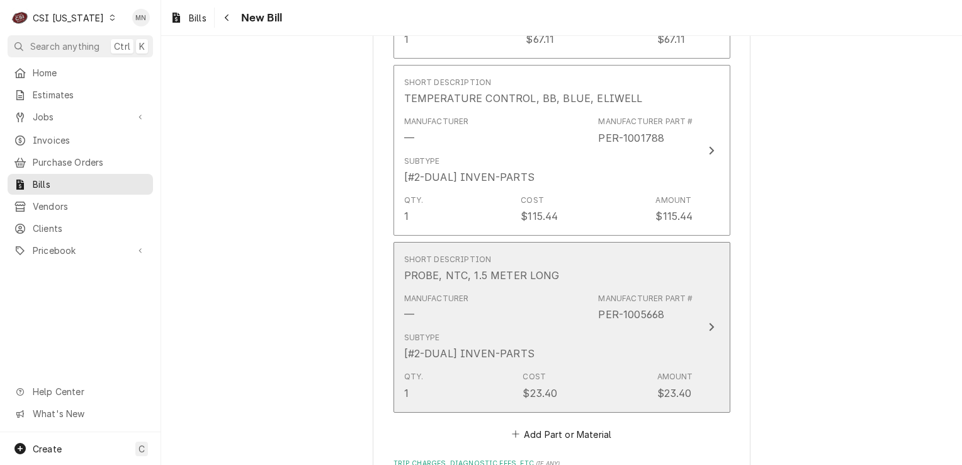
scroll to position [1576, 0]
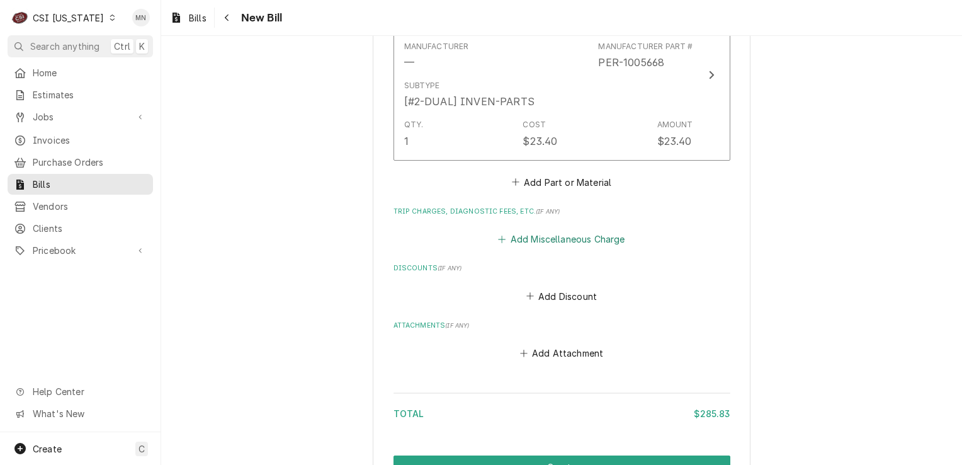
click at [570, 237] on button "Add Miscellaneous Charge" at bounding box center [561, 239] width 131 height 18
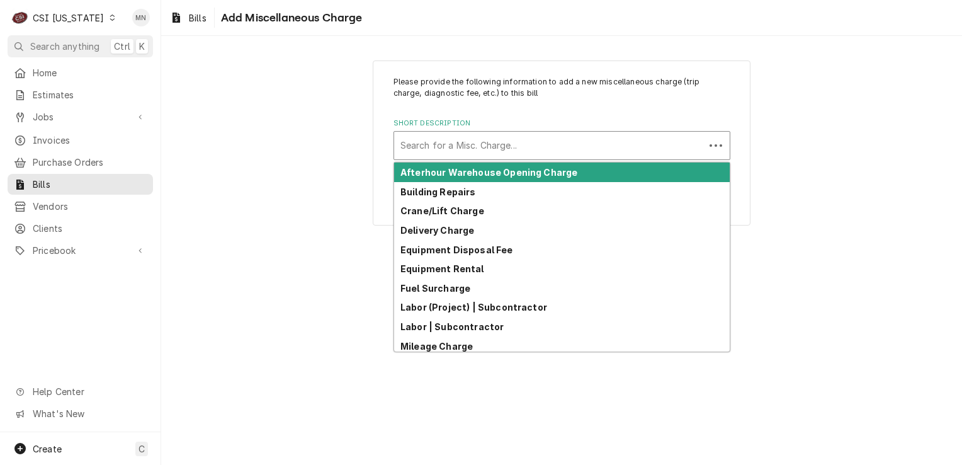
click at [475, 143] on div "Short Description" at bounding box center [549, 145] width 298 height 23
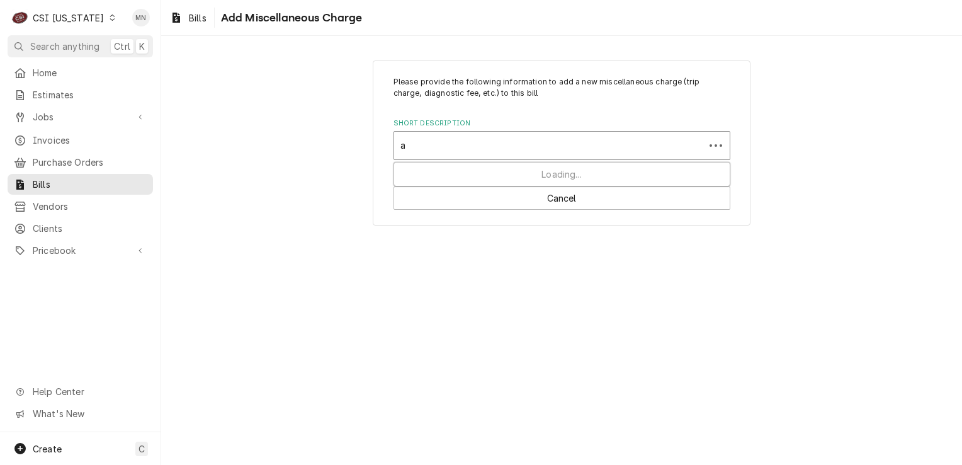
type input "ac"
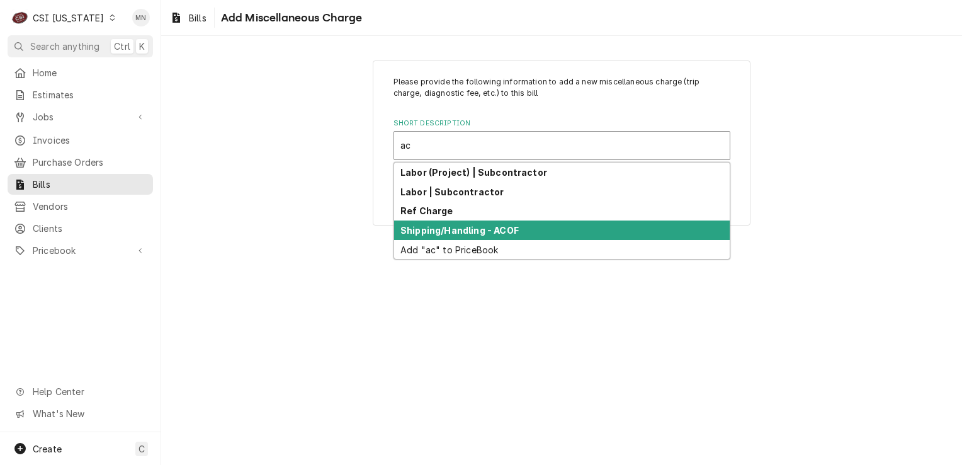
click at [458, 228] on strong "Shipping/Handling - ACOF" at bounding box center [459, 230] width 118 height 11
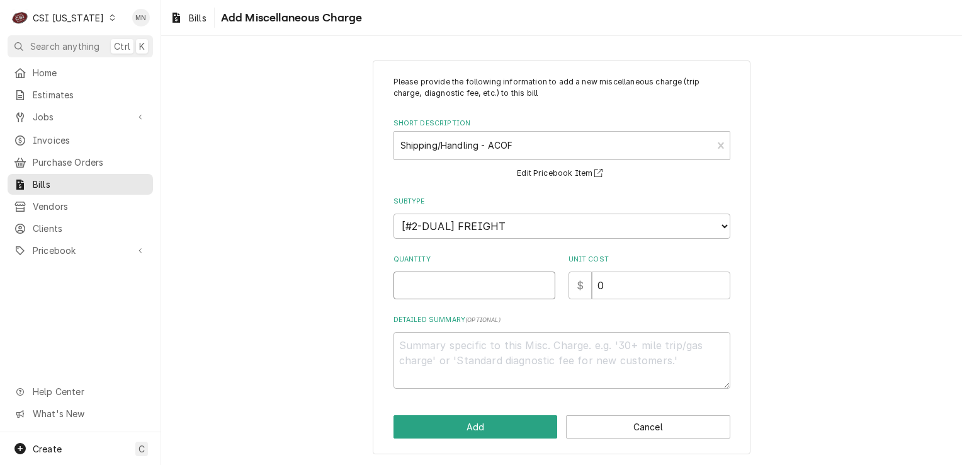
click at [468, 289] on input "Quantity" at bounding box center [475, 285] width 162 height 28
type textarea "x"
type input "1"
type textarea "x"
type input "2"
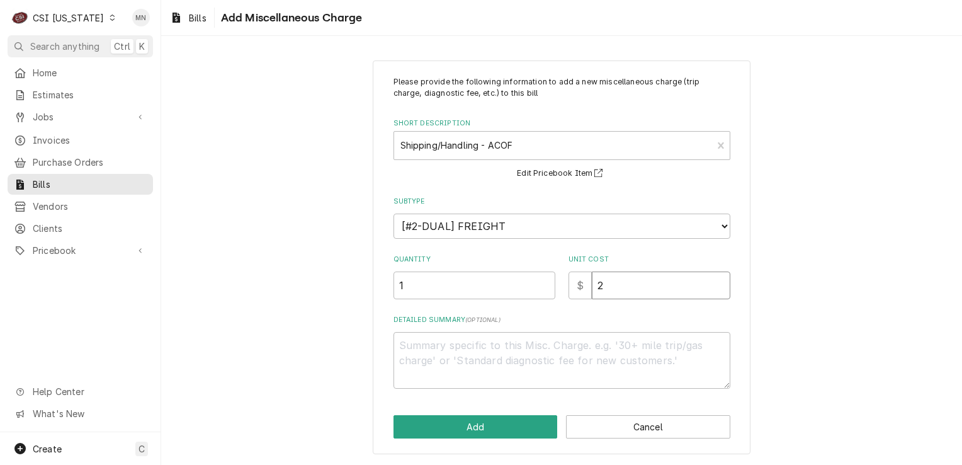
type textarea "x"
type input "23"
type textarea "x"
type input "23.4"
type textarea "x"
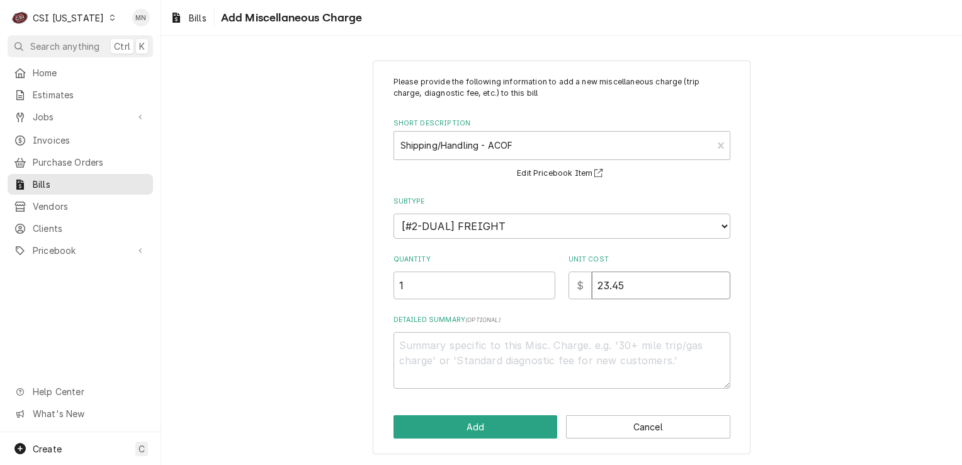
type input "23.45"
click at [455, 353] on textarea "Detailed Summary ( optional )" at bounding box center [562, 360] width 337 height 57
type textarea "x"
type textarea "P"
type textarea "x"
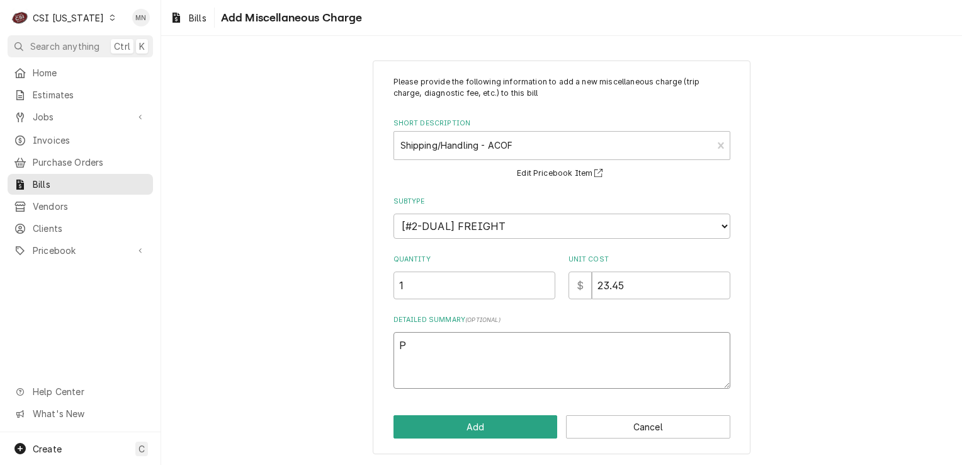
type textarea "Pa"
type textarea "x"
type textarea "Par"
type textarea "x"
type textarea "Part"
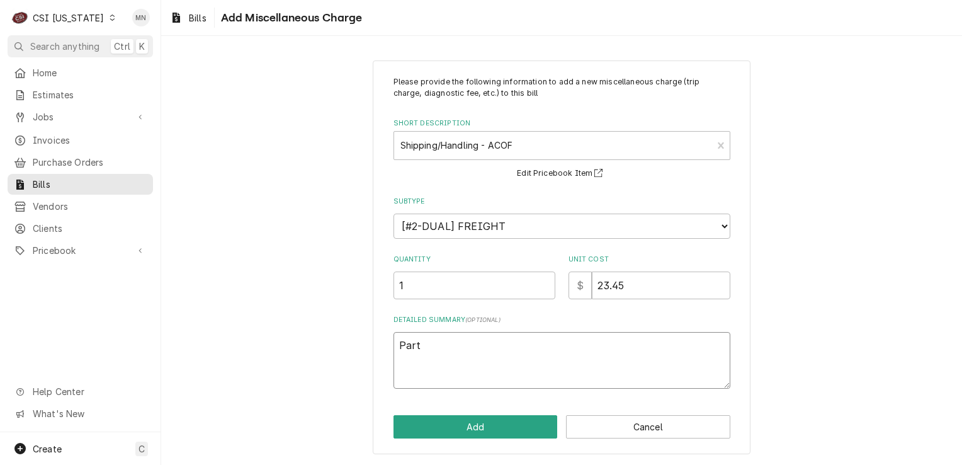
type textarea "x"
type textarea "Parts"
type textarea "x"
type textarea "Partst"
type textarea "x"
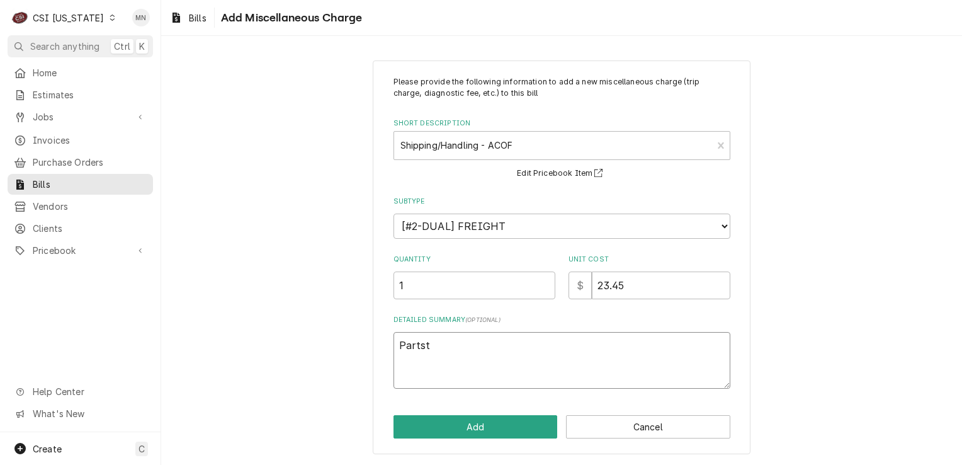
type textarea "Partsto"
type textarea "x"
type textarea "Partstow"
type textarea "x"
type textarea "Partstown"
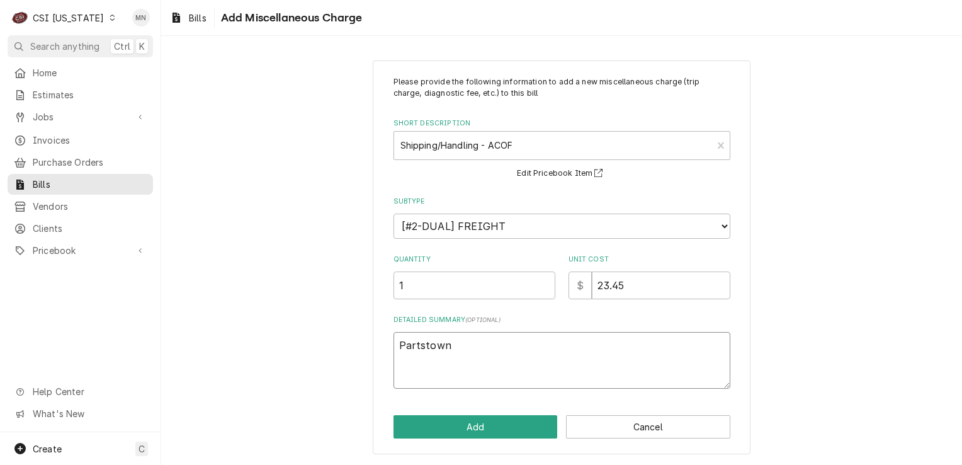
type textarea "x"
type textarea "Partstown"
type textarea "x"
type textarea "Partstown 2"
type textarea "x"
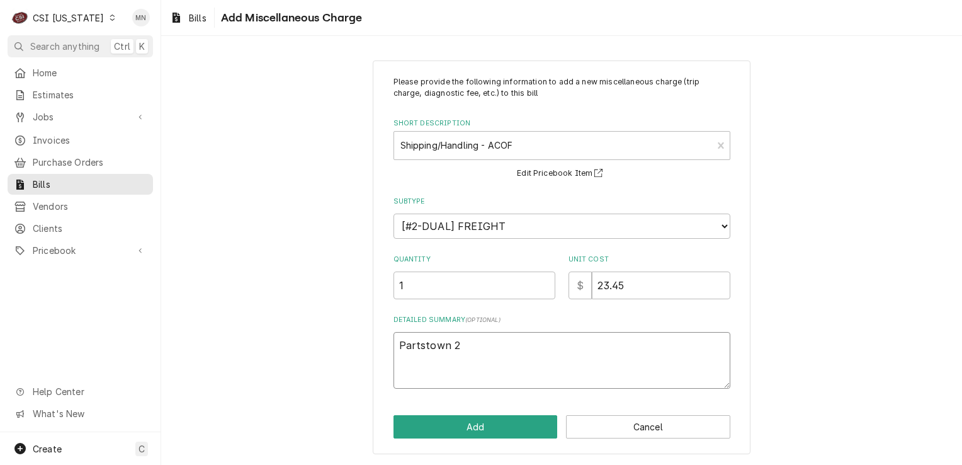
type textarea "Partstown 21"
type textarea "x"
type textarea "Partstown 210"
type textarea "x"
type textarea "Partstown 2106"
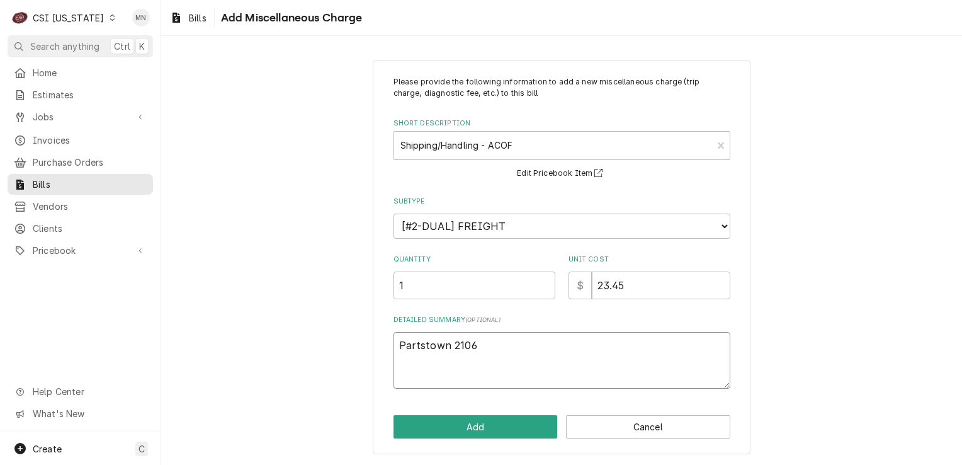
type textarea "x"
type textarea "Partstown 21068"
type textarea "x"
type textarea "Partstown 210687"
type textarea "x"
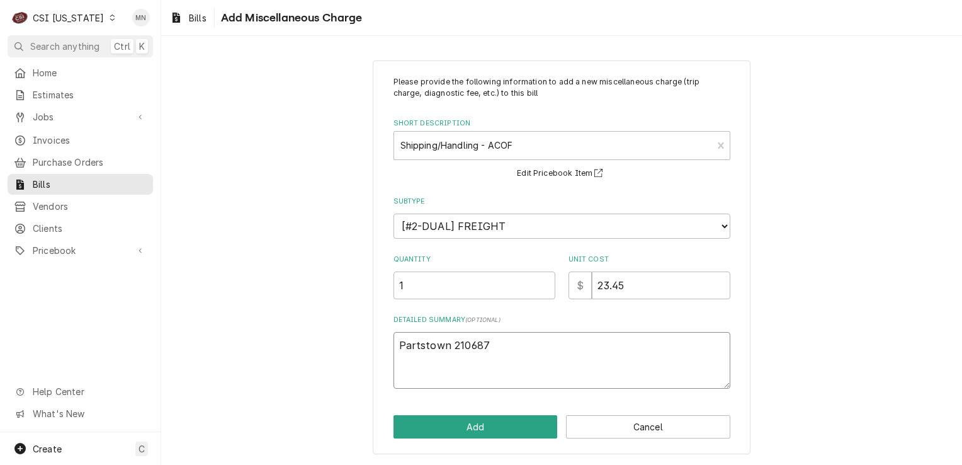
type textarea "Partstown 2106870"
type textarea "x"
type textarea "Partstown 21068704"
type textarea "x"
type textarea "Partstown 210687044"
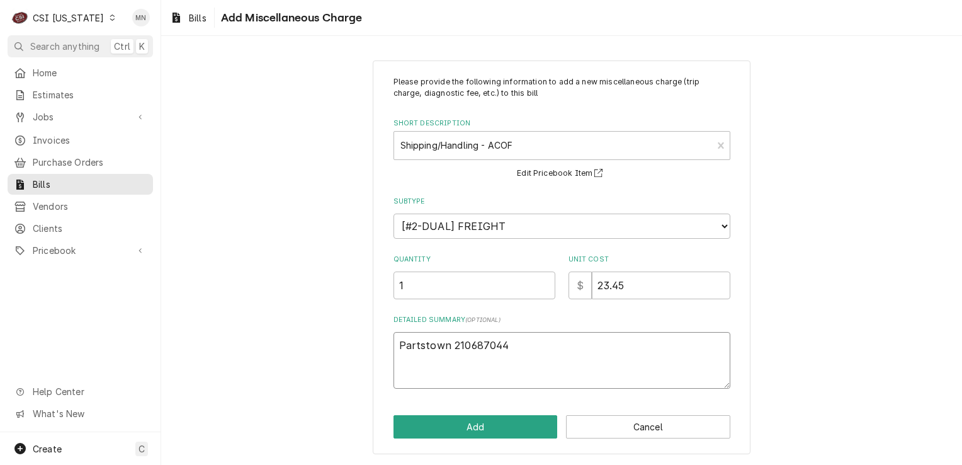
type textarea "x"
type textarea "Partstown 2106870448"
type textarea "x"
type textarea "Partstown 2106870448"
type textarea "x"
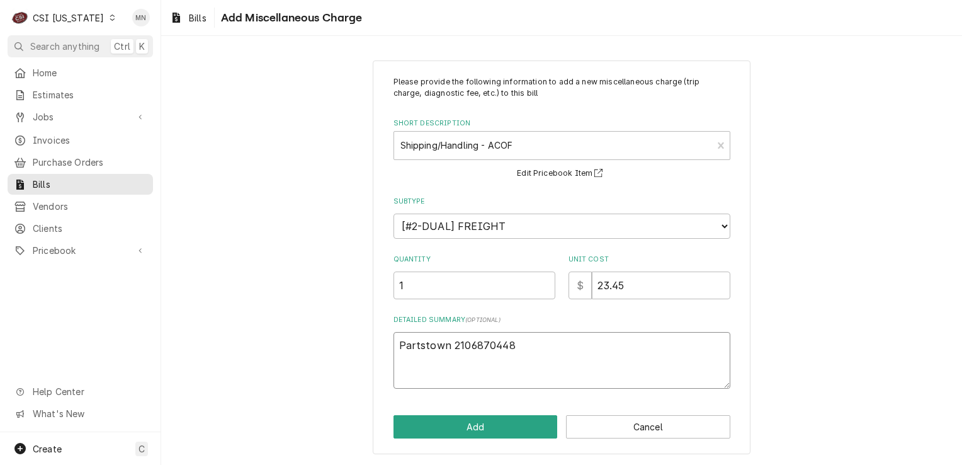
type textarea "Partstown 2106870448 J"
type textarea "x"
type textarea "Partstown 2106870448 Jo"
type textarea "x"
type textarea "Partstown 2106870448 Job"
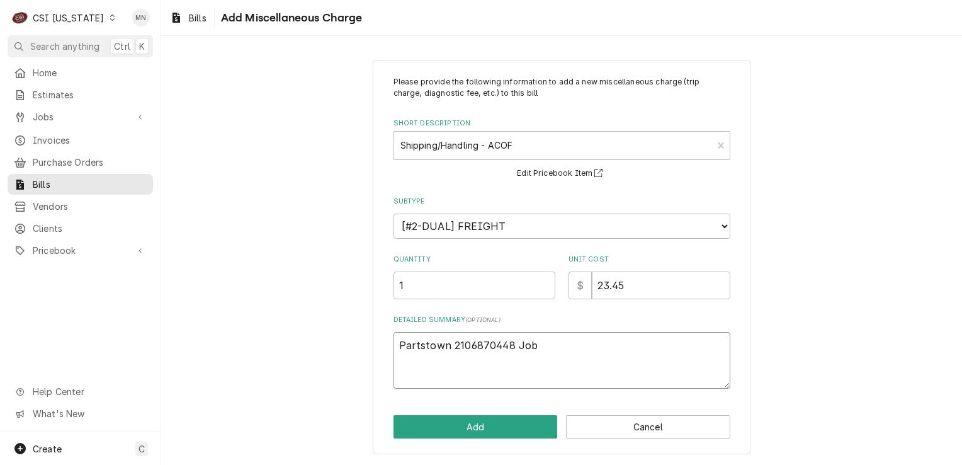
type textarea "x"
type textarea "Partstown 2106870448 Job"
type textarea "x"
type textarea "Partstown 2106870448 Job 1"
type textarea "x"
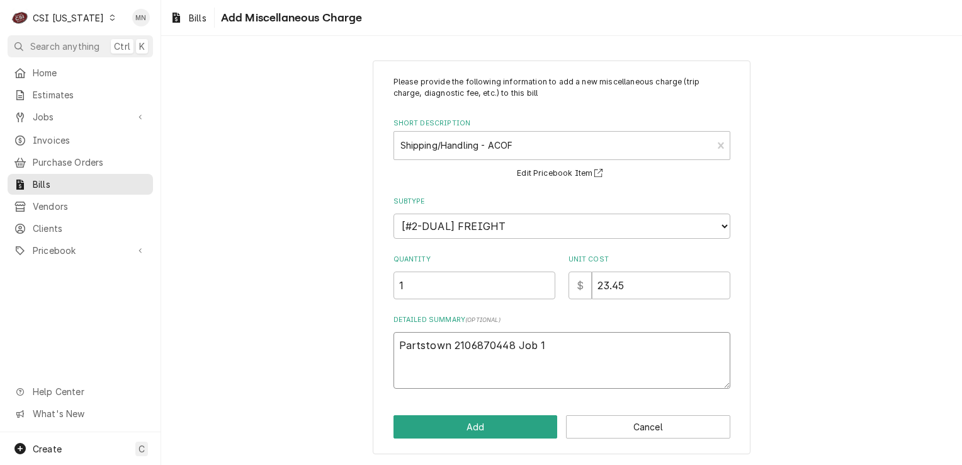
type textarea "Partstown 2106870448 Job 10"
type textarea "x"
type textarea "Partstown 2106870448 Job 105"
type textarea "x"
type textarea "Partstown 2106870448 Job 1059"
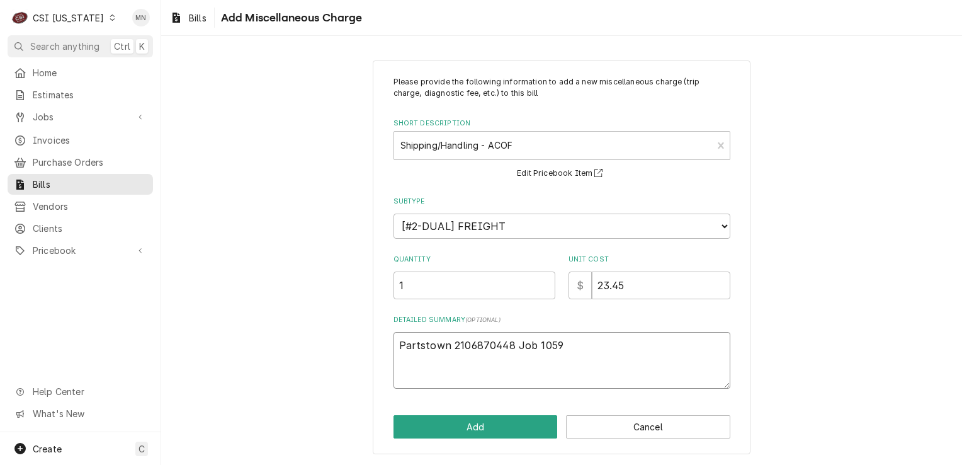
type textarea "x"
type textarea "Partstown 2106870448 Job 10591"
type textarea "x"
type textarea "Partstown 2106870448 Job 10591,"
type textarea "x"
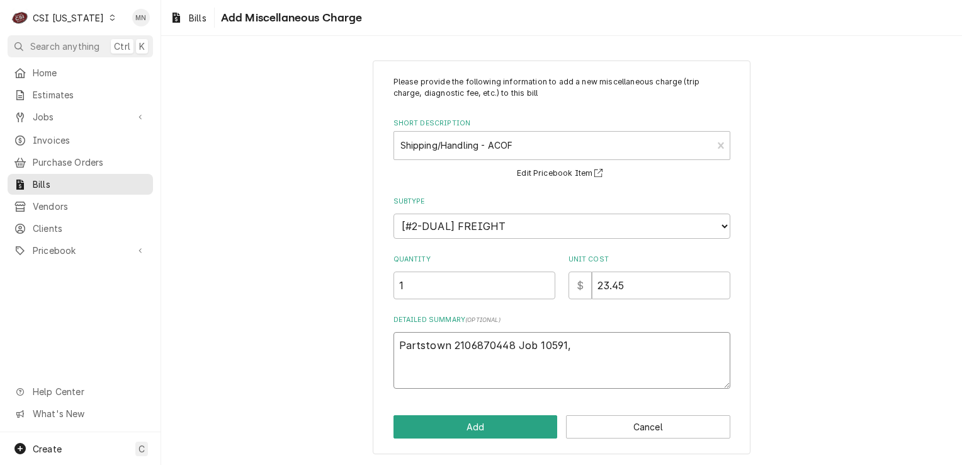
type textarea "Partstown 2106870448 Job 10591,"
type textarea "x"
type textarea "Partstown 2106870448 Job 10591, J"
type textarea "x"
type textarea "Partstown 2106870448 Job 10591, Jo"
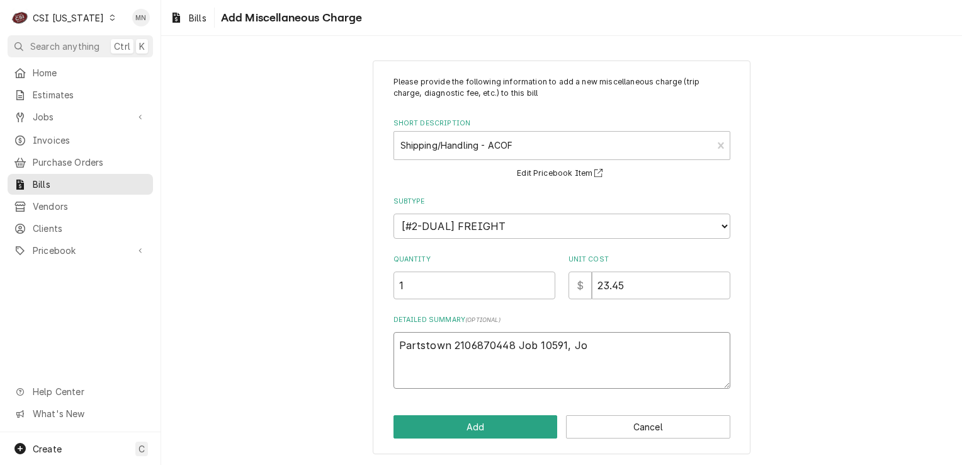
type textarea "x"
type textarea "Partstown 2106870448 Job 10591, Job"
type textarea "x"
type textarea "Partstown 2106870448 Job 10591, Job"
type textarea "x"
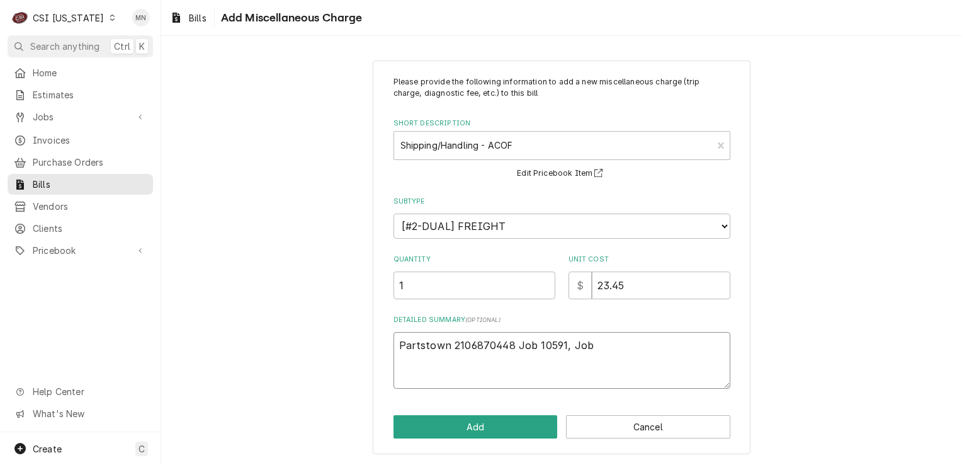
type textarea "Partstown 2106870448 Job 10591, Job 1"
type textarea "x"
type textarea "Partstown 2106870448 Job 10591, Job 10"
type textarea "x"
type textarea "Partstown 2106870448 Job 10591, Job 105"
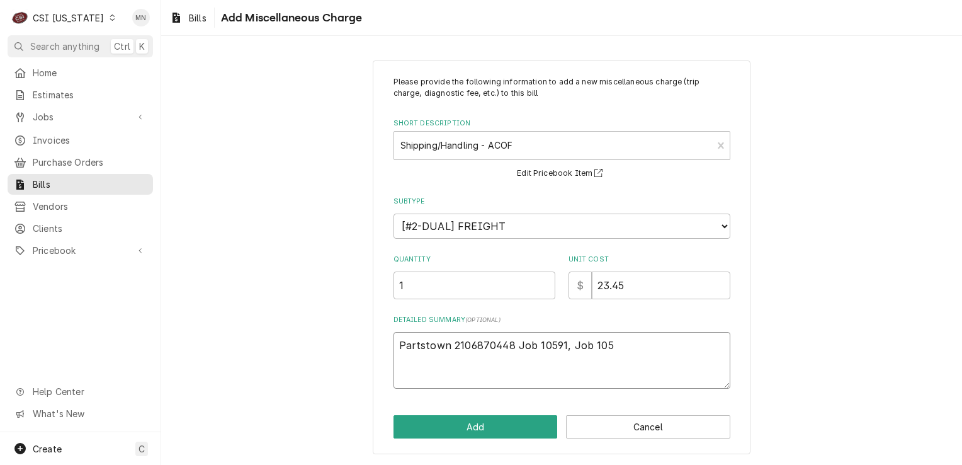
type textarea "x"
type textarea "Partstown 2106870448 Job 10591, Job 1059"
type textarea "x"
type textarea "Partstown 2106870448 Job 10591, Job 10596"
click at [494, 424] on button "Add" at bounding box center [476, 426] width 164 height 23
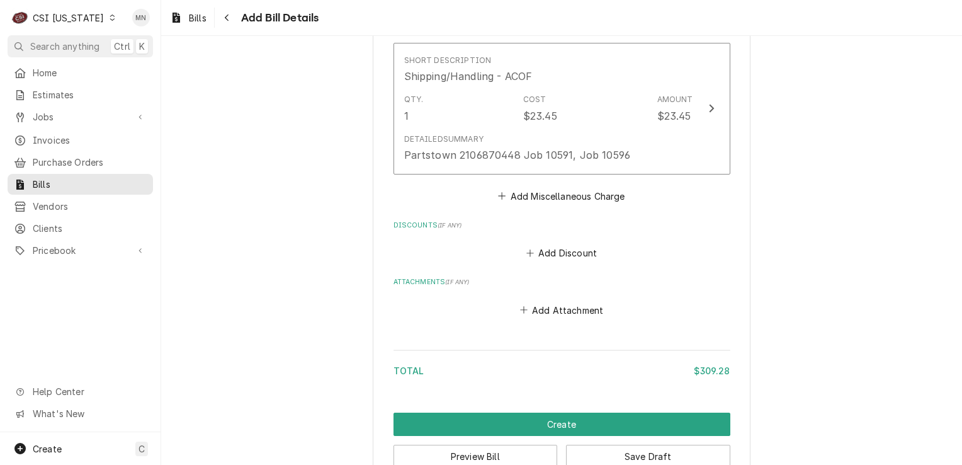
scroll to position [1756, 0]
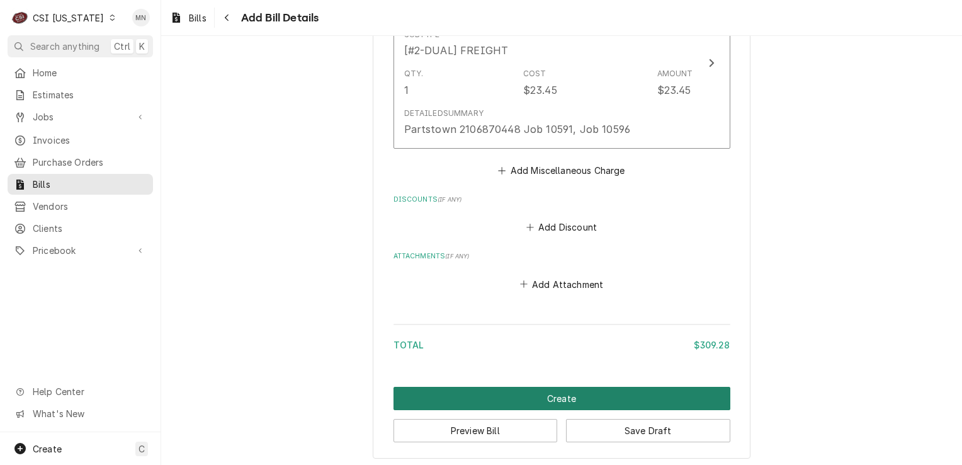
click at [547, 388] on button "Create" at bounding box center [562, 398] width 337 height 23
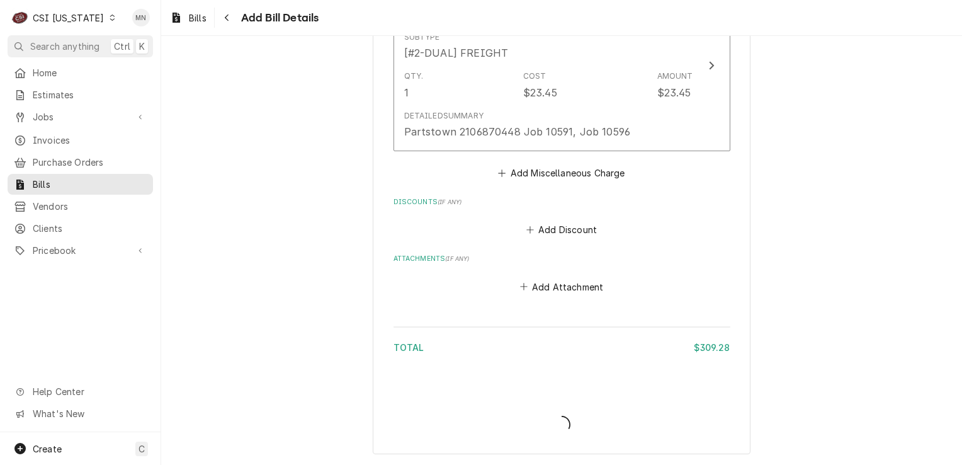
scroll to position [1815, 0]
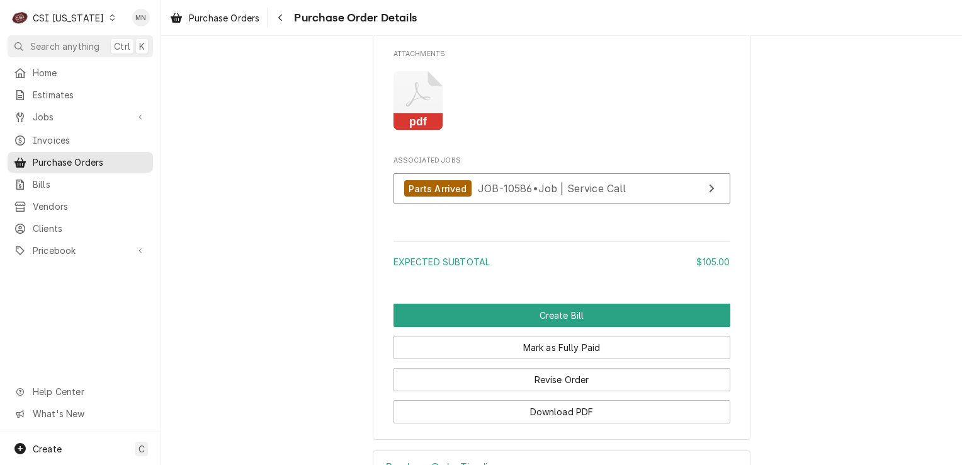
scroll to position [1133, 0]
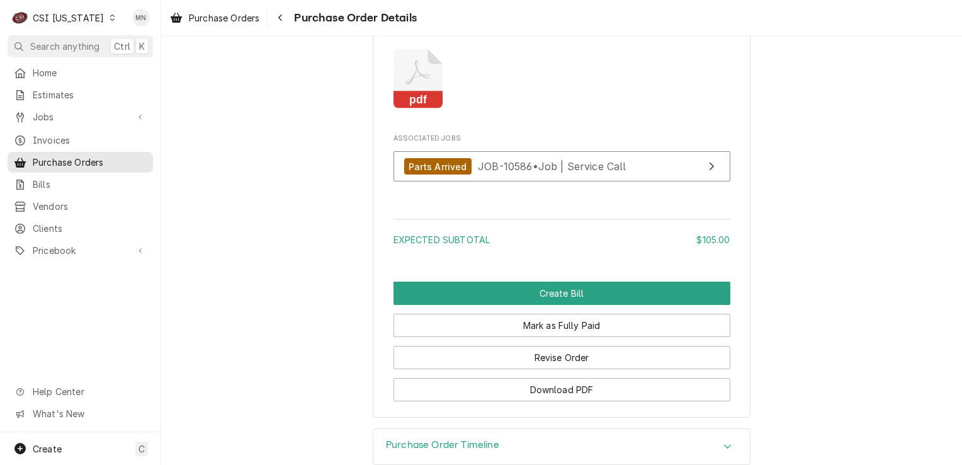
click at [423, 109] on icon "Attachments" at bounding box center [419, 79] width 50 height 60
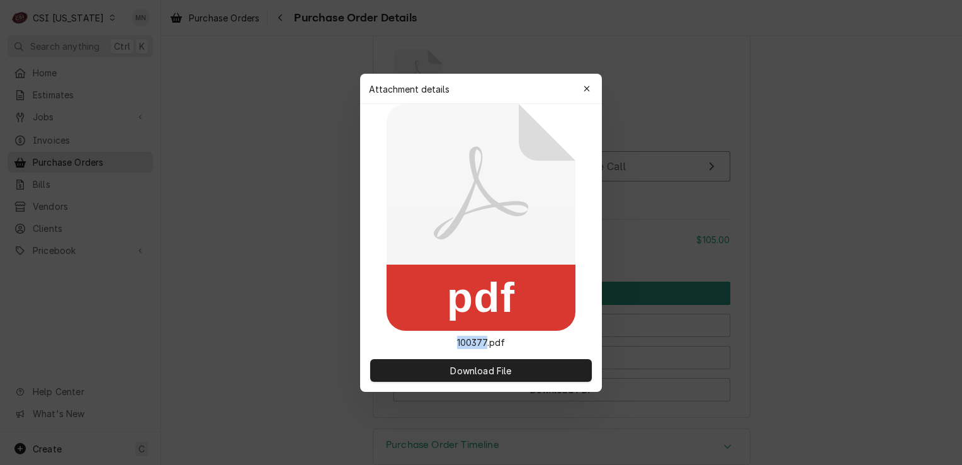
click at [423, 118] on icon at bounding box center [481, 217] width 189 height 227
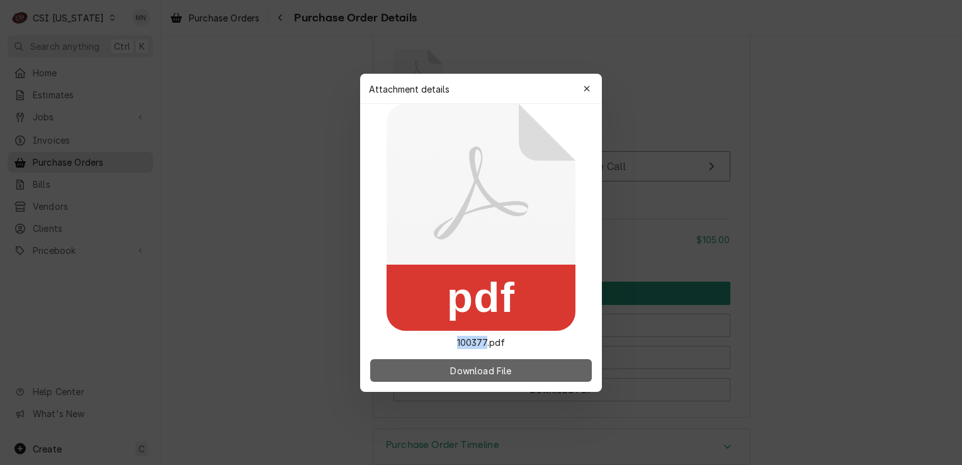
click at [494, 366] on span "Download File" at bounding box center [481, 369] width 66 height 13
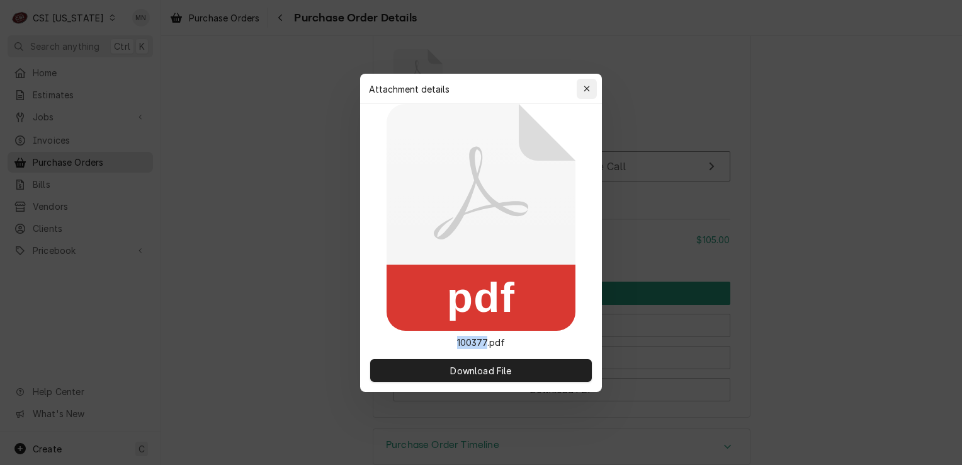
click at [592, 89] on div "button" at bounding box center [587, 88] width 13 height 13
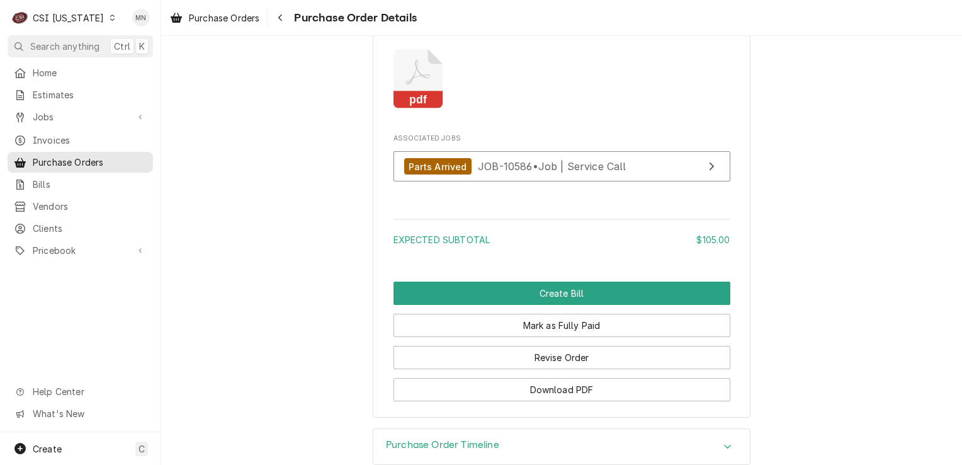
scroll to position [881, 0]
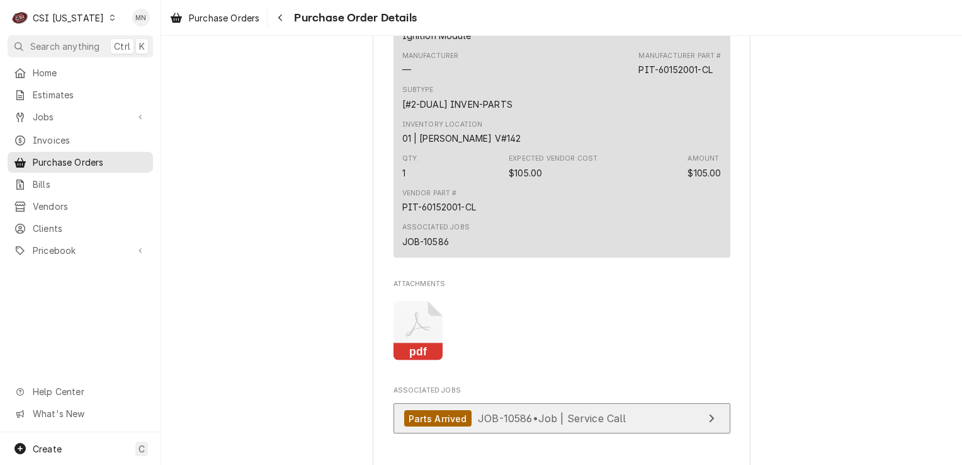
click at [568, 424] on span "JOB-10586 • Job | Service Call" at bounding box center [552, 418] width 149 height 13
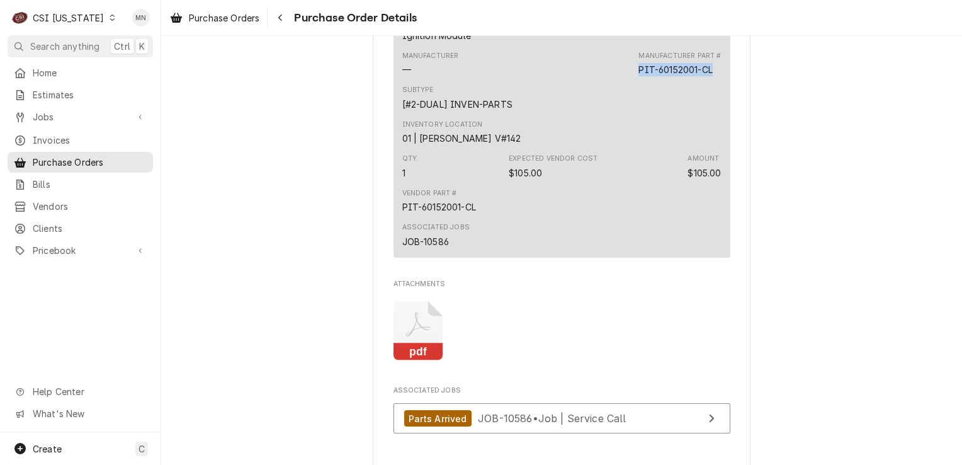
drag, startPoint x: 711, startPoint y: 108, endPoint x: 636, endPoint y: 112, distance: 75.1
click at [638, 76] on div "Manufacturer Part # PIT-60152001-CL" at bounding box center [679, 63] width 82 height 25
copy div "PIT-60152001-CL"
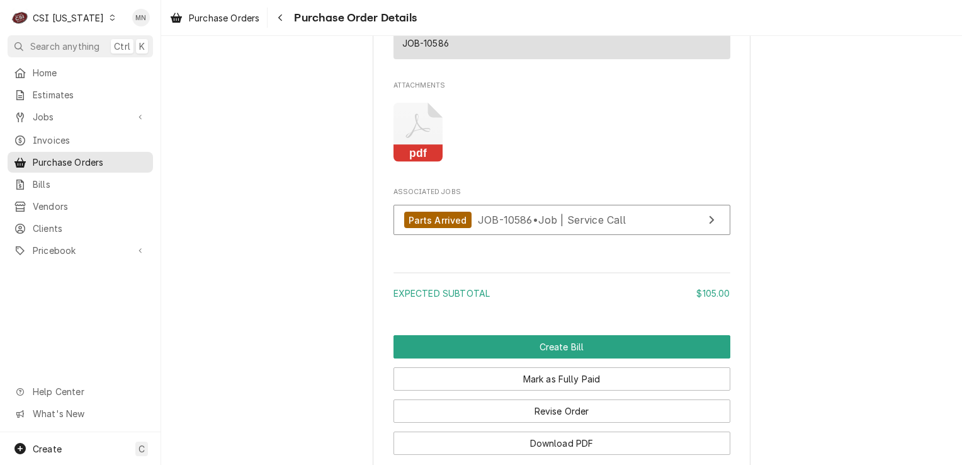
scroll to position [1194, 0]
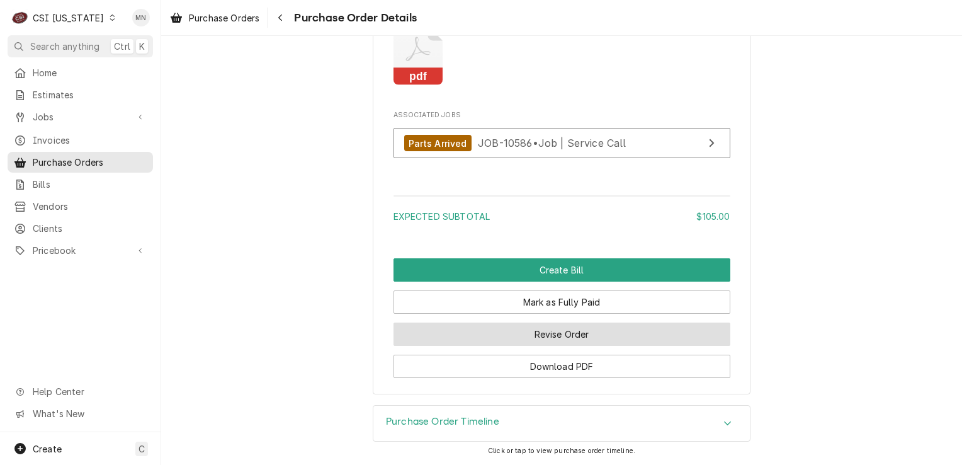
click at [543, 338] on button "Revise Order" at bounding box center [562, 333] width 337 height 23
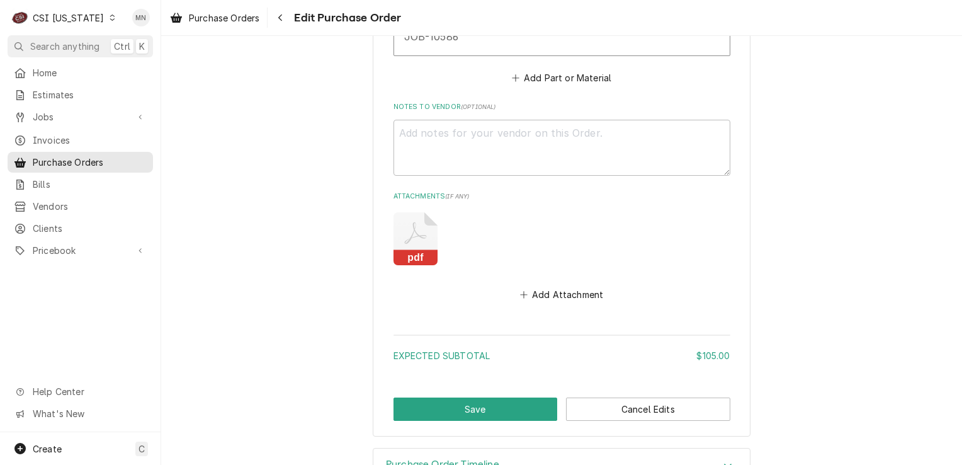
scroll to position [856, 0]
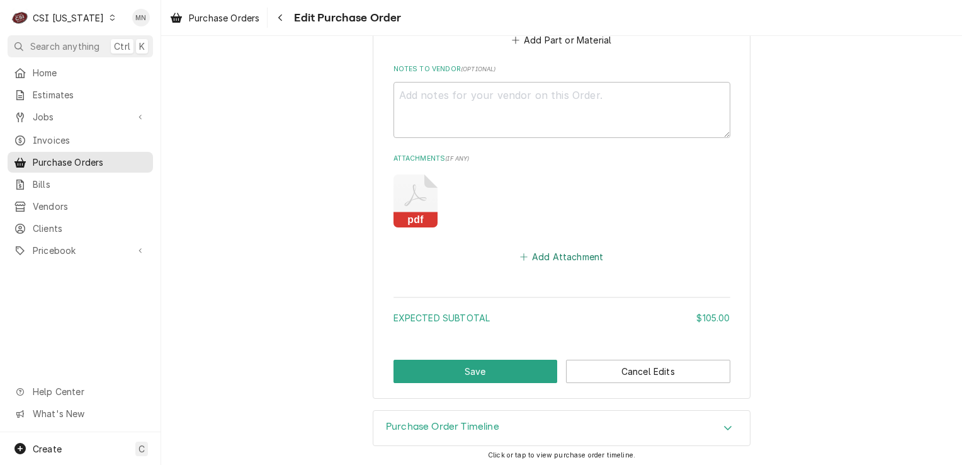
click at [569, 252] on button "Add Attachment" at bounding box center [562, 257] width 88 height 18
type textarea "x"
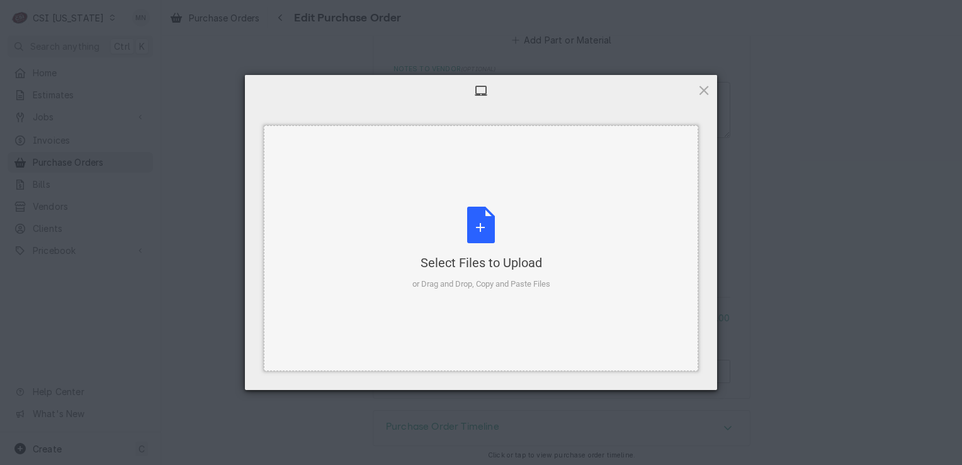
click at [498, 220] on div "Select Files to Upload or Drag and Drop, Copy and Paste Files" at bounding box center [481, 249] width 138 height 84
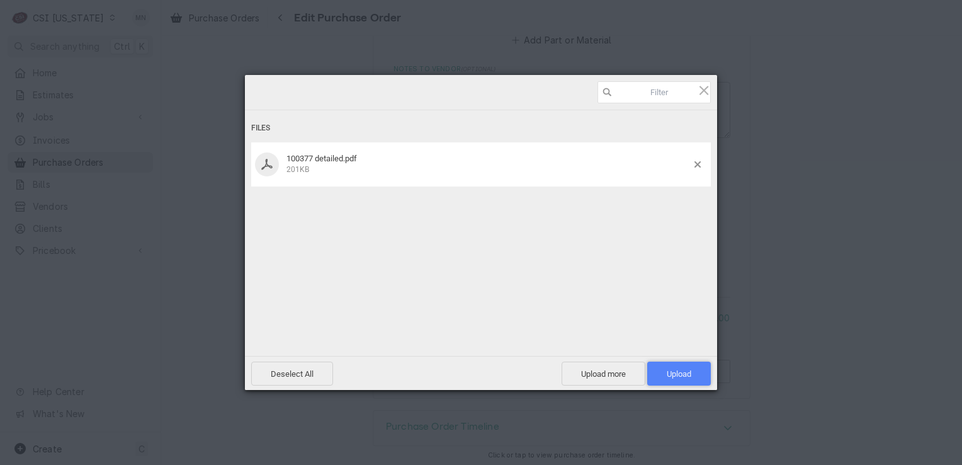
click at [686, 365] on span "Upload 1" at bounding box center [679, 373] width 64 height 24
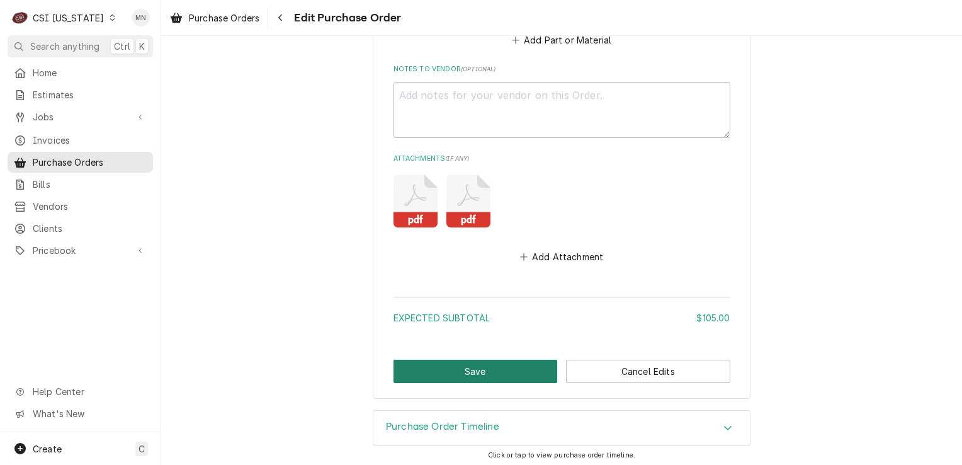
click at [497, 365] on button "Save" at bounding box center [476, 371] width 164 height 23
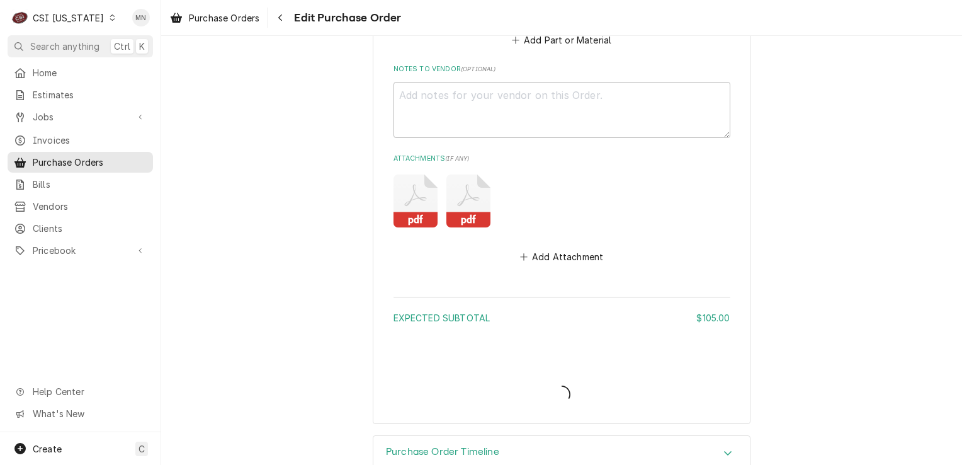
type textarea "x"
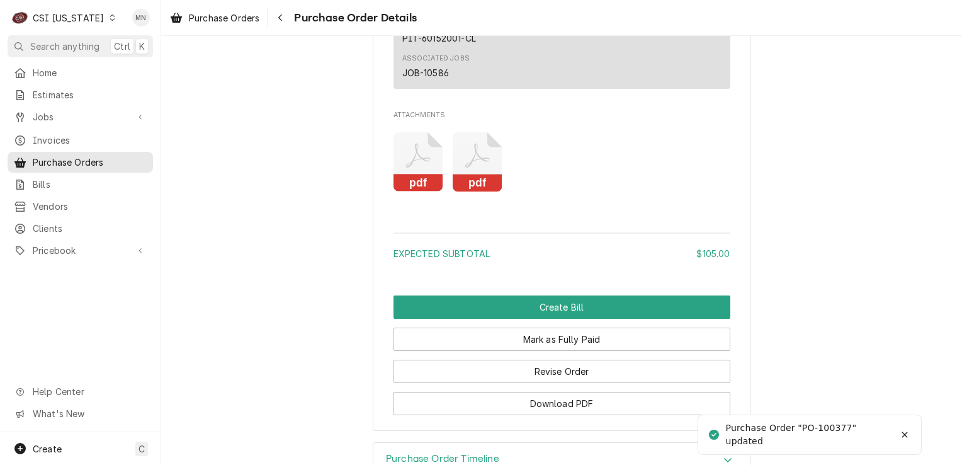
scroll to position [1125, 0]
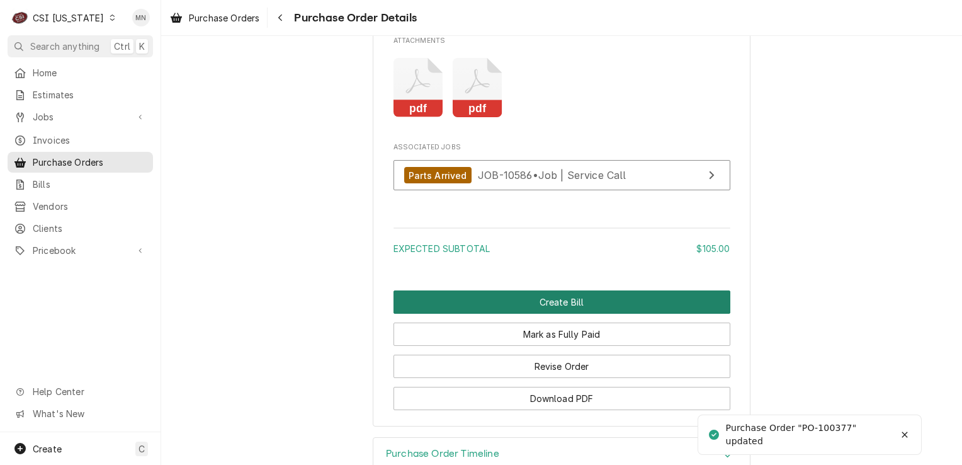
click at [536, 314] on button "Create Bill" at bounding box center [562, 301] width 337 height 23
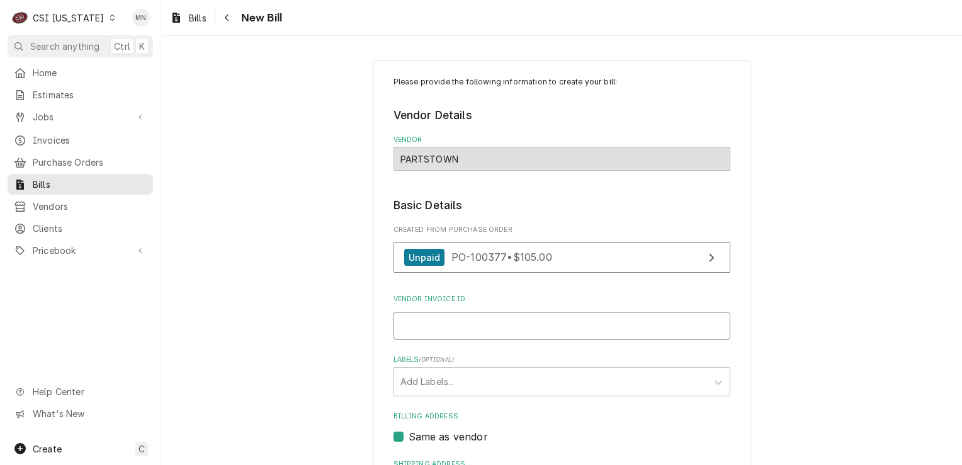
click at [460, 334] on input "Vendor Invoice ID" at bounding box center [562, 326] width 337 height 28
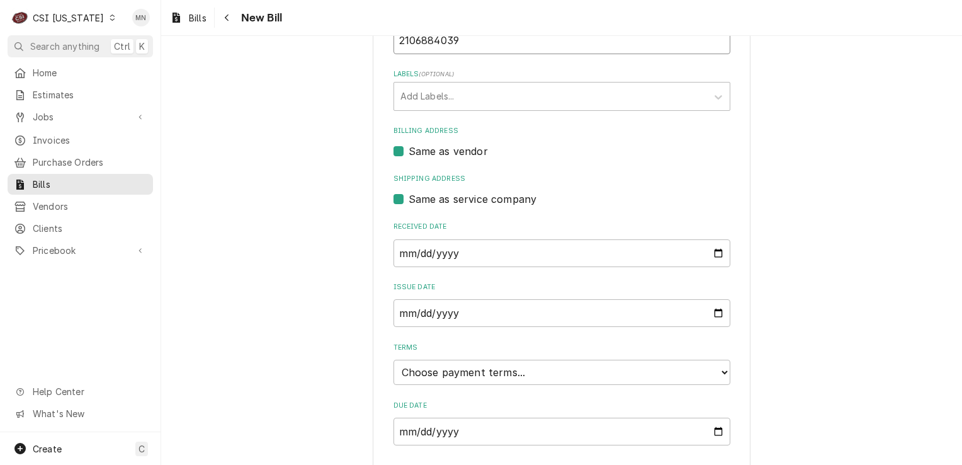
scroll to position [317, 0]
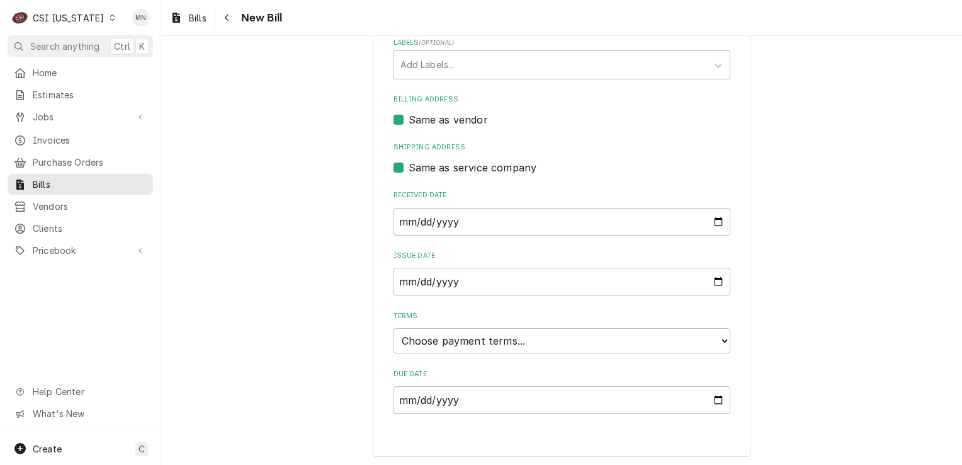
type input "2106884039"
click at [467, 341] on select "Choose payment terms... Same Day Net 7 Net 14 Net 21 Net 30 Net 45 Net 60 Net 90" at bounding box center [562, 340] width 337 height 25
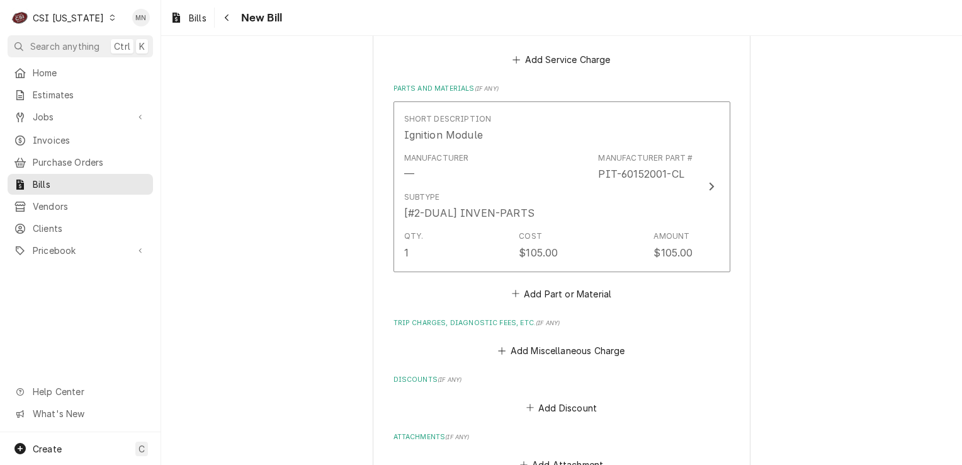
scroll to position [939, 0]
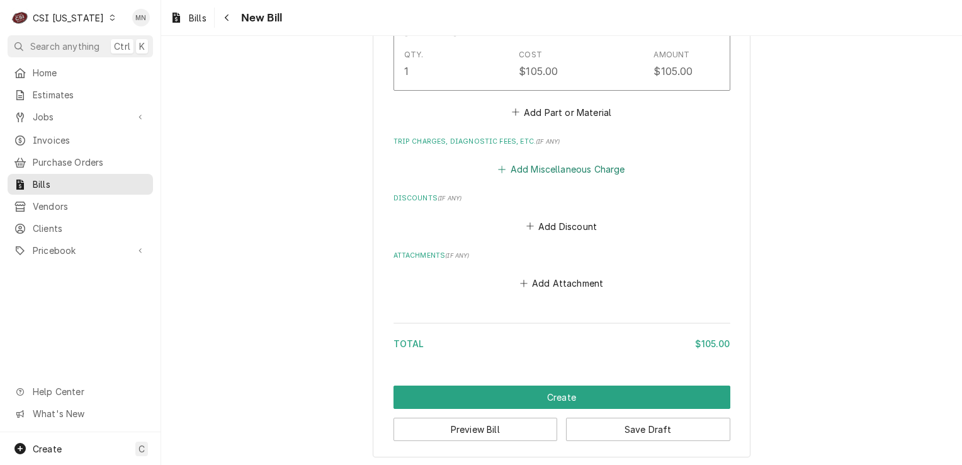
click at [545, 165] on button "Add Miscellaneous Charge" at bounding box center [561, 170] width 131 height 18
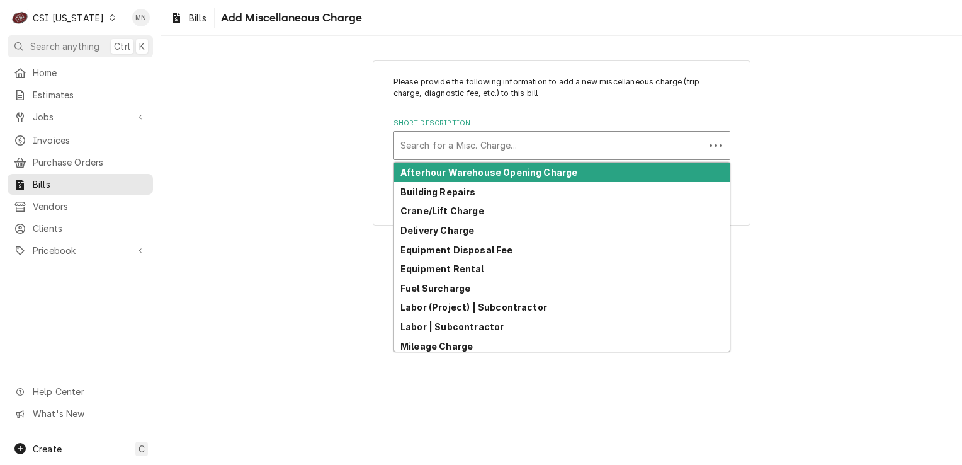
click at [495, 145] on div "Short Description" at bounding box center [549, 145] width 298 height 23
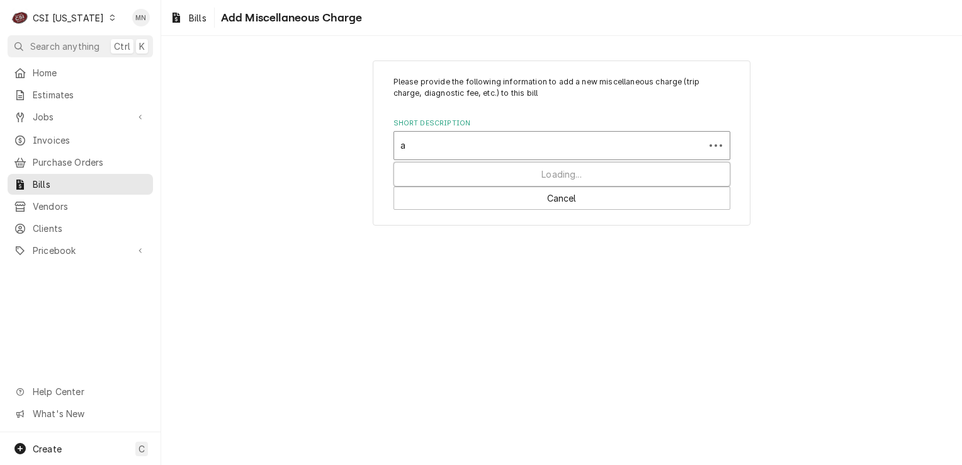
type input "ac"
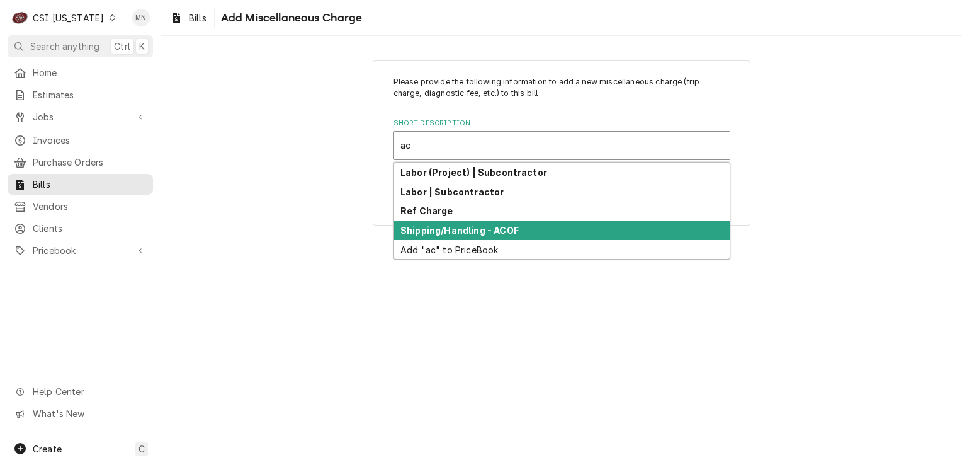
click at [453, 225] on strong "Shipping/Handling - ACOF" at bounding box center [459, 230] width 118 height 11
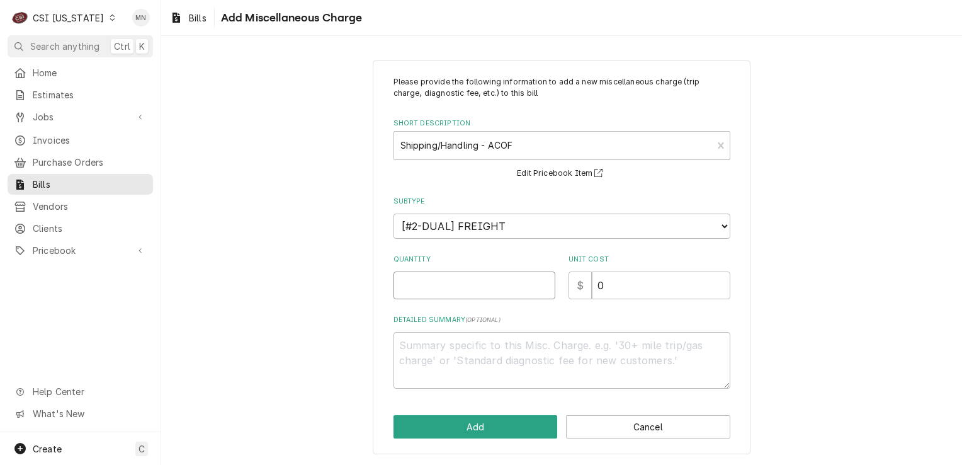
click at [434, 287] on input "Quantity" at bounding box center [475, 285] width 162 height 28
type textarea "x"
type input "1"
type textarea "x"
type input "2"
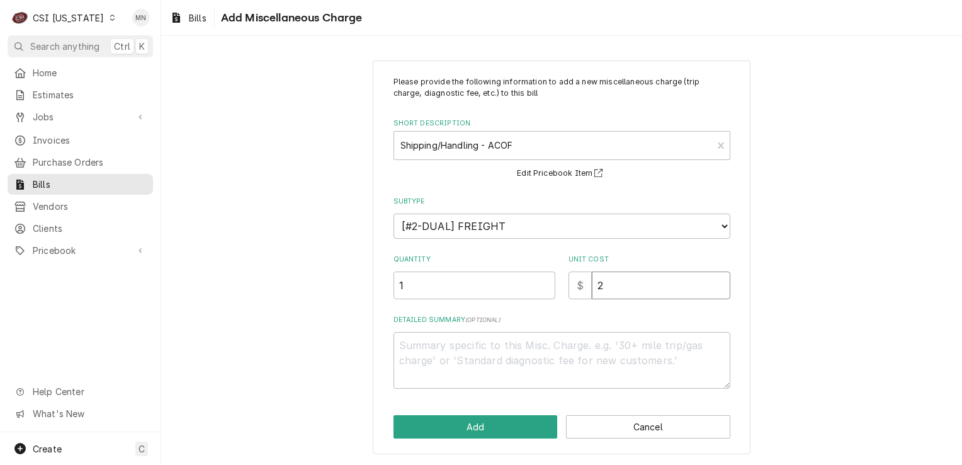
type textarea "x"
type input "21"
type textarea "x"
type input "21.0"
type textarea "x"
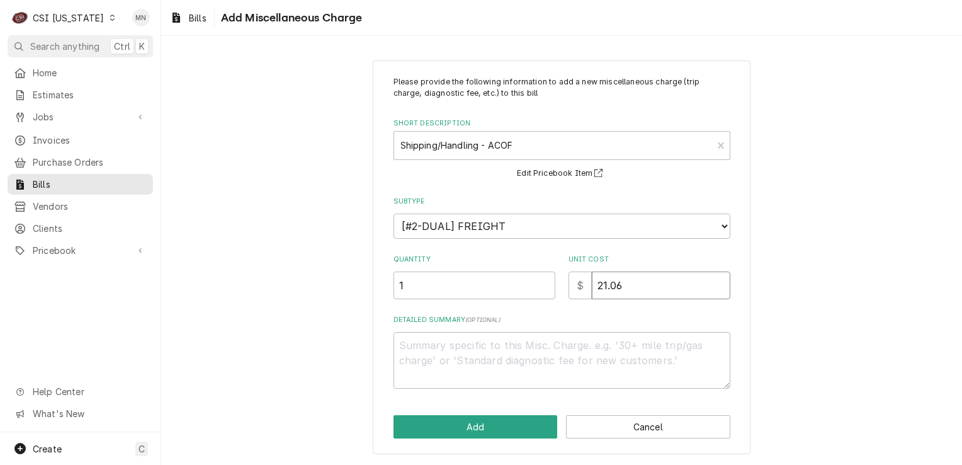
type input "21.06"
click at [456, 360] on textarea "Detailed Summary ( optional )" at bounding box center [562, 360] width 337 height 57
type textarea "x"
type textarea "J"
type textarea "x"
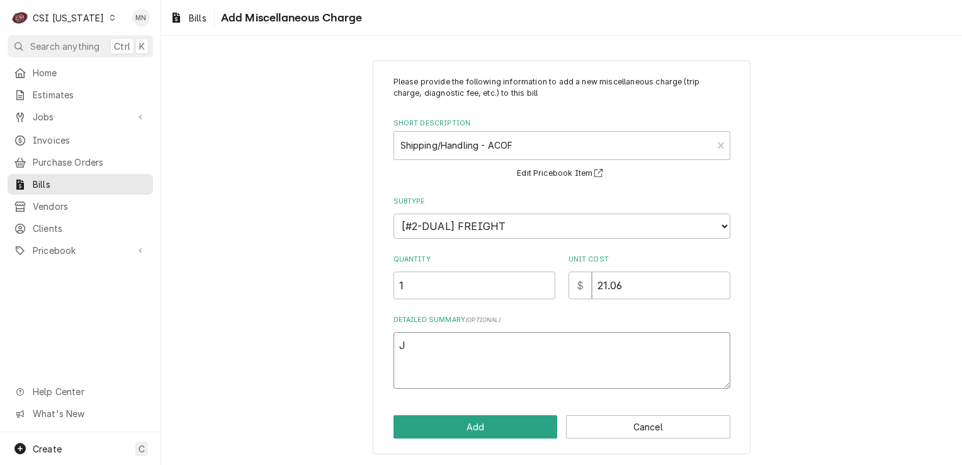
type textarea "Jo"
type textarea "x"
type textarea "Job"
type textarea "x"
type textarea "Job"
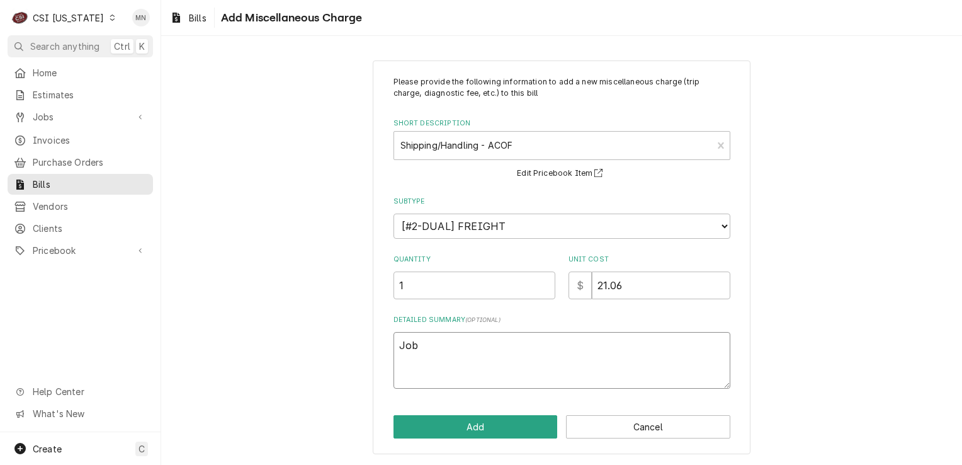
type textarea "x"
type textarea "Job 1"
type textarea "x"
type textarea "Job 10"
type textarea "x"
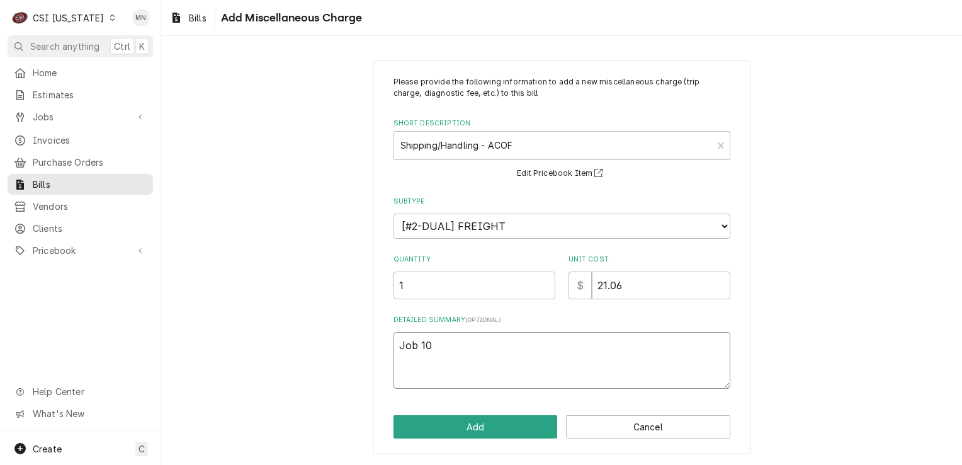
type textarea "Job 105"
type textarea "x"
type textarea "Job 1058"
type textarea "x"
type textarea "Job 10586"
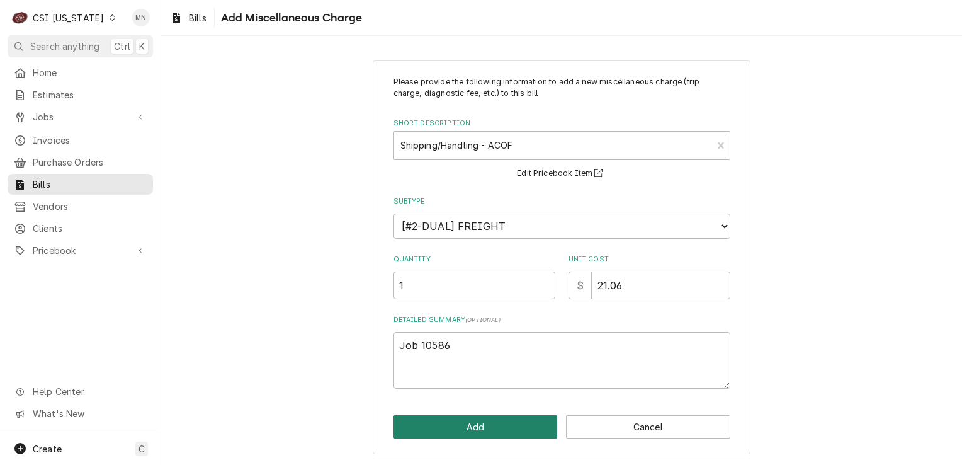
click at [489, 426] on button "Add" at bounding box center [476, 426] width 164 height 23
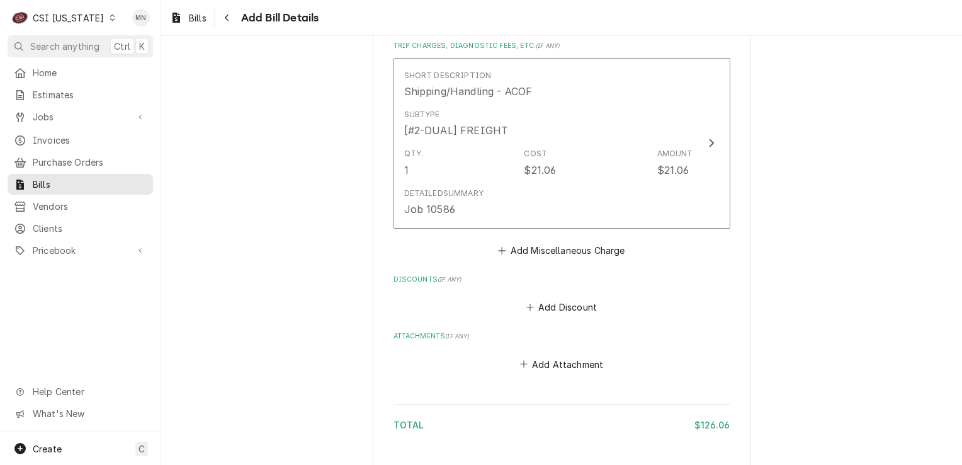
scroll to position [1116, 0]
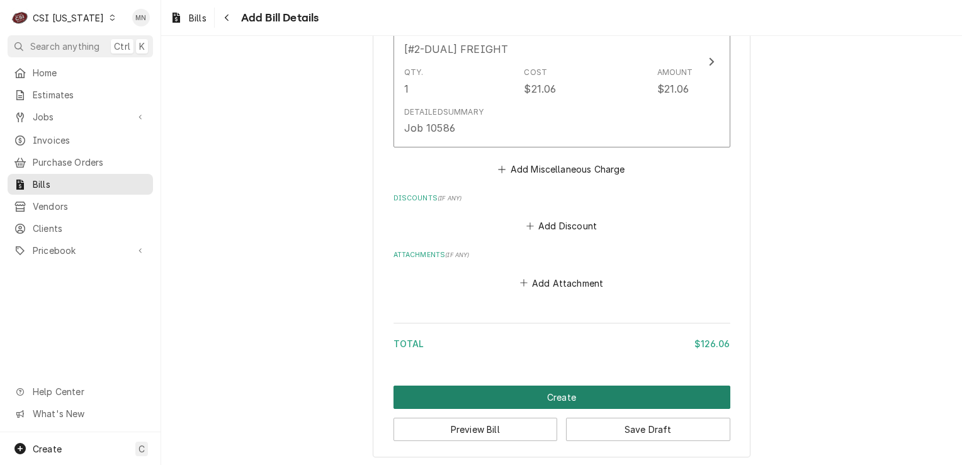
click at [551, 392] on button "Create" at bounding box center [562, 396] width 337 height 23
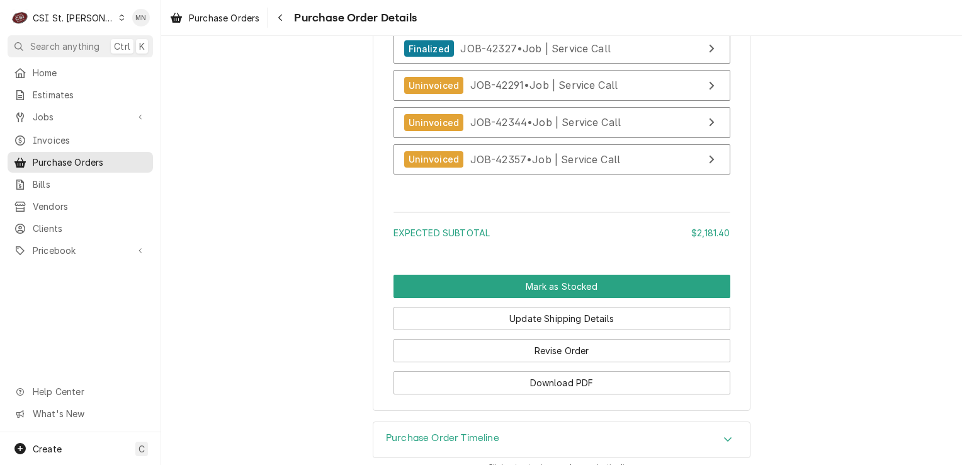
scroll to position [3211, 0]
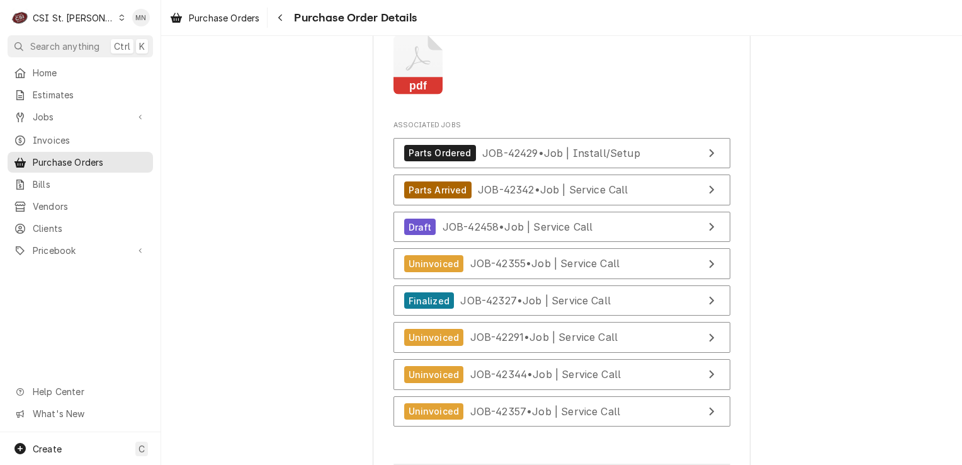
click at [408, 95] on icon "Attachments" at bounding box center [419, 65] width 50 height 60
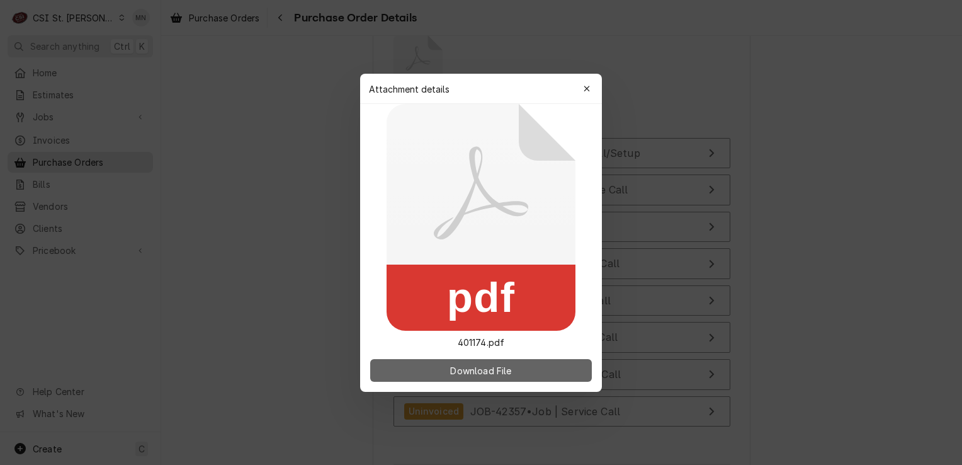
click at [464, 377] on button "Download File" at bounding box center [481, 370] width 222 height 23
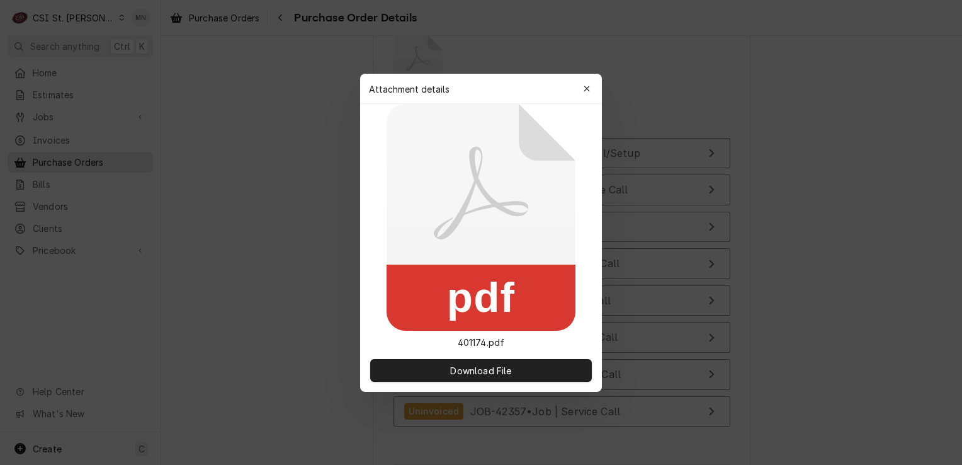
click at [593, 94] on button "button" at bounding box center [587, 89] width 20 height 20
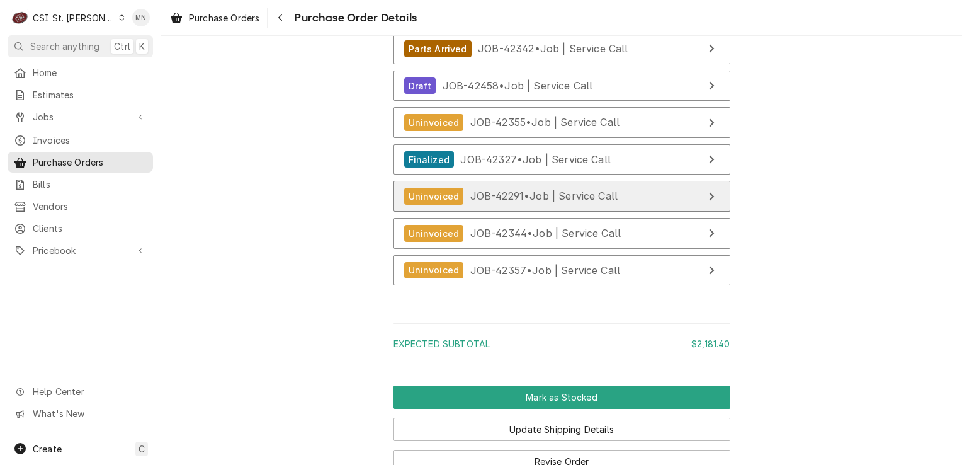
scroll to position [3515, 0]
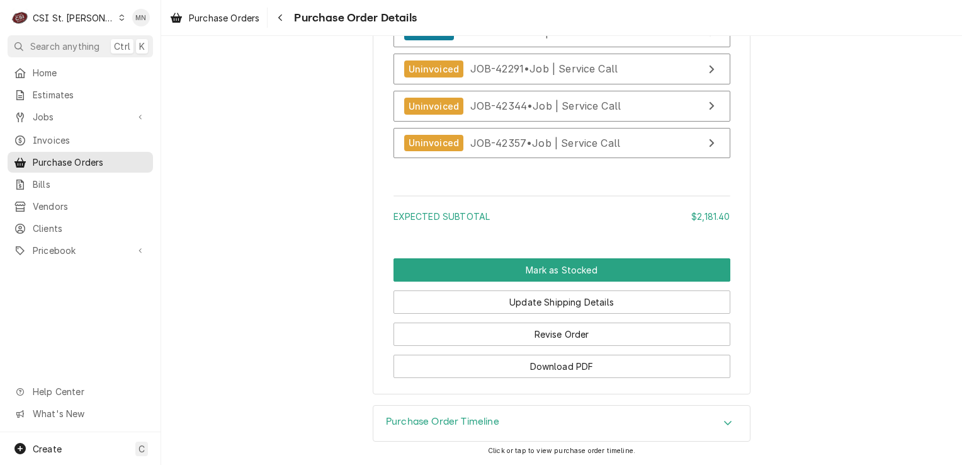
click at [494, 426] on div "Purchase Order Timeline" at bounding box center [561, 422] width 377 height 35
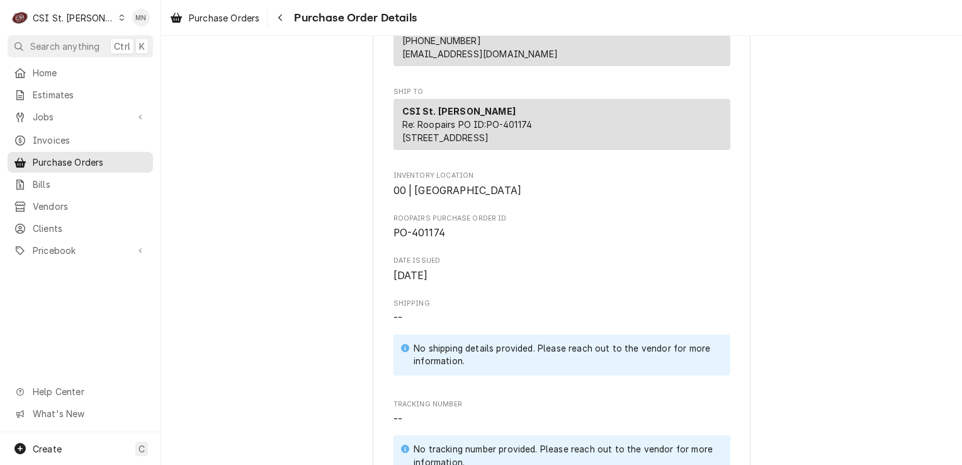
scroll to position [0, 0]
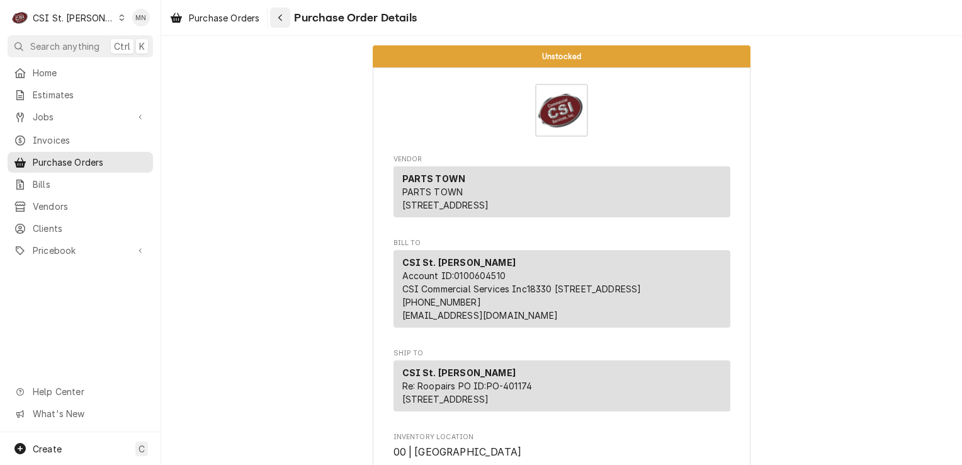
click at [283, 19] on icon "Navigate back" at bounding box center [281, 17] width 6 height 9
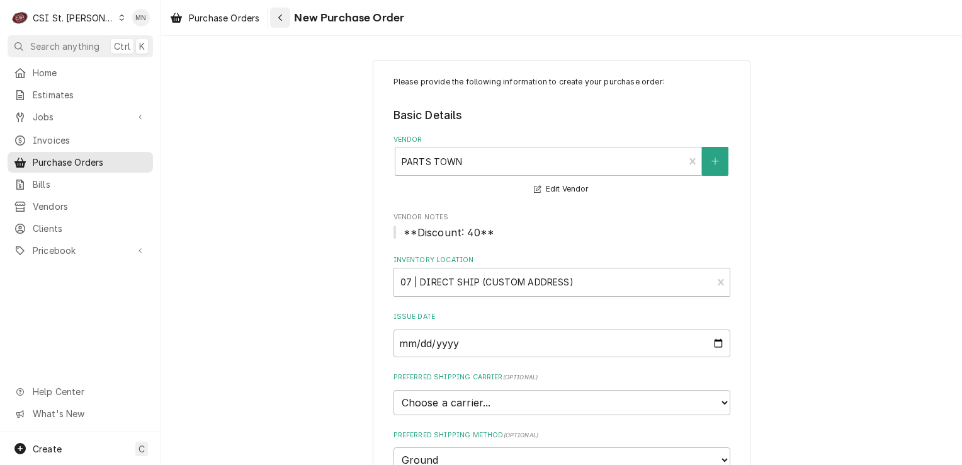
click at [285, 19] on div "Navigate back" at bounding box center [280, 17] width 13 height 13
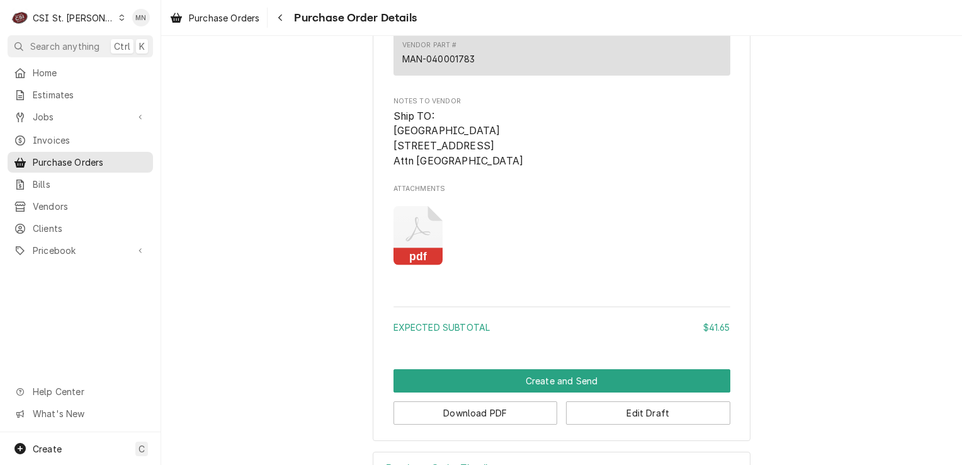
scroll to position [751, 0]
